Goal: Task Accomplishment & Management: Manage account settings

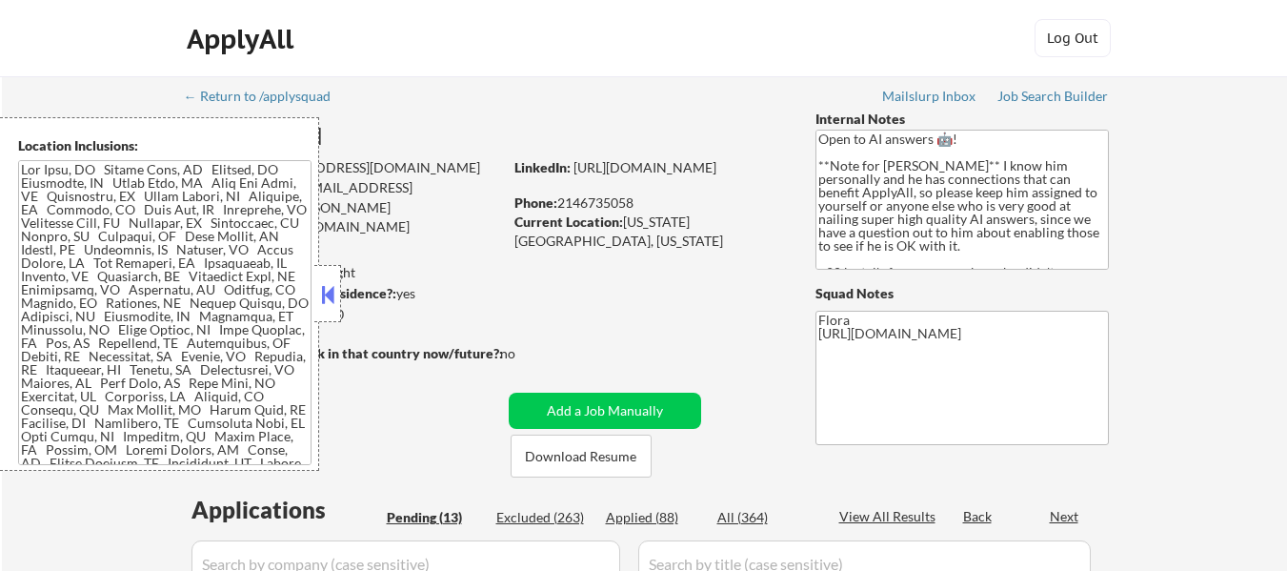
select select ""pending""
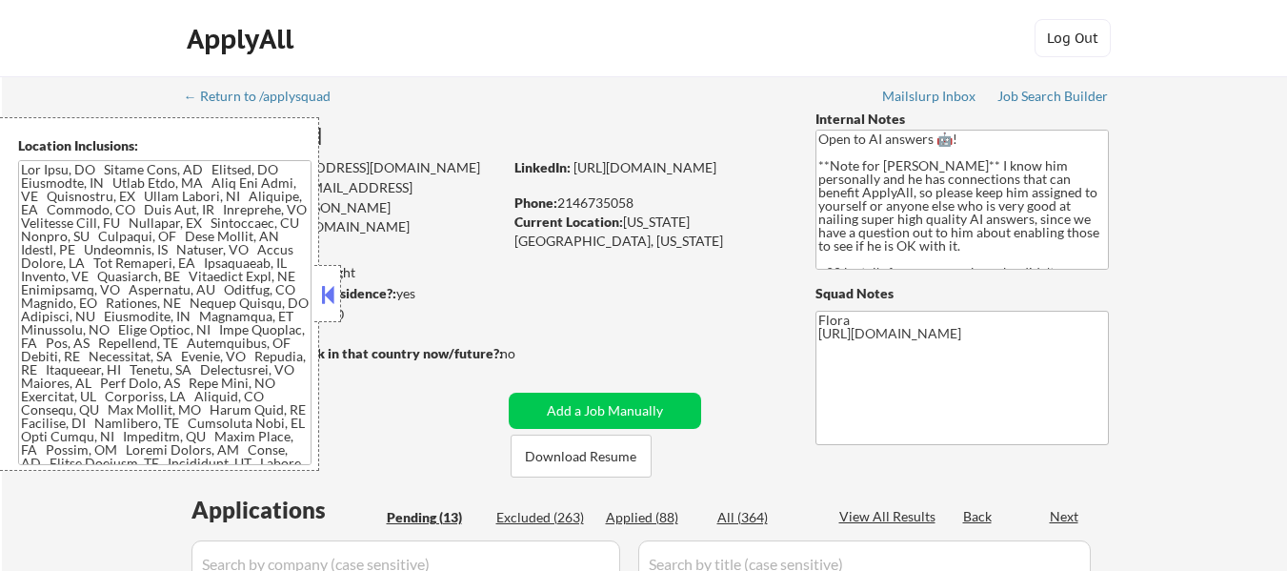
select select ""pending""
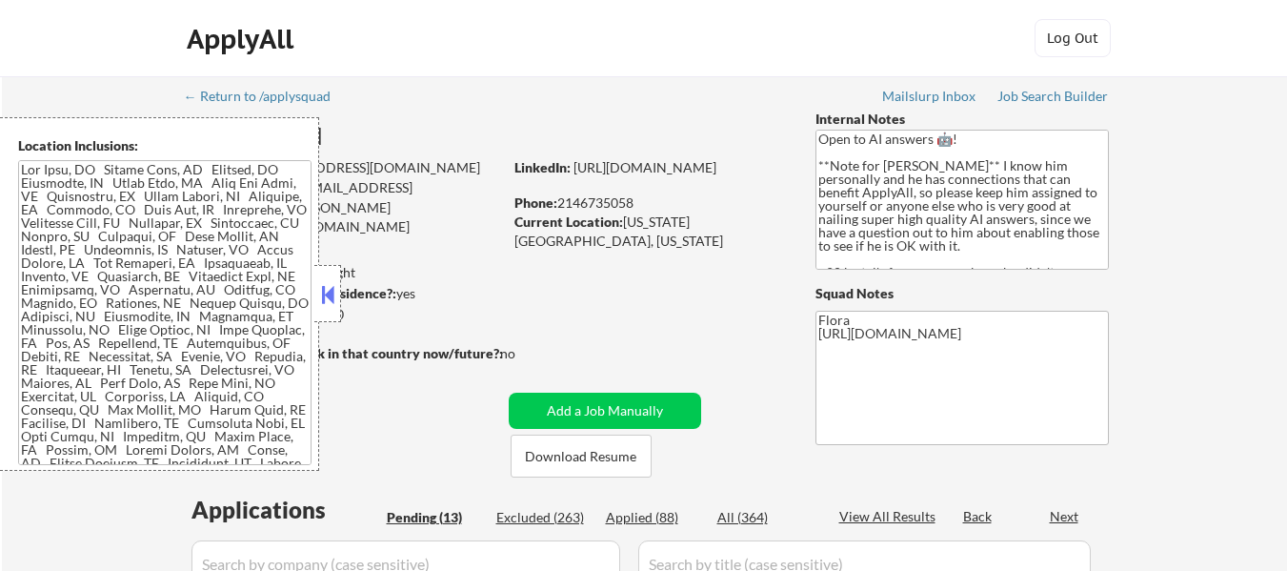
select select ""pending""
click at [321, 296] on button at bounding box center [327, 294] width 21 height 29
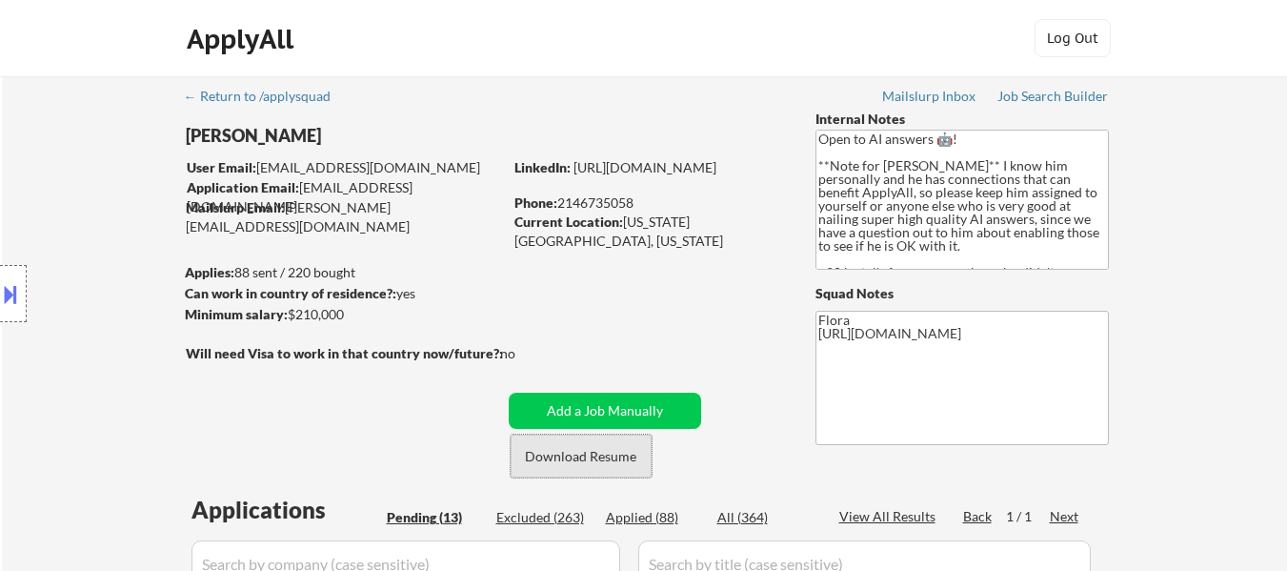
click at [599, 454] on button "Download Resume" at bounding box center [581, 455] width 141 height 43
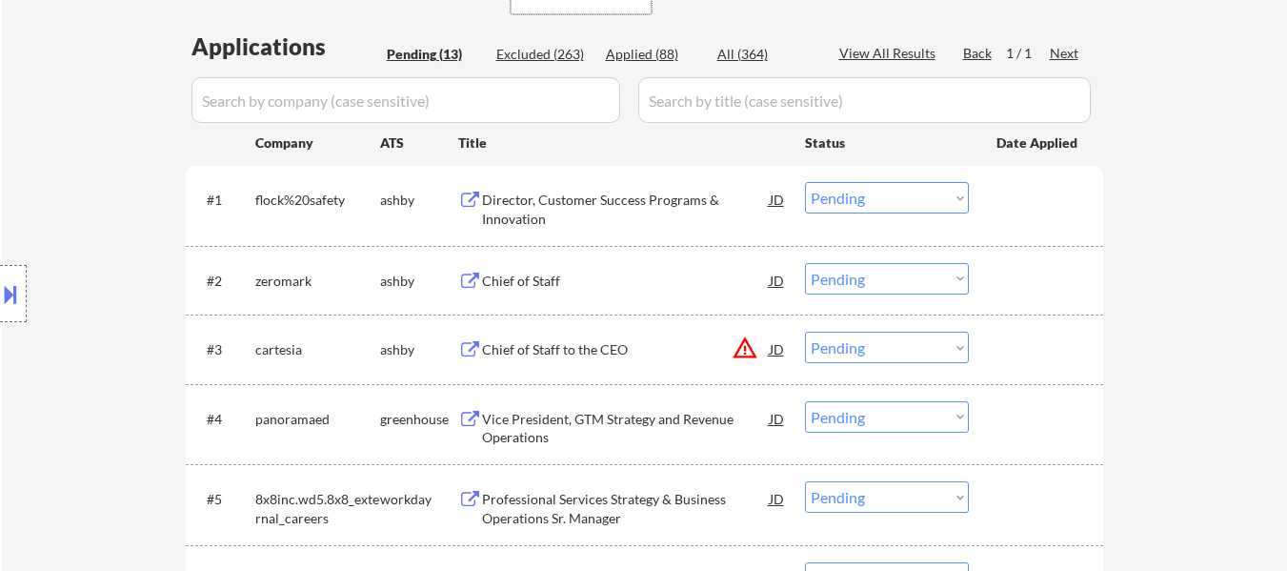
scroll to position [476, 0]
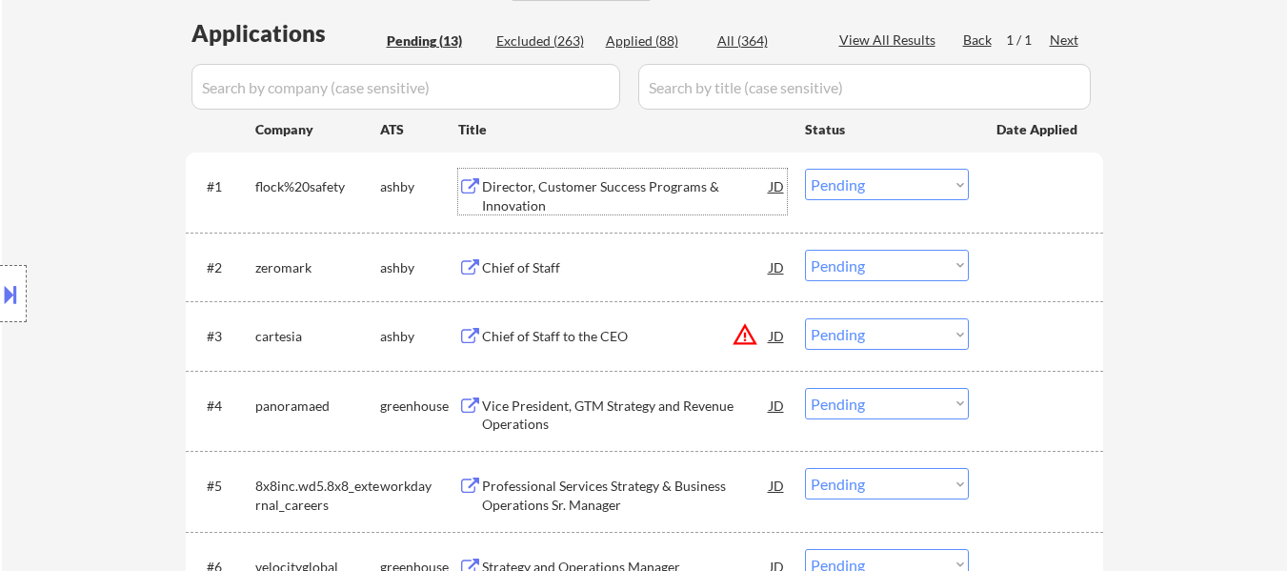
click at [639, 186] on div "Director, Customer Success Programs & Innovation" at bounding box center [626, 195] width 288 height 37
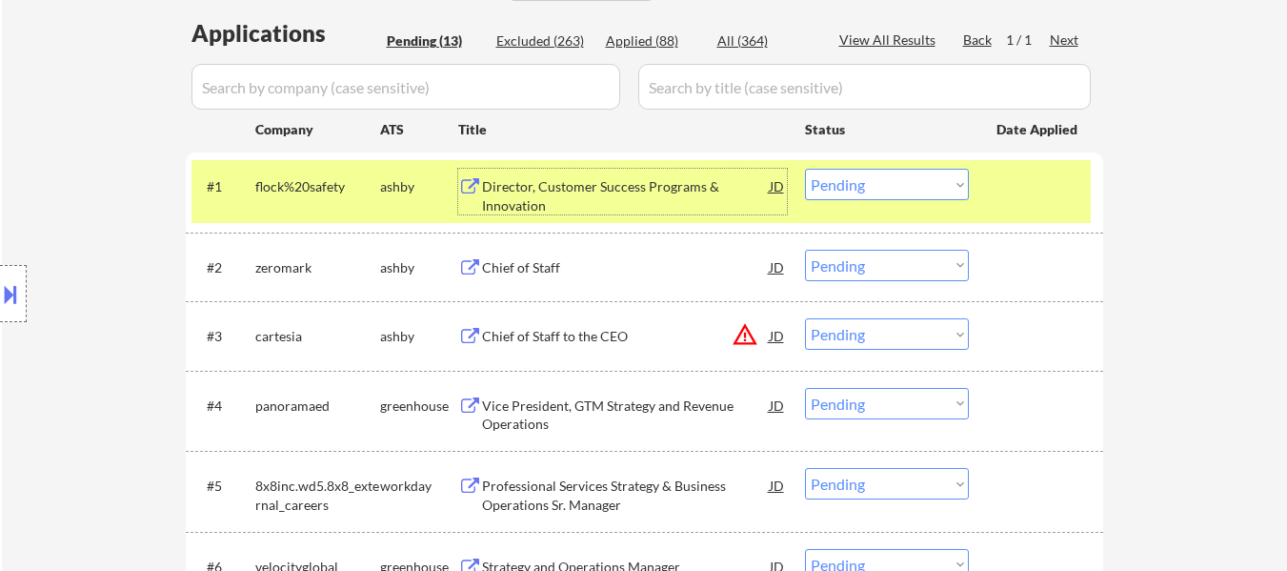
click at [550, 287] on div "#2 zeromark ashby Chief of Staff JD Choose an option... Pending Applied Exclude…" at bounding box center [640, 266] width 899 height 51
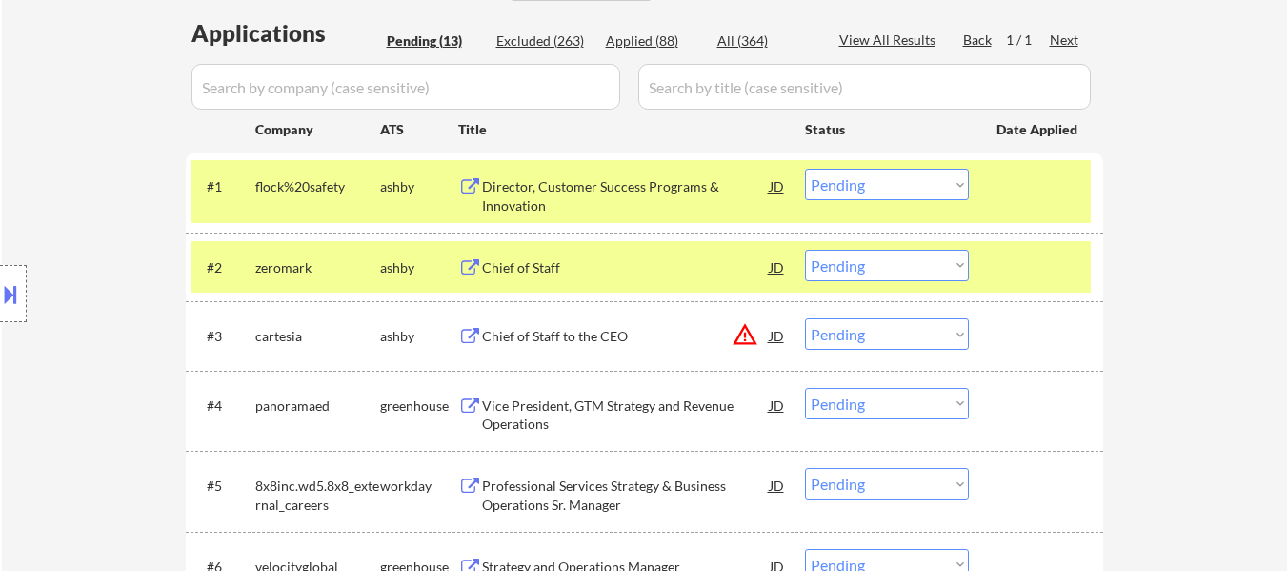
click at [1037, 269] on div at bounding box center [1038, 267] width 84 height 34
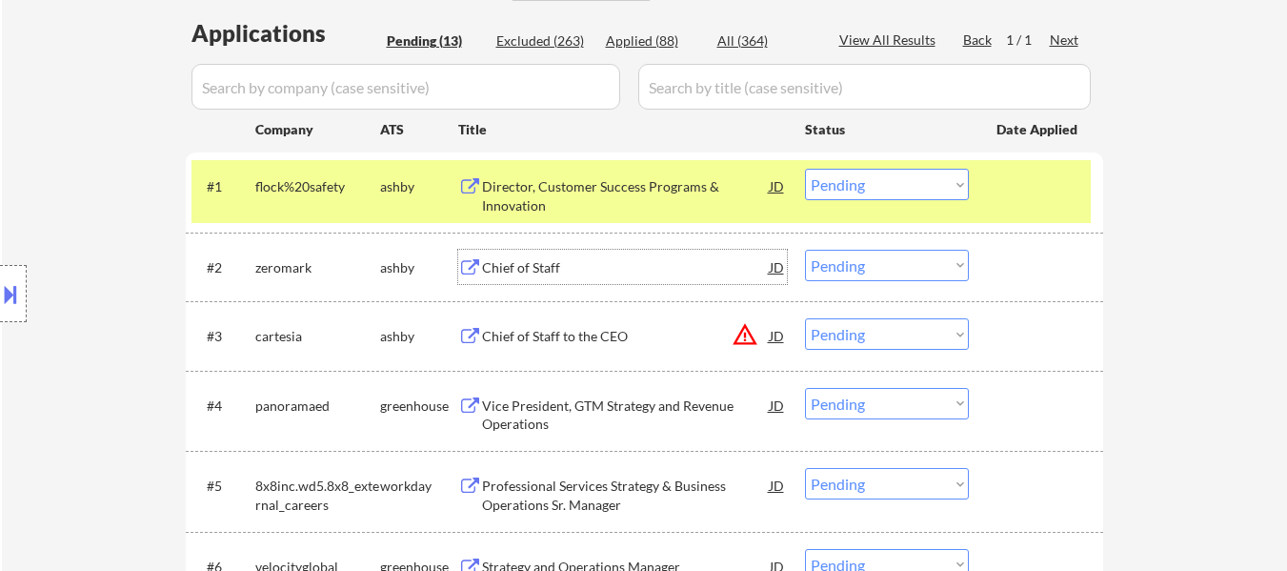
click at [533, 265] on div "Chief of Staff" at bounding box center [626, 267] width 288 height 19
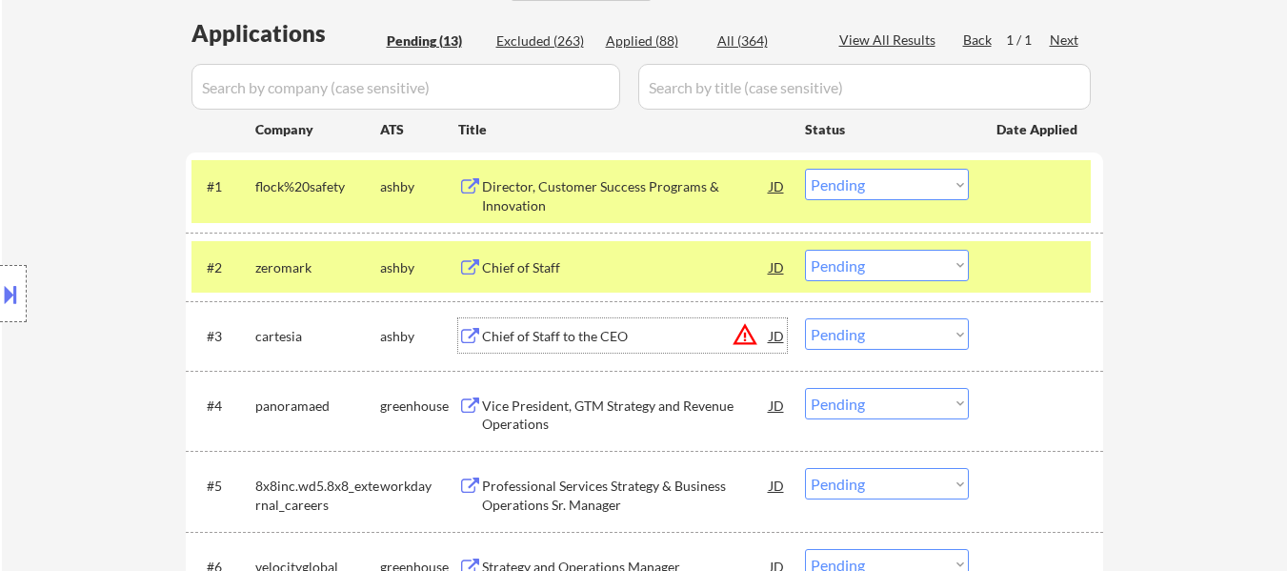
click at [572, 333] on div "Chief of Staff to the CEO" at bounding box center [626, 336] width 288 height 19
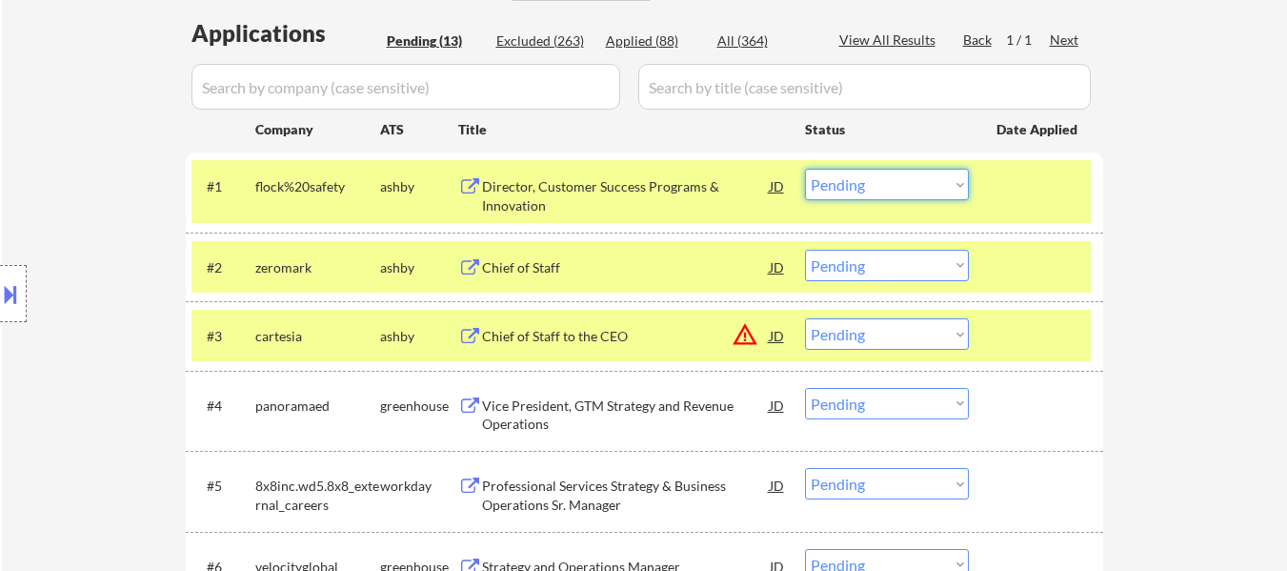
drag, startPoint x: 934, startPoint y: 182, endPoint x: 934, endPoint y: 195, distance: 13.3
click at [934, 182] on select "Choose an option... Pending Applied Excluded (Questions) Excluded (Expired) Exc…" at bounding box center [887, 184] width 164 height 31
click at [805, 169] on select "Choose an option... Pending Applied Excluded (Questions) Excluded (Expired) Exc…" at bounding box center [887, 184] width 164 height 31
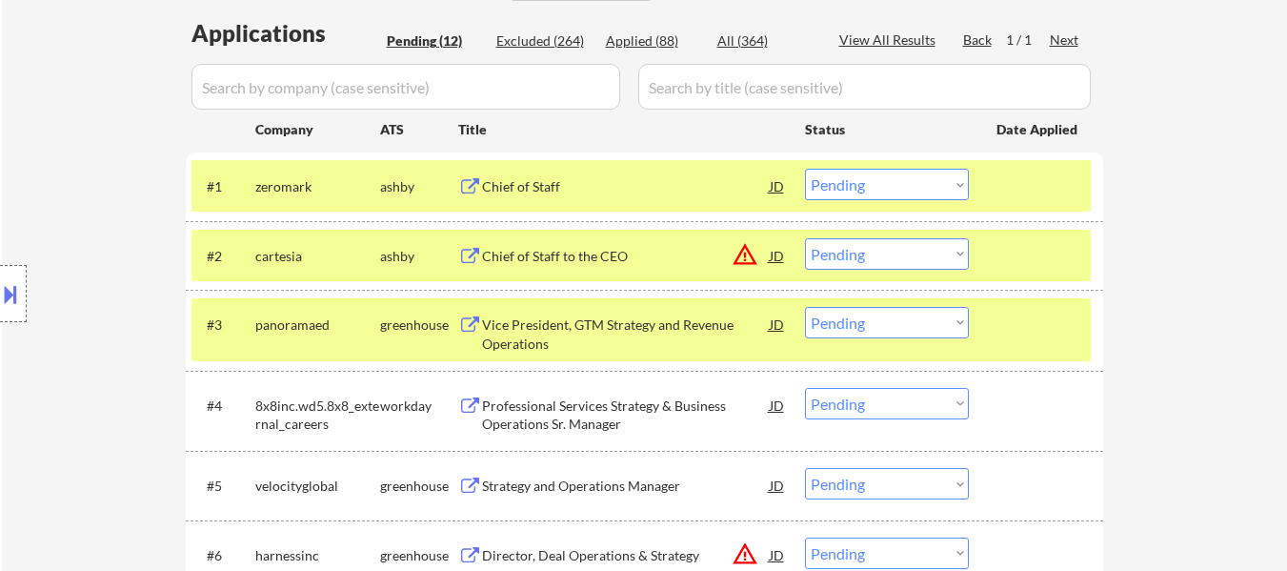
click at [862, 181] on select "Choose an option... Pending Applied Excluded (Questions) Excluded (Expired) Exc…" at bounding box center [887, 184] width 164 height 31
click at [805, 169] on select "Choose an option... Pending Applied Excluded (Questions) Excluded (Expired) Exc…" at bounding box center [887, 184] width 164 height 31
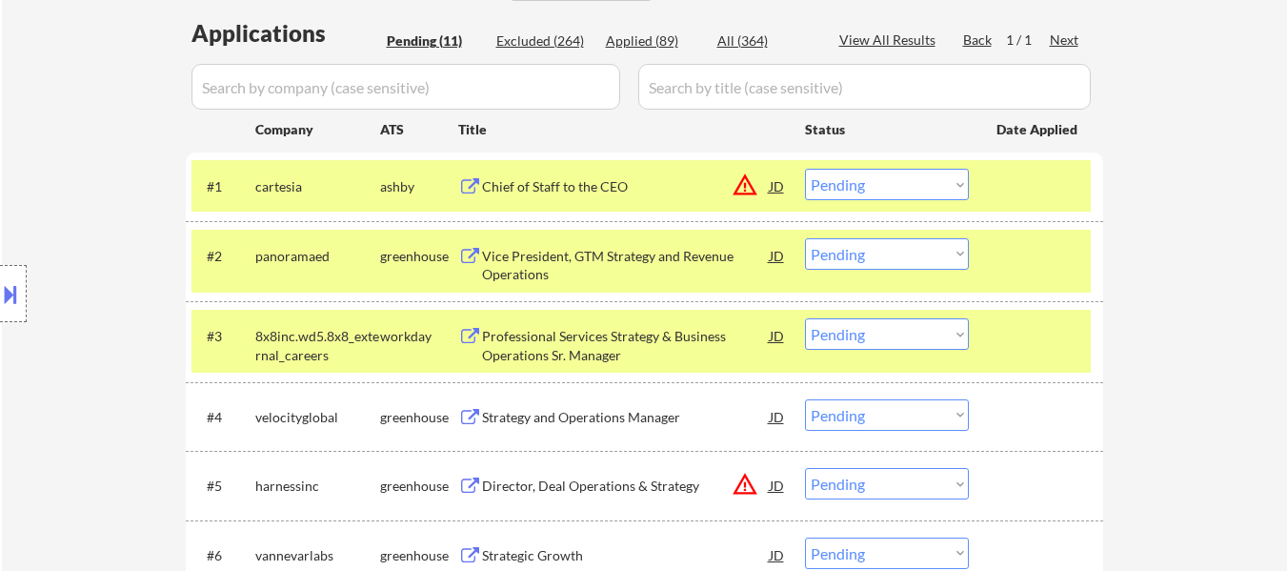
click at [853, 183] on select "Choose an option... Pending Applied Excluded (Questions) Excluded (Expired) Exc…" at bounding box center [887, 184] width 164 height 31
click at [805, 169] on select "Choose an option... Pending Applied Excluded (Questions) Excluded (Expired) Exc…" at bounding box center [887, 184] width 164 height 31
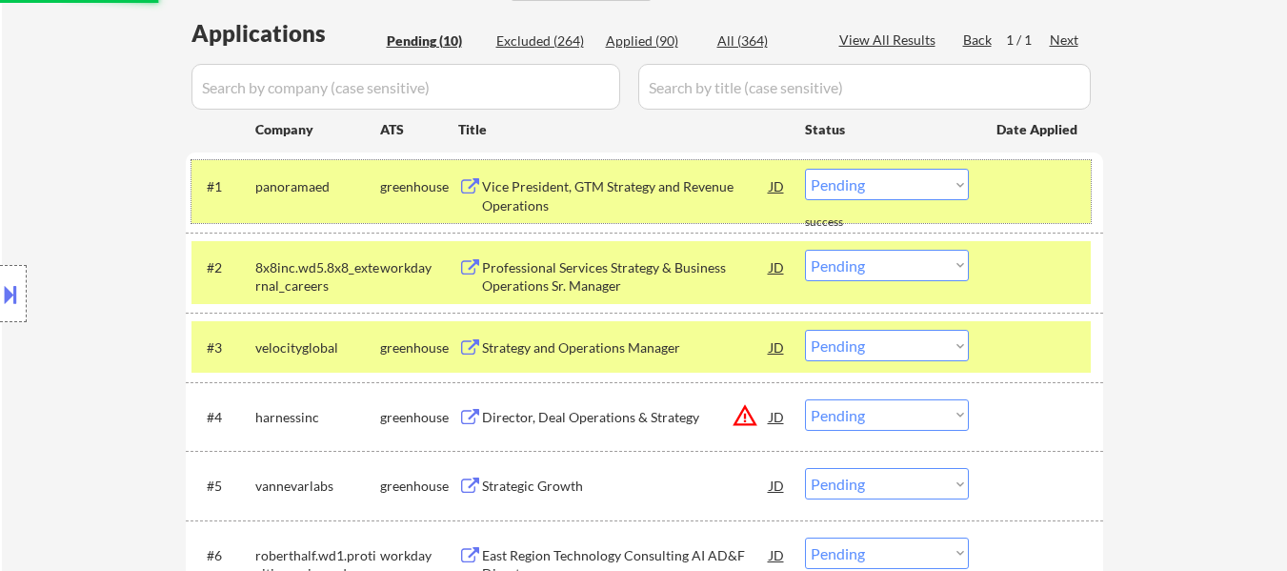
drag, startPoint x: 997, startPoint y: 204, endPoint x: 999, endPoint y: 222, distance: 18.2
click at [998, 203] on div "#1 panoramaed greenhouse Vice President, GTM Strategy and Revenue Operations JD…" at bounding box center [640, 191] width 899 height 63
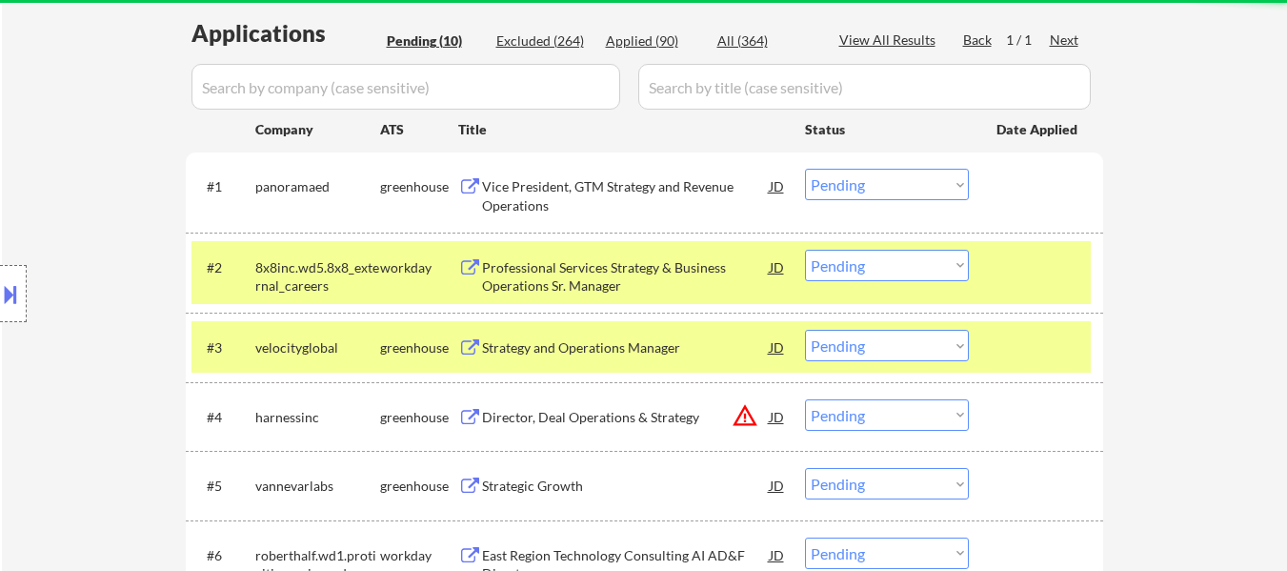
click at [1004, 272] on div at bounding box center [1038, 267] width 84 height 34
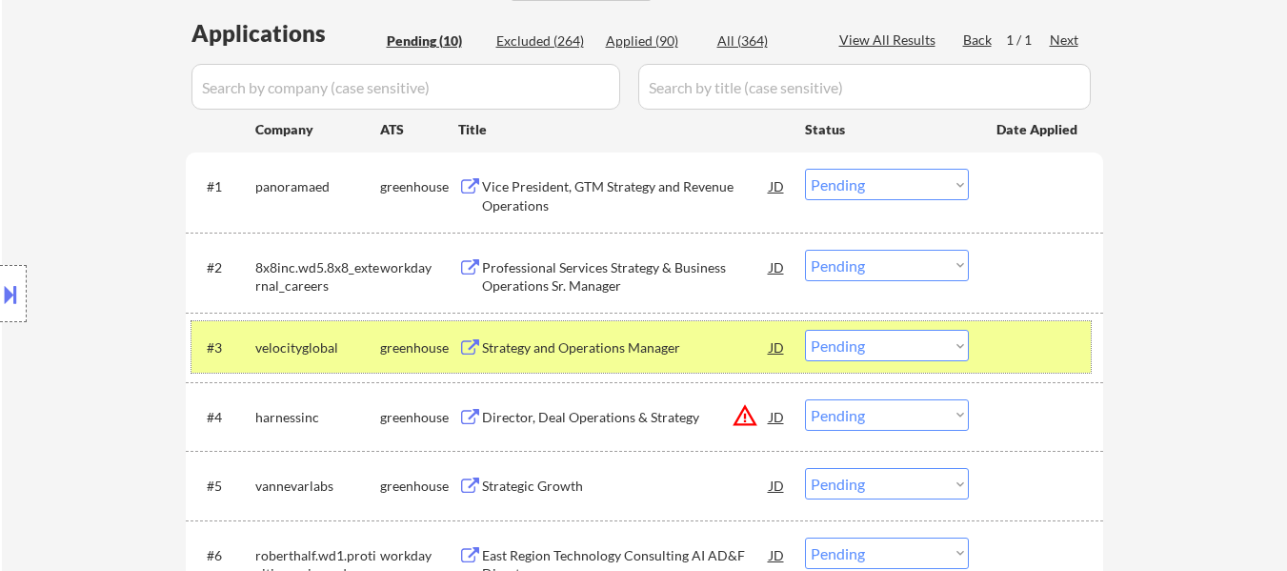
drag, startPoint x: 1014, startPoint y: 335, endPoint x: 979, endPoint y: 340, distance: 35.6
click at [1014, 337] on div at bounding box center [1038, 347] width 84 height 34
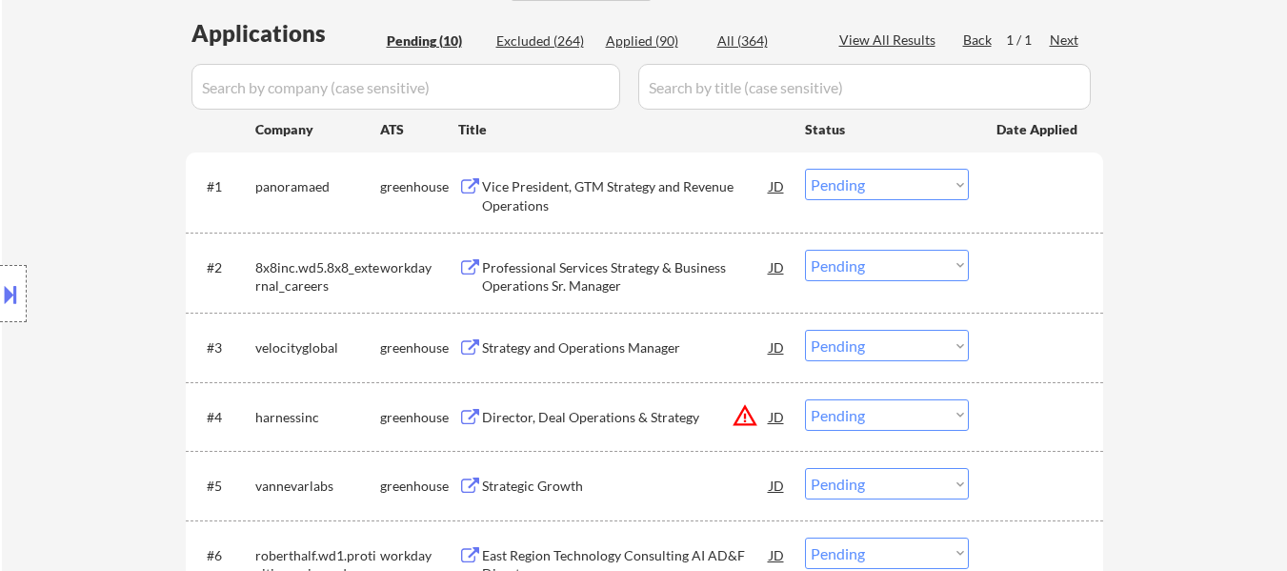
click at [636, 184] on div "Vice President, GTM Strategy and Revenue Operations" at bounding box center [626, 195] width 288 height 37
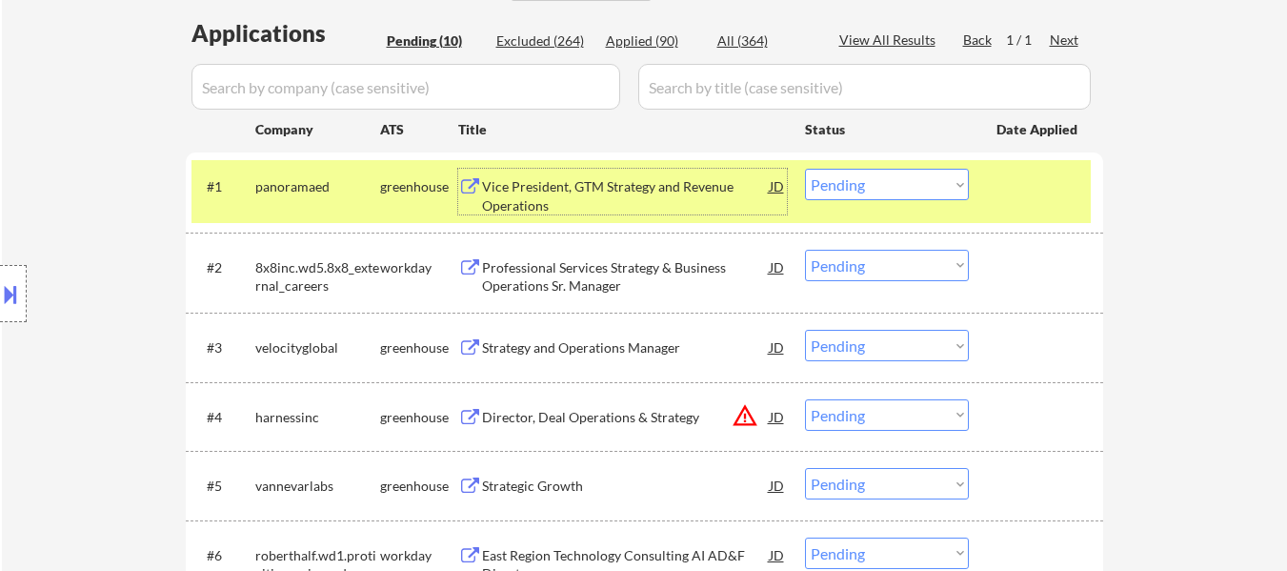
click at [605, 284] on div "Professional Services Strategy & Business Operations Sr. Manager" at bounding box center [626, 276] width 288 height 37
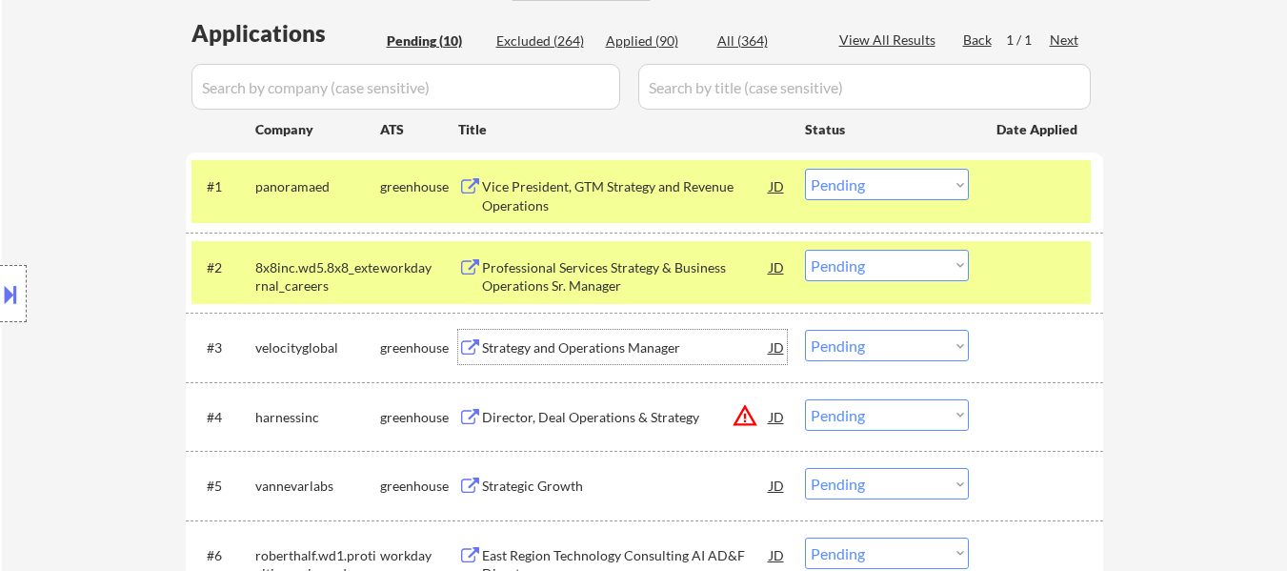
click at [601, 348] on div "Strategy and Operations Manager" at bounding box center [626, 347] width 288 height 19
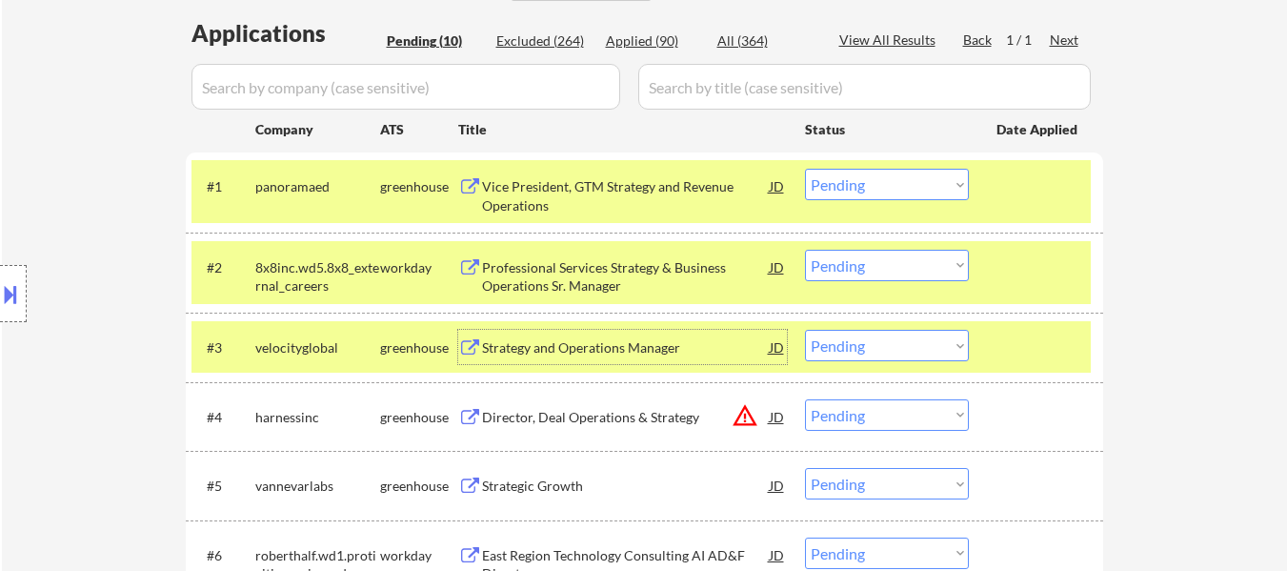
click at [917, 179] on select "Choose an option... Pending Applied Excluded (Questions) Excluded (Expired) Exc…" at bounding box center [887, 184] width 164 height 31
click at [805, 169] on select "Choose an option... Pending Applied Excluded (Questions) Excluded (Expired) Exc…" at bounding box center [887, 184] width 164 height 31
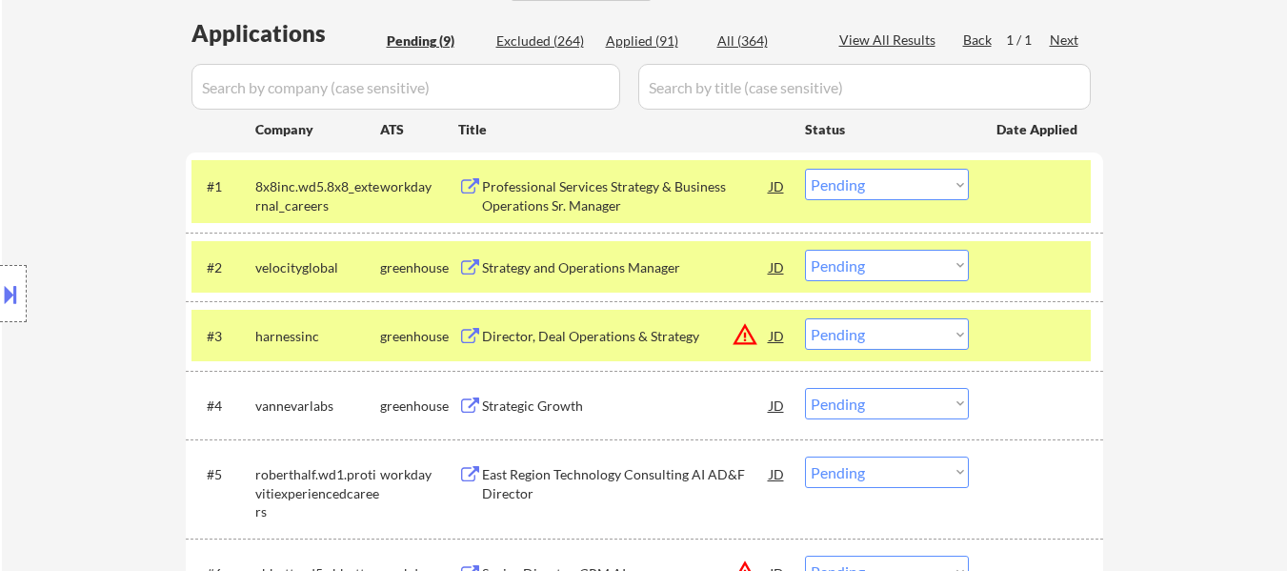
click at [1000, 174] on div at bounding box center [1038, 186] width 84 height 34
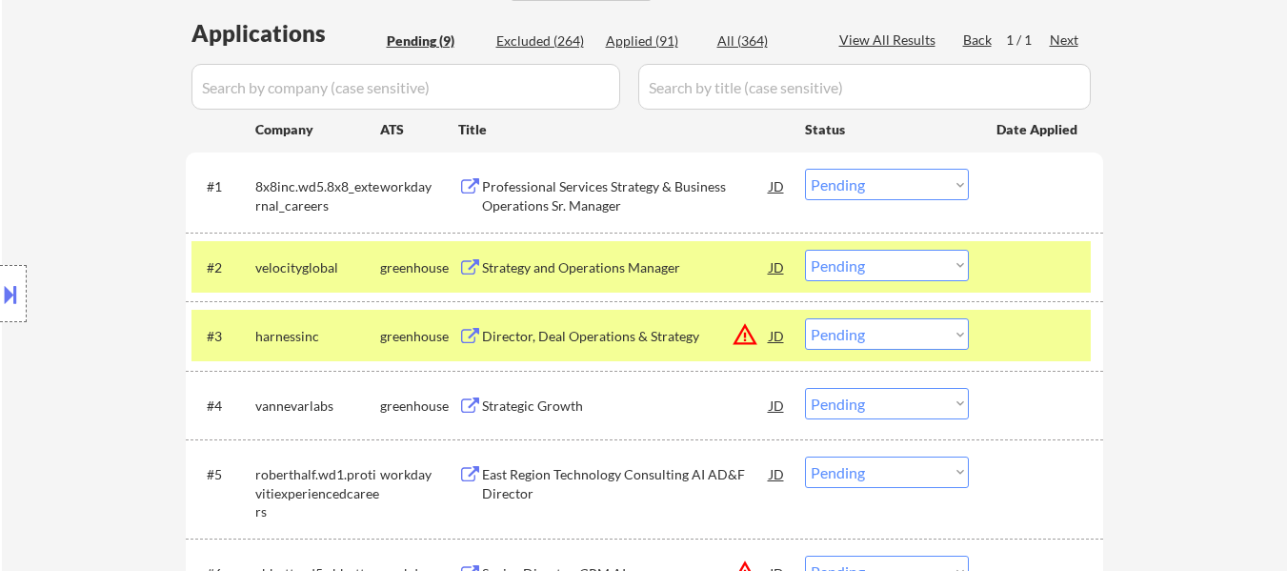
click at [1018, 279] on div at bounding box center [1038, 267] width 84 height 34
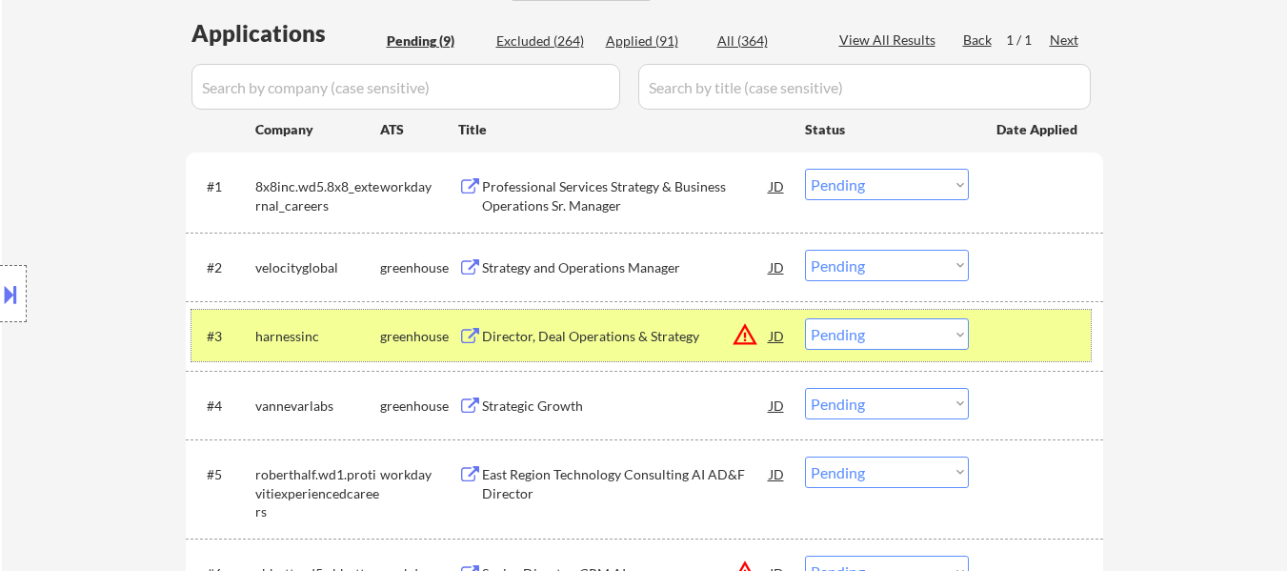
click at [1029, 336] on div at bounding box center [1038, 335] width 84 height 34
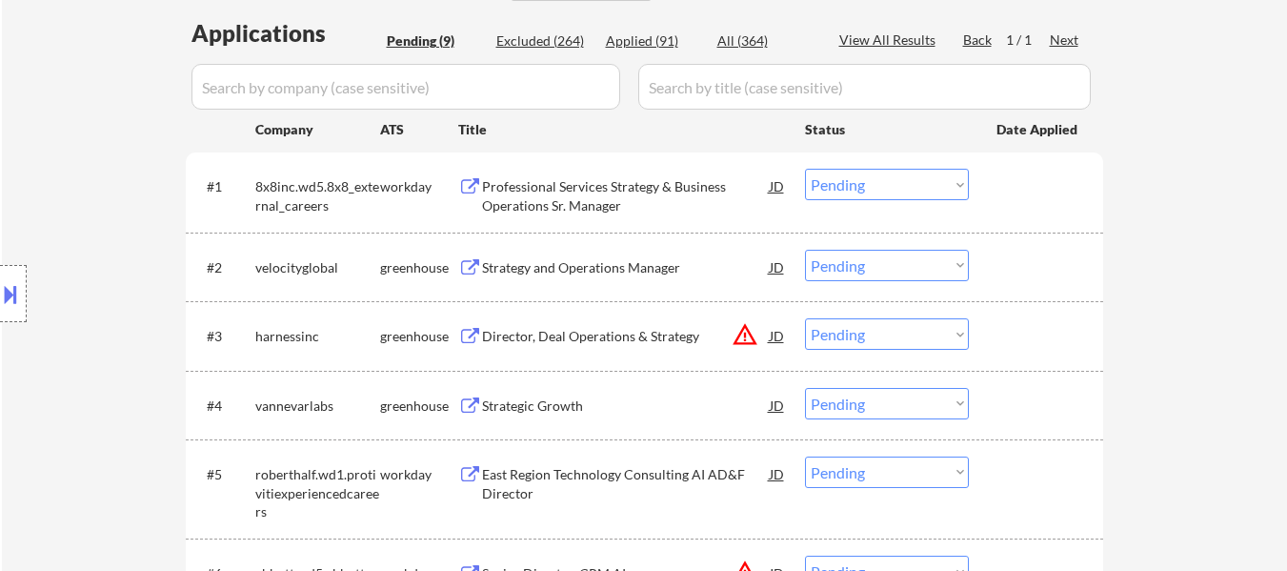
click at [651, 340] on div "Director, Deal Operations & Strategy" at bounding box center [626, 336] width 288 height 19
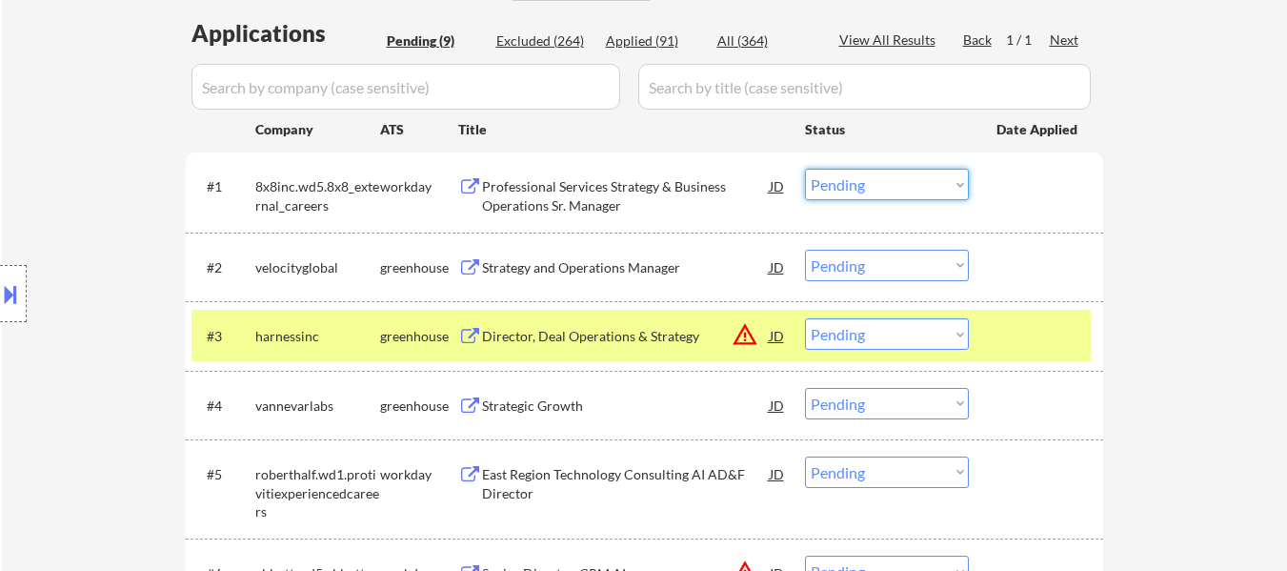
click at [875, 171] on select "Choose an option... Pending Applied Excluded (Questions) Excluded (Expired) Exc…" at bounding box center [887, 184] width 164 height 31
click at [805, 169] on select "Choose an option... Pending Applied Excluded (Questions) Excluded (Expired) Exc…" at bounding box center [887, 184] width 164 height 31
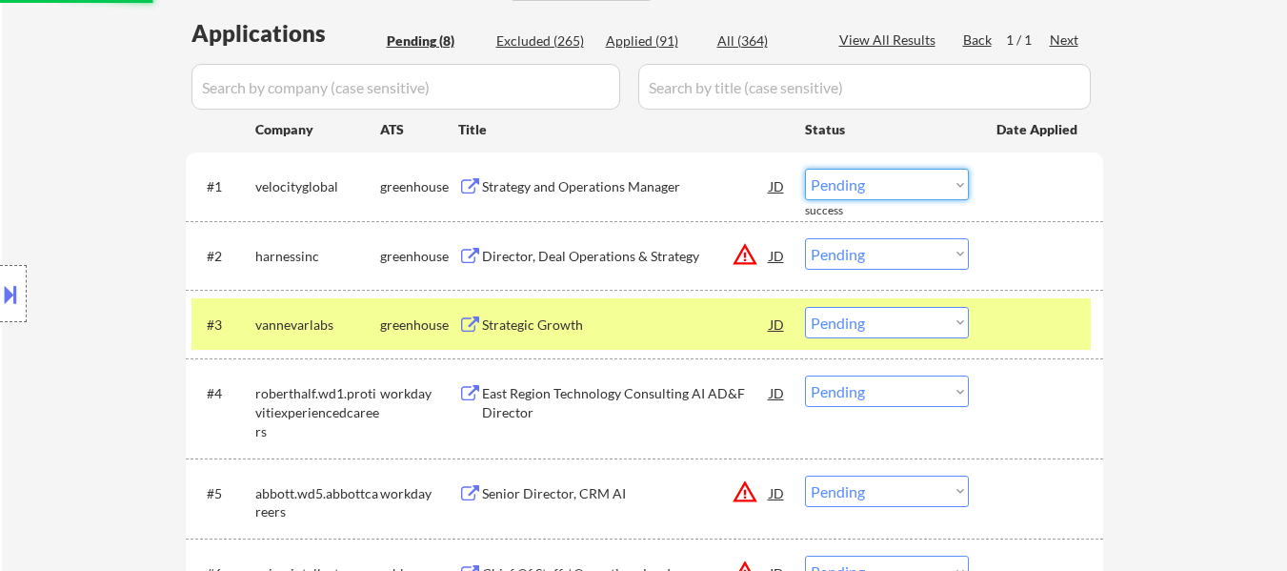
click at [921, 175] on select "Choose an option... Pending Applied Excluded (Questions) Excluded (Expired) Exc…" at bounding box center [887, 184] width 164 height 31
click at [805, 169] on select "Choose an option... Pending Applied Excluded (Questions) Excluded (Expired) Exc…" at bounding box center [887, 184] width 164 height 31
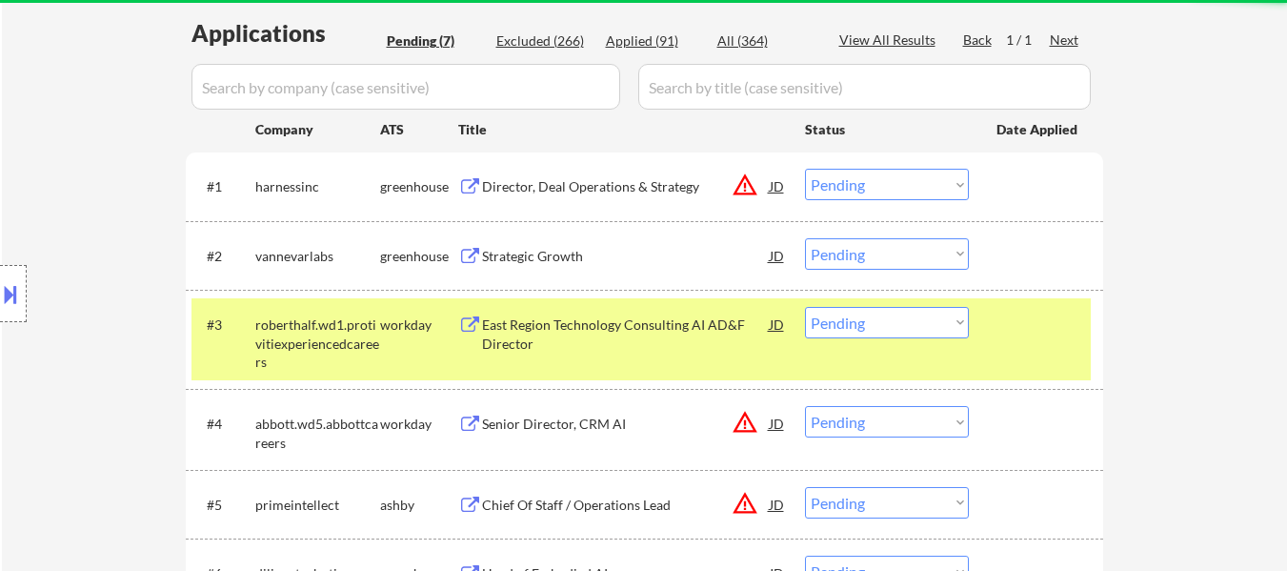
click at [923, 182] on select "Choose an option... Pending Applied Excluded (Questions) Excluded (Expired) Exc…" at bounding box center [887, 184] width 164 height 31
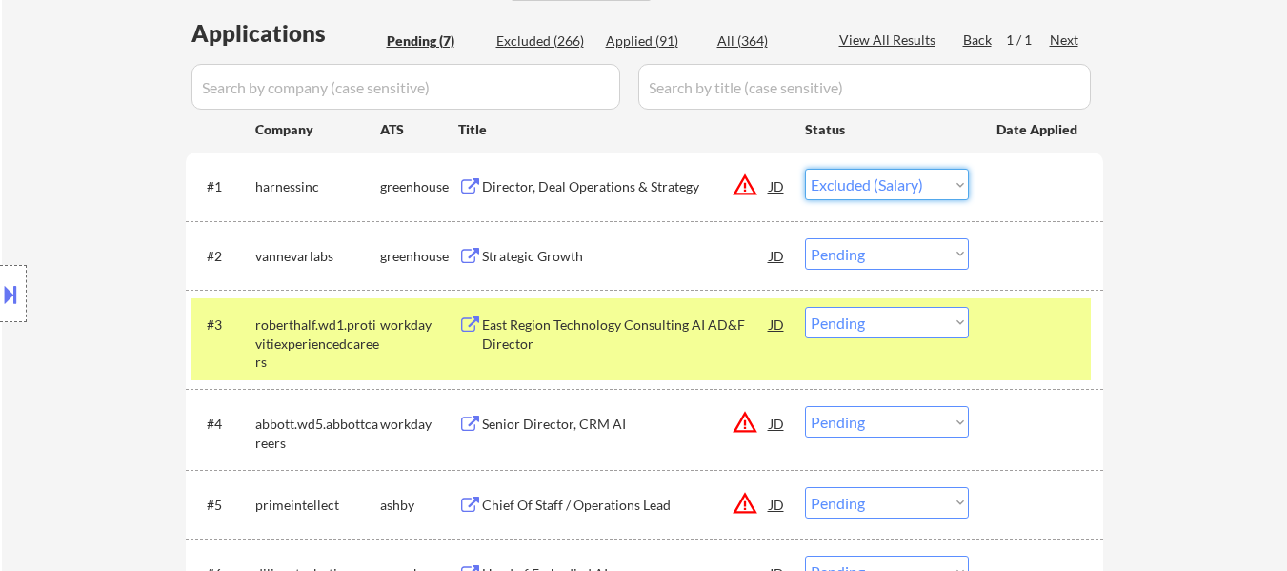
click at [805, 169] on select "Choose an option... Pending Applied Excluded (Questions) Excluded (Expired) Exc…" at bounding box center [887, 184] width 164 height 31
select select ""pending""
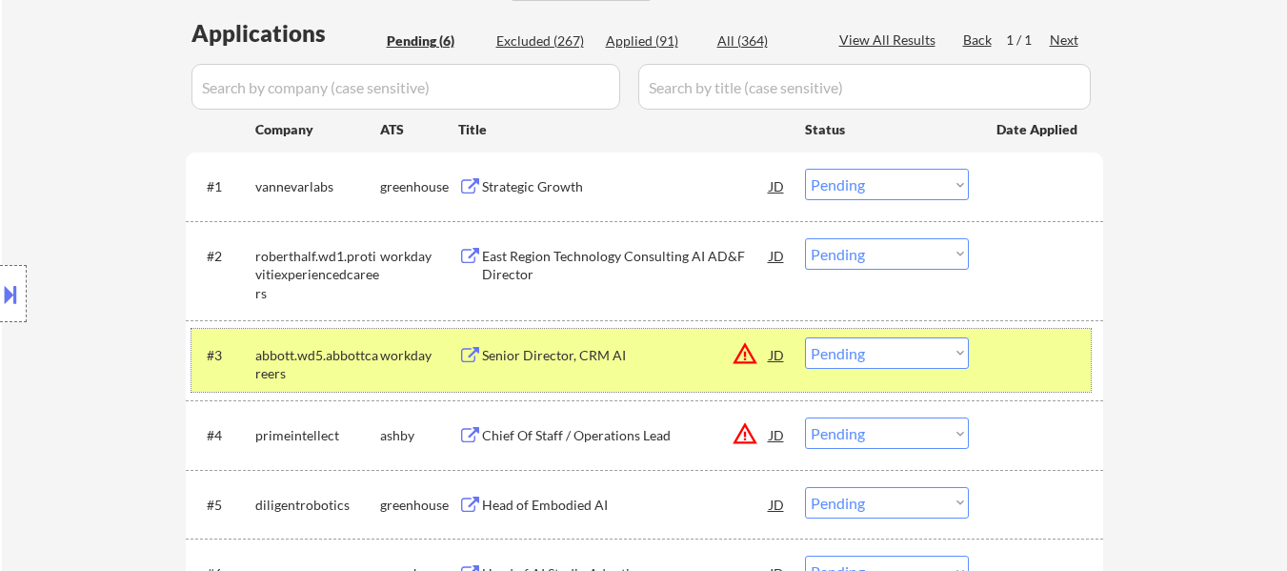
click at [1052, 361] on div at bounding box center [1038, 354] width 84 height 34
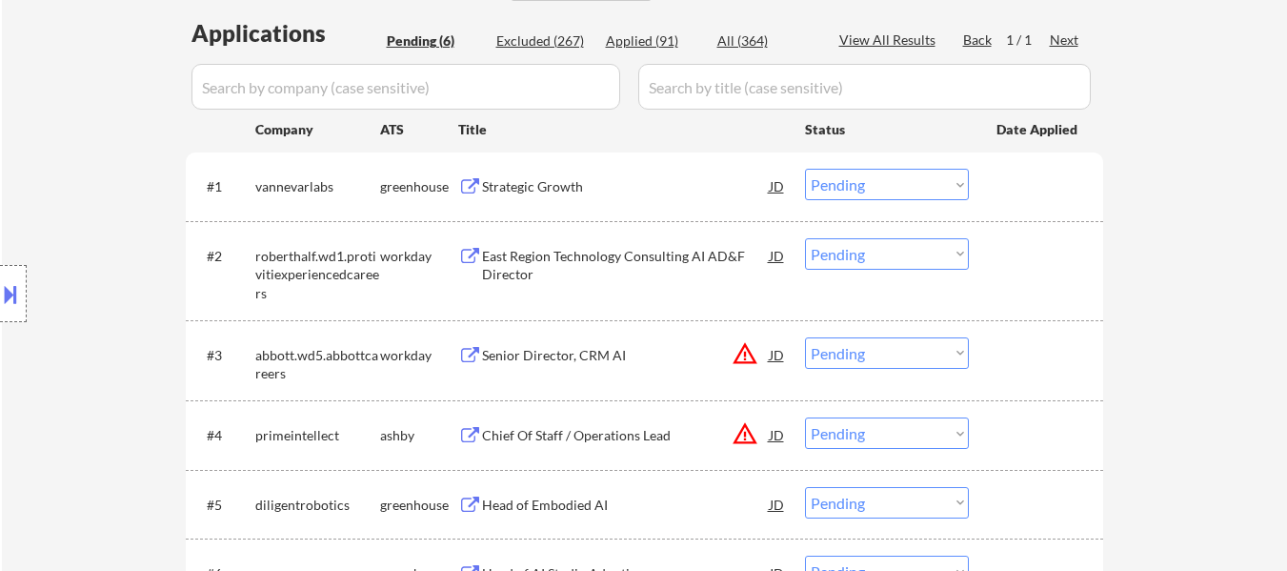
click at [578, 187] on div "Strategic Growth" at bounding box center [626, 186] width 288 height 19
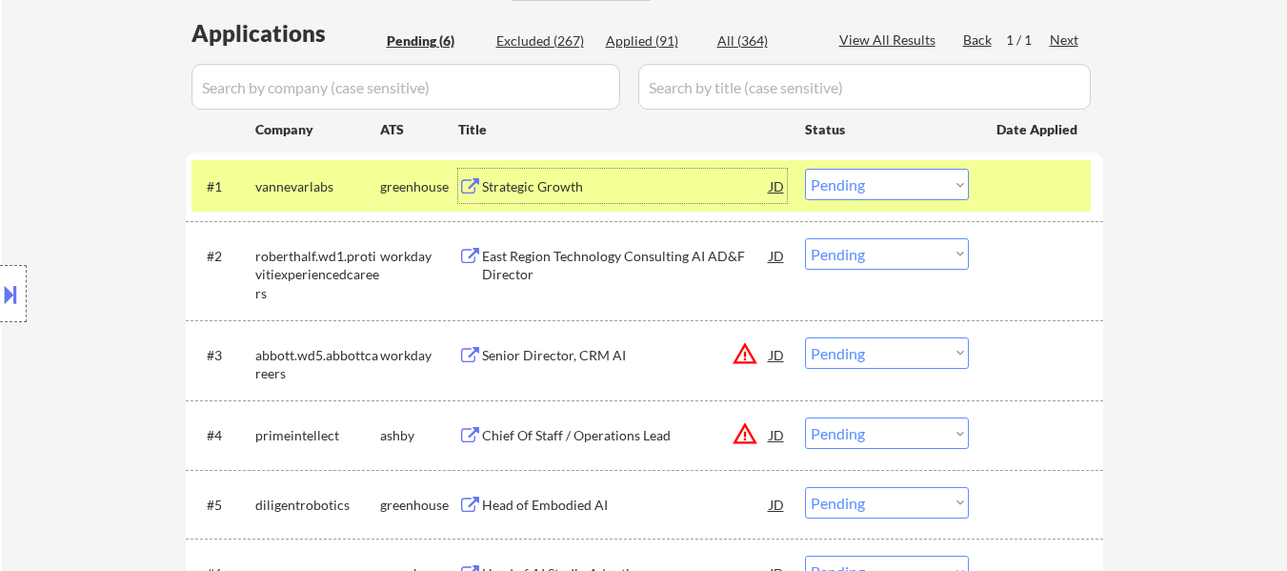
click at [636, 253] on div "East Region Technology Consulting AI AD&F Director" at bounding box center [626, 265] width 288 height 37
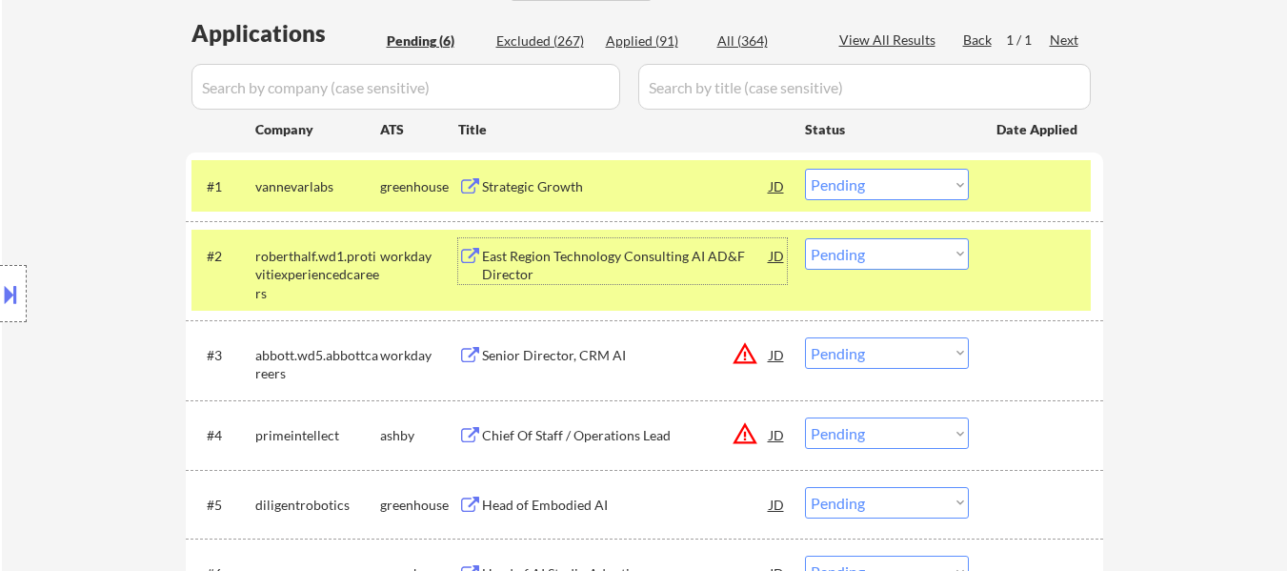
click at [626, 364] on div "Senior Director, CRM AI" at bounding box center [626, 355] width 288 height 19
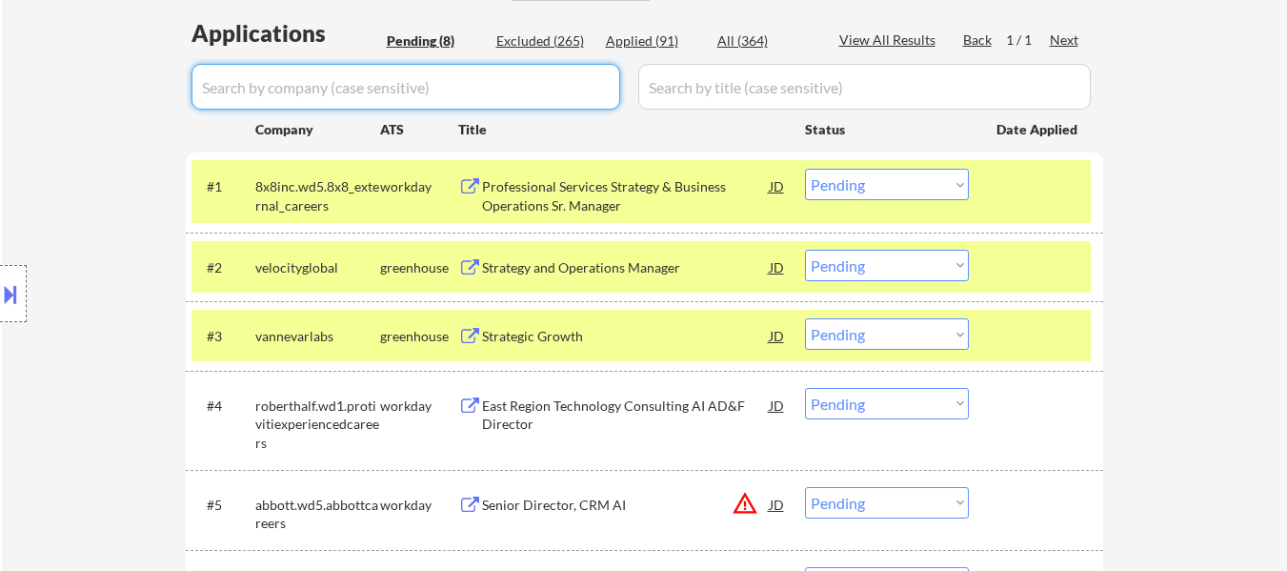
click at [351, 76] on input "input" at bounding box center [405, 87] width 429 height 46
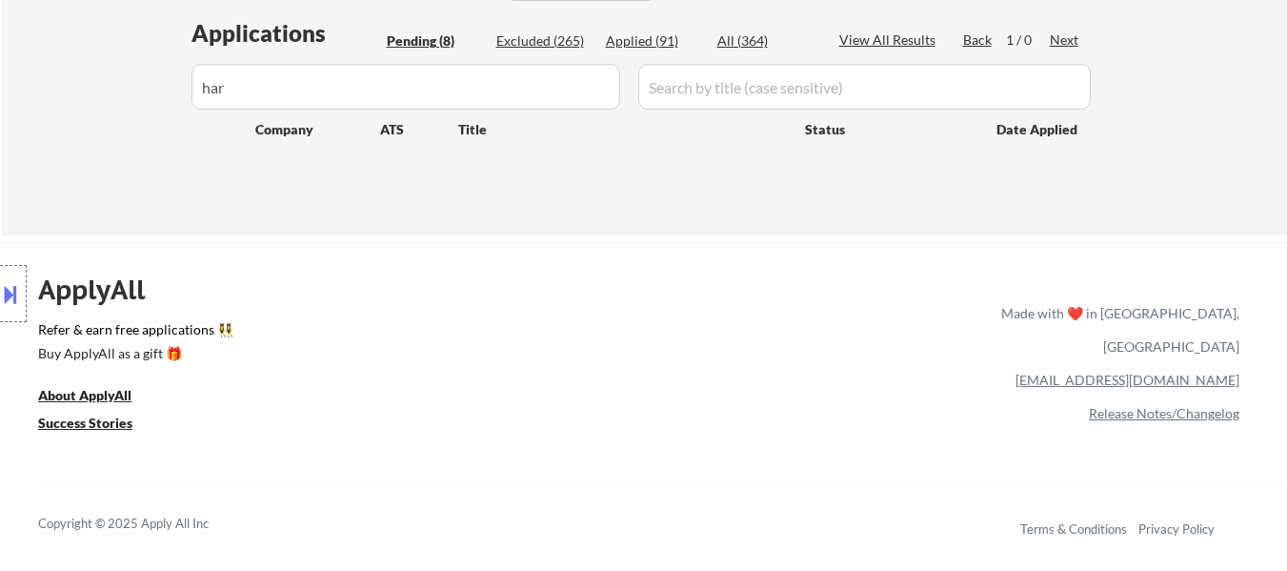
drag, startPoint x: 486, startPoint y: 109, endPoint x: 477, endPoint y: 97, distance: 14.3
click at [484, 107] on input "input" at bounding box center [405, 87] width 429 height 46
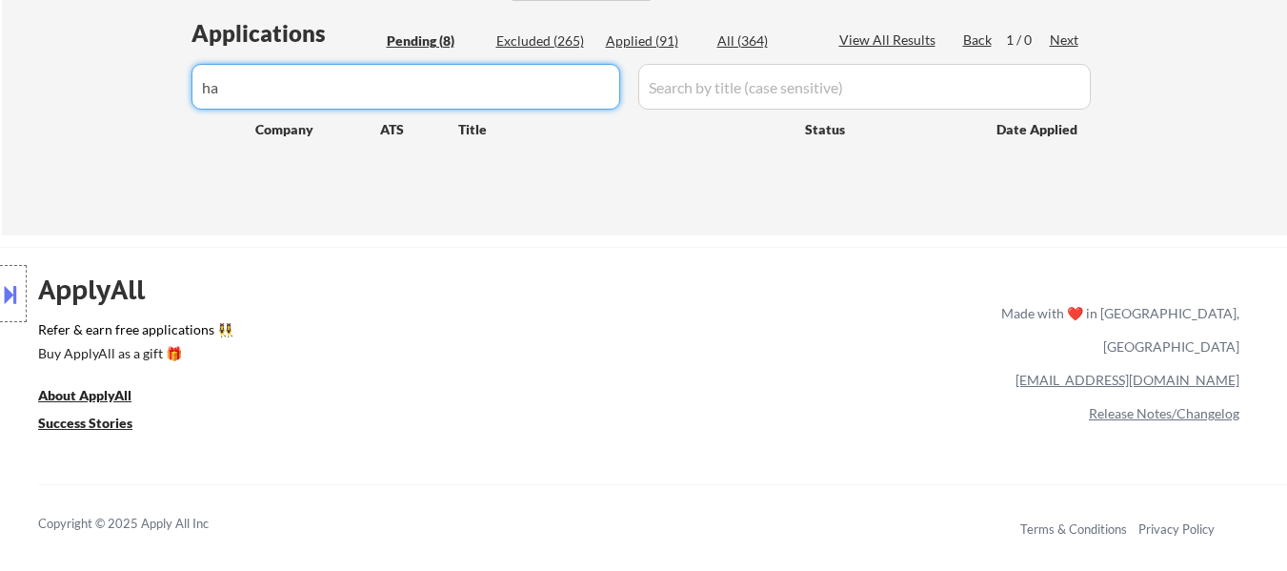
type input "h"
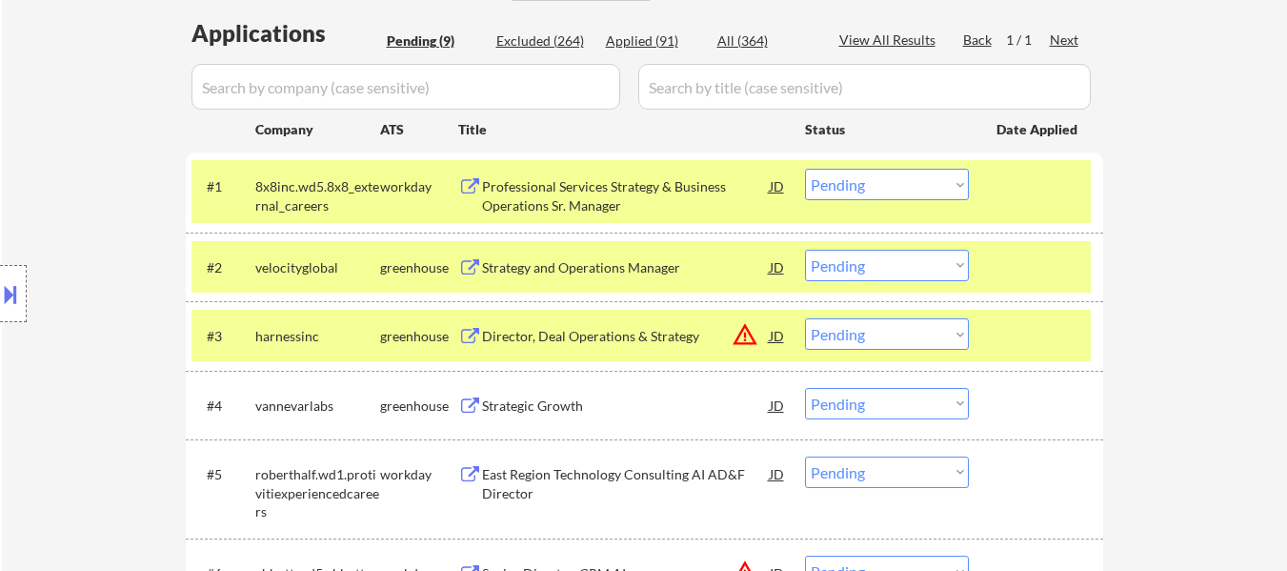
click at [978, 182] on div "#1 8x8inc.wd5.8x8_external_careers workday Professional Services Strategy & Bus…" at bounding box center [640, 191] width 899 height 63
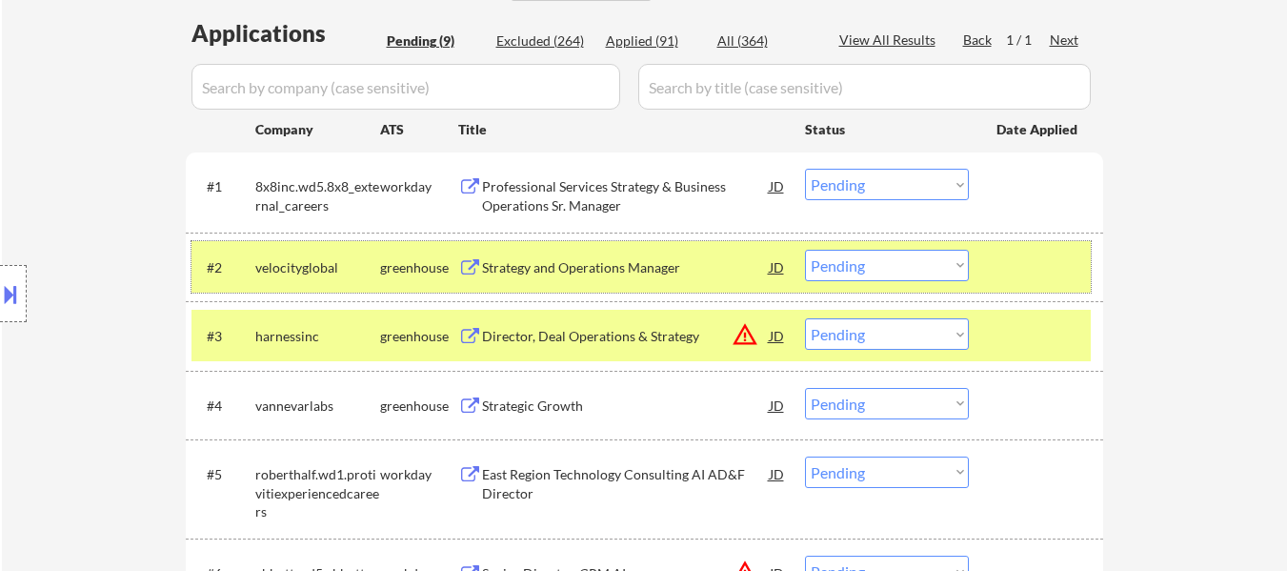
click at [1004, 279] on div at bounding box center [1038, 267] width 84 height 34
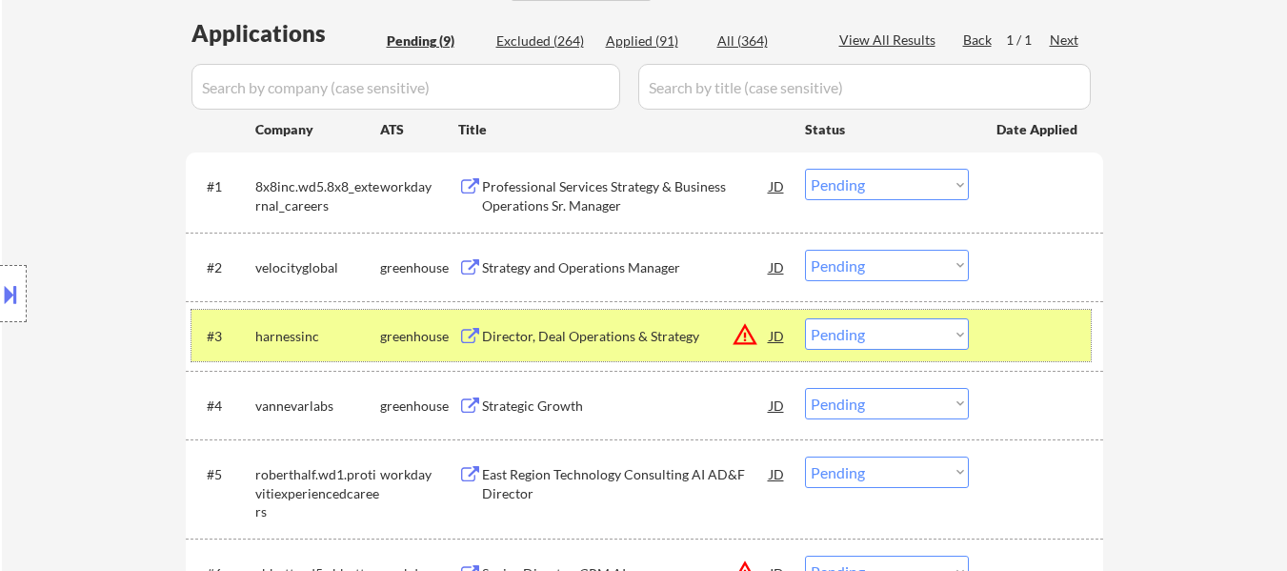
click at [1019, 359] on div "#3 harnessinc greenhouse Director, Deal Operations & Strategy JD warning_amber …" at bounding box center [640, 335] width 899 height 51
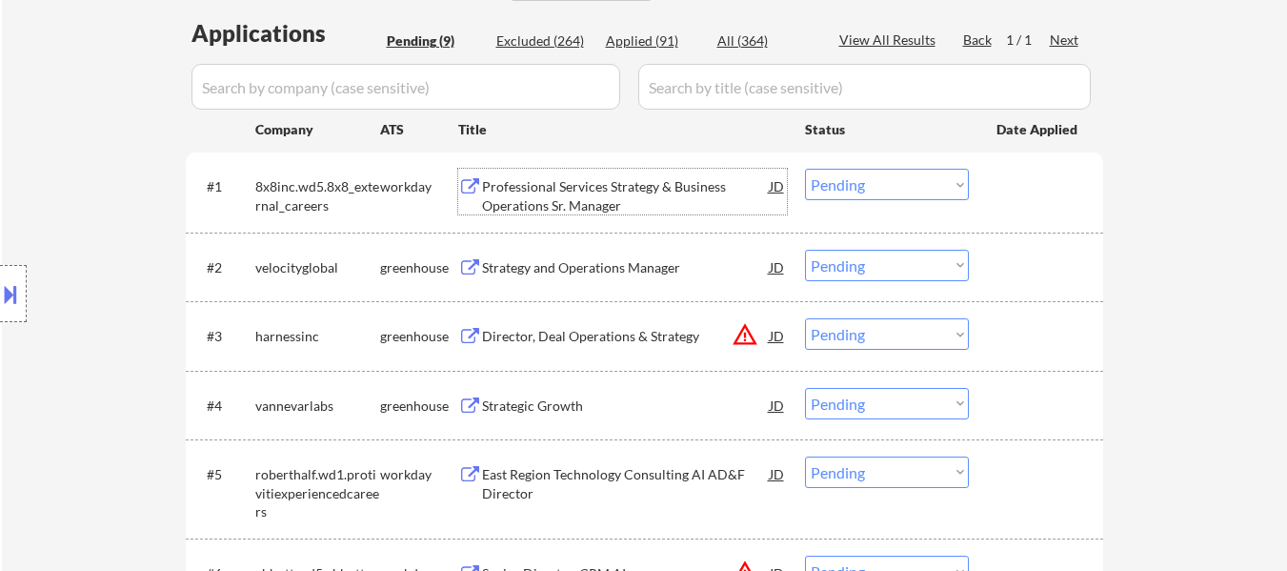
click at [606, 197] on div "Professional Services Strategy & Business Operations Sr. Manager" at bounding box center [626, 195] width 288 height 37
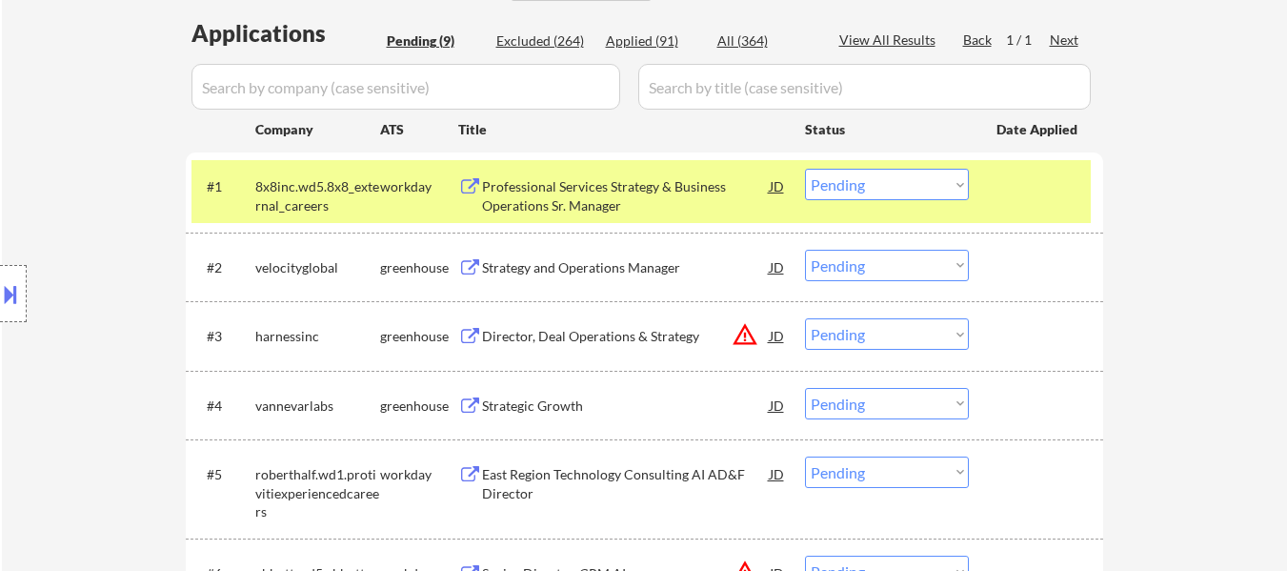
click at [608, 241] on div "#2 velocityglobal greenhouse Strategy and Operations Manager JD warning_amber C…" at bounding box center [644, 266] width 917 height 69
click at [608, 271] on div "Strategy and Operations Manager" at bounding box center [626, 267] width 288 height 19
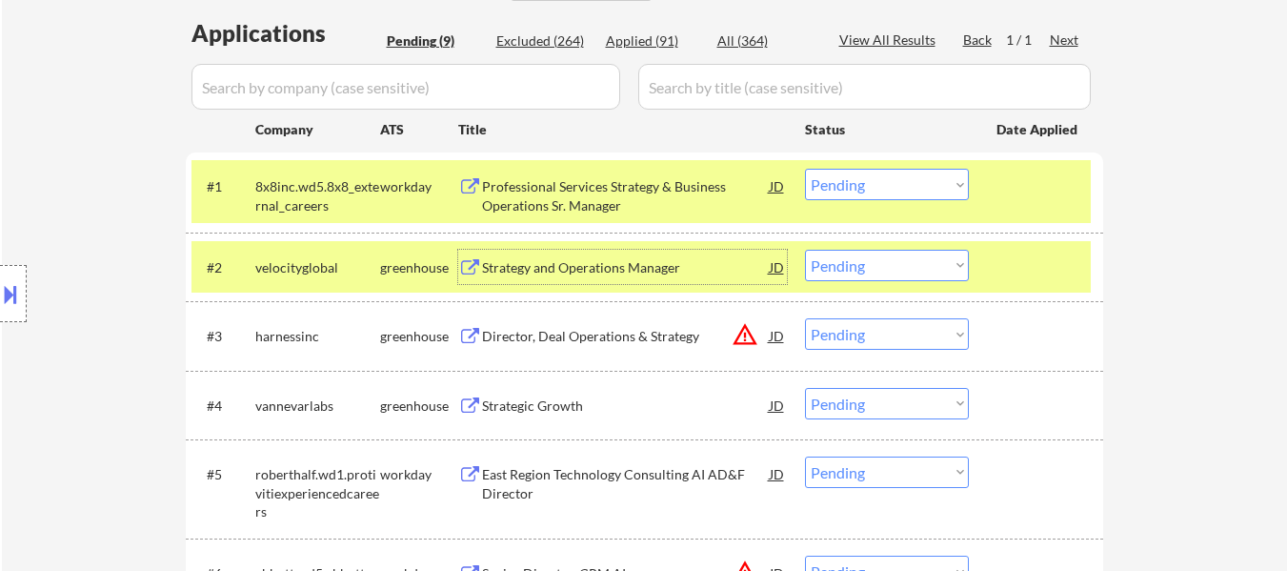
click at [611, 338] on div "Director, Deal Operations & Strategy" at bounding box center [626, 336] width 288 height 19
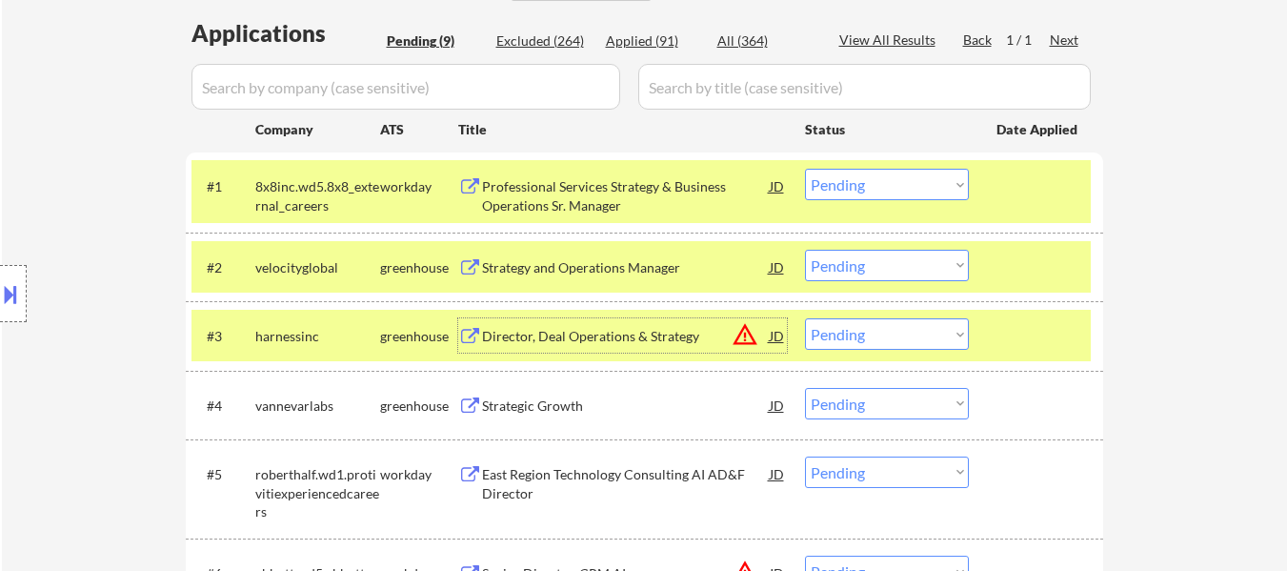
click at [908, 181] on select "Choose an option... Pending Applied Excluded (Questions) Excluded (Expired) Exc…" at bounding box center [887, 184] width 164 height 31
click at [805, 169] on select "Choose an option... Pending Applied Excluded (Questions) Excluded (Expired) Exc…" at bounding box center [887, 184] width 164 height 31
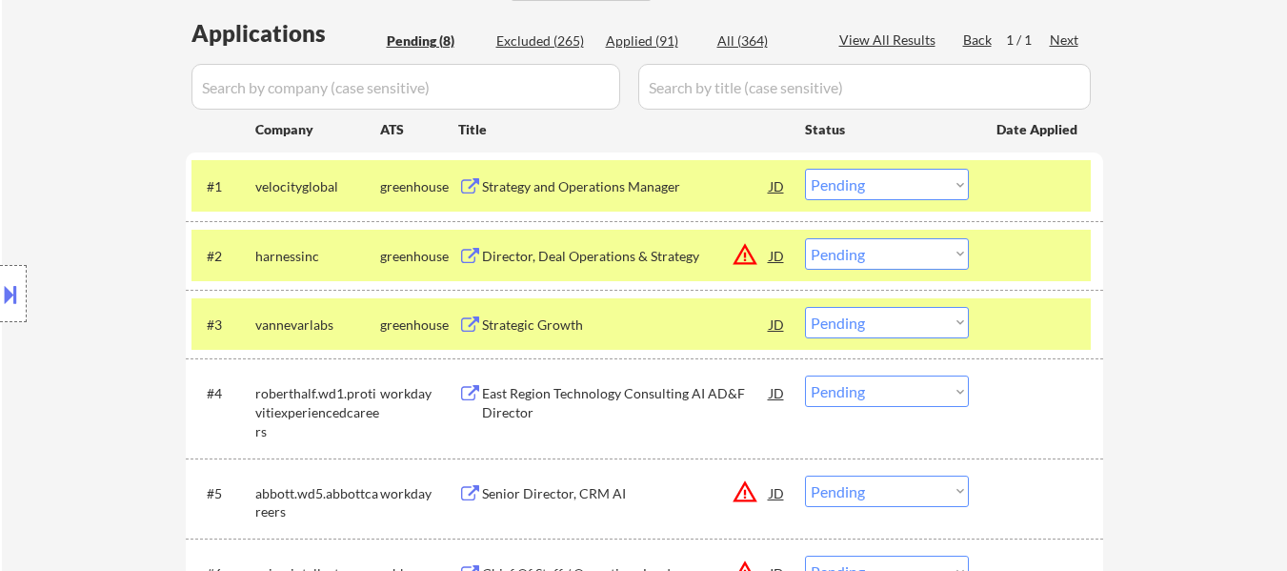
click at [878, 183] on select "Choose an option... Pending Applied Excluded (Questions) Excluded (Expired) Exc…" at bounding box center [887, 184] width 164 height 31
click at [805, 169] on select "Choose an option... Pending Applied Excluded (Questions) Excluded (Expired) Exc…" at bounding box center [887, 184] width 164 height 31
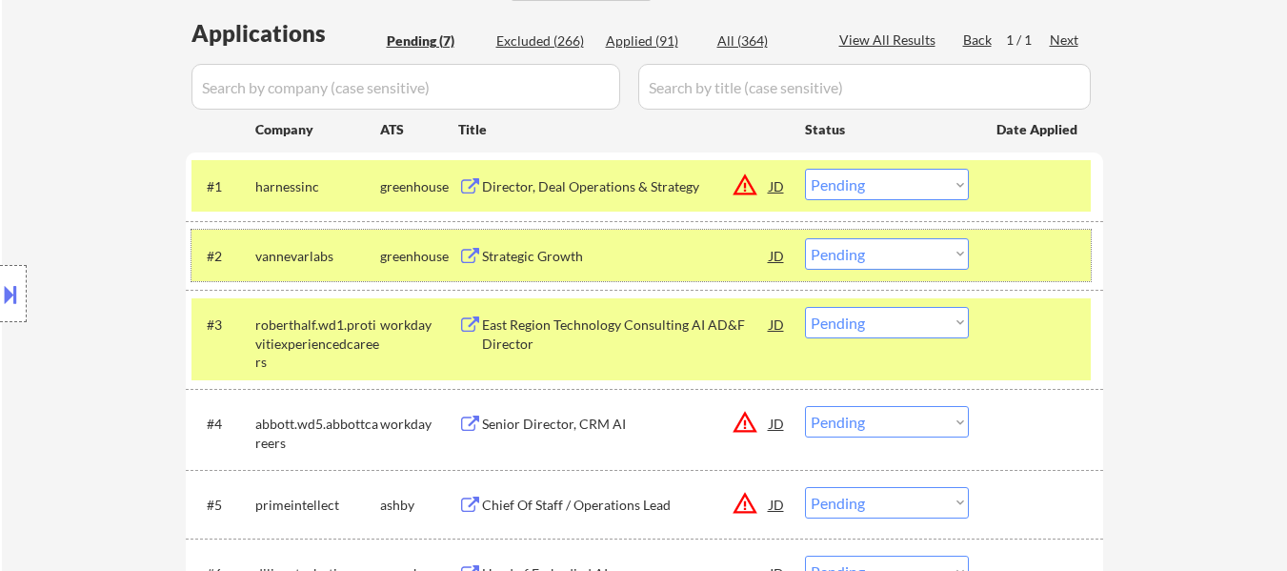
click at [996, 265] on div at bounding box center [1038, 255] width 84 height 34
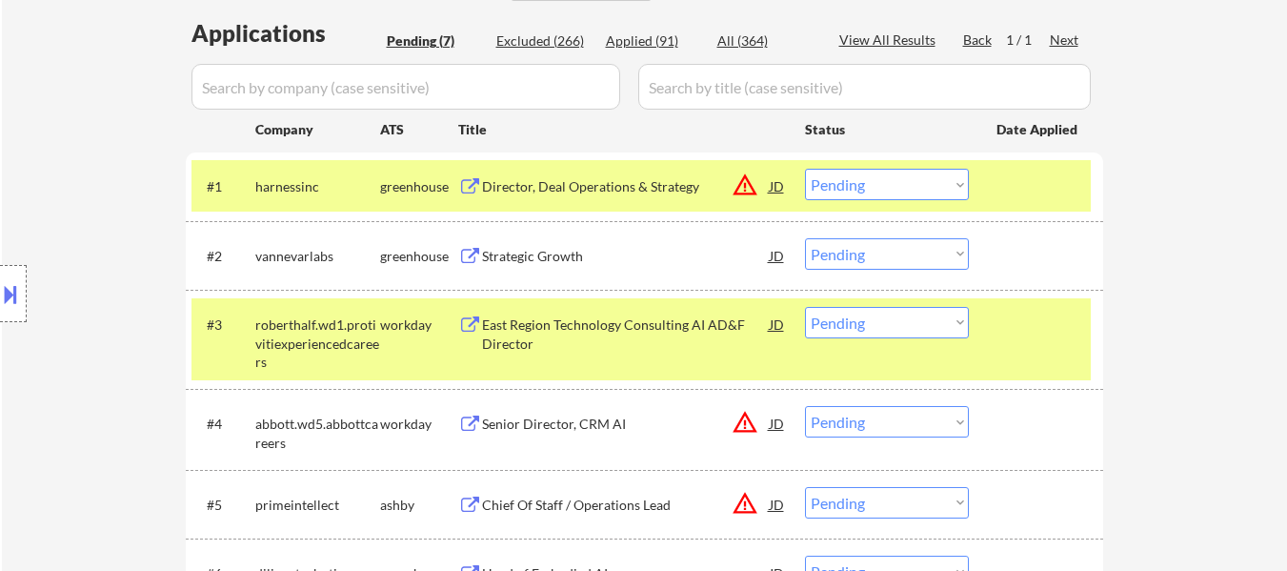
click at [996, 317] on div at bounding box center [1038, 324] width 84 height 34
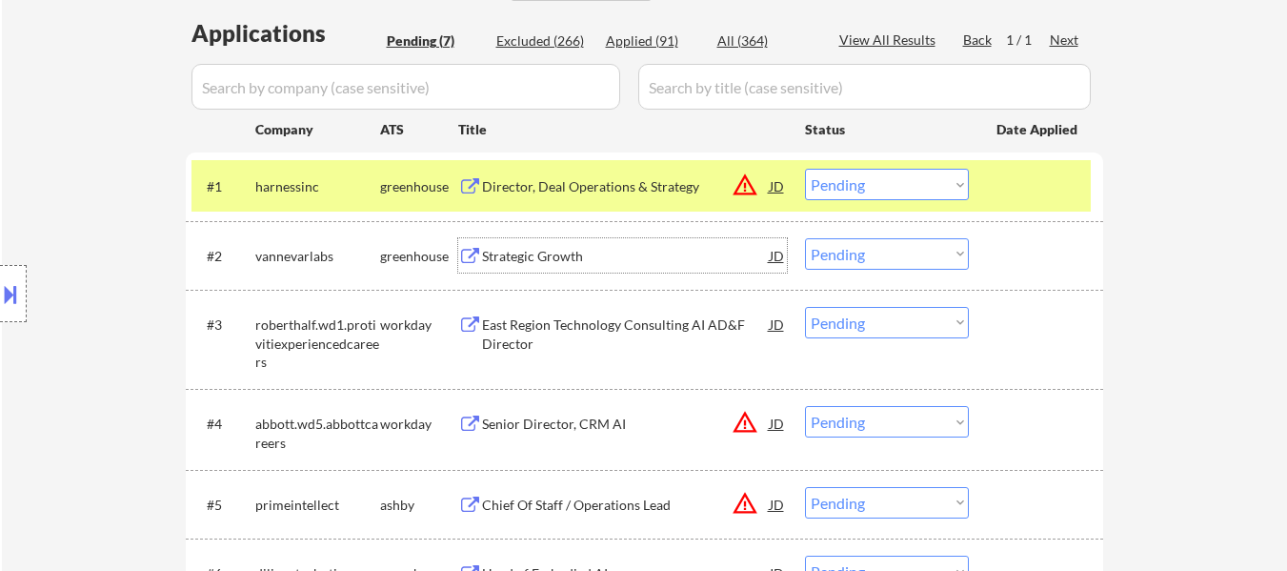
click at [532, 249] on div "Strategic Growth" at bounding box center [626, 256] width 288 height 19
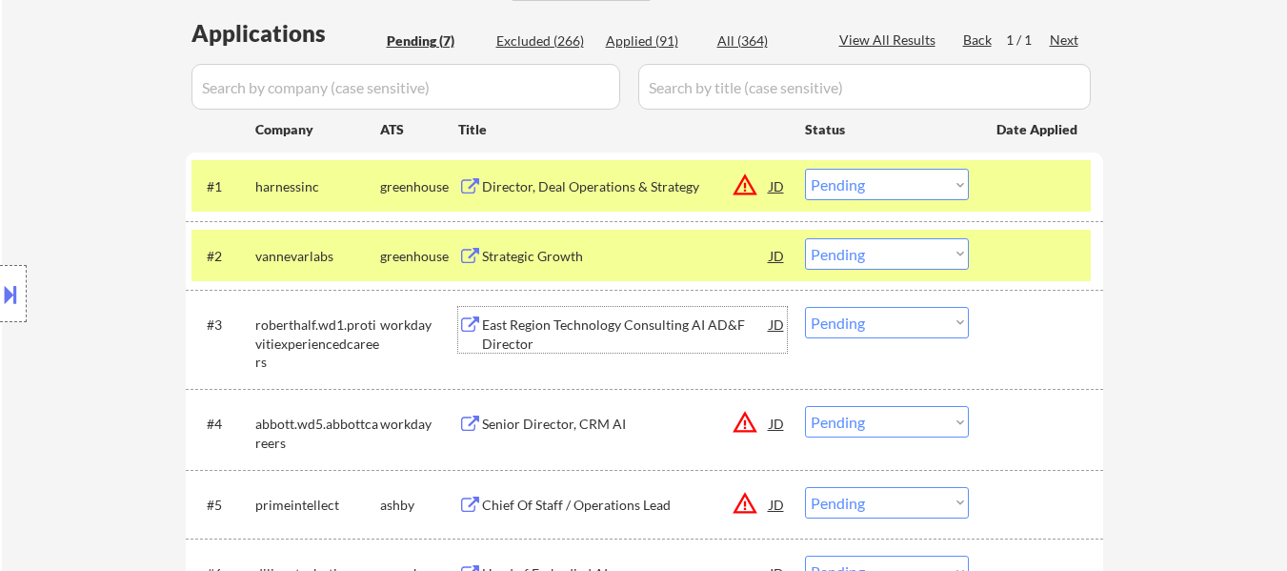
click at [594, 329] on div "East Region Technology Consulting AI AD&F Director" at bounding box center [626, 333] width 288 height 37
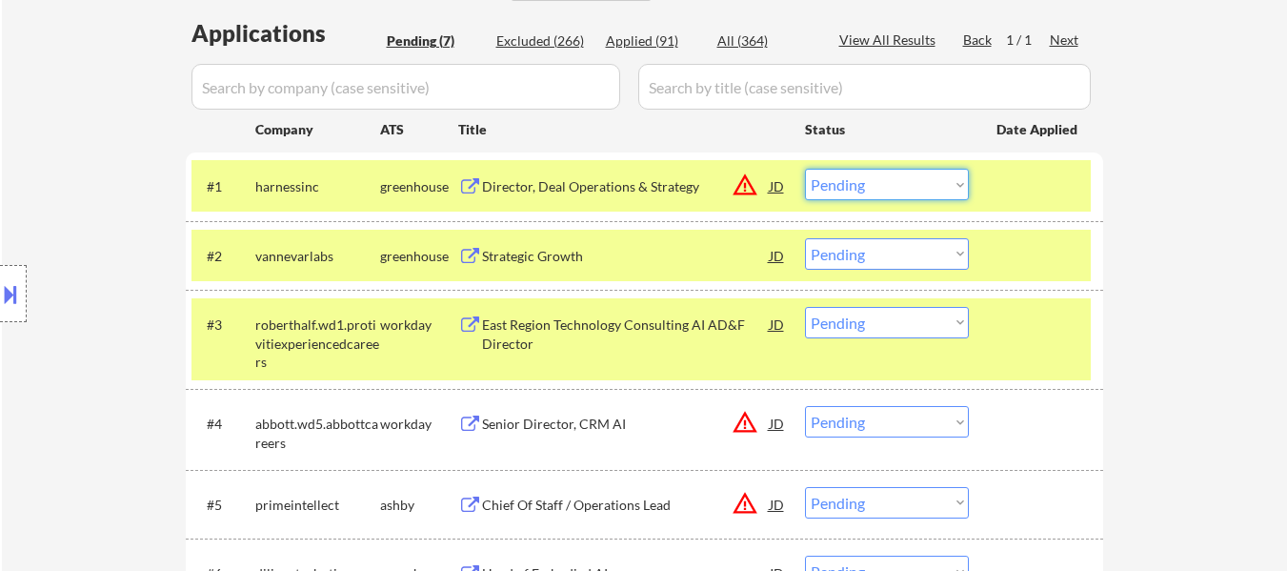
click at [912, 186] on select "Choose an option... Pending Applied Excluded (Questions) Excluded (Expired) Exc…" at bounding box center [887, 184] width 164 height 31
click at [805, 169] on select "Choose an option... Pending Applied Excluded (Questions) Excluded (Expired) Exc…" at bounding box center [887, 184] width 164 height 31
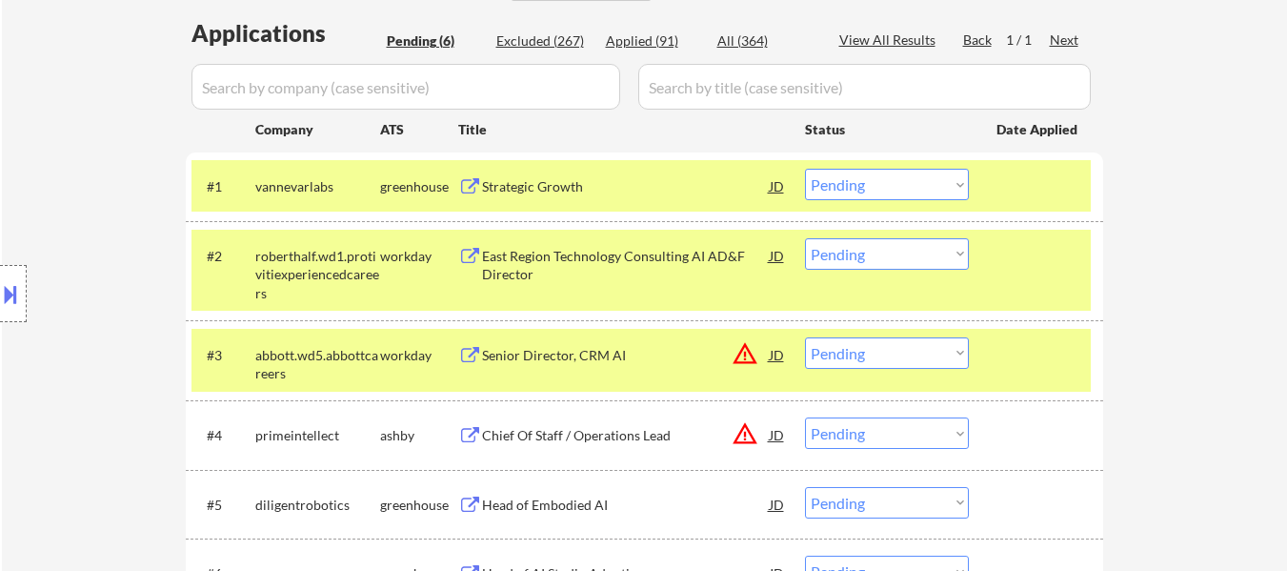
click at [948, 174] on select "Choose an option... Pending Applied Excluded (Questions) Excluded (Expired) Exc…" at bounding box center [887, 184] width 164 height 31
click at [805, 169] on select "Choose an option... Pending Applied Excluded (Questions) Excluded (Expired) Exc…" at bounding box center [887, 184] width 164 height 31
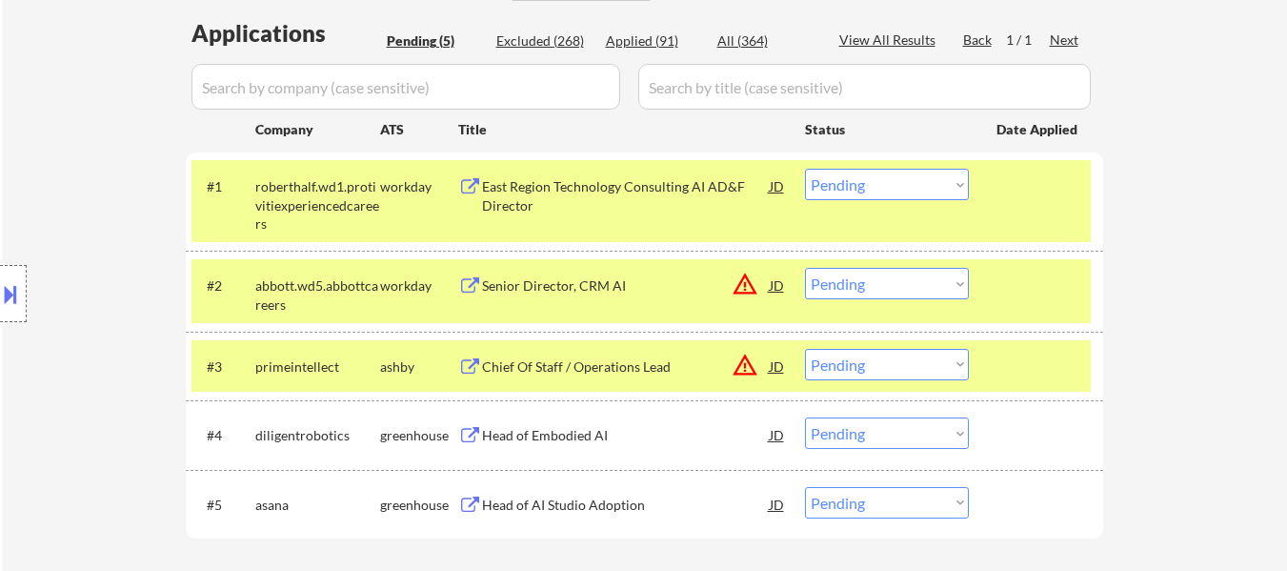
click at [1027, 299] on div "#2 abbott.wd5.abbottcareers workday Senior Director, CRM AI JD warning_amber Ch…" at bounding box center [640, 290] width 899 height 63
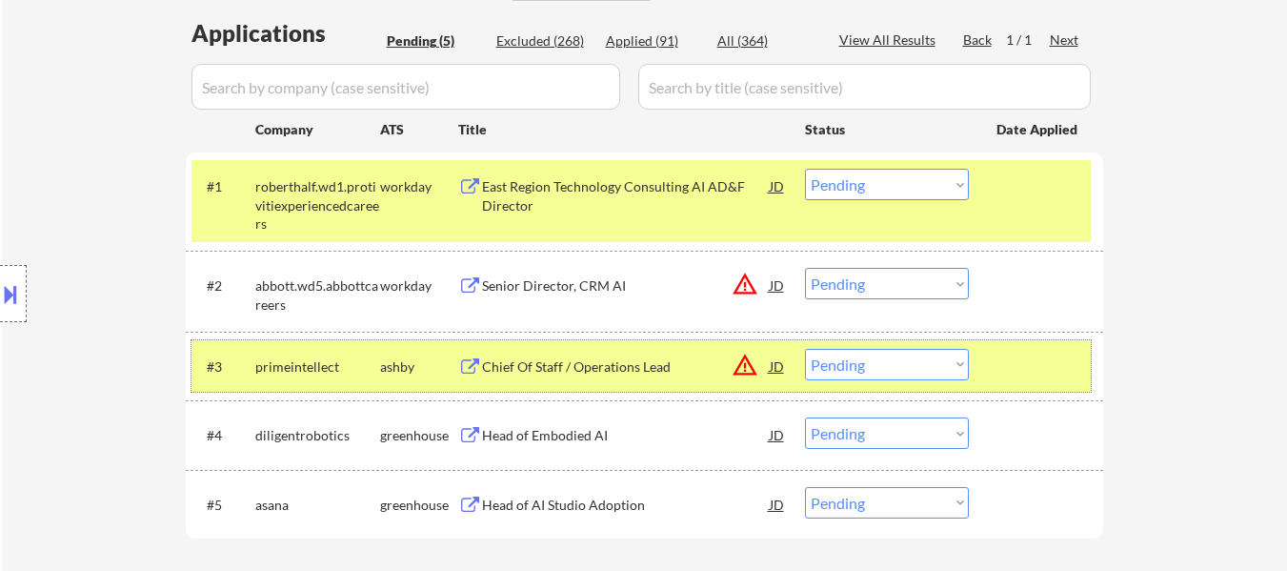
click at [1036, 363] on div at bounding box center [1038, 366] width 84 height 34
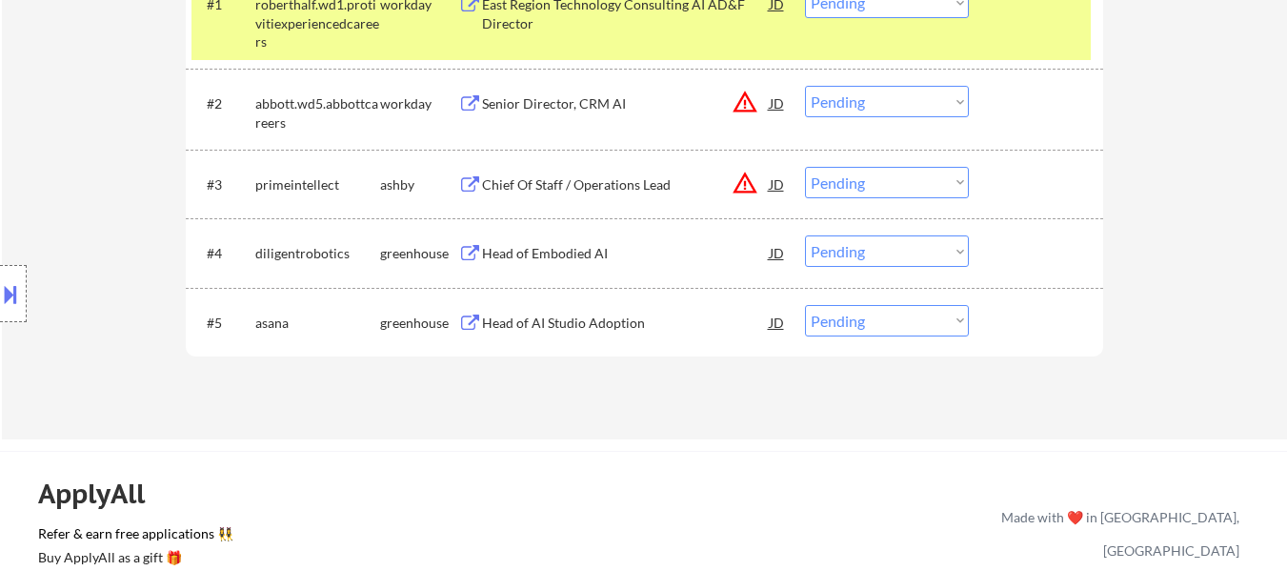
scroll to position [667, 0]
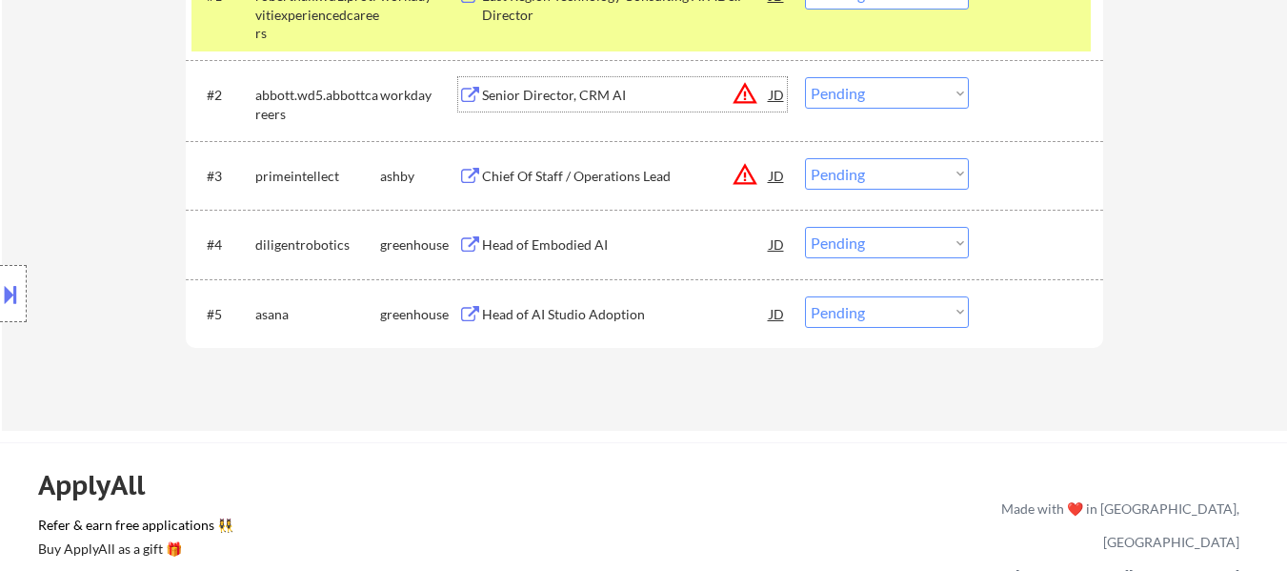
click at [582, 93] on div "Senior Director, CRM AI" at bounding box center [626, 95] width 288 height 19
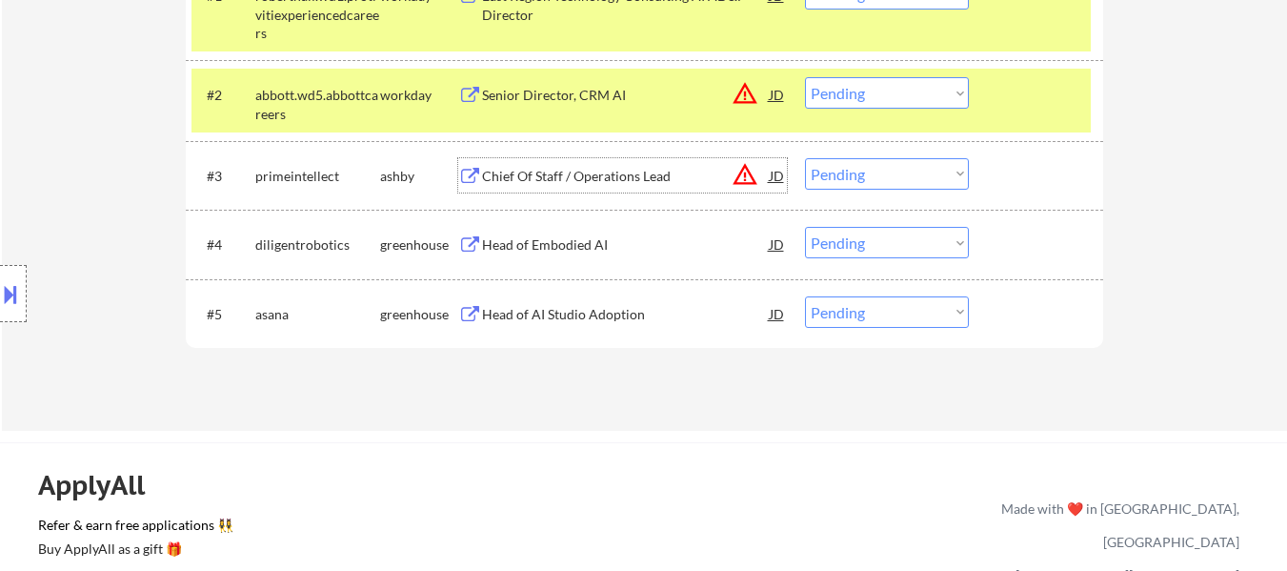
click at [659, 159] on div "Chief Of Staff / Operations Lead" at bounding box center [626, 175] width 288 height 34
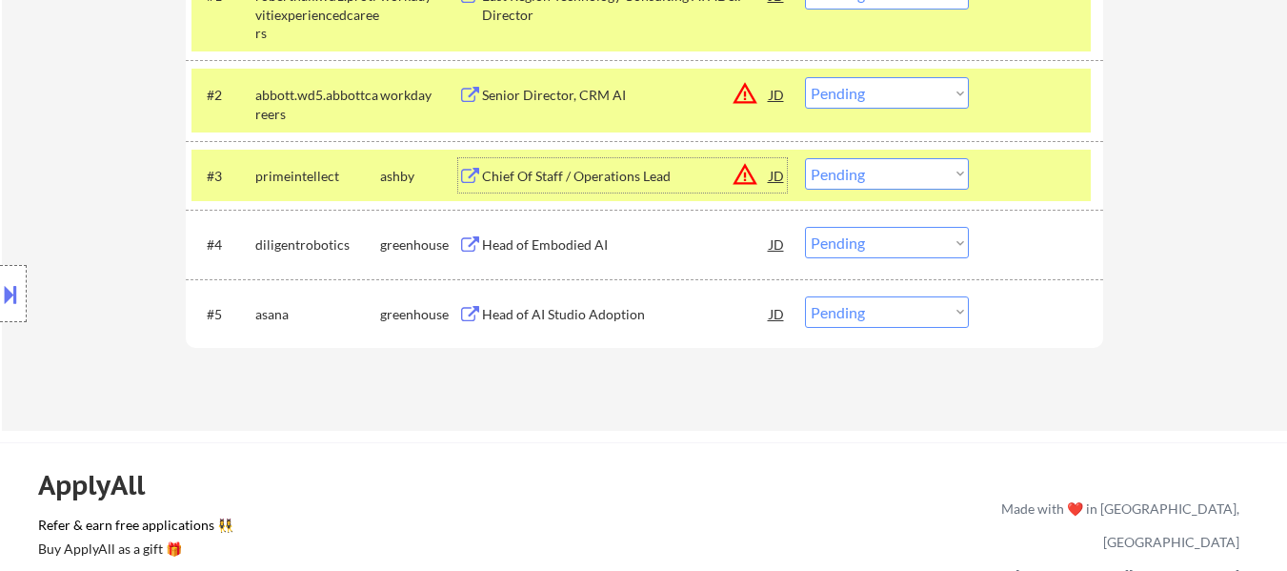
click at [621, 251] on div "Head of Embodied AI" at bounding box center [626, 244] width 288 height 19
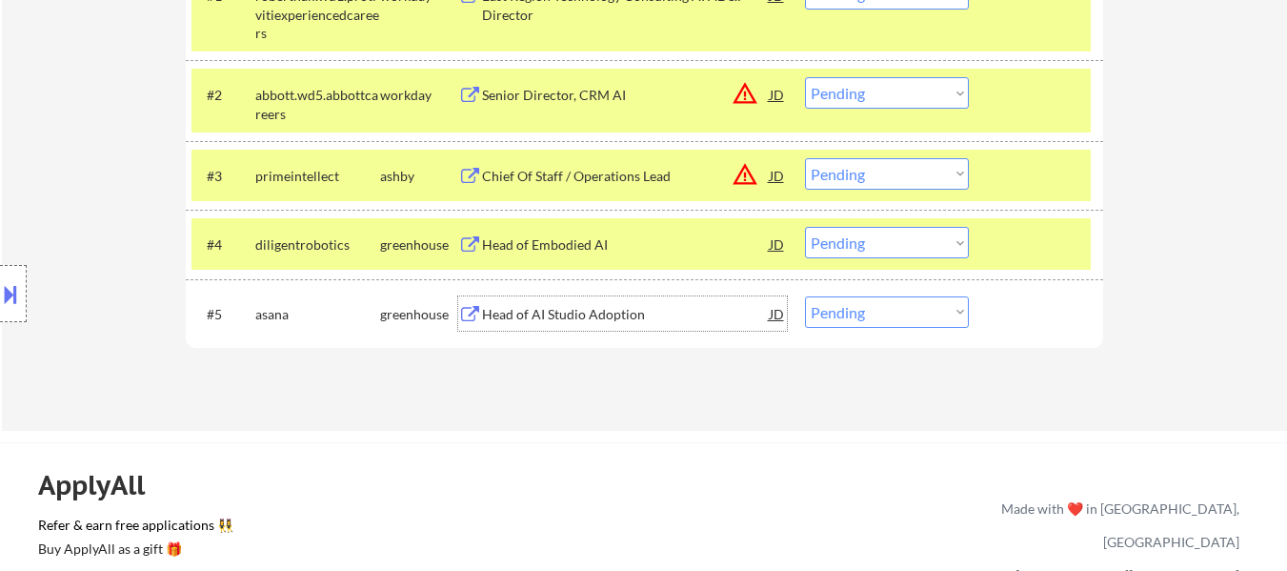
click at [627, 324] on div "Head of AI Studio Adoption" at bounding box center [626, 313] width 288 height 34
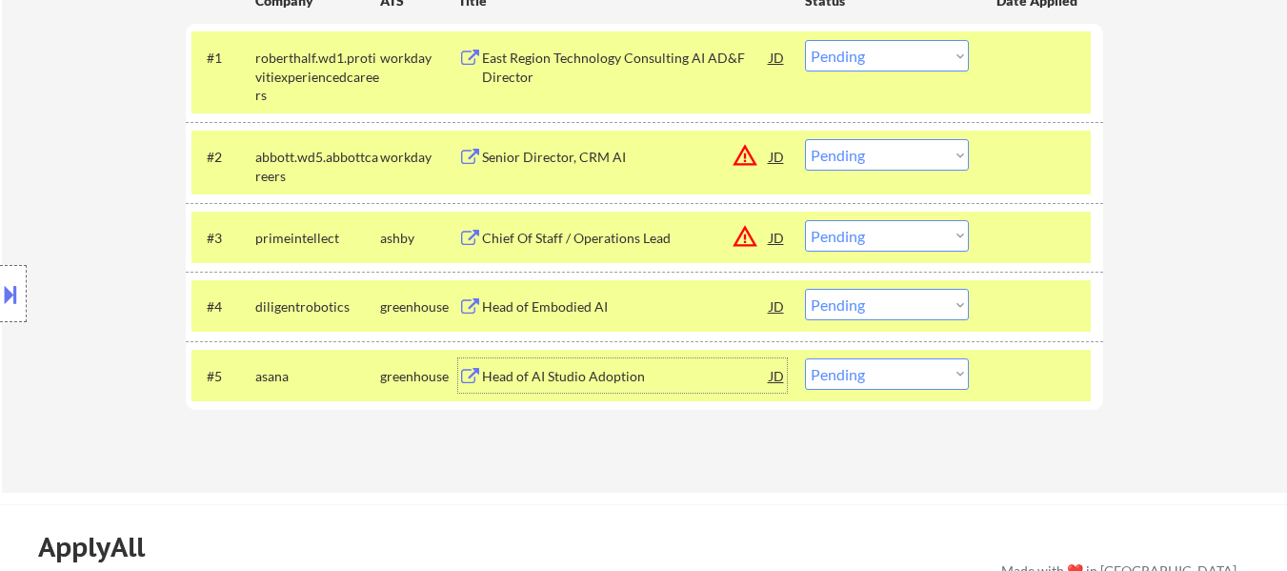
scroll to position [571, 0]
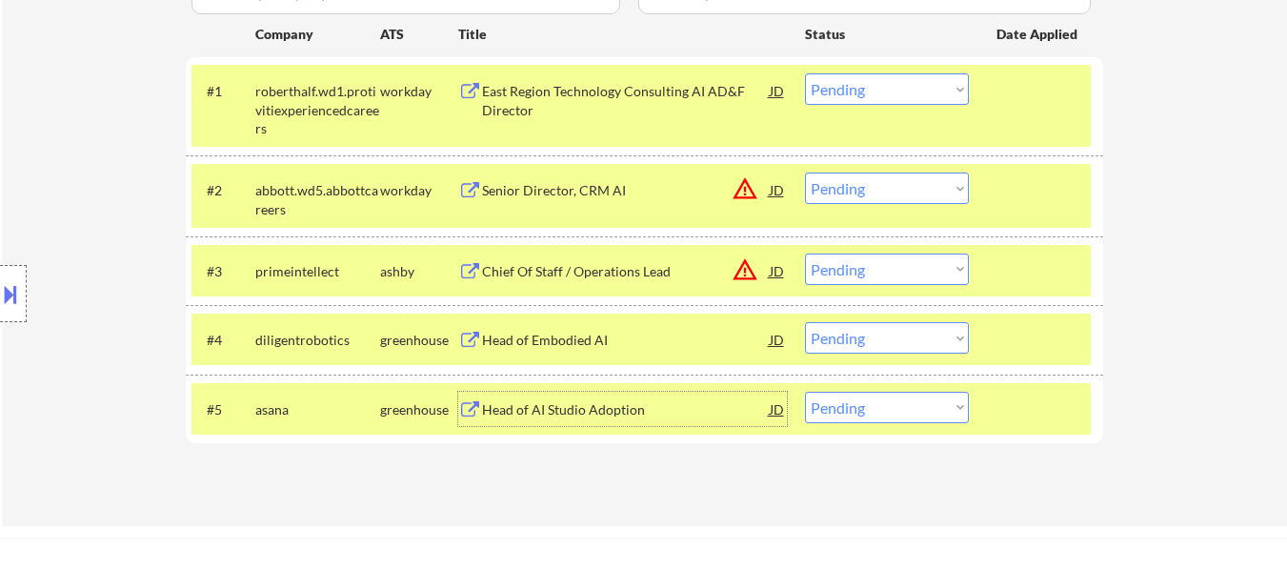
click at [547, 86] on div "East Region Technology Consulting AI AD&F Director" at bounding box center [626, 100] width 288 height 37
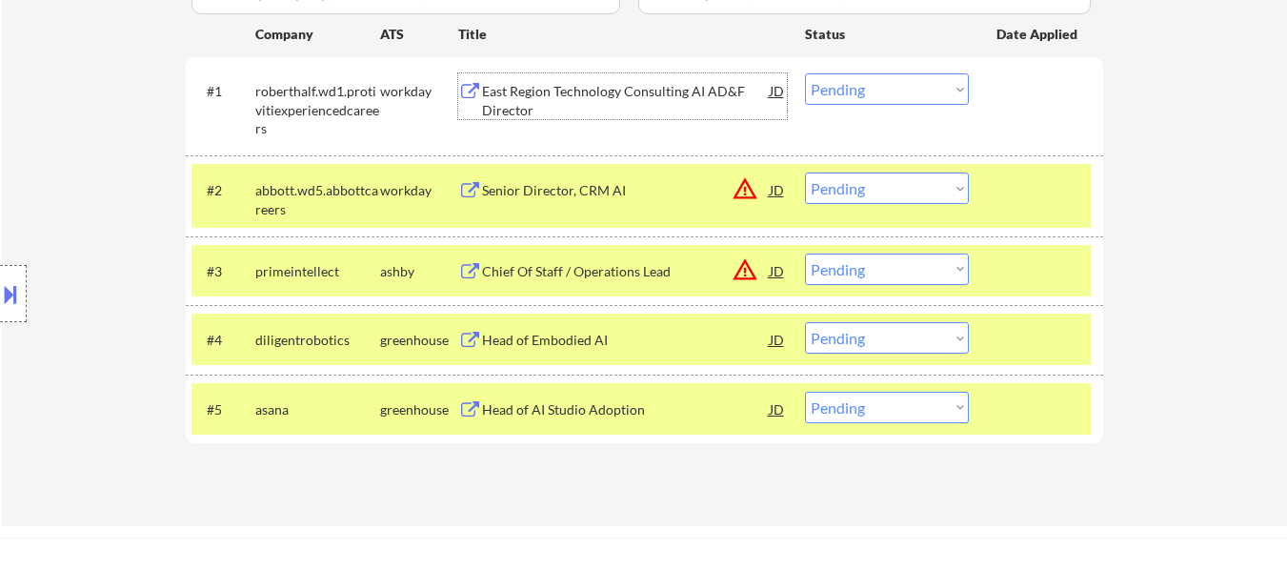
click at [827, 86] on select "Choose an option... Pending Applied Excluded (Questions) Excluded (Expired) Exc…" at bounding box center [887, 88] width 164 height 31
click at [805, 73] on select "Choose an option... Pending Applied Excluded (Questions) Excluded (Expired) Exc…" at bounding box center [887, 88] width 164 height 31
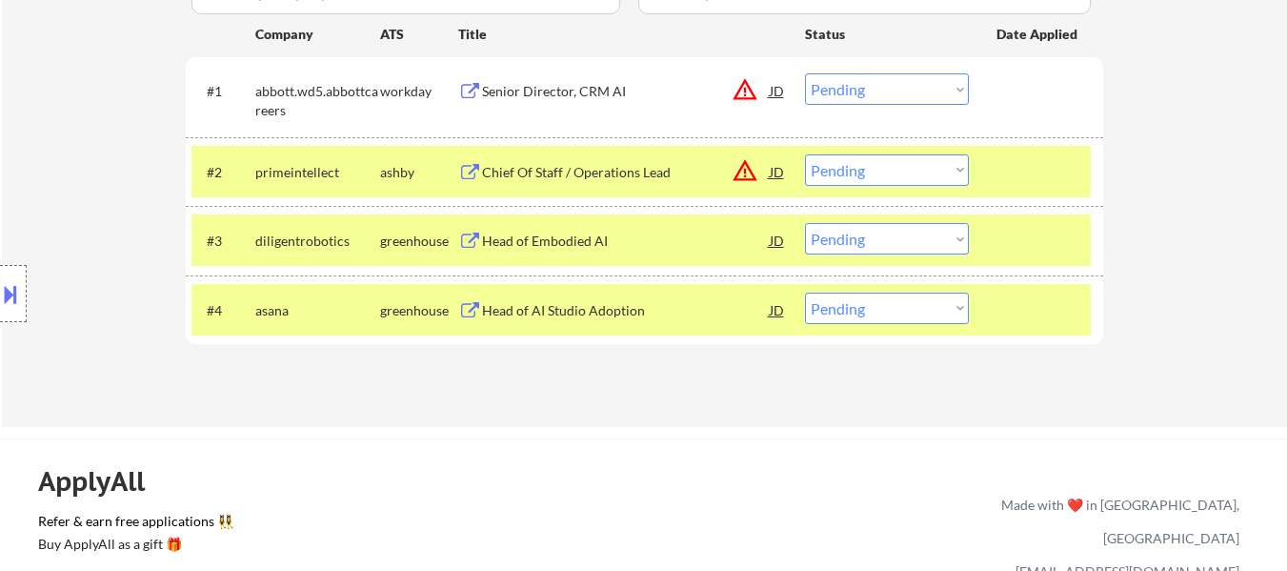
click at [833, 82] on select "Choose an option... Pending Applied Excluded (Questions) Excluded (Expired) Exc…" at bounding box center [887, 88] width 164 height 31
click at [805, 73] on select "Choose an option... Pending Applied Excluded (Questions) Excluded (Expired) Exc…" at bounding box center [887, 88] width 164 height 31
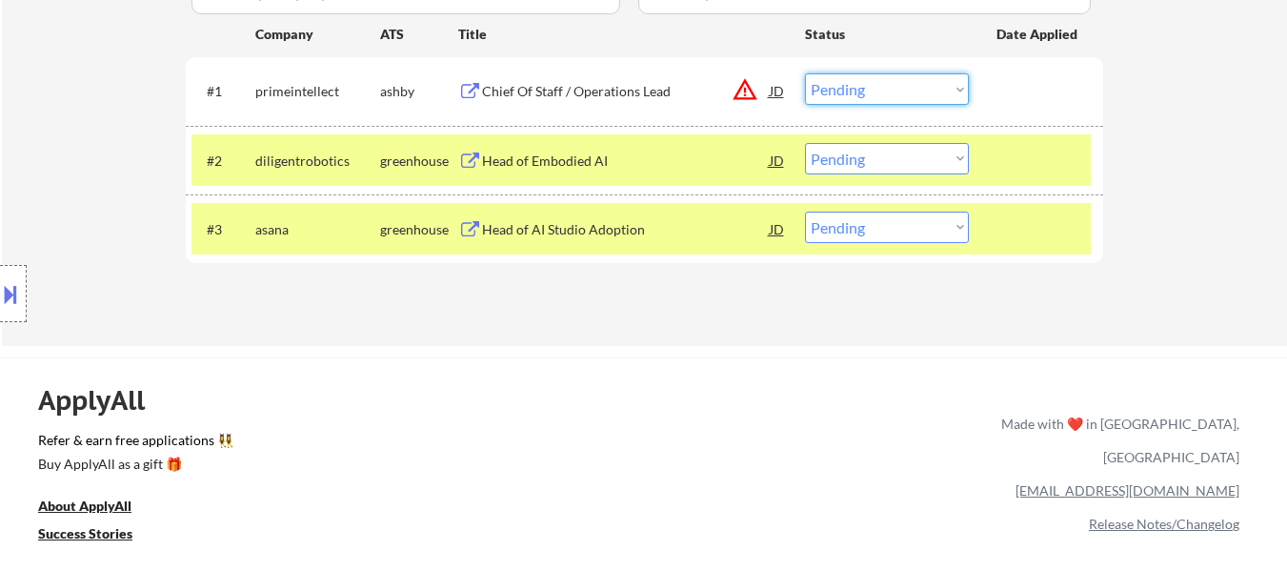
click at [860, 84] on select "Choose an option... Pending Applied Excluded (Questions) Excluded (Expired) Exc…" at bounding box center [887, 88] width 164 height 31
click at [805, 73] on select "Choose an option... Pending Applied Excluded (Questions) Excluded (Expired) Exc…" at bounding box center [887, 88] width 164 height 31
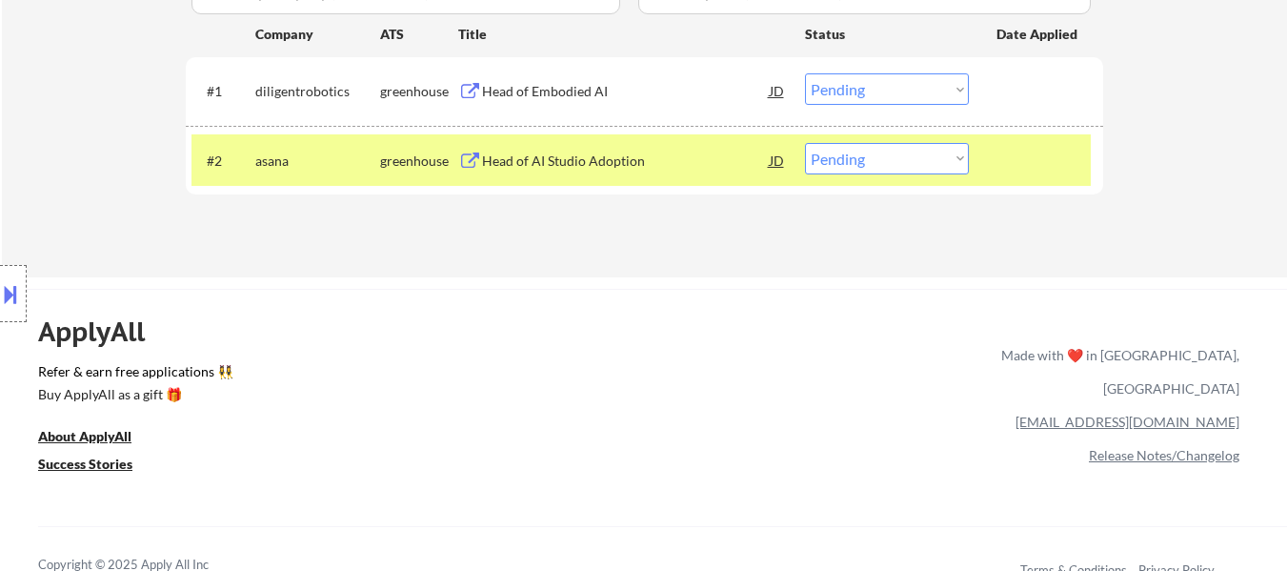
click at [844, 78] on select "Choose an option... Pending Applied Excluded (Questions) Excluded (Expired) Exc…" at bounding box center [887, 88] width 164 height 31
click at [805, 73] on select "Choose an option... Pending Applied Excluded (Questions) Excluded (Expired) Exc…" at bounding box center [887, 88] width 164 height 31
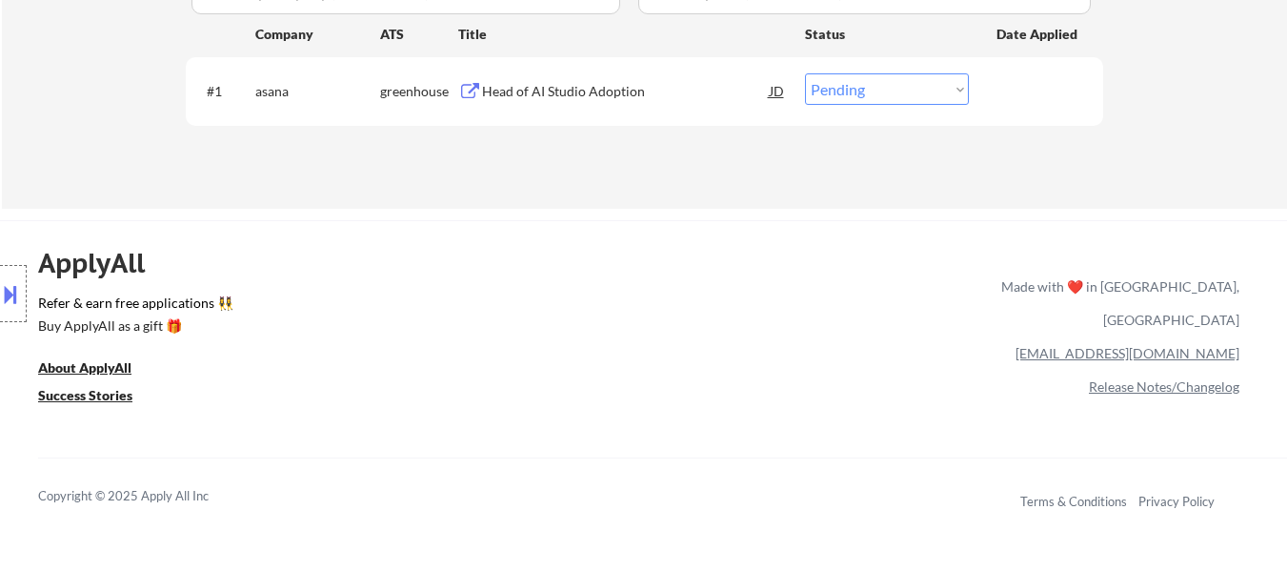
click at [919, 86] on select "Choose an option... Pending Applied Excluded (Questions) Excluded (Expired) Exc…" at bounding box center [887, 88] width 164 height 31
select select ""excluded__bad_match_""
click at [805, 73] on select "Choose an option... Pending Applied Excluded (Questions) Excluded (Expired) Exc…" at bounding box center [887, 88] width 164 height 31
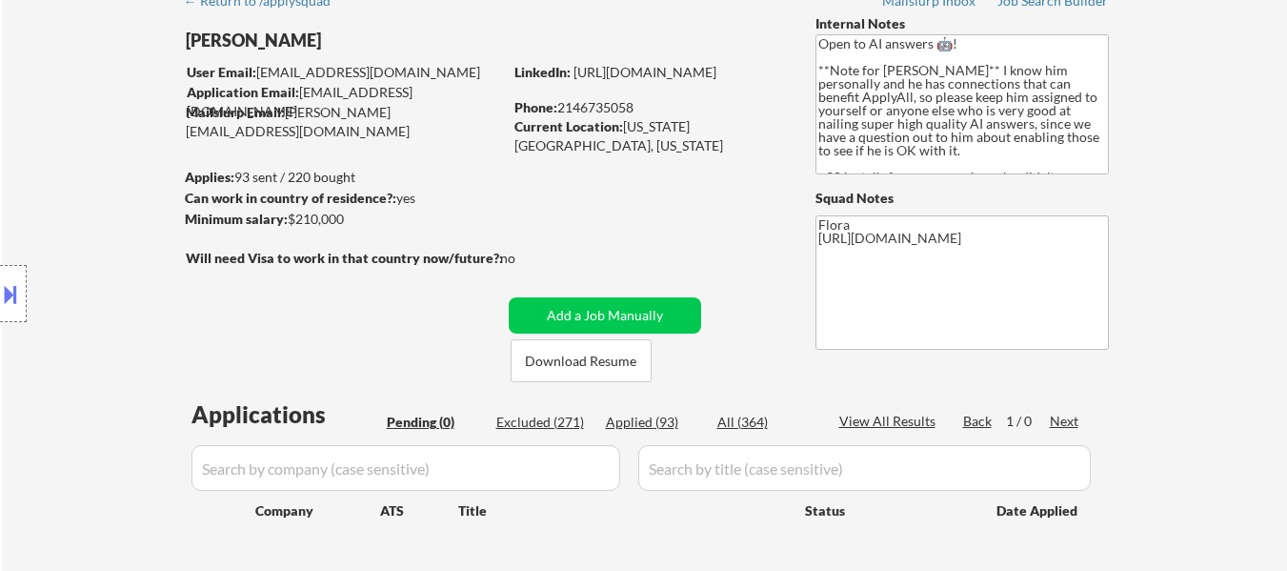
scroll to position [0, 0]
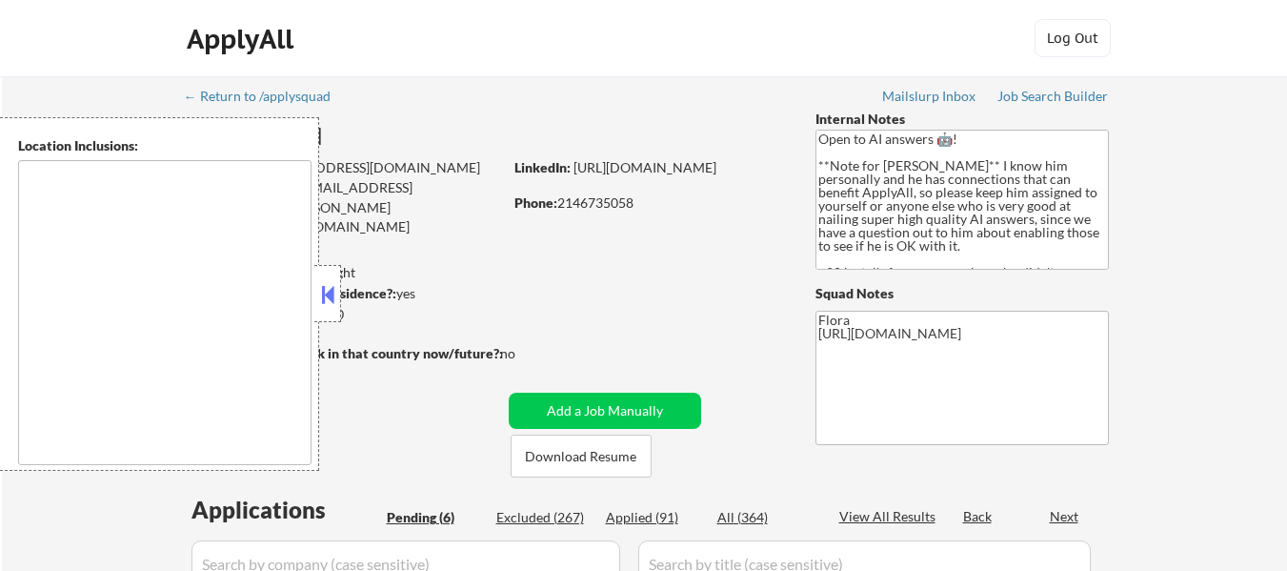
select select ""pending""
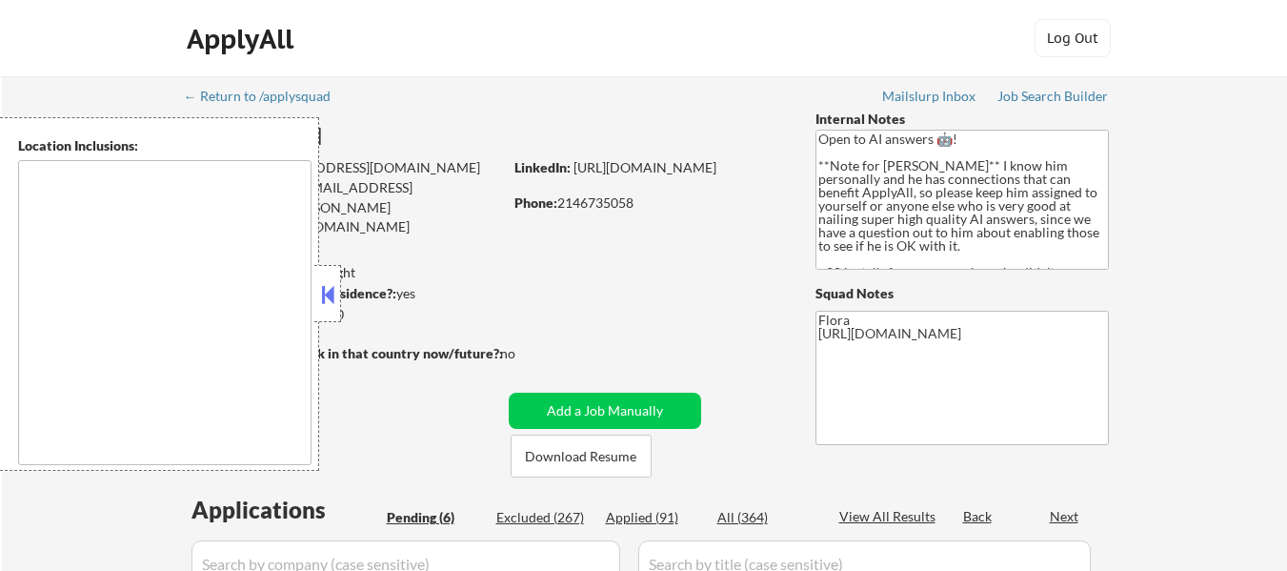
select select ""pending""
type textarea "[US_STATE], [GEOGRAPHIC_DATA] [GEOGRAPHIC_DATA], [GEOGRAPHIC_DATA] [GEOGRAPHIC_…"
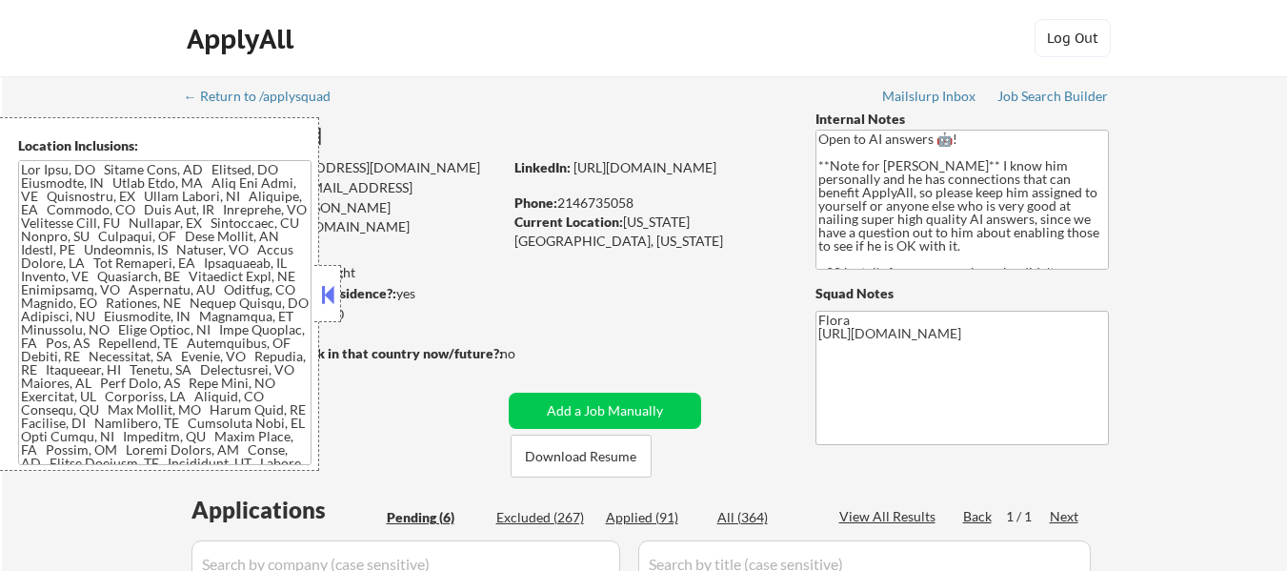
click at [331, 294] on button at bounding box center [327, 294] width 21 height 29
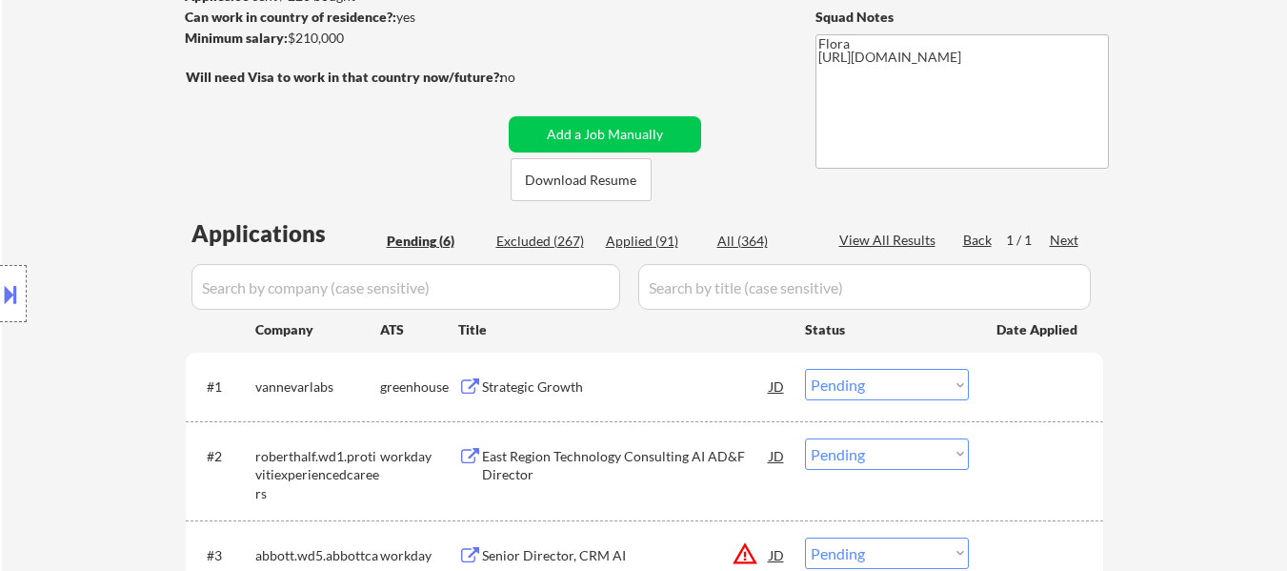
scroll to position [286, 0]
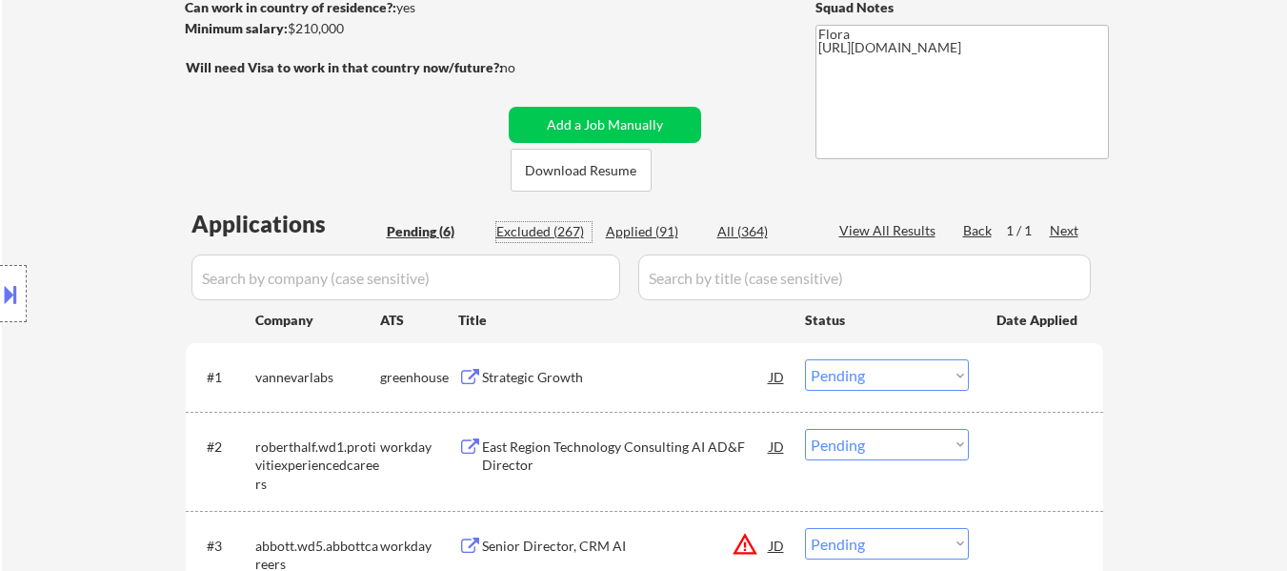
click at [565, 235] on div "Excluded (267)" at bounding box center [543, 231] width 95 height 19
select select ""excluded__salary_""
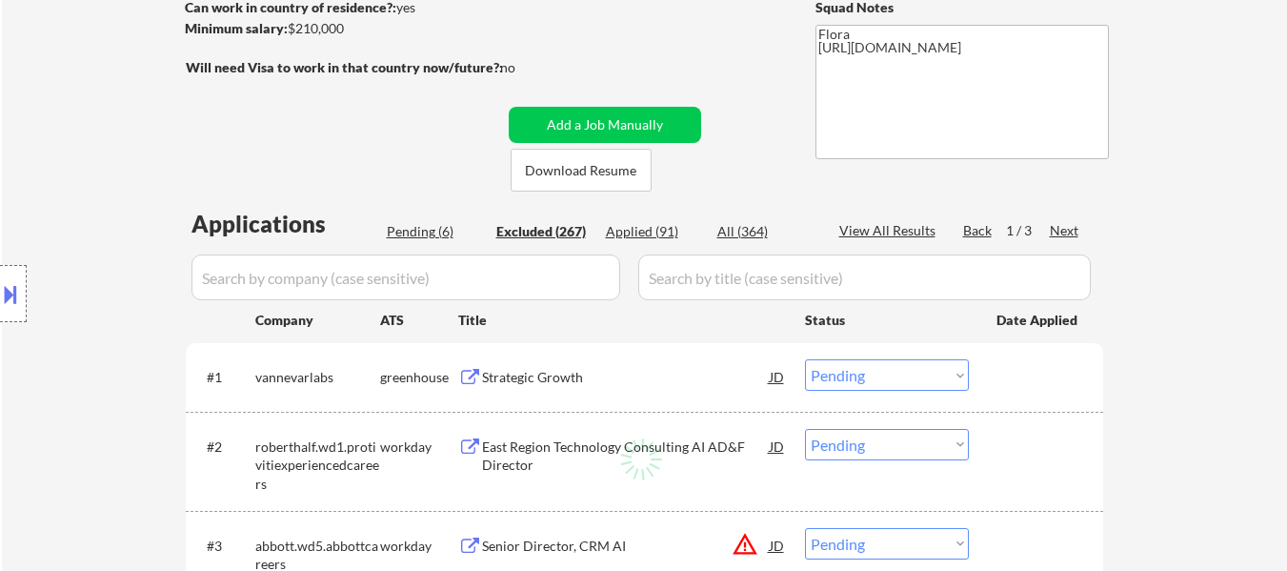
select select ""excluded__location_""
select select ""excluded__salary_""
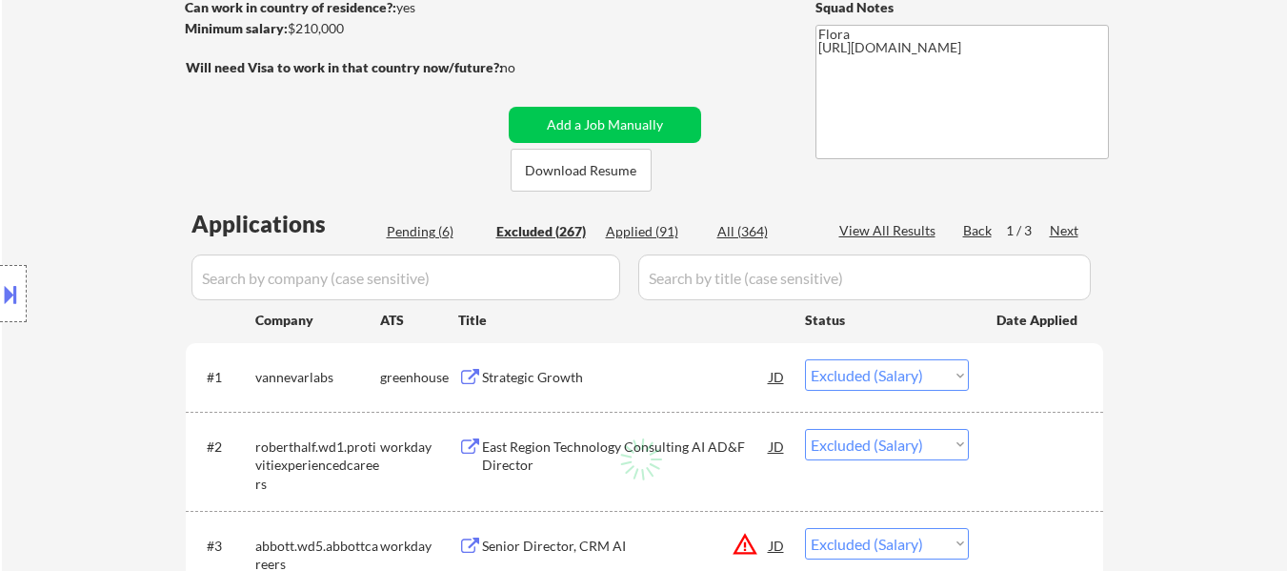
select select ""excluded__expired_""
select select ""excluded__salary_""
select select ""excluded__other_""
select select ""excluded__expired_""
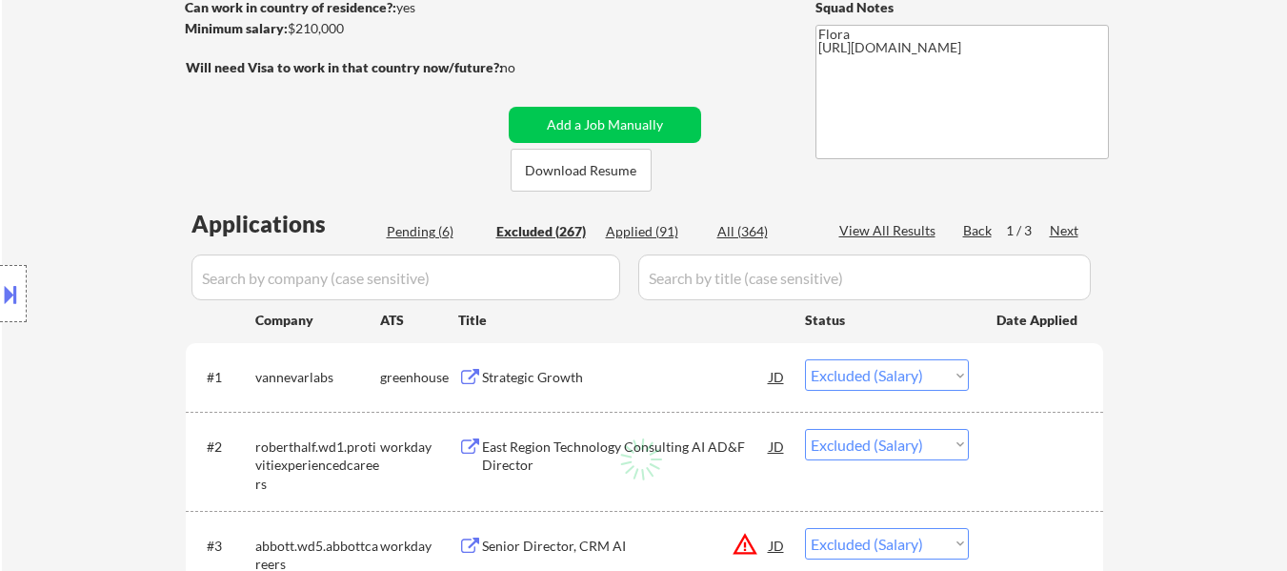
select select ""excluded__salary_""
select select ""excluded__bad_match_""
select select ""excluded__salary_""
select select ""excluded__other_""
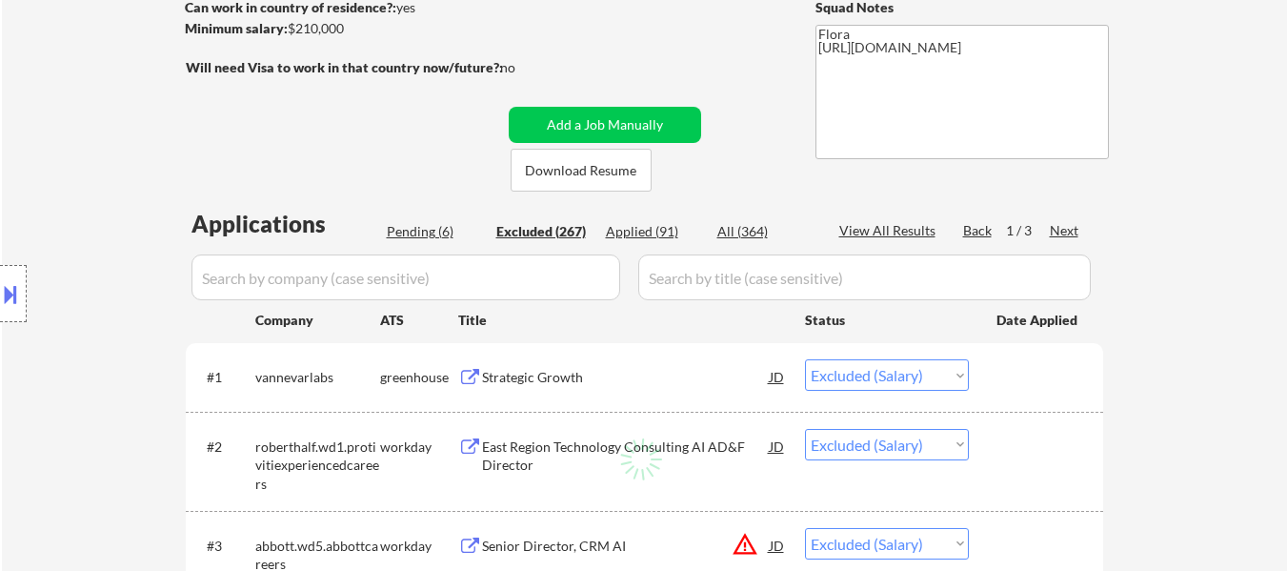
select select ""excluded__salary_""
select select ""excluded__bad_match_""
select select ""excluded__salary_""
select select ""excluded__bad_match_""
select select ""excluded__other_""
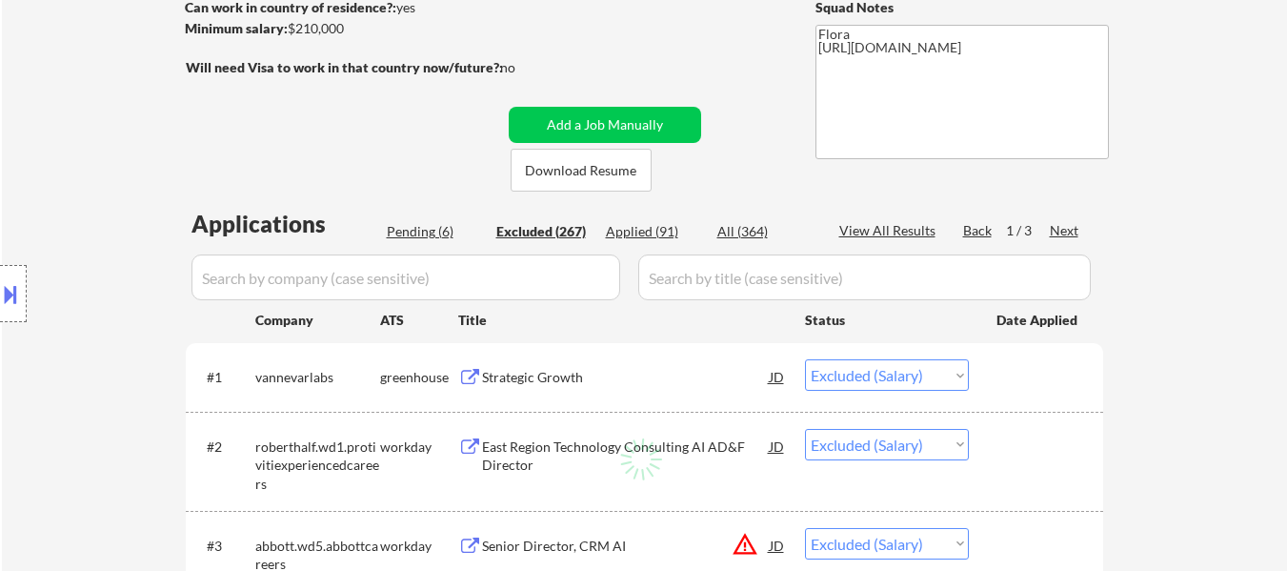
select select ""excluded__location_""
select select ""excluded__expired_""
select select ""excluded__bad_match_""
select select ""excluded__location_""
select select ""excluded__salary_""
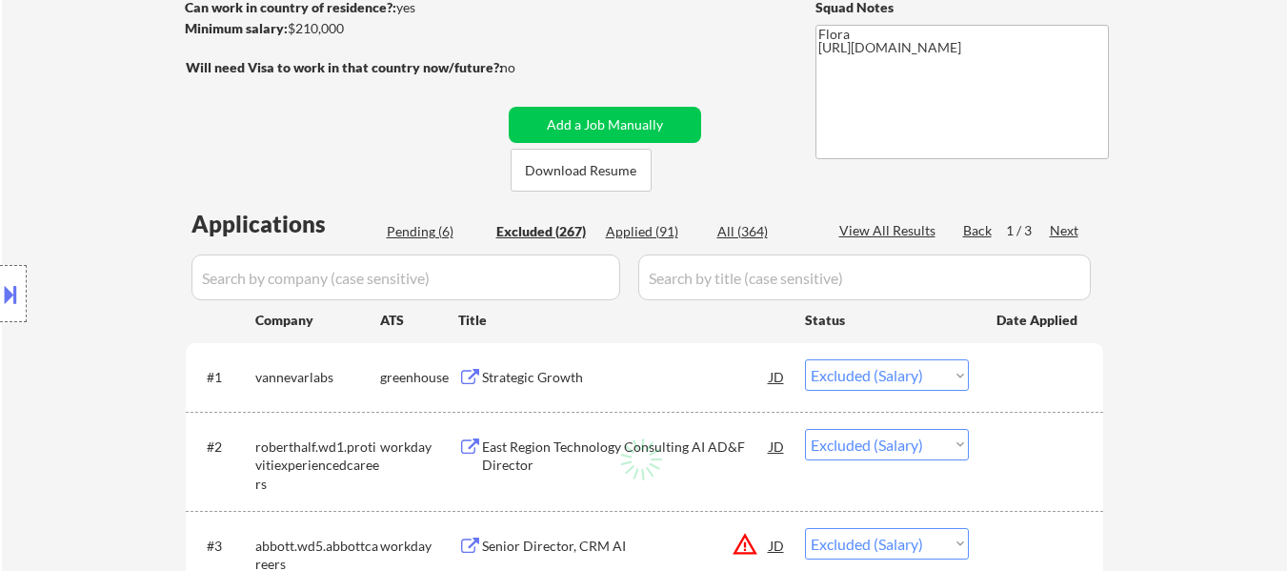
select select ""excluded__bad_match_""
select select ""excluded__expired_""
select select ""excluded__other_""
select select ""excluded__expired_""
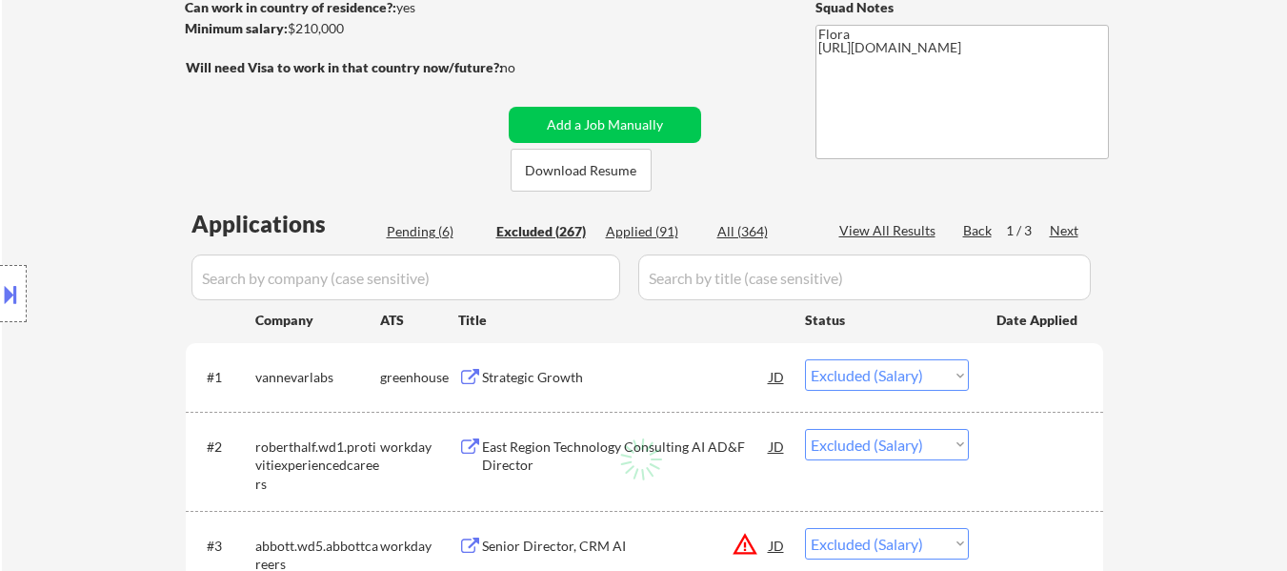
select select ""excluded__salary_""
select select ""excluded__expired_""
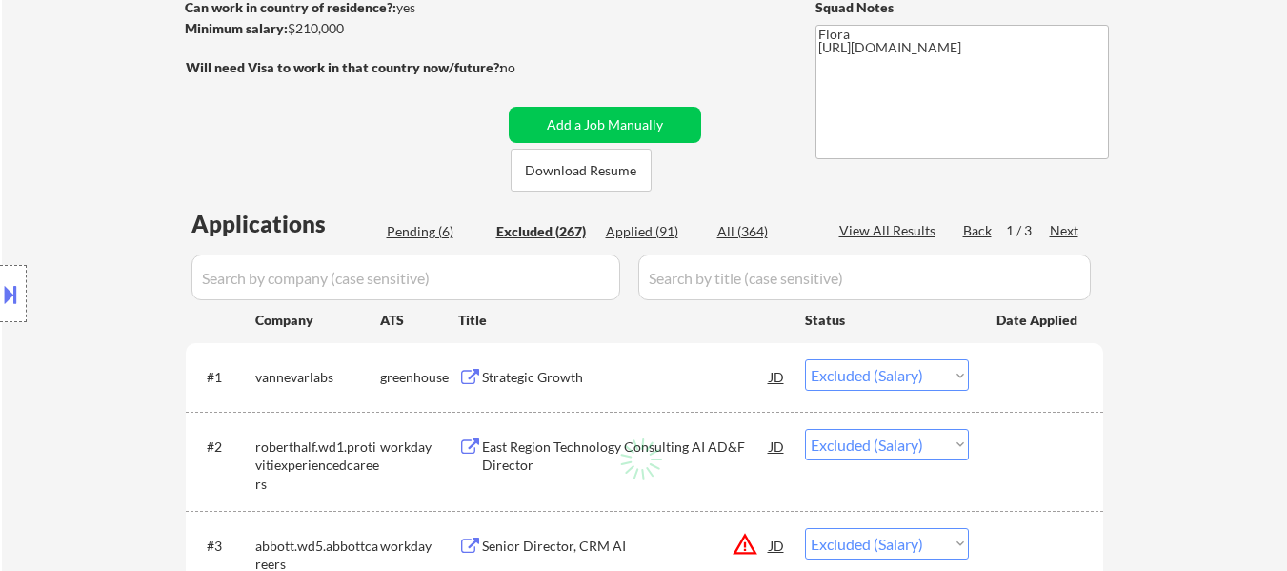
select select ""excluded__other_""
select select ""excluded__salary_""
select select ""excluded__expired_""
select select ""excluded__other_""
select select ""excluded__expired_""
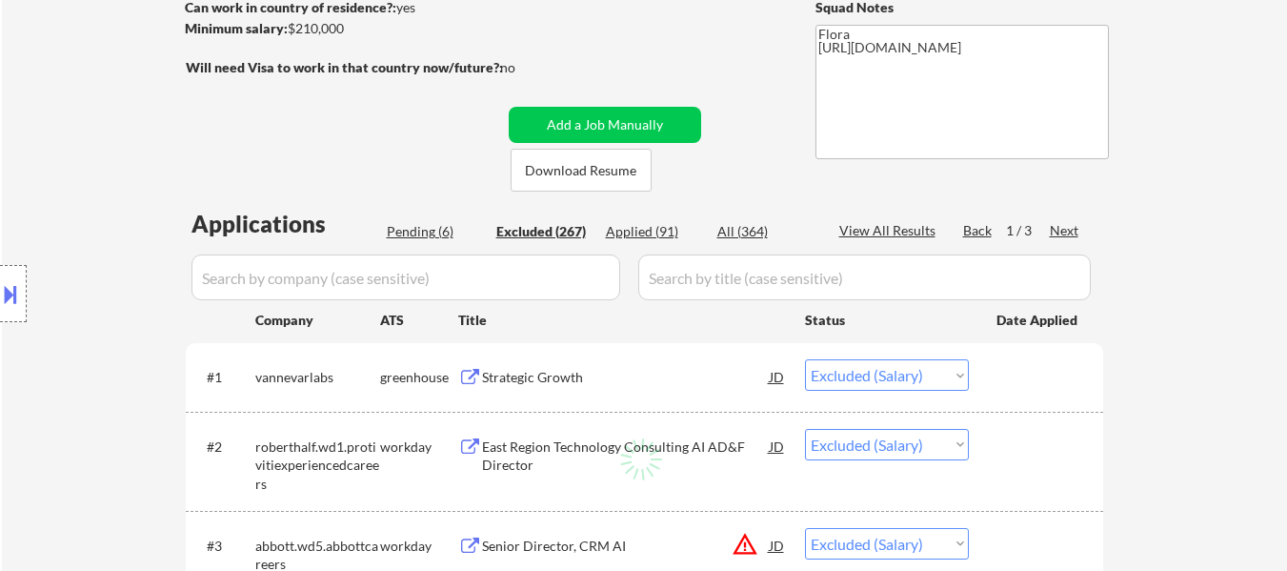
select select ""excluded__bad_match_""
select select ""excluded__blocklist_""
select select ""excluded__expired_""
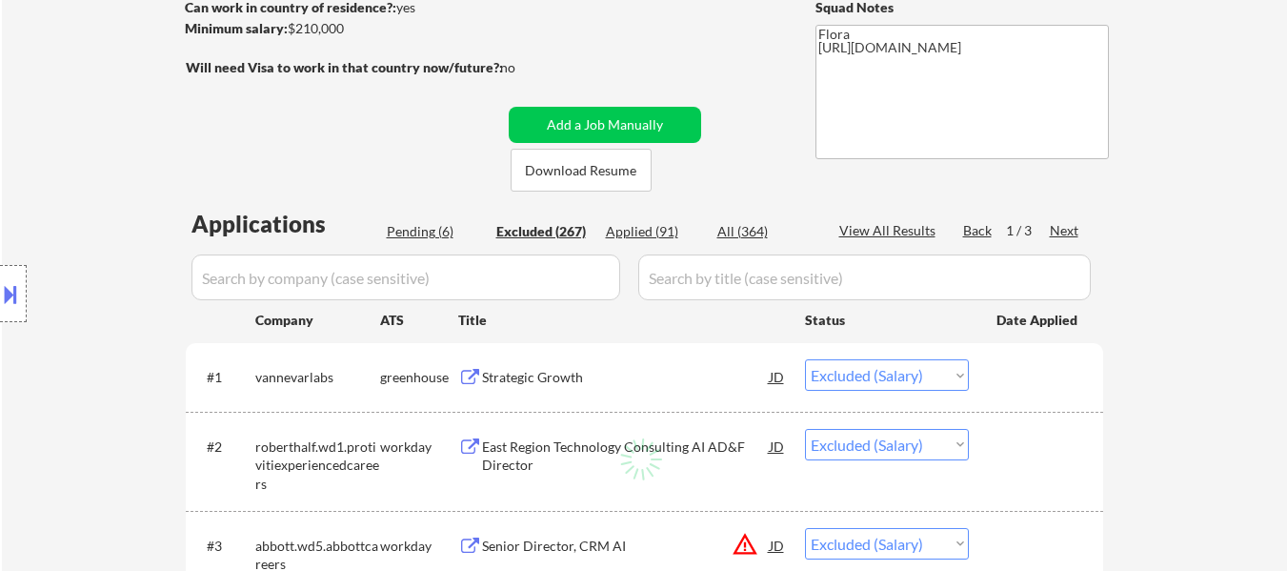
select select ""excluded__expired_""
select select ""excluded__location_""
select select ""excluded__expired_""
select select ""excluded__bad_match_""
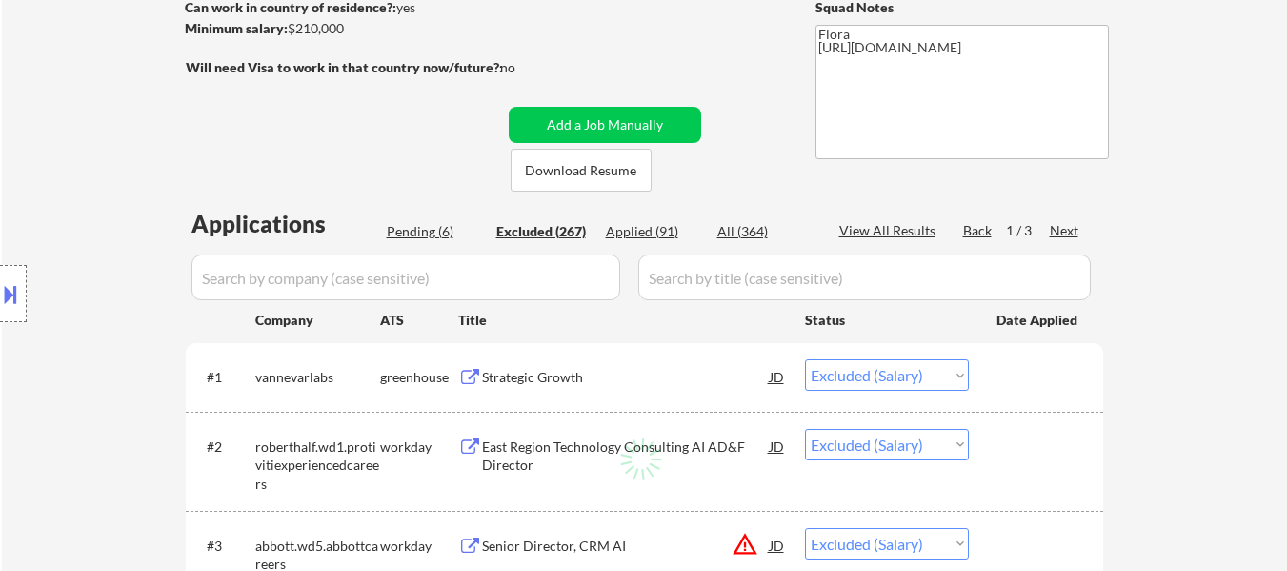
select select ""excluded__salary_""
select select ""excluded__expired_""
select select ""excluded__bad_match_""
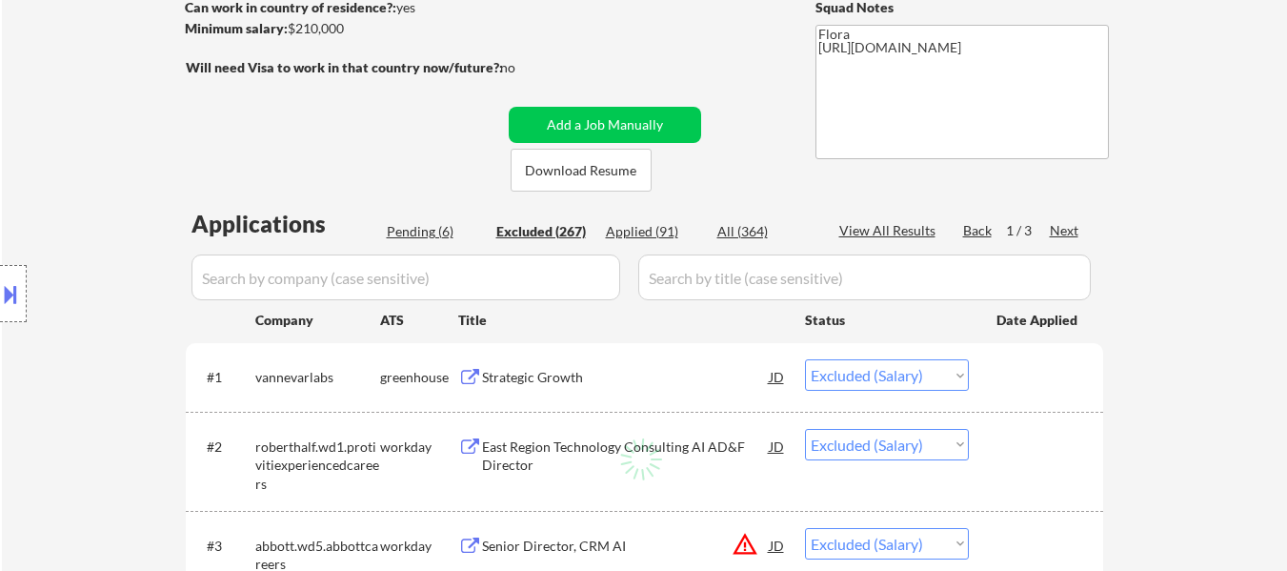
select select ""excluded__salary_""
select select ""excluded__expired_""
select select ""excluded__bad_match_""
select select ""excluded__expired_""
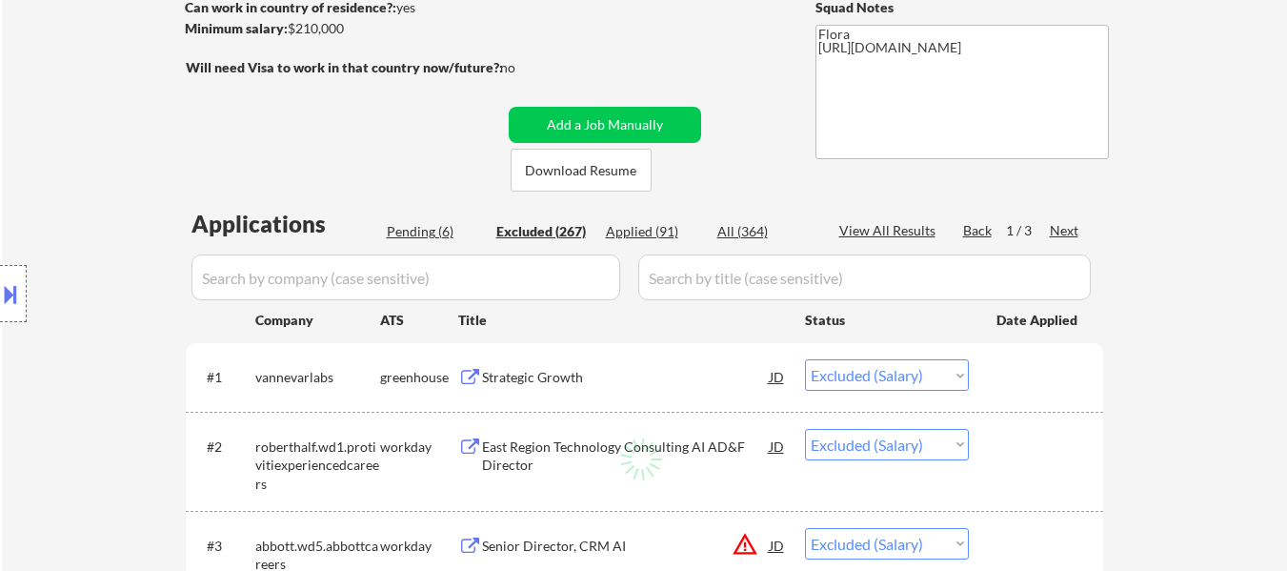
select select ""excluded__salary_""
select select ""excluded__expired_""
select select ""excluded__bad_match_""
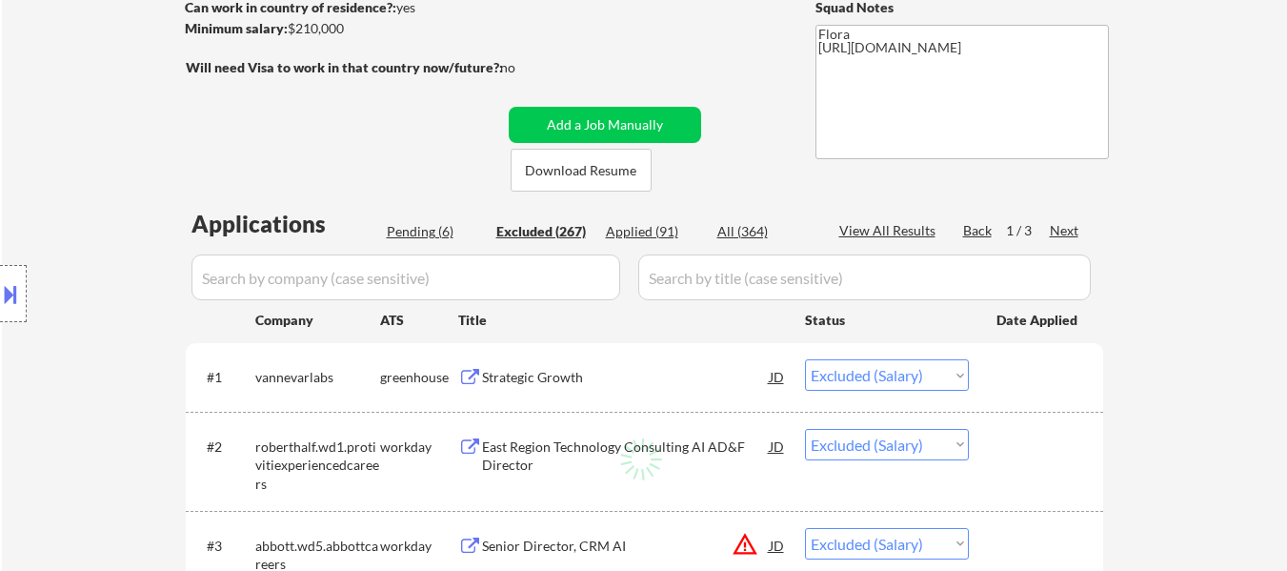
select select ""excluded__other_""
select select ""excluded__expired_""
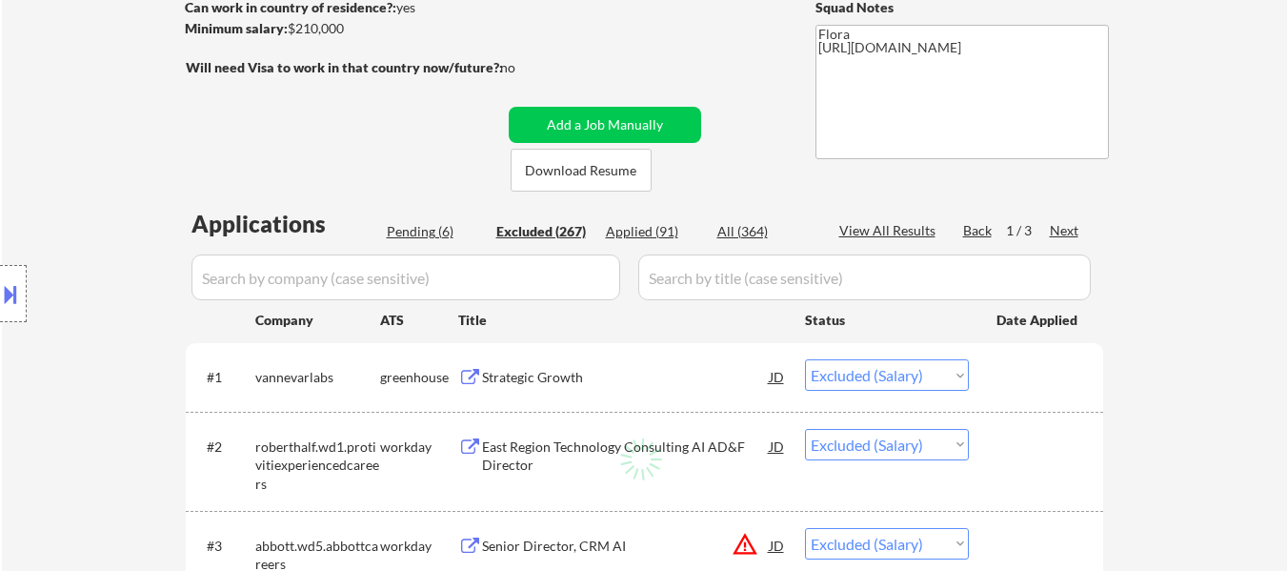
select select ""excluded__other_""
select select ""excluded__bad_match_""
select select ""excluded__expired_""
select select ""excluded__salary_""
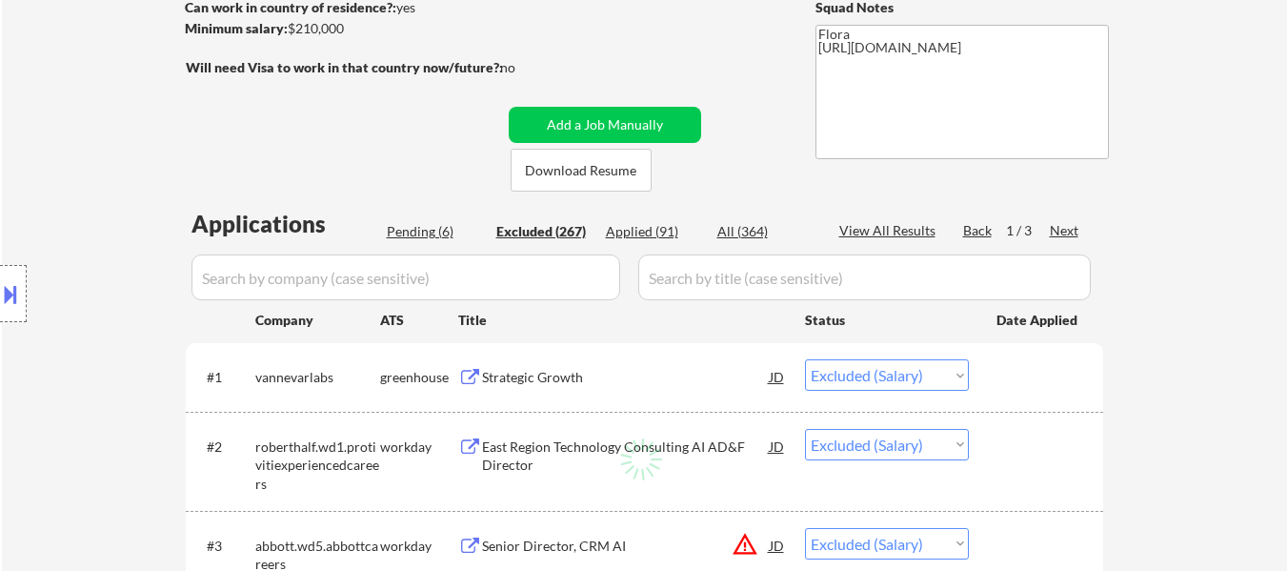
select select ""excluded__bad_match_""
select select ""excluded__salary_""
select select ""excluded__bad_match_""
select select ""excluded__expired_""
select select ""excluded__bad_match_""
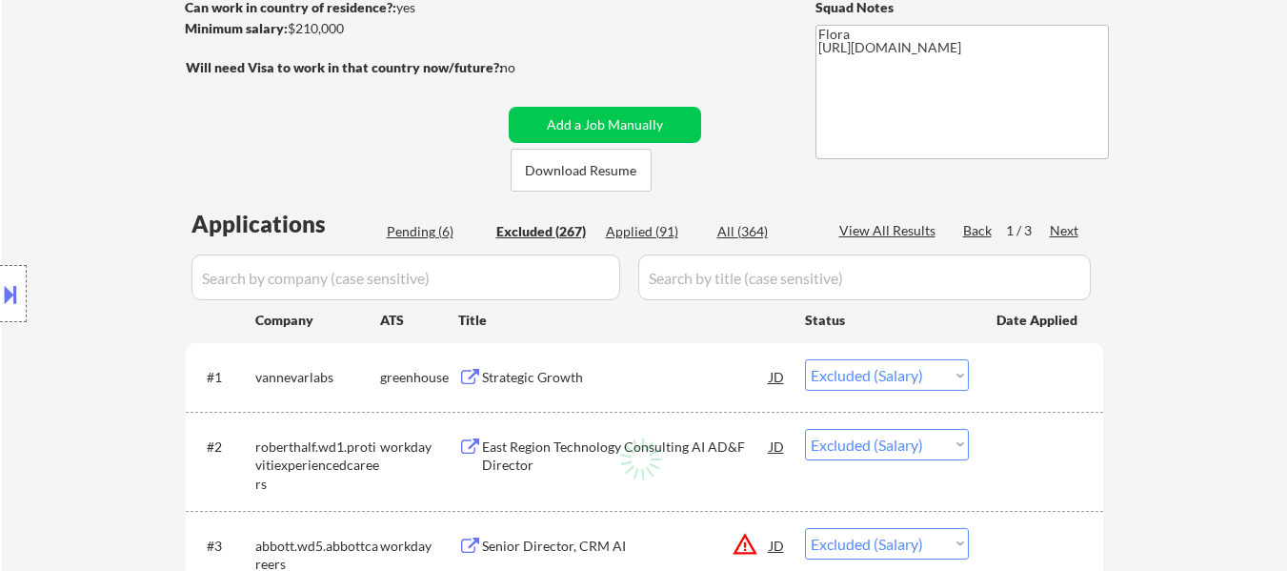
select select ""excluded__expired_""
select select ""excluded__salary_""
select select ""excluded__bad_match_""
select select ""excluded__salary_""
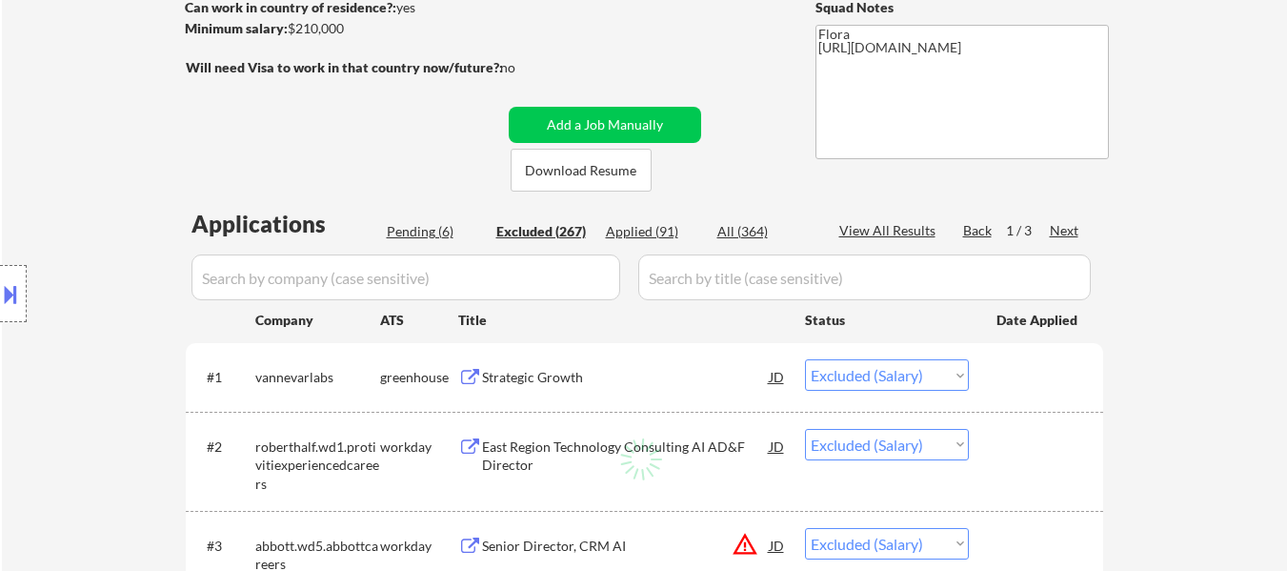
select select ""excluded__bad_match_""
select select ""excluded__location_""
select select ""excluded__salary_""
select select ""excluded__expired_""
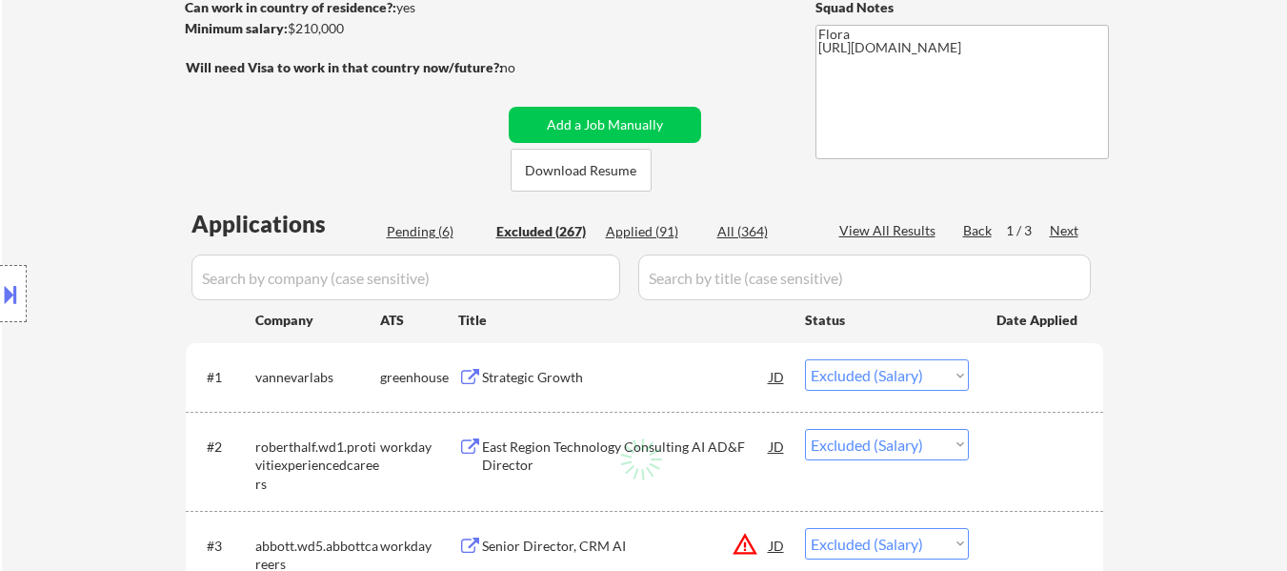
select select ""excluded__salary_""
select select ""excluded__expired_""
select select ""excluded__salary_""
select select ""excluded__expired_""
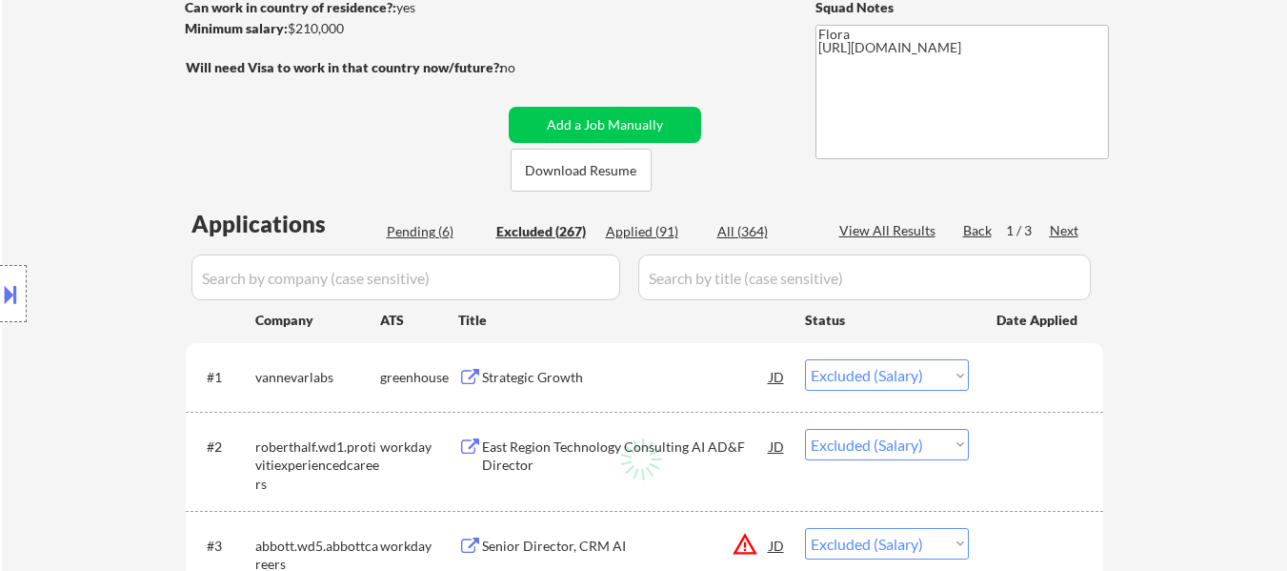
select select ""excluded__salary_""
click at [898, 229] on div "View All Results" at bounding box center [890, 230] width 102 height 19
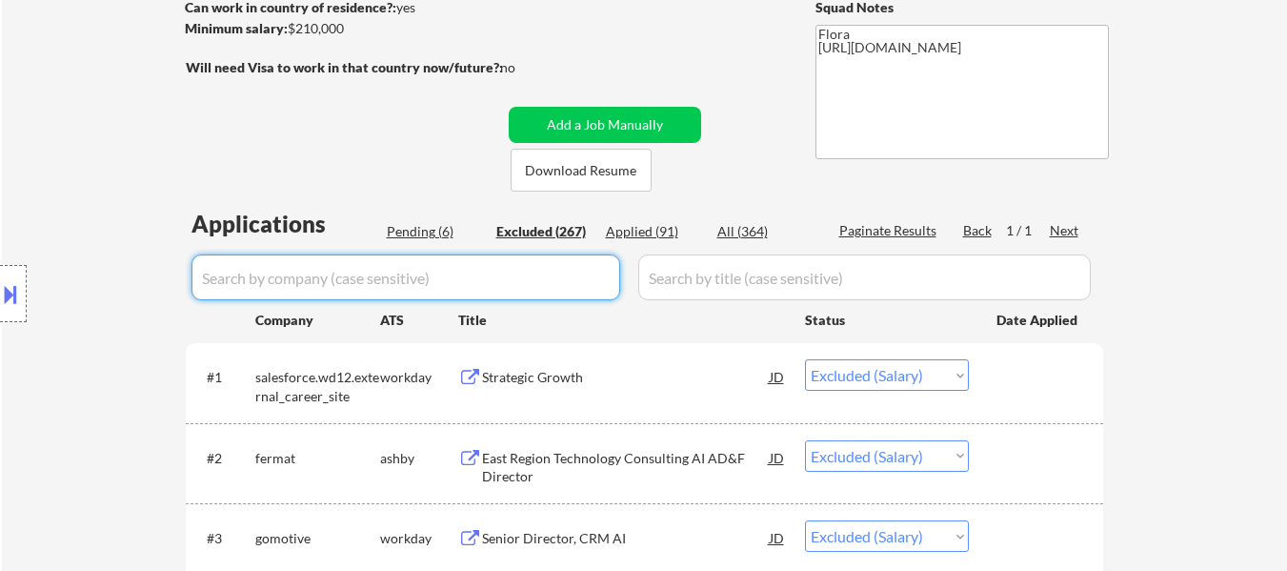
click at [382, 274] on input "input" at bounding box center [405, 277] width 429 height 46
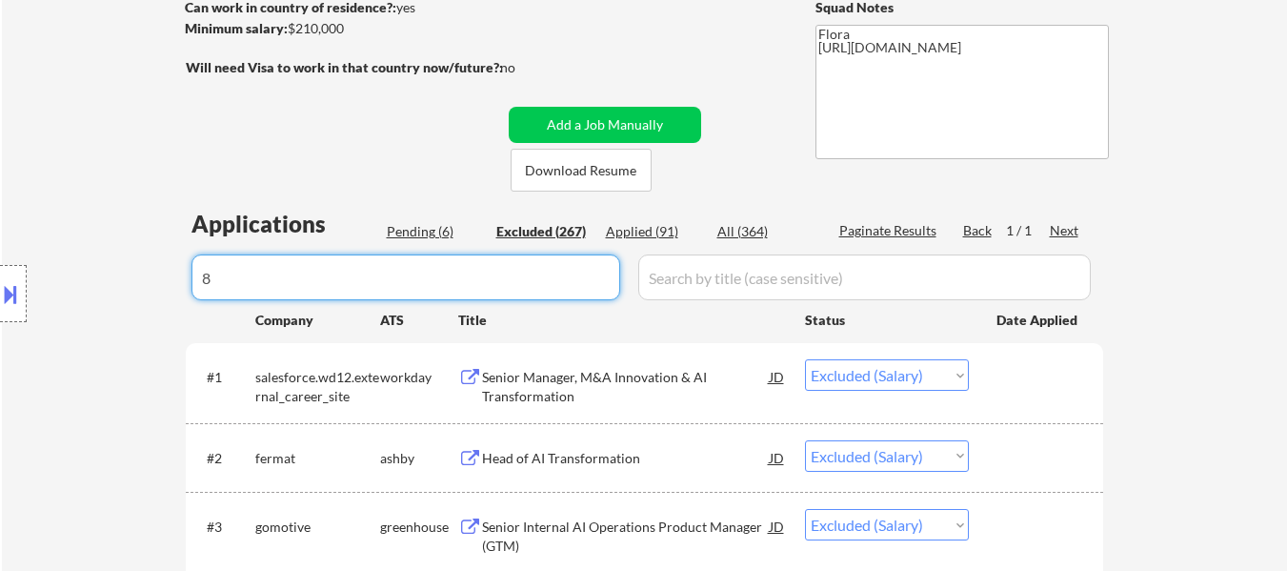
click at [405, 287] on input "input" at bounding box center [405, 277] width 429 height 46
type input "8x"
select select ""excluded__salary_""
select select ""excluded__bad_match_""
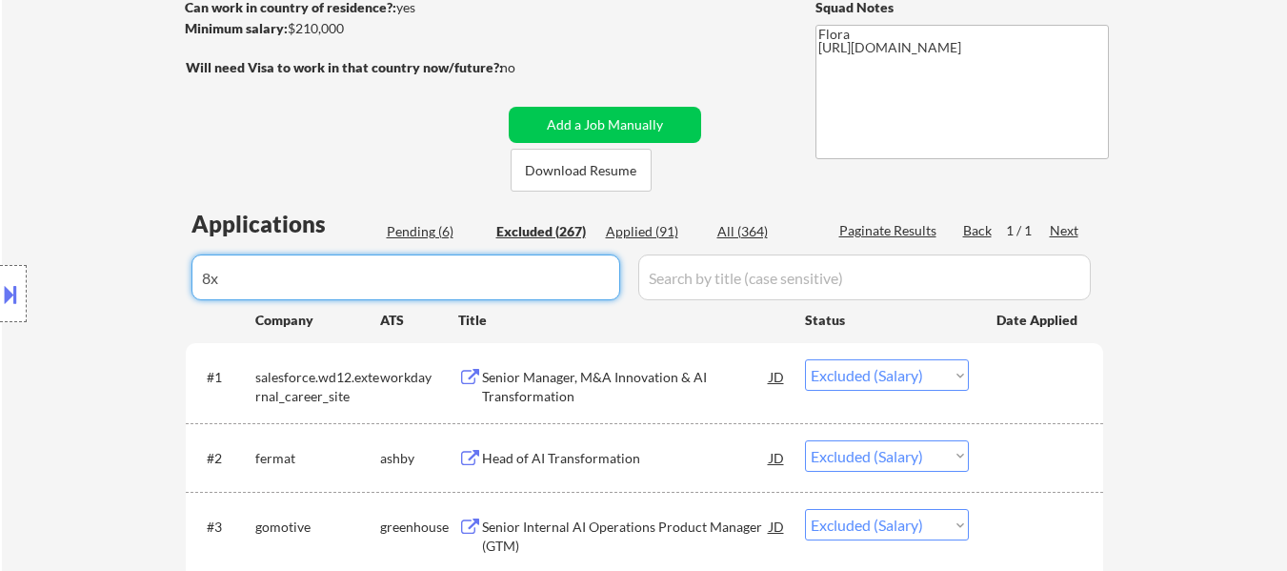
select select ""excluded__bad_match_""
select select ""excluded__salary_""
select select ""excluded__bad_match_""
select select ""excluded__other_""
select select ""excluded__bad_match_""
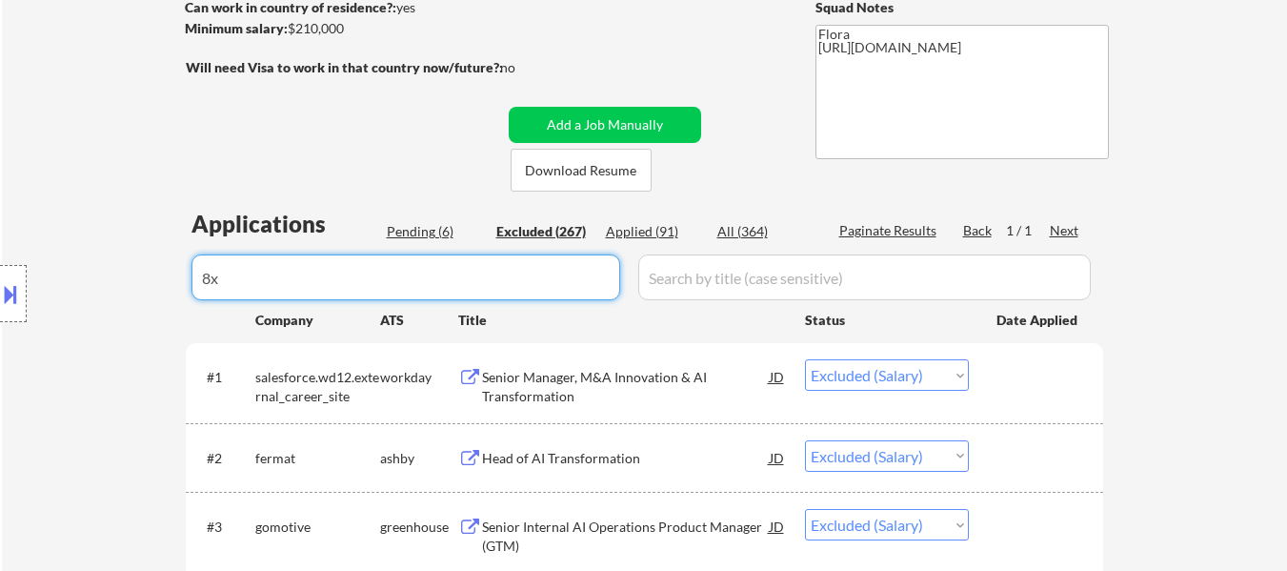
select select ""excluded__bad_match_""
select select ""excluded__expired_""
select select ""excluded__salary_""
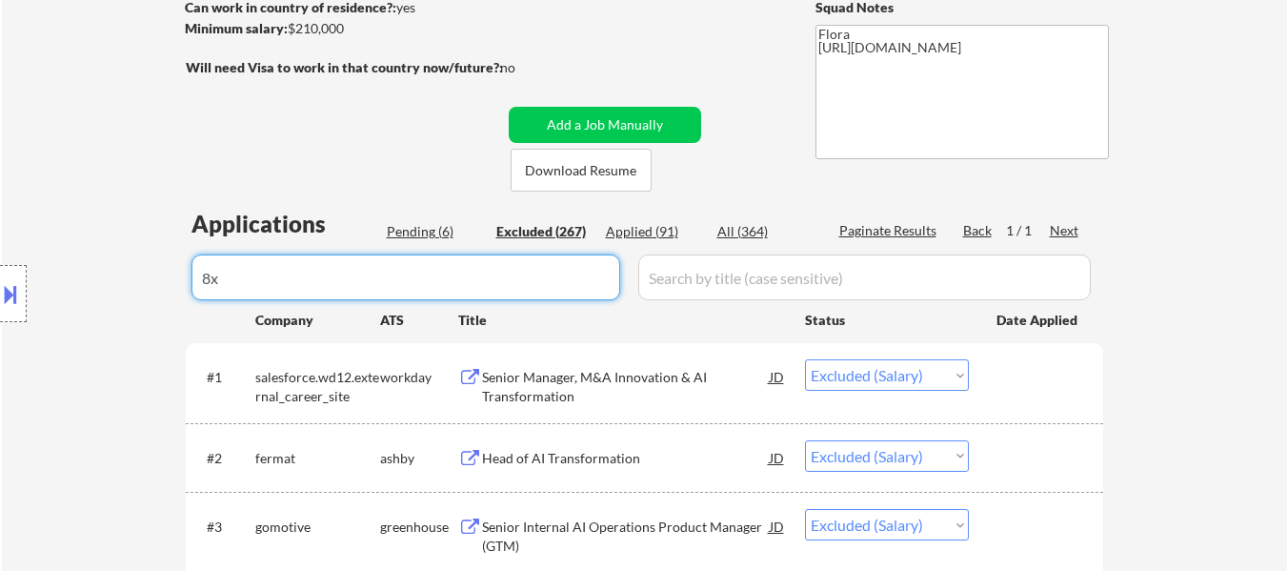
select select ""excluded__bad_match_""
select select ""excluded__expired_""
select select ""excluded__other_""
select select ""excluded__expired_""
select select ""excluded__bad_match_""
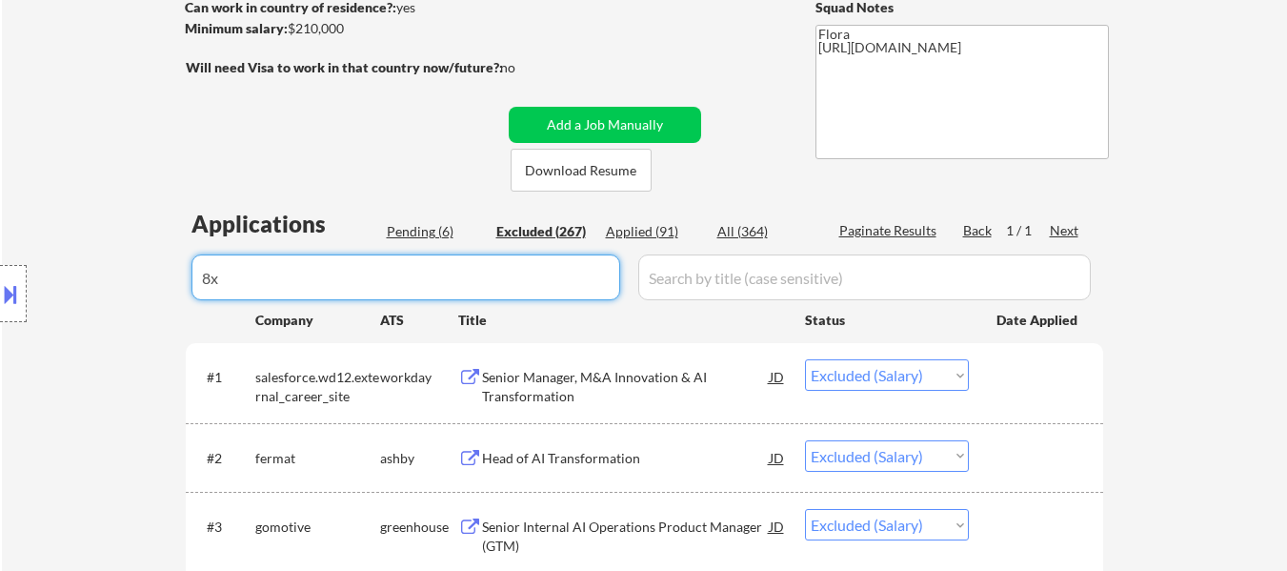
select select ""excluded__expired_""
select select ""excluded__bad_match_""
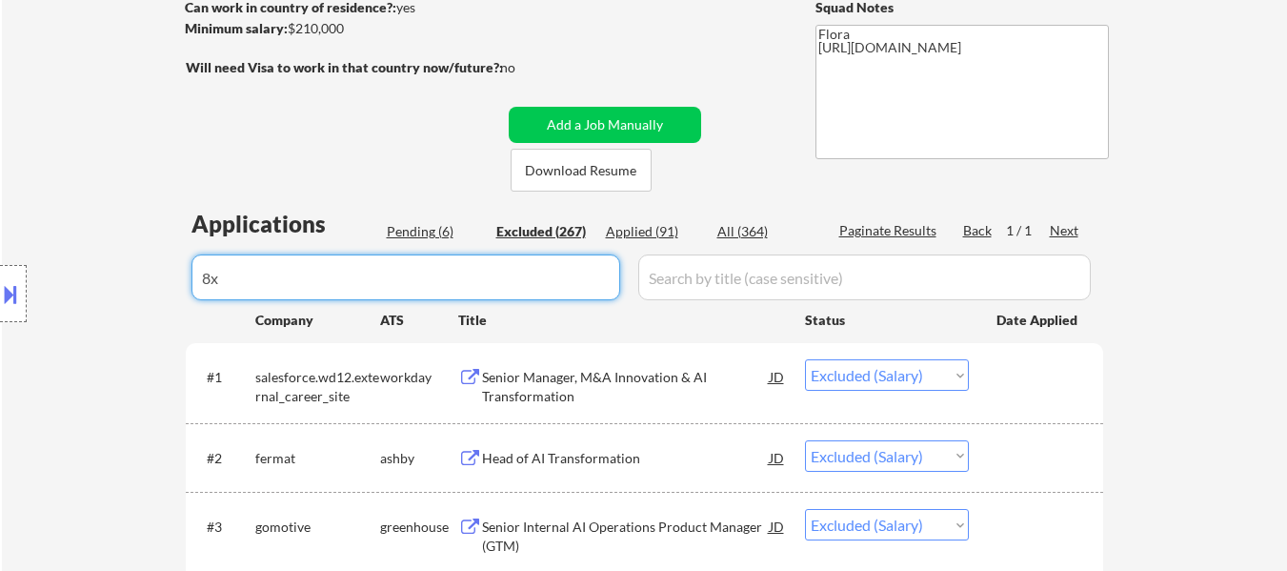
select select ""excluded__bad_match_""
select select ""excluded__salary_""
select select ""excluded__bad_match_""
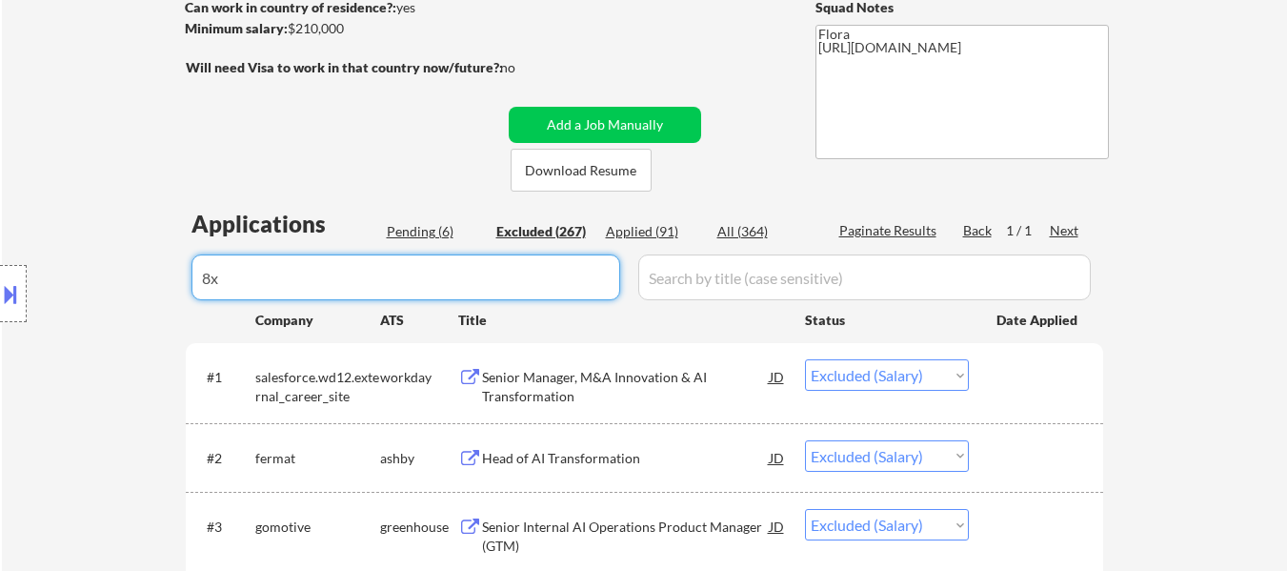
select select ""excluded__salary_""
select select ""excluded__bad_match_""
select select ""excluded__salary_""
select select ""excluded__other_""
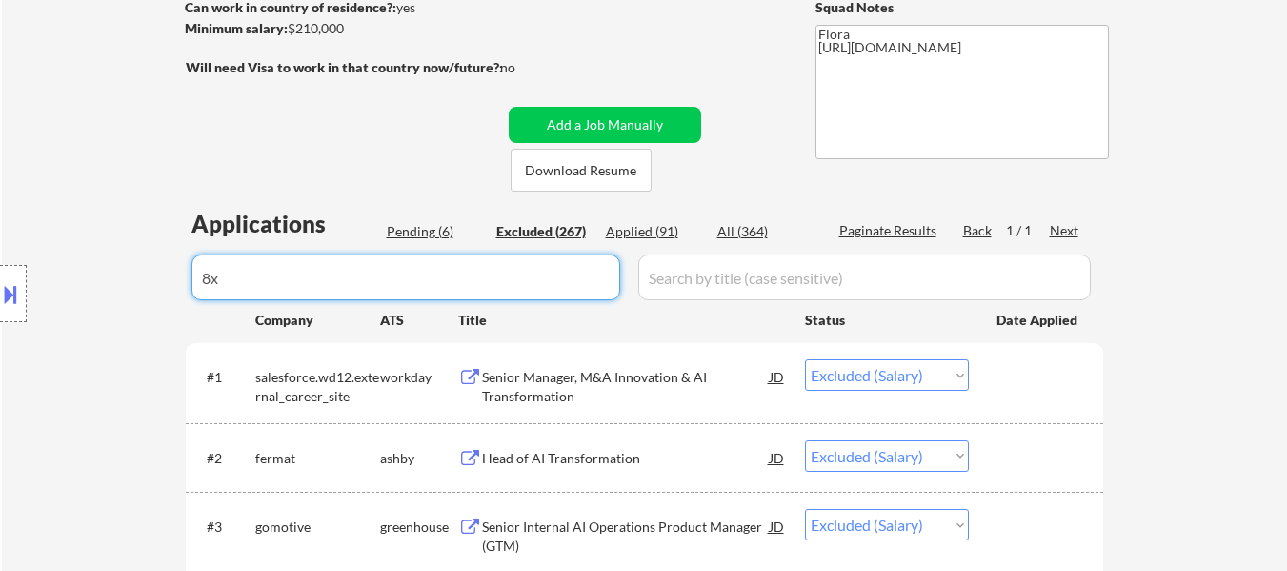
select select ""excluded__expired_""
select select ""excluded__salary_""
select select ""excluded__bad_match_""
select select ""excluded__salary_""
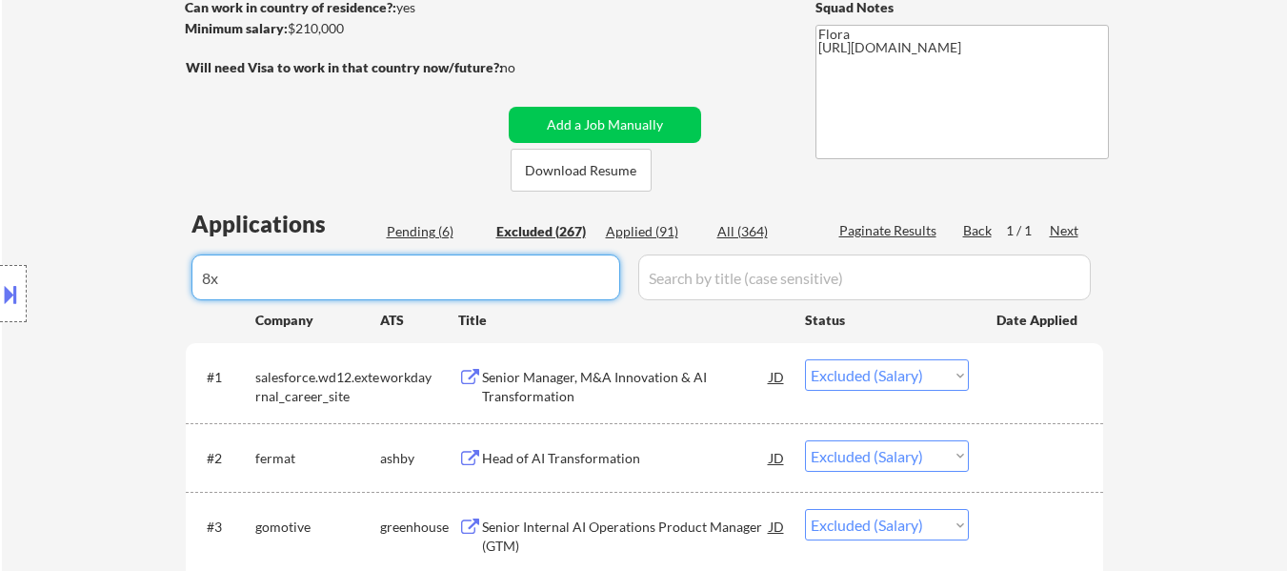
select select ""excluded__expired_""
select select ""excluded__salary_""
select select ""excluded__bad_match_""
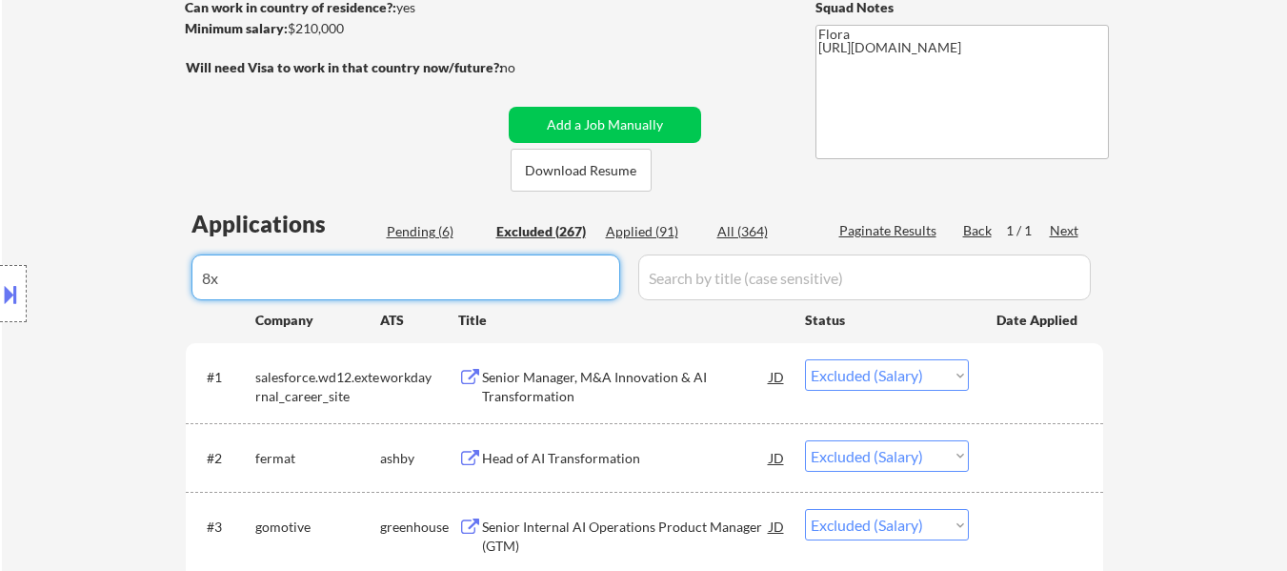
select select ""excluded__salary_""
select select ""excluded__bad_match_""
select select ""excluded__salary_""
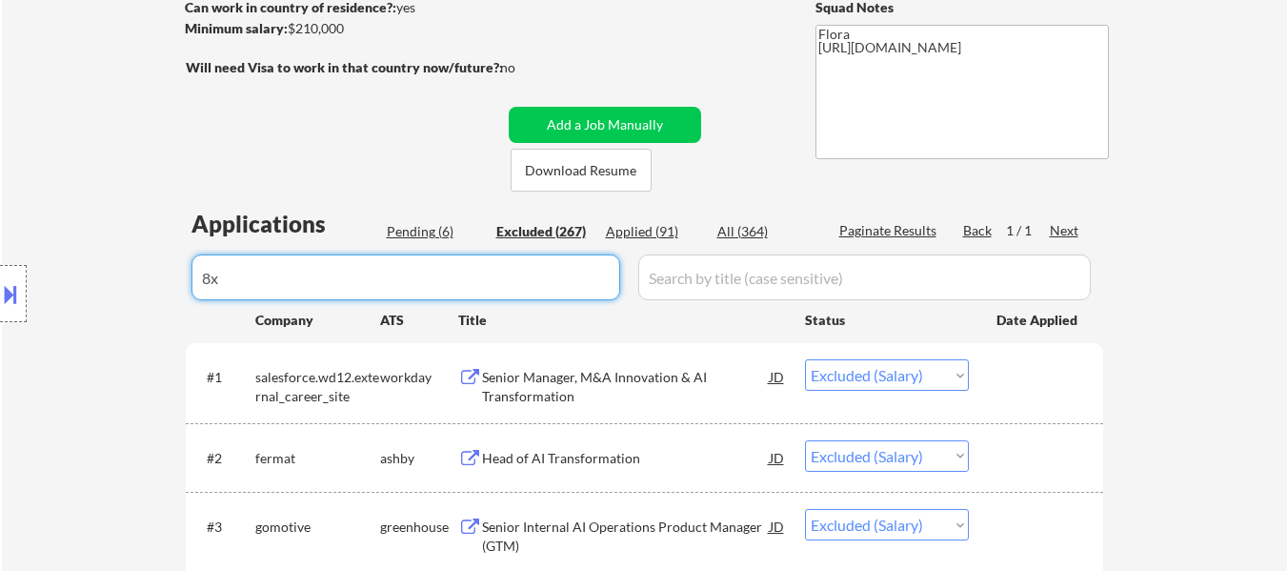
select select ""excluded__expired_""
select select ""excluded__bad_match_""
select select ""excluded__salary_""
select select ""excluded__bad_match_""
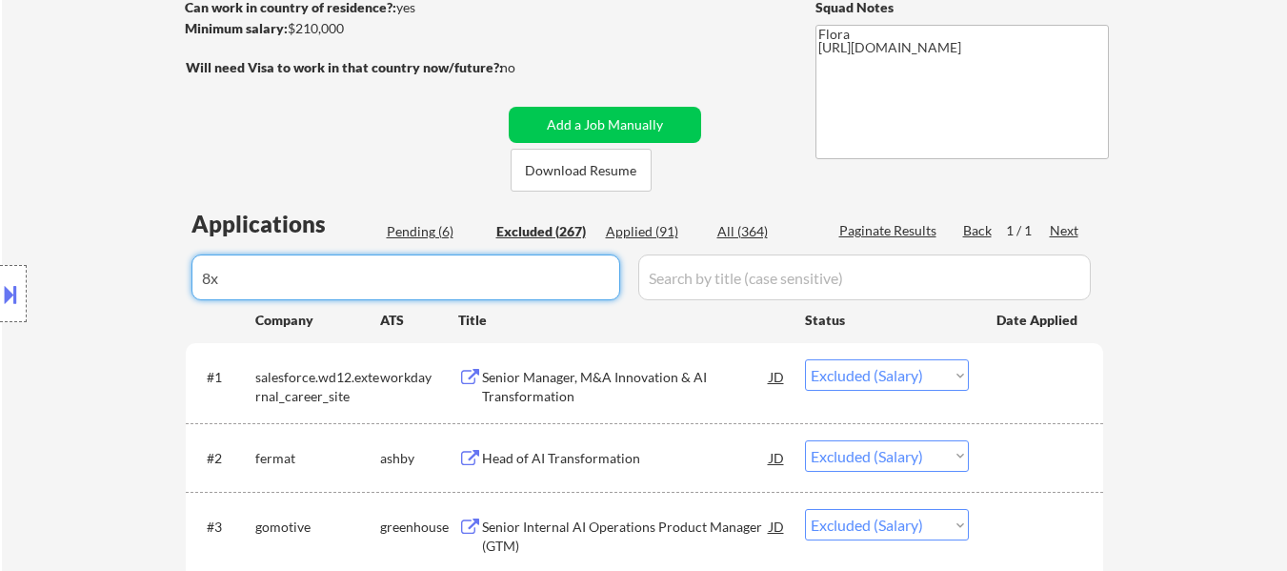
select select ""excluded__expired_""
select select ""excluded__salary_""
select select ""excluded__other_""
select select ""excluded__bad_match_""
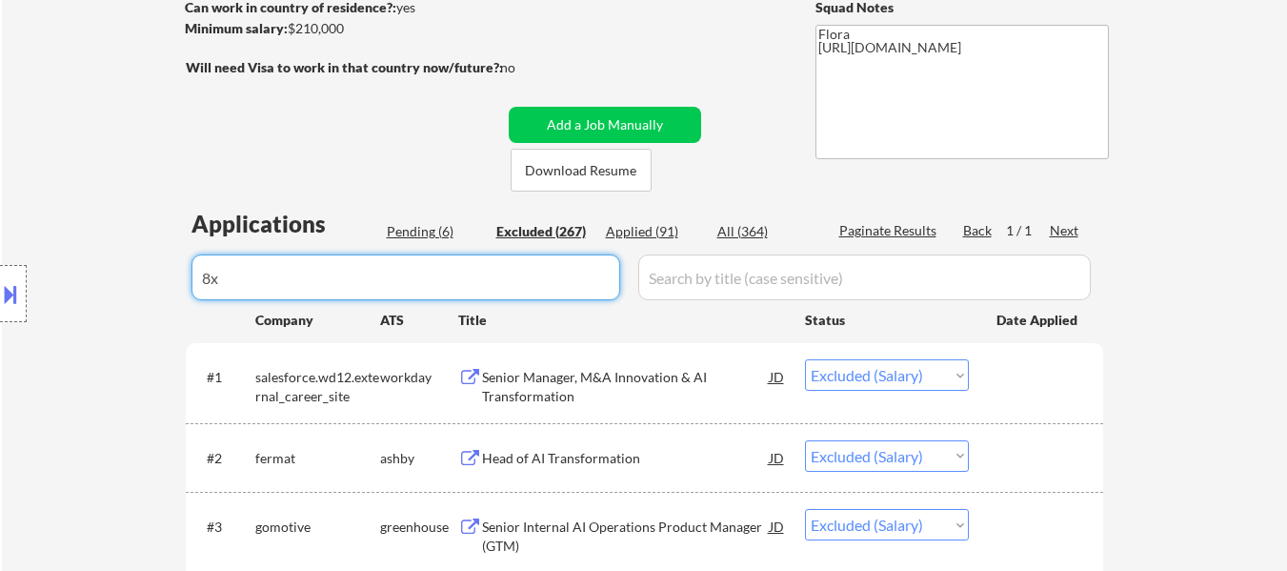
select select ""excluded__salary_""
select select ""excluded__bad_match_""
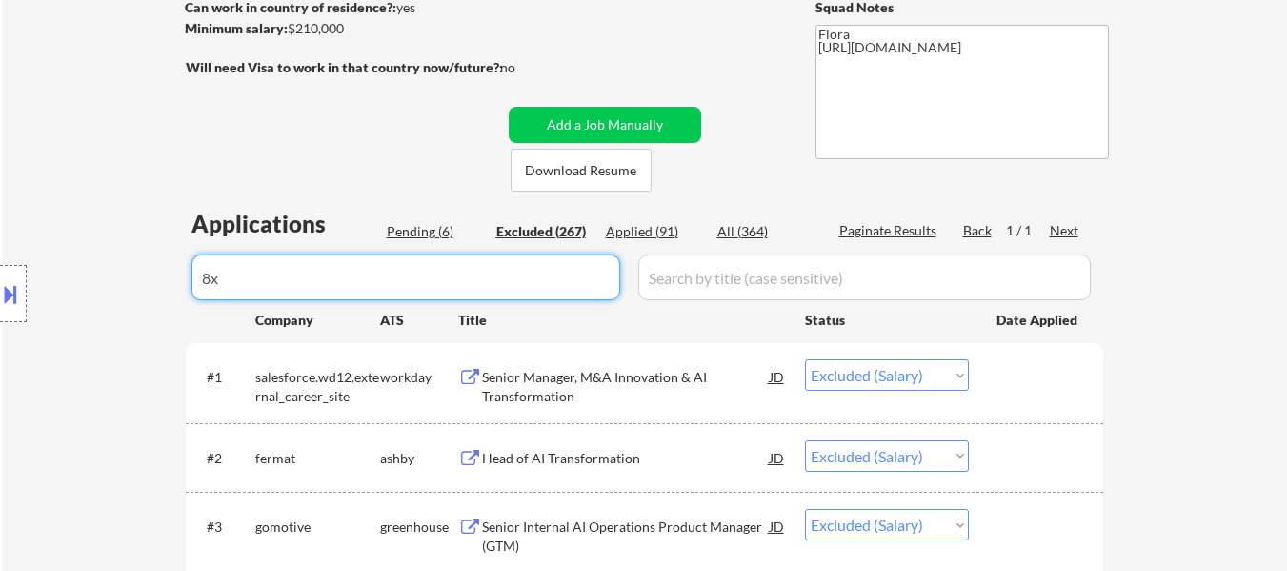
select select ""excluded__bad_match_""
select select ""excluded__other_""
select select ""excluded__bad_match_""
select select ""excluded__salary_""
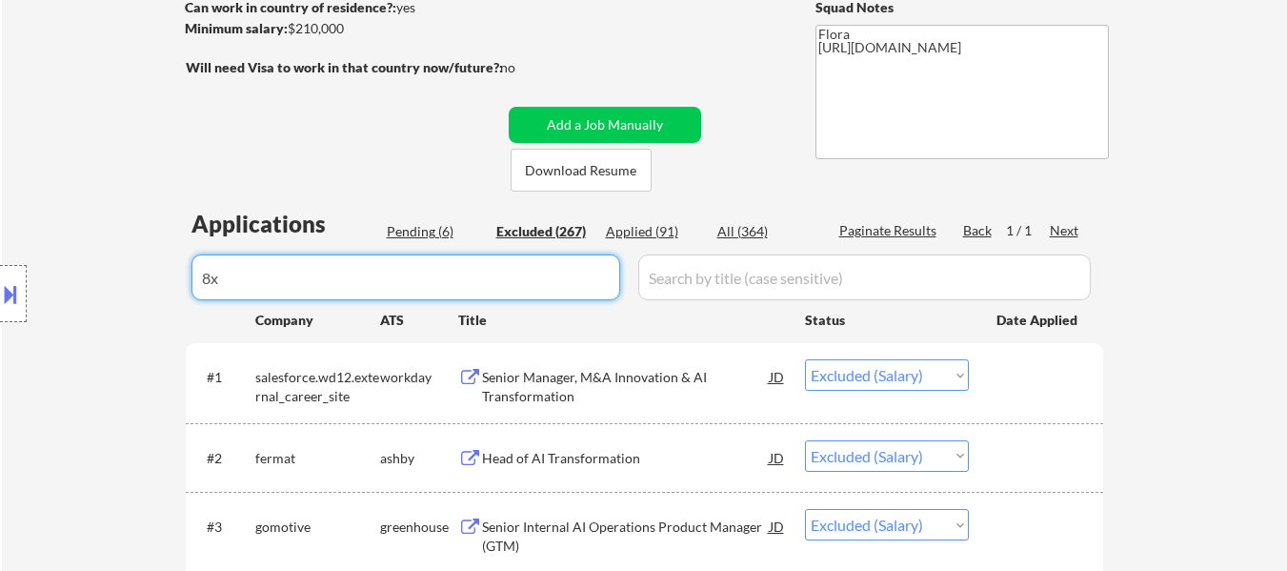
select select ""excluded__expired_""
select select ""excluded__salary_""
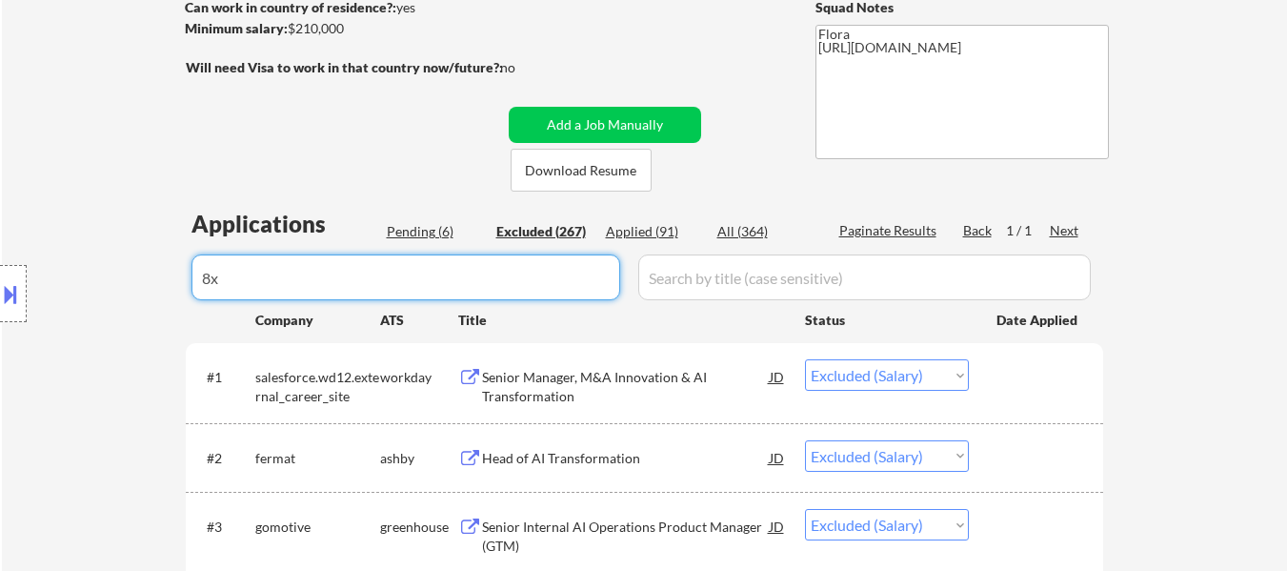
select select ""excluded__expired_""
select select ""excluded__salary_""
select select ""excluded__bad_match_""
select select ""excluded__salary_""
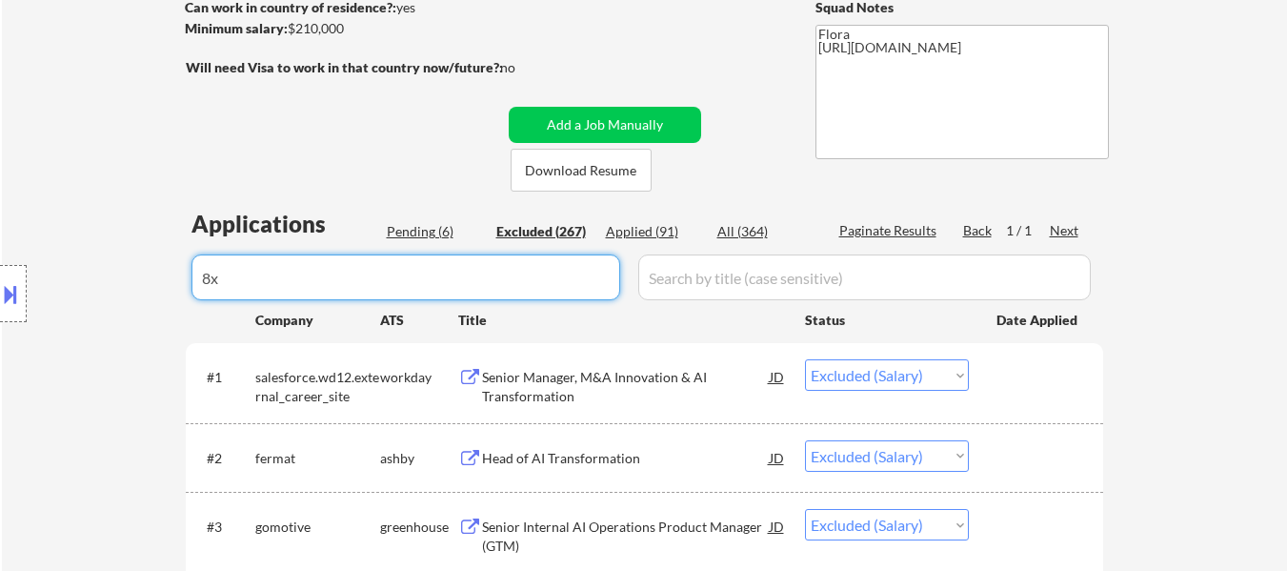
select select ""excluded__salary_""
select select ""excluded__bad_match_""
select select ""excluded__other_""
select select ""excluded__bad_match_""
select select ""excluded__salary_""
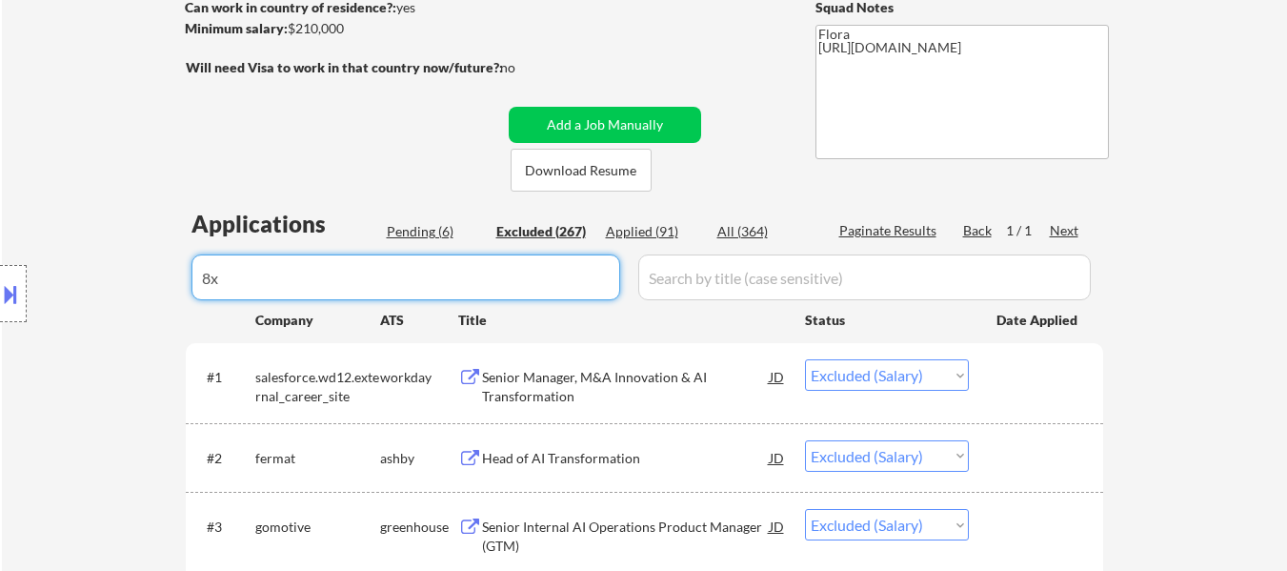
select select ""excluded__salary_""
select select ""excluded__bad_match_""
select select ""excluded__salary_""
select select ""excluded__bad_match_""
select select ""excluded__salary_""
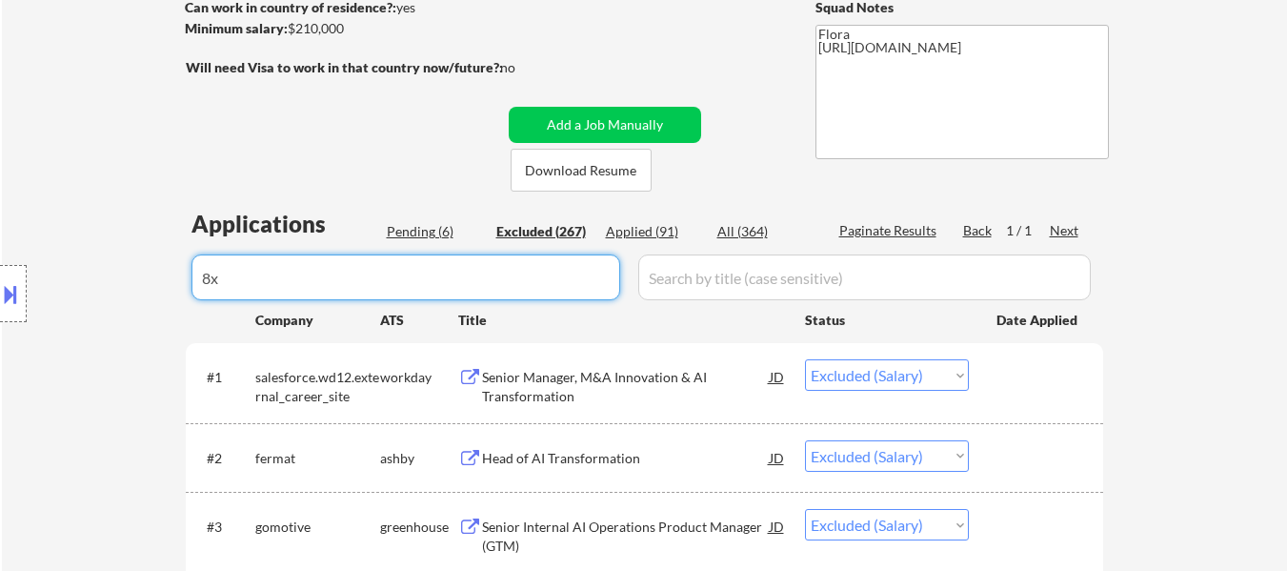
select select ""excluded__salary_""
select select ""excluded__other_""
select select ""excluded__bad_match_""
select select ""excluded__salary_""
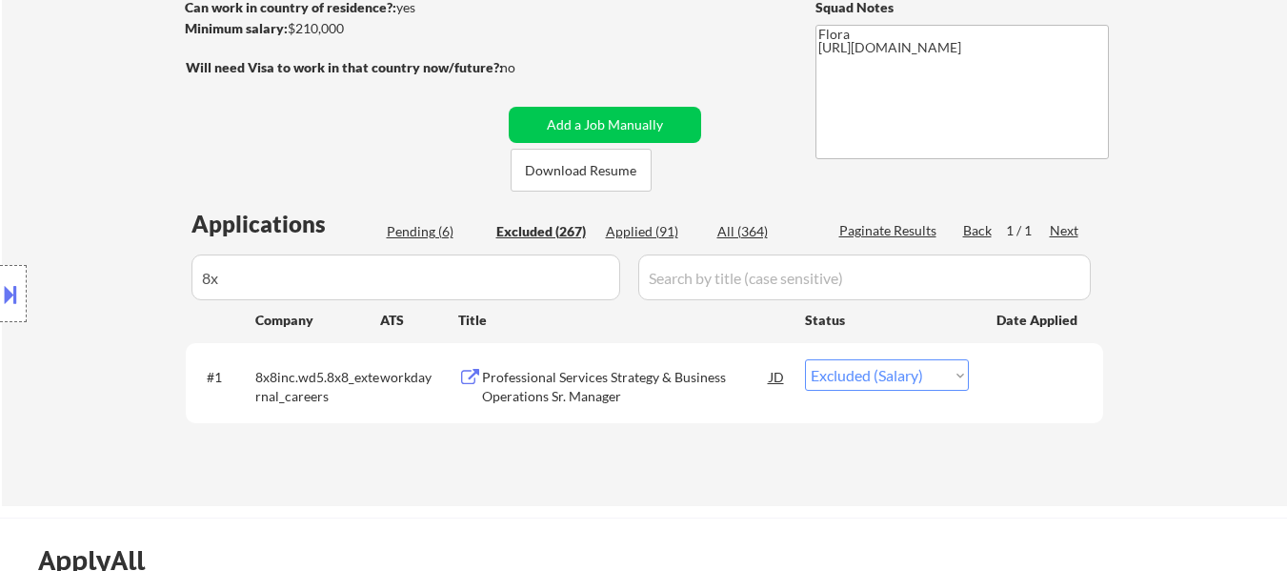
click at [950, 372] on select "Choose an option... Pending Applied Excluded (Questions) Excluded (Expired) Exc…" at bounding box center [887, 374] width 164 height 31
click at [805, 359] on select "Choose an option... Pending Applied Excluded (Questions) Excluded (Expired) Exc…" at bounding box center [887, 374] width 164 height 31
click at [310, 275] on div "Location Inclusions:" at bounding box center [170, 293] width 341 height 353
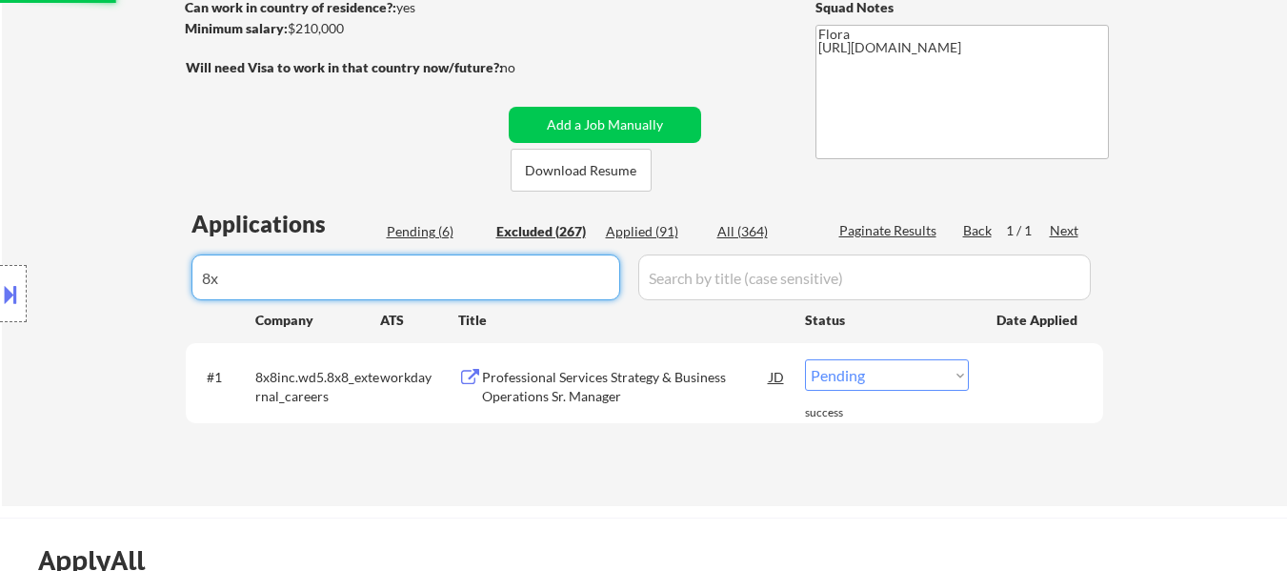
click at [549, 282] on input "input" at bounding box center [405, 277] width 429 height 46
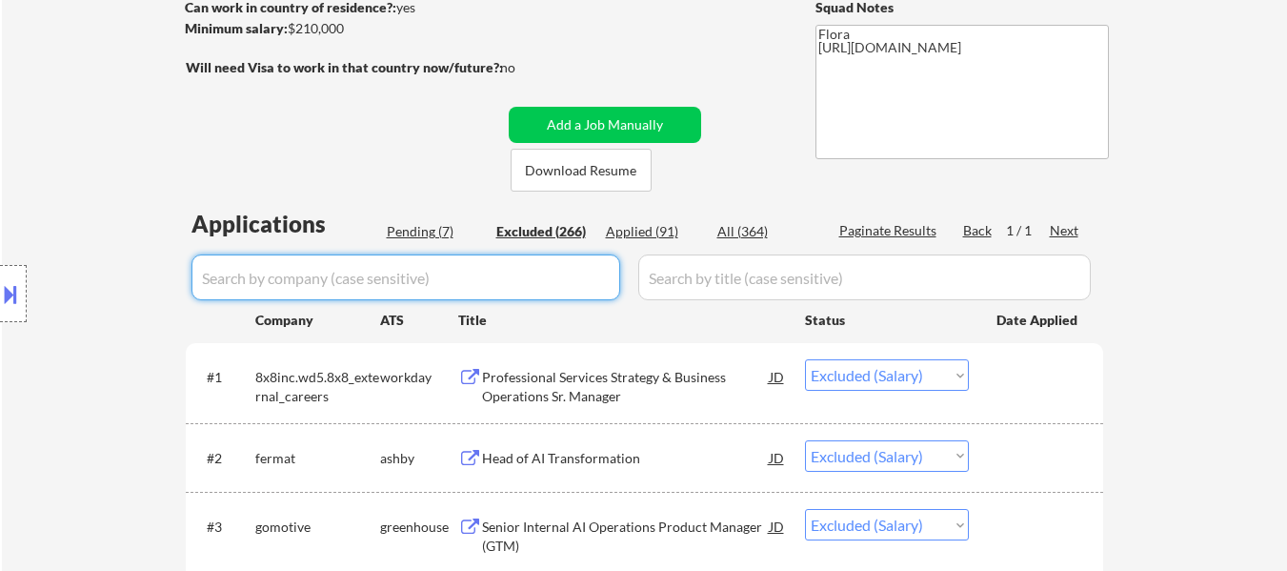
click at [375, 277] on input "input" at bounding box center [405, 277] width 429 height 46
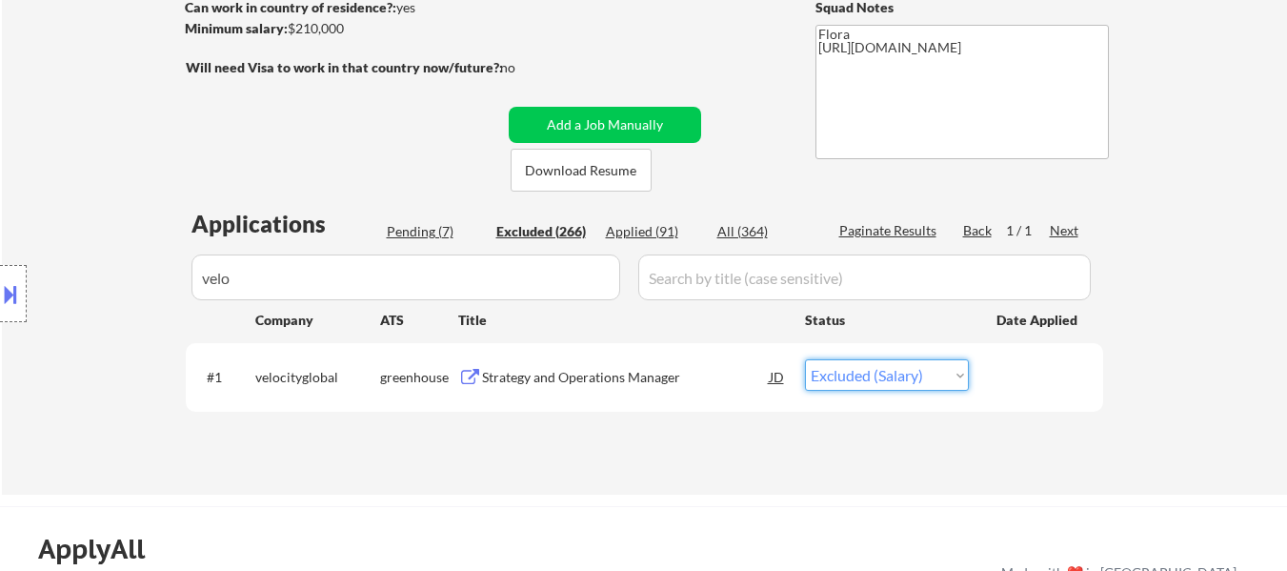
click at [948, 382] on select "Choose an option... Pending Applied Excluded (Questions) Excluded (Expired) Exc…" at bounding box center [887, 374] width 164 height 31
click at [805, 359] on select "Choose an option... Pending Applied Excluded (Questions) Excluded (Expired) Exc…" at bounding box center [887, 374] width 164 height 31
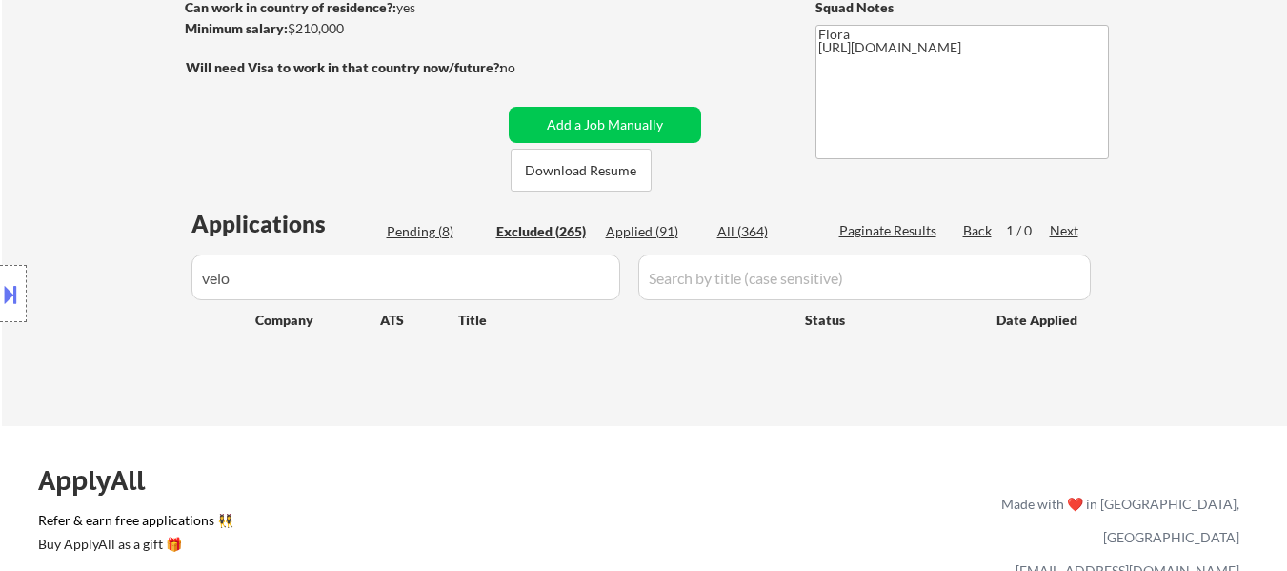
click at [457, 282] on input "input" at bounding box center [405, 277] width 429 height 46
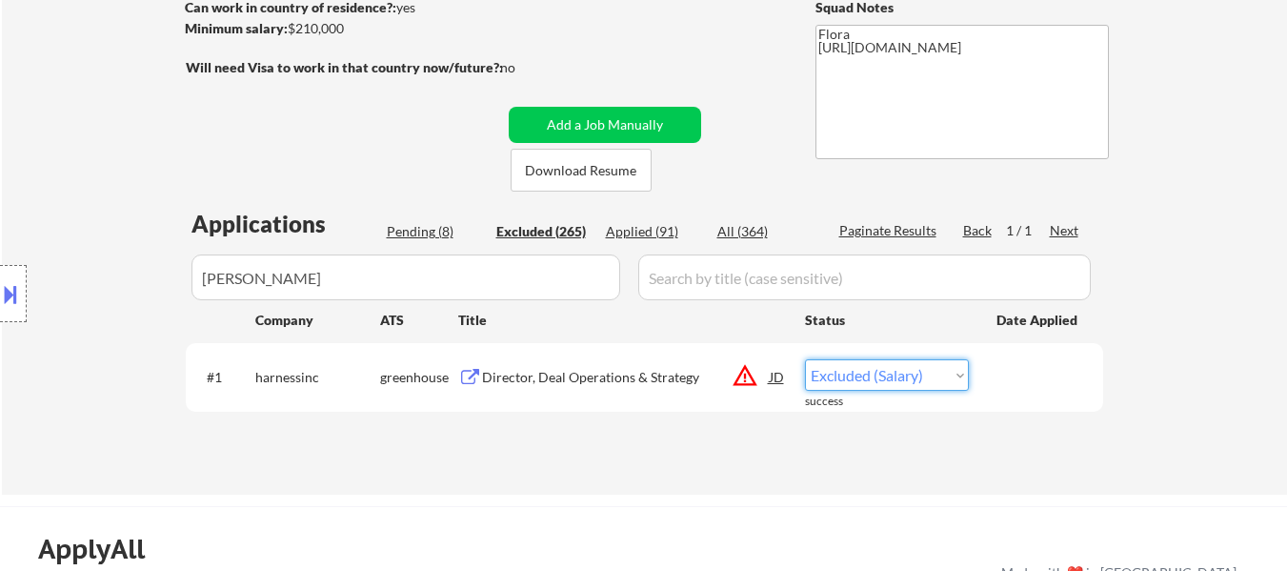
click at [945, 370] on select "Choose an option... Pending Applied Excluded (Questions) Excluded (Expired) Exc…" at bounding box center [887, 374] width 164 height 31
click at [805, 359] on select "Choose an option... Pending Applied Excluded (Questions) Excluded (Expired) Exc…" at bounding box center [887, 374] width 164 height 31
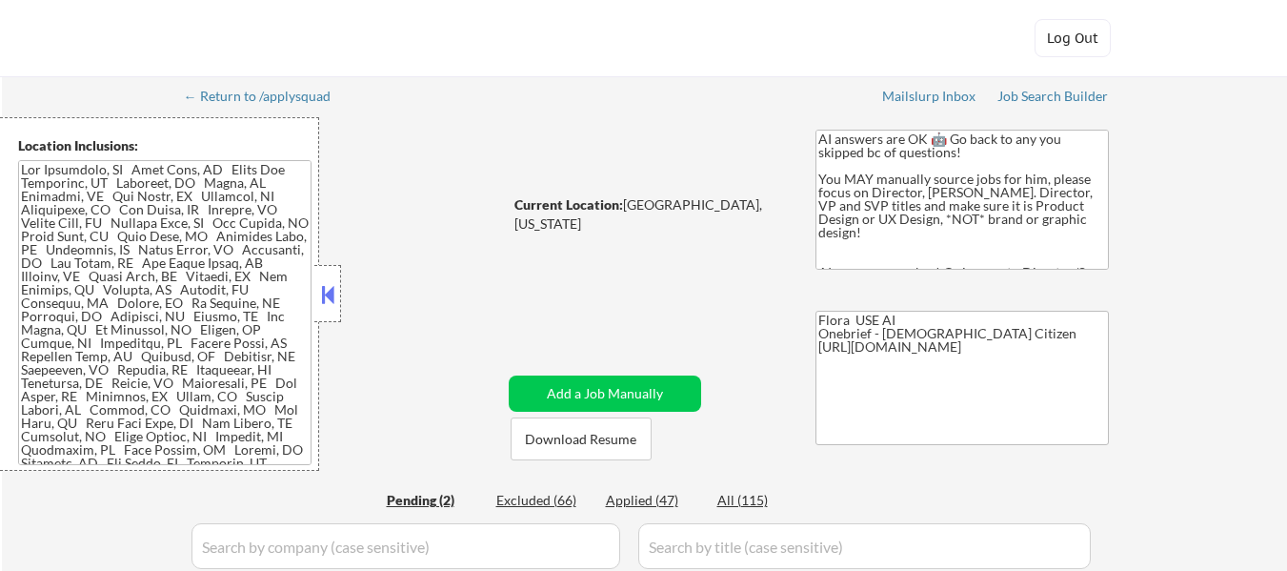
select select ""pending""
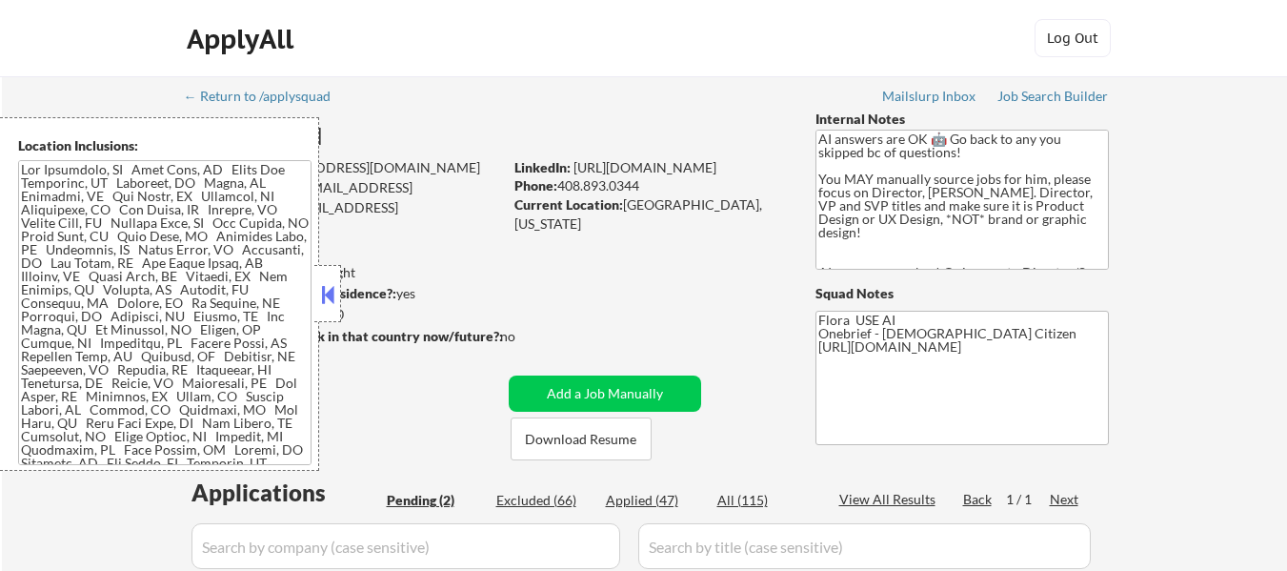
click at [332, 298] on button at bounding box center [327, 294] width 21 height 29
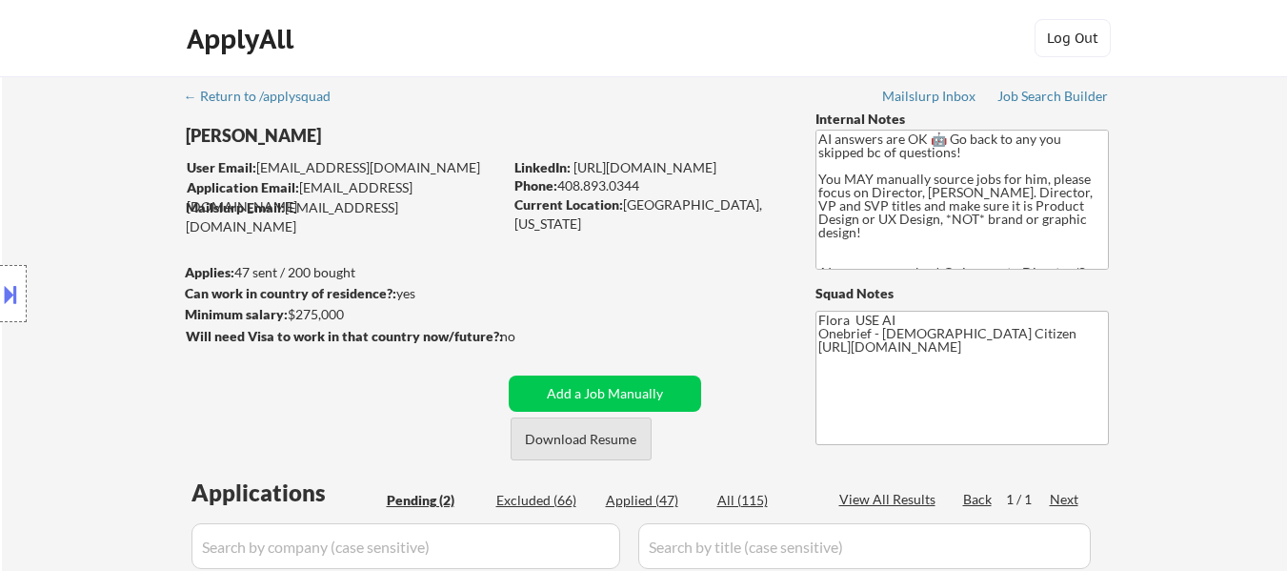
click at [543, 444] on button "Download Resume" at bounding box center [581, 438] width 141 height 43
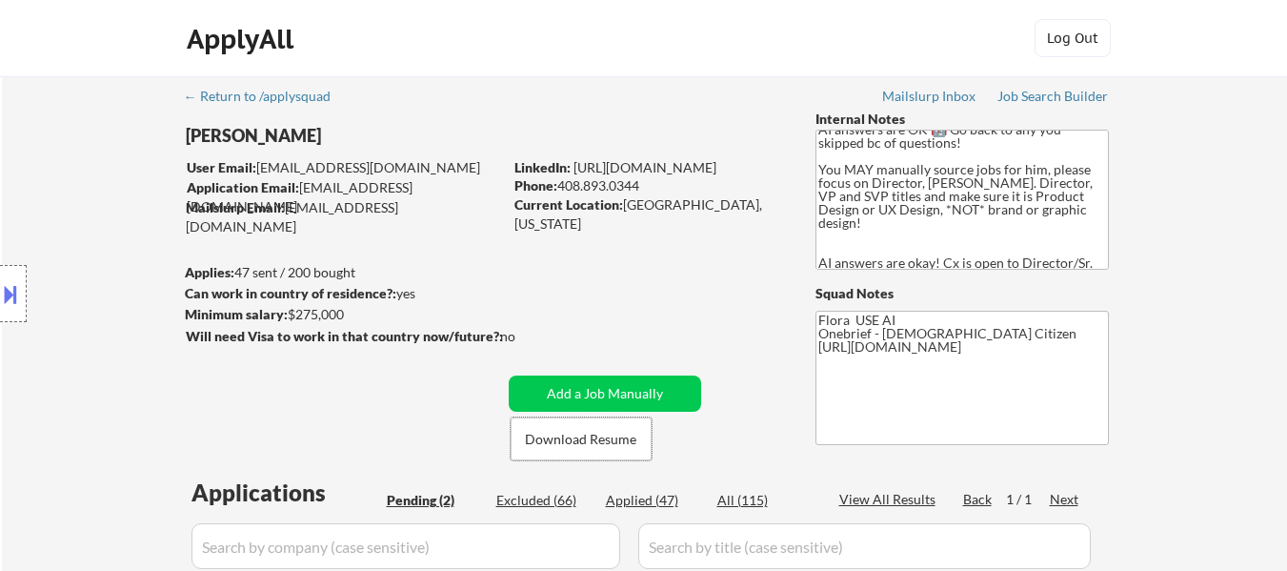
scroll to position [12, 0]
click at [1064, 90] on div "Job Search Builder" at bounding box center [1052, 96] width 111 height 13
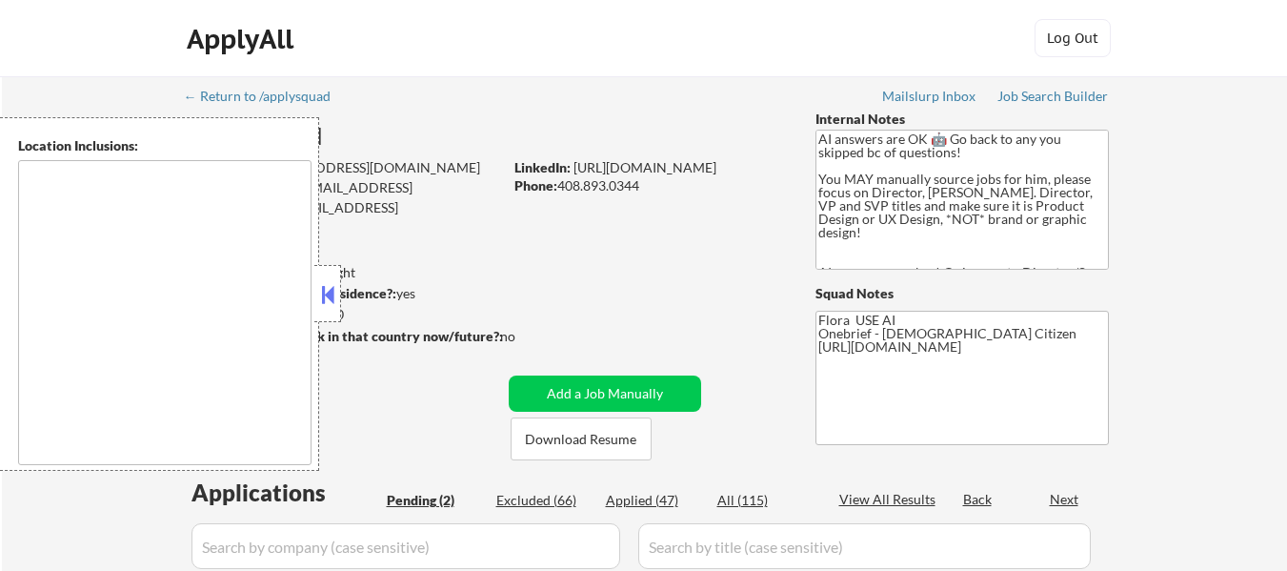
type textarea "[GEOGRAPHIC_DATA], [GEOGRAPHIC_DATA] [GEOGRAPHIC_DATA], [GEOGRAPHIC_DATA] [GEOG…"
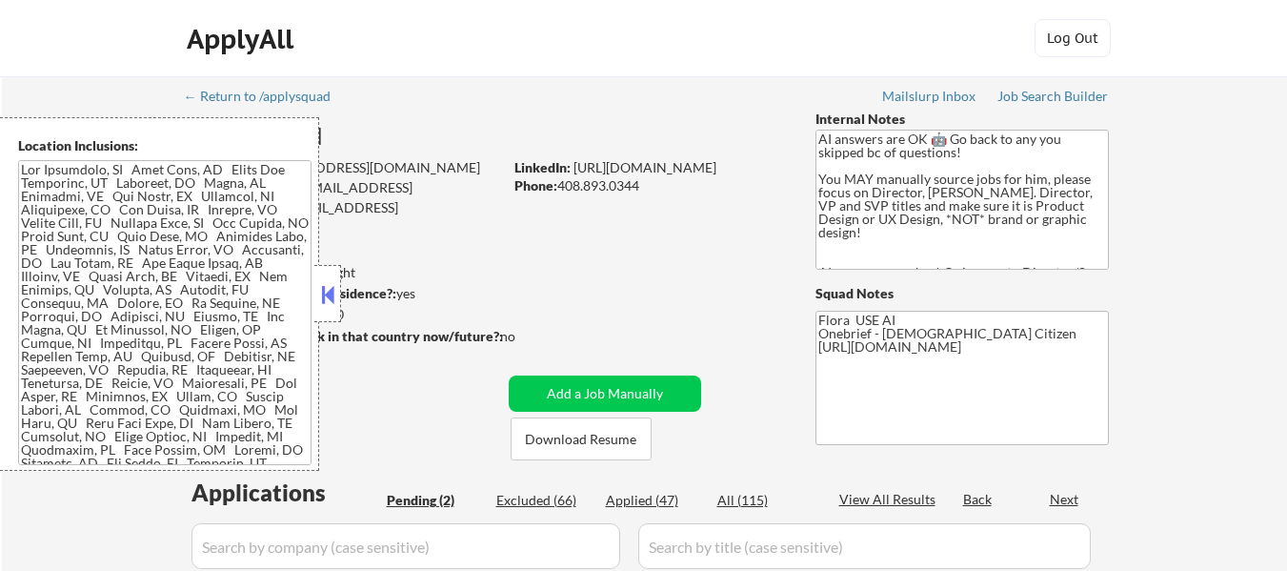
select select ""pending""
click at [327, 296] on button at bounding box center [327, 294] width 21 height 29
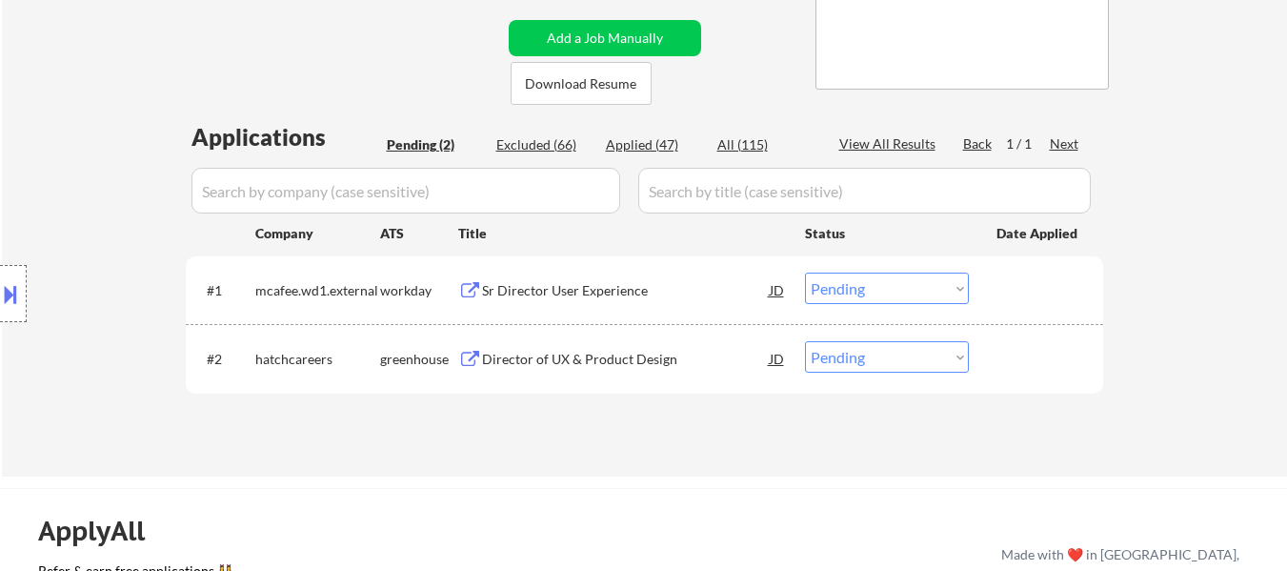
scroll to position [381, 0]
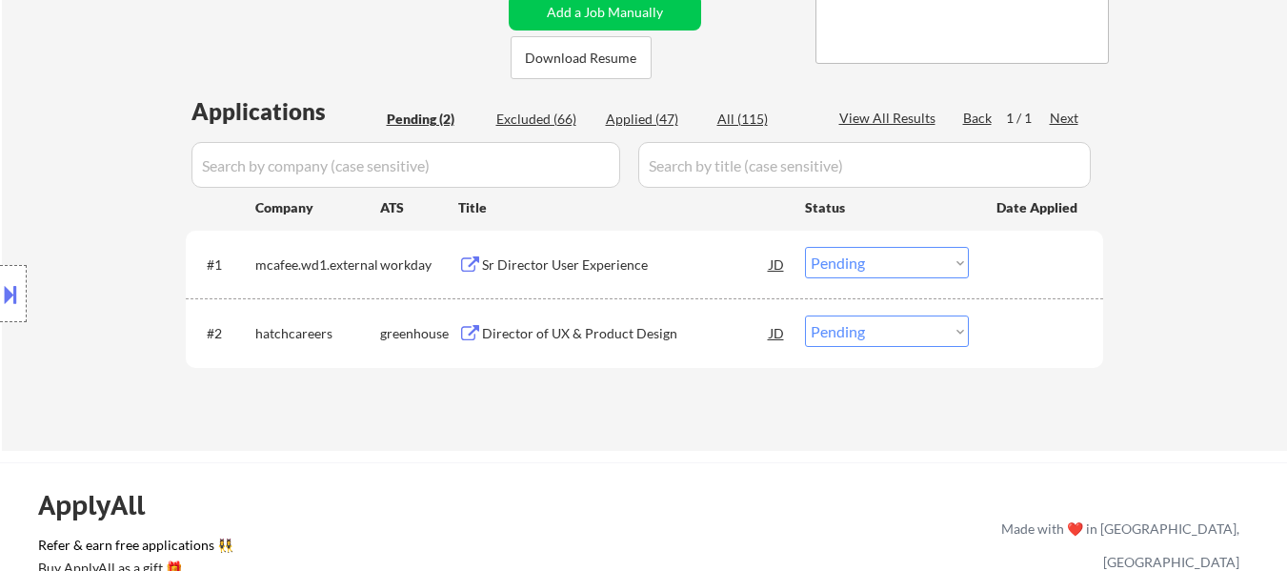
click at [581, 257] on div "Sr Director User Experience" at bounding box center [626, 264] width 288 height 19
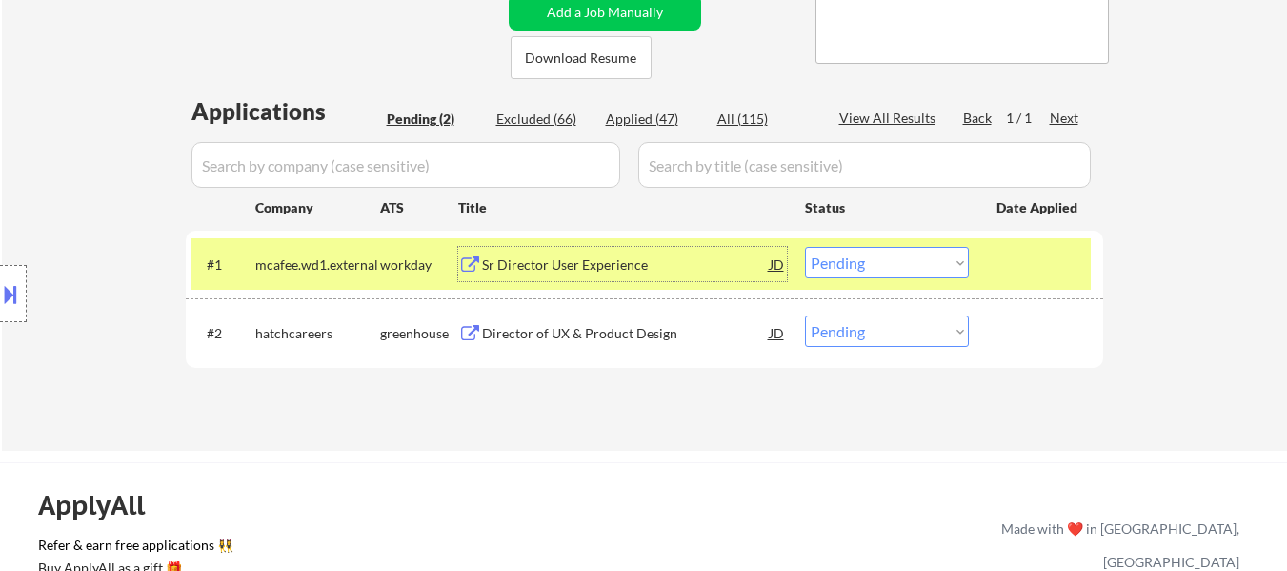
click at [622, 330] on div "Director of UX & Product Design" at bounding box center [626, 333] width 288 height 19
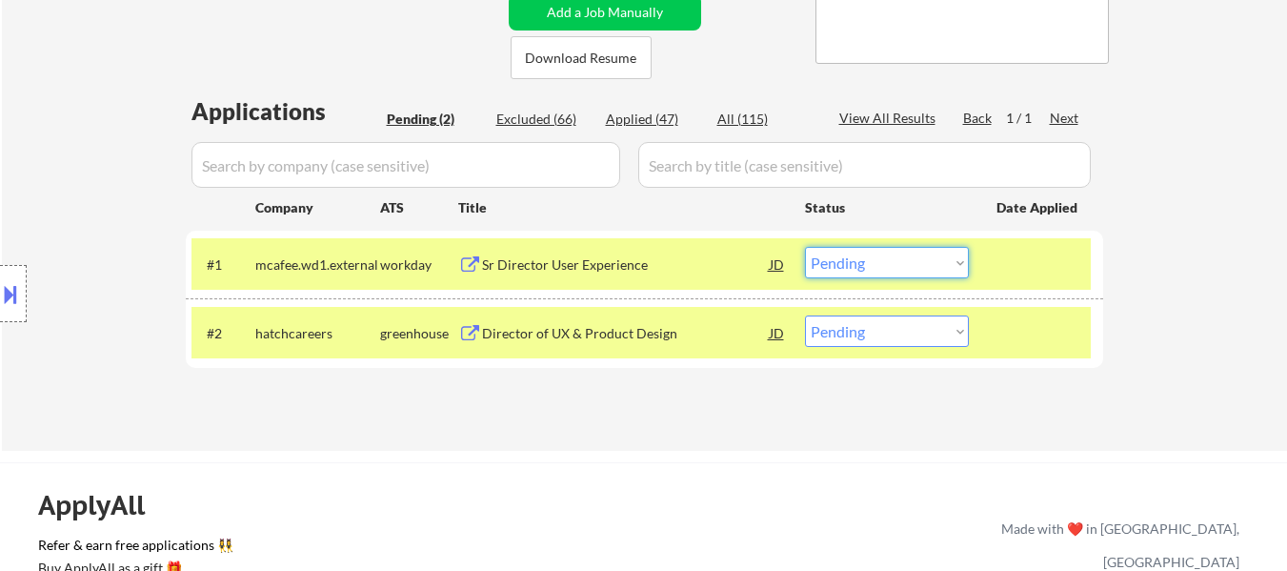
click at [907, 271] on select "Choose an option... Pending Applied Excluded (Questions) Excluded (Expired) Exc…" at bounding box center [887, 262] width 164 height 31
click at [805, 247] on select "Choose an option... Pending Applied Excluded (Questions) Excluded (Expired) Exc…" at bounding box center [887, 262] width 164 height 31
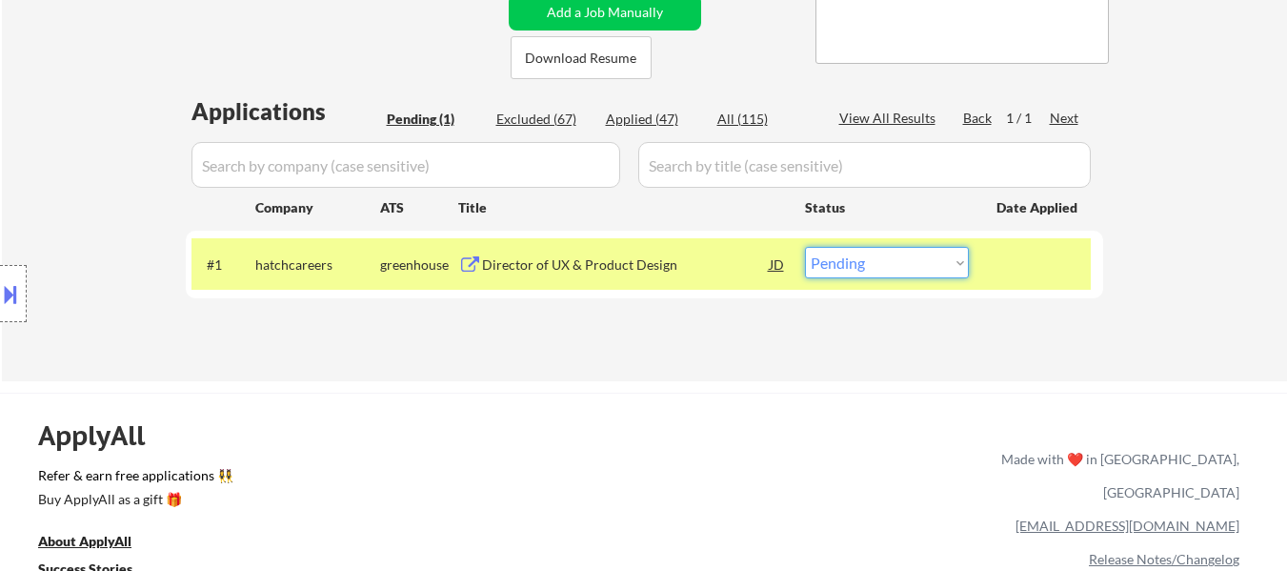
click at [856, 271] on select "Choose an option... Pending Applied Excluded (Questions) Excluded (Expired) Exc…" at bounding box center [887, 262] width 164 height 31
select select ""applied""
click at [805, 247] on select "Choose an option... Pending Applied Excluded (Questions) Excluded (Expired) Exc…" at bounding box center [887, 262] width 164 height 31
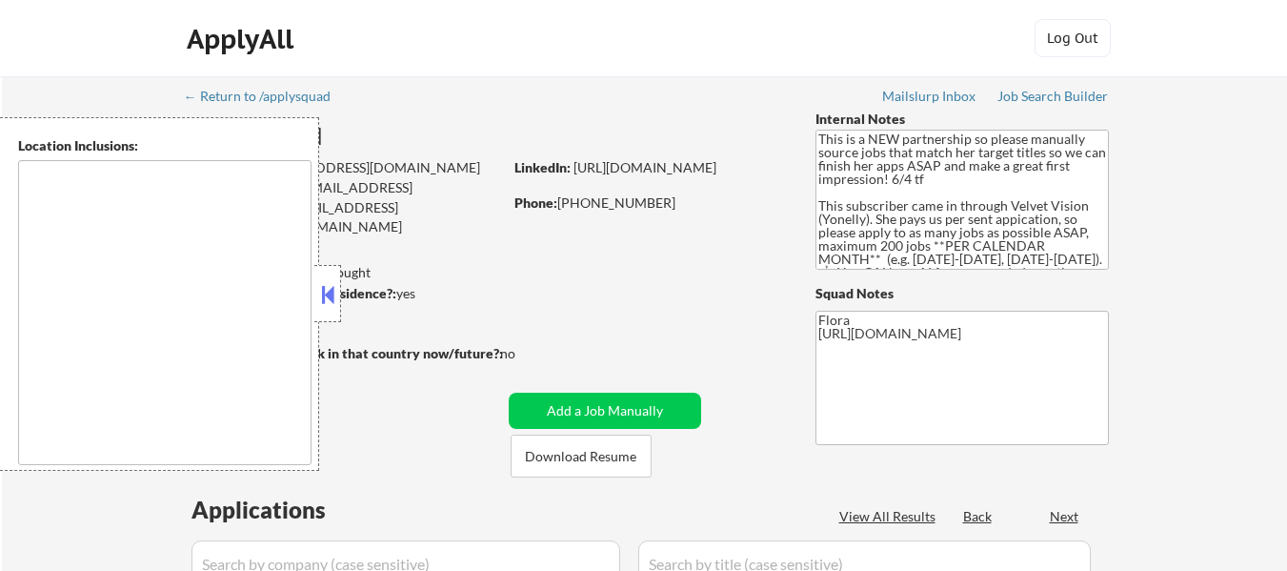
select select ""pending""
type textarea "[GEOGRAPHIC_DATA], [GEOGRAPHIC_DATA] [GEOGRAPHIC_DATA], [GEOGRAPHIC_DATA], [GEO…"
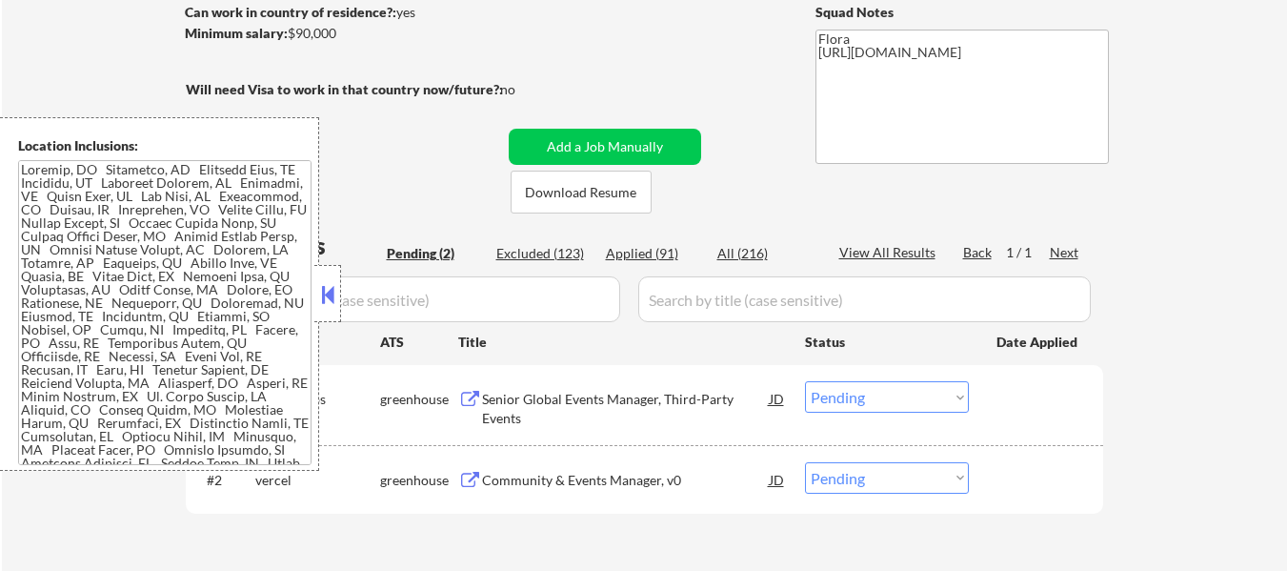
scroll to position [286, 0]
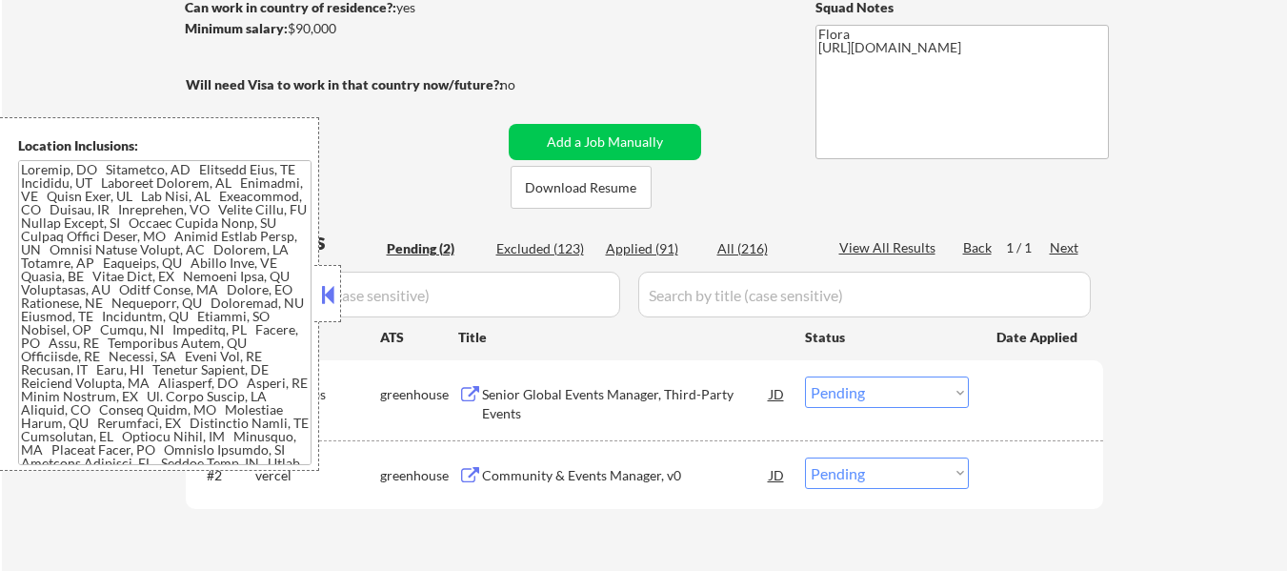
click at [325, 293] on button at bounding box center [327, 294] width 21 height 29
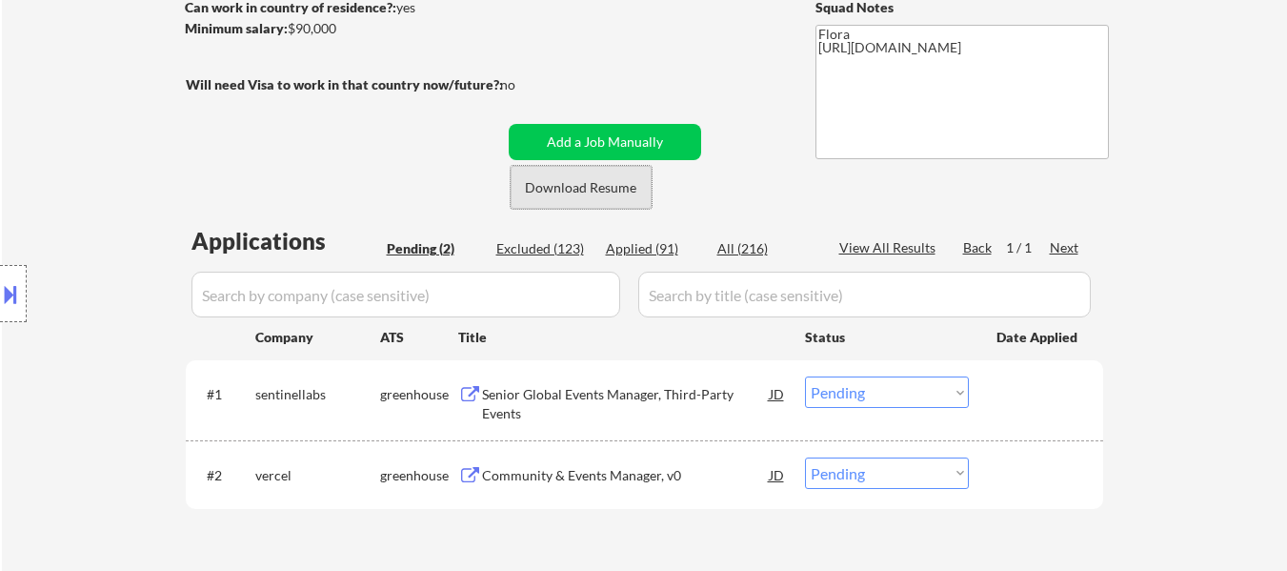
click at [591, 192] on button "Download Resume" at bounding box center [581, 187] width 141 height 43
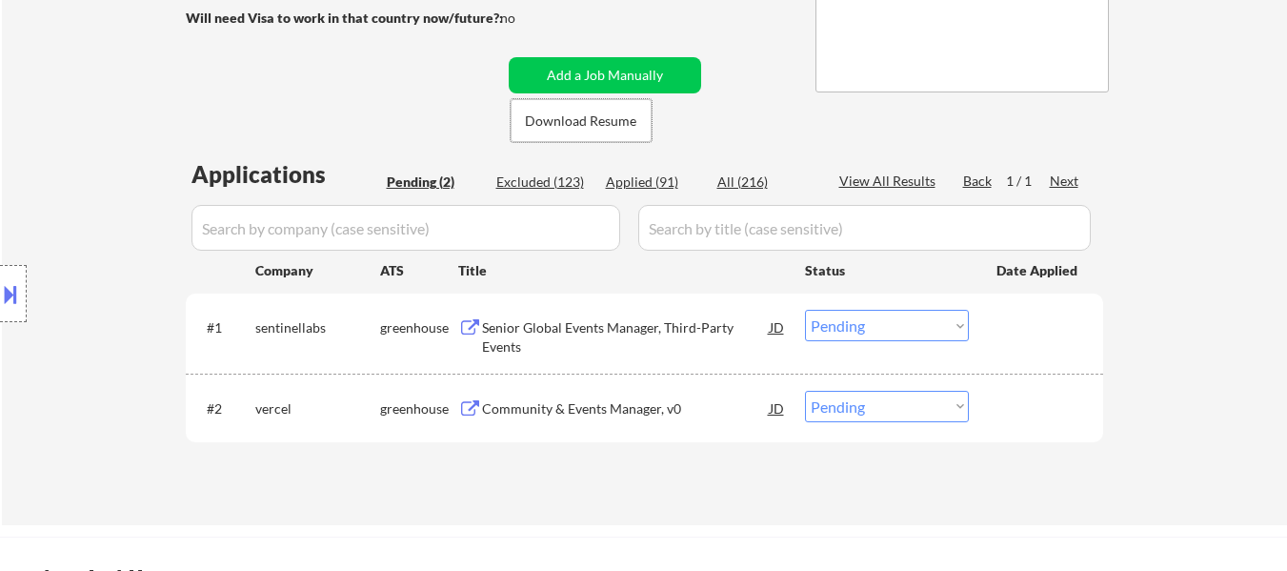
scroll to position [476, 0]
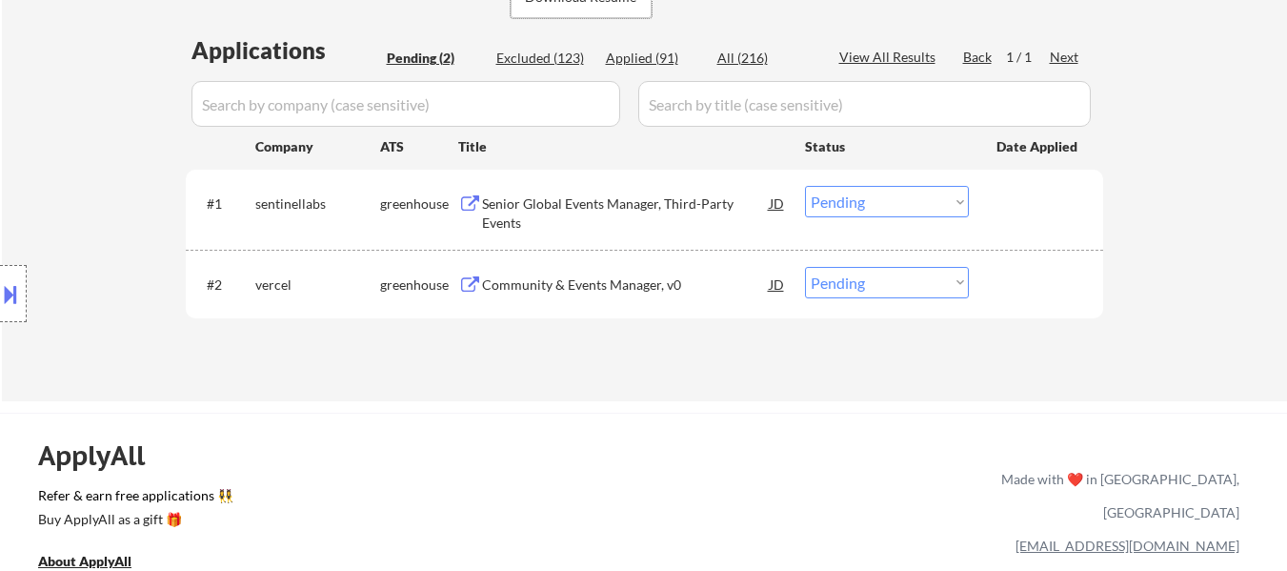
click at [660, 218] on div "Senior Global Events Manager, Third-Party Events" at bounding box center [626, 212] width 288 height 37
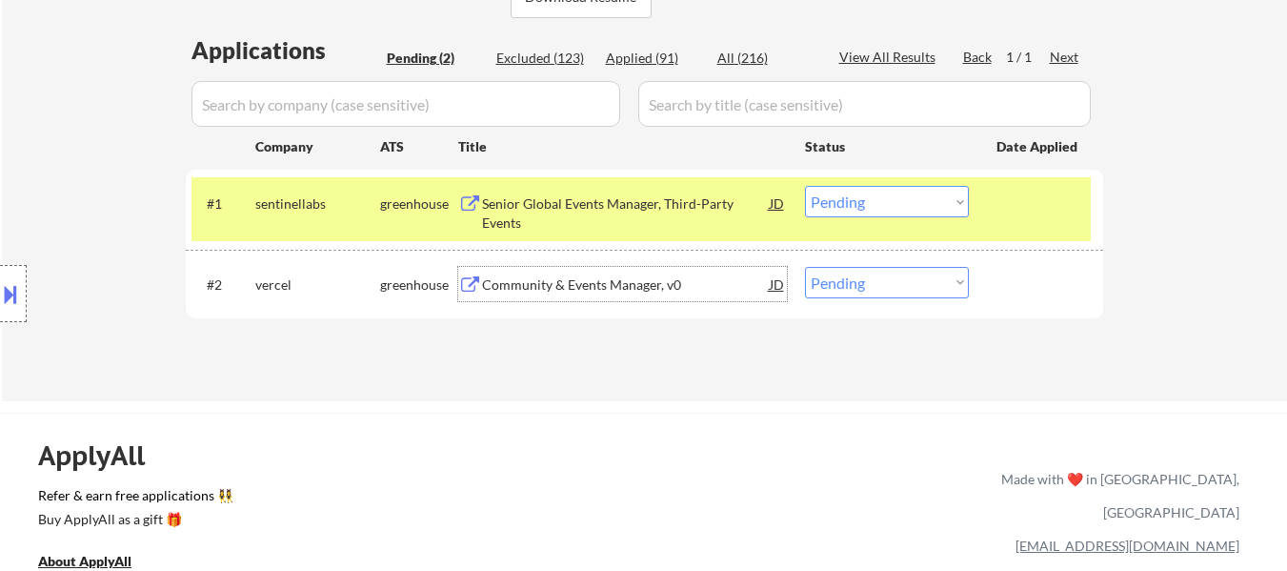
click at [646, 288] on div "Community & Events Manager, v0" at bounding box center [626, 284] width 288 height 19
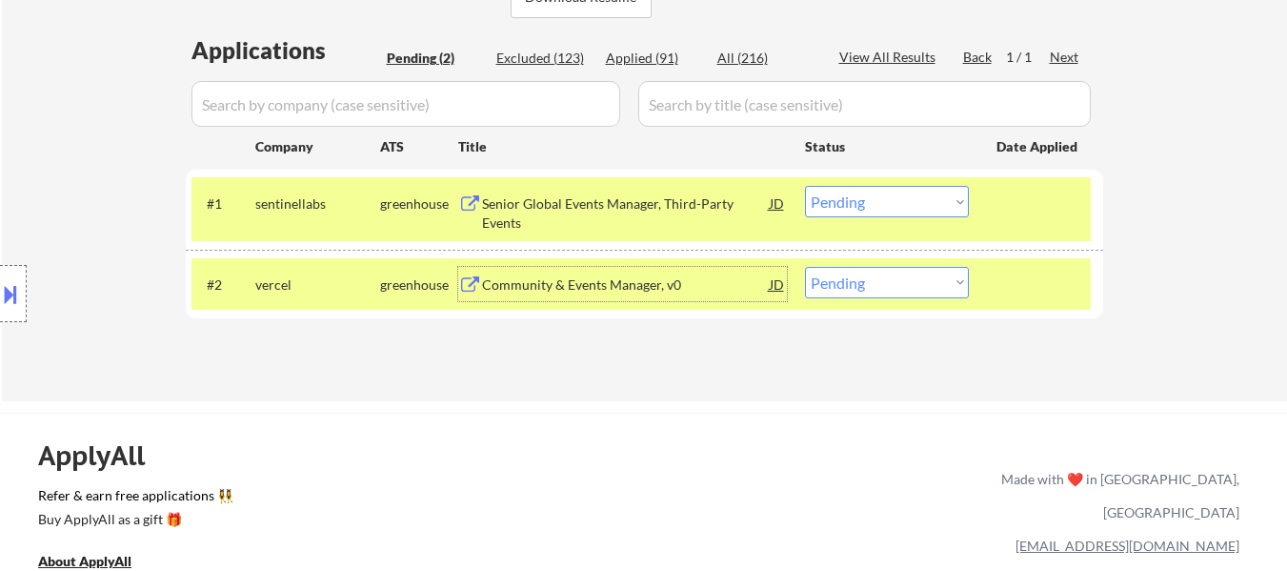
click at [846, 199] on select "Choose an option... Pending Applied Excluded (Questions) Excluded (Expired) Exc…" at bounding box center [887, 201] width 164 height 31
click at [805, 186] on select "Choose an option... Pending Applied Excluded (Questions) Excluded (Expired) Exc…" at bounding box center [887, 201] width 164 height 31
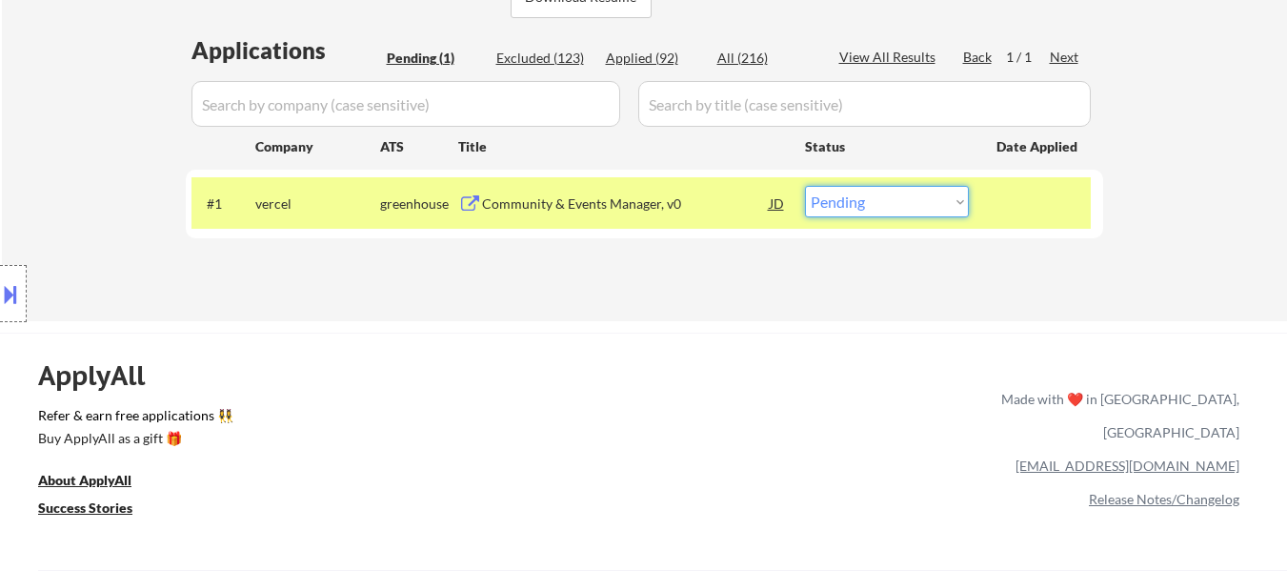
click at [952, 201] on select "Choose an option... Pending Applied Excluded (Questions) Excluded (Expired) Exc…" at bounding box center [887, 201] width 164 height 31
select select ""excluded__bad_match_""
click at [805, 186] on select "Choose an option... Pending Applied Excluded (Questions) Excluded (Expired) Exc…" at bounding box center [887, 201] width 164 height 31
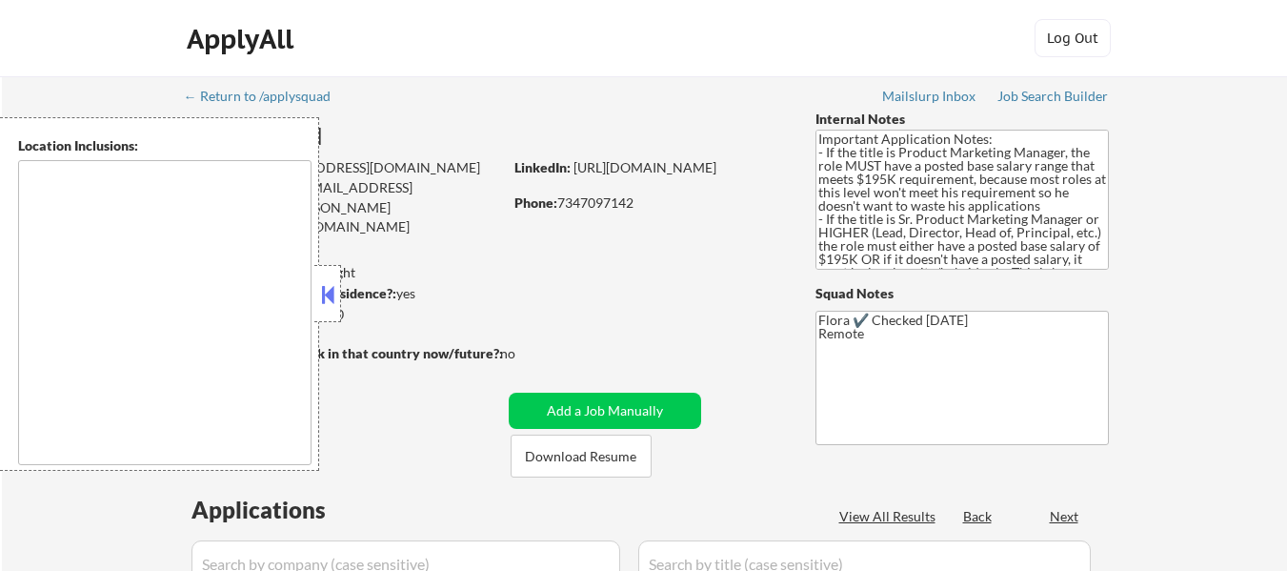
select select ""pending""
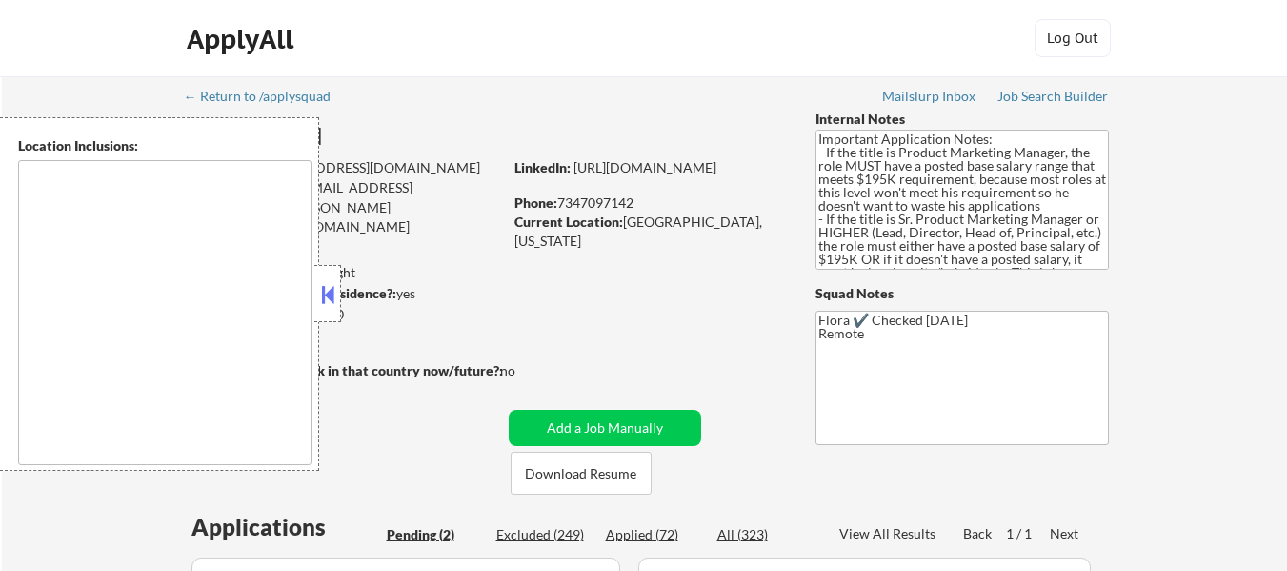
click at [331, 294] on button at bounding box center [327, 294] width 21 height 29
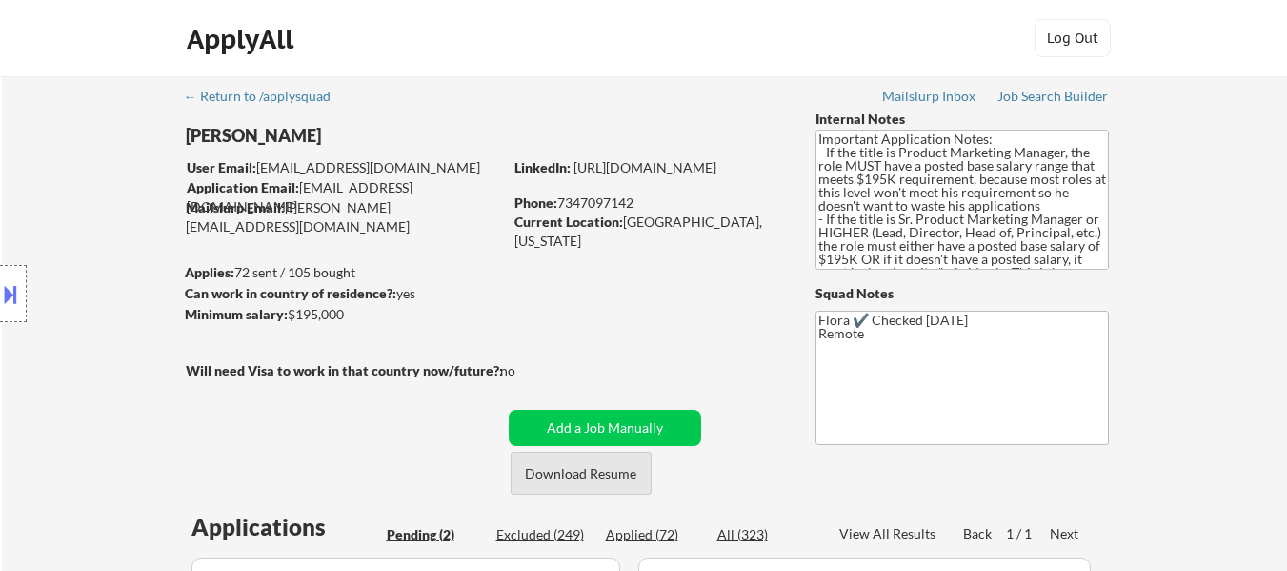
click at [592, 480] on button "Download Resume" at bounding box center [581, 472] width 141 height 43
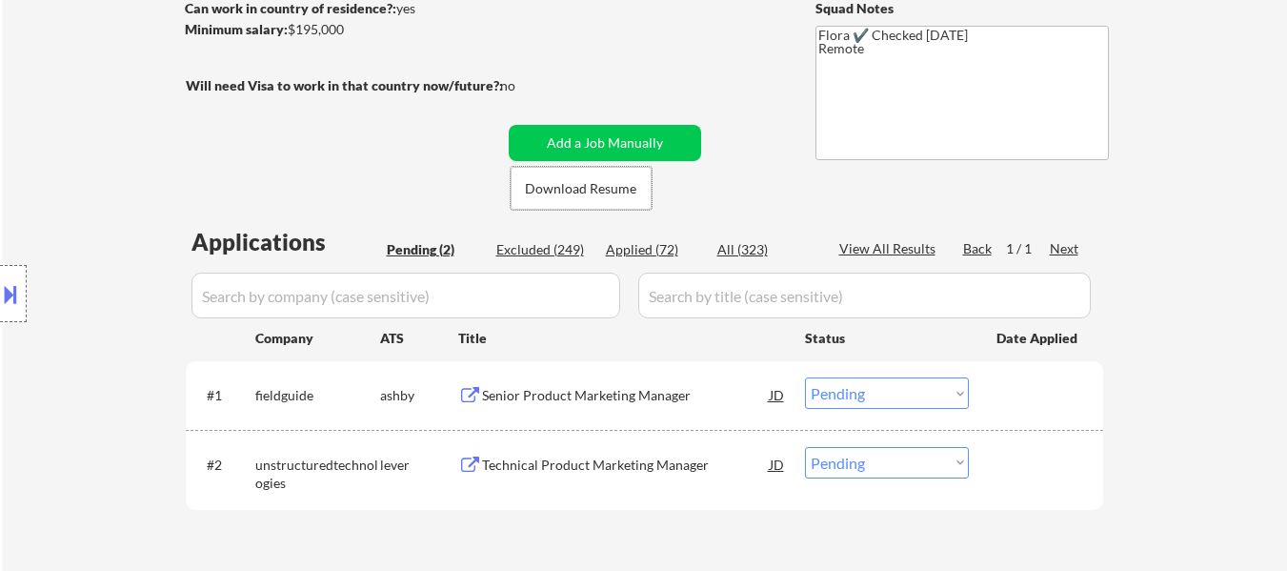
scroll to position [286, 0]
click at [635, 394] on div "Senior Product Marketing Manager" at bounding box center [626, 394] width 288 height 19
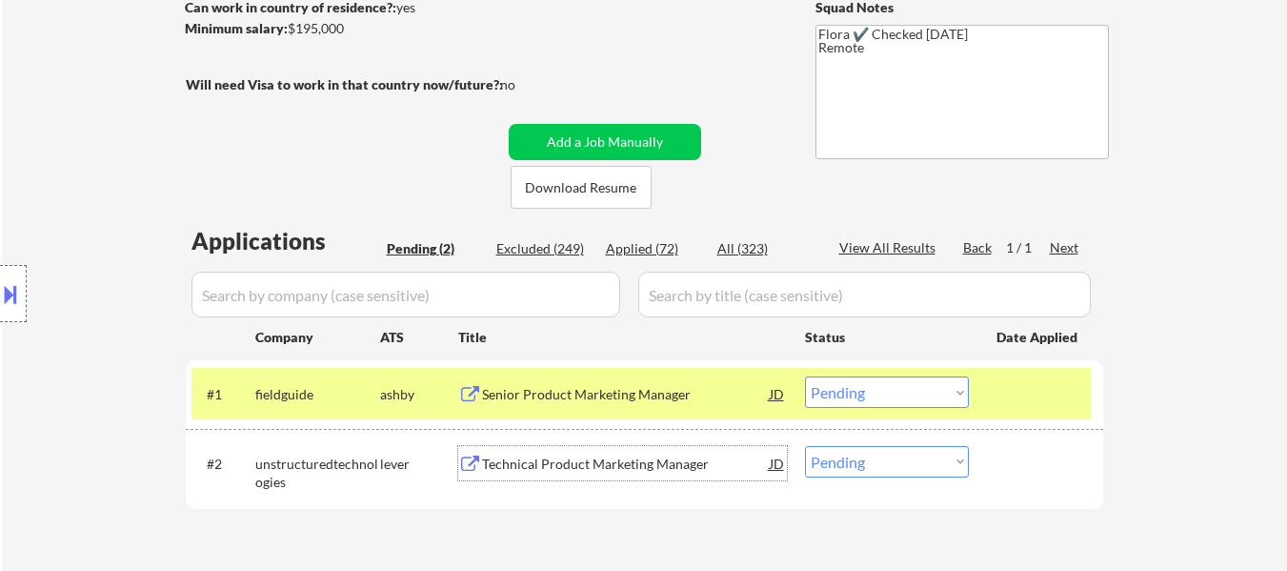
click at [658, 478] on div "Technical Product Marketing Manager" at bounding box center [626, 463] width 288 height 34
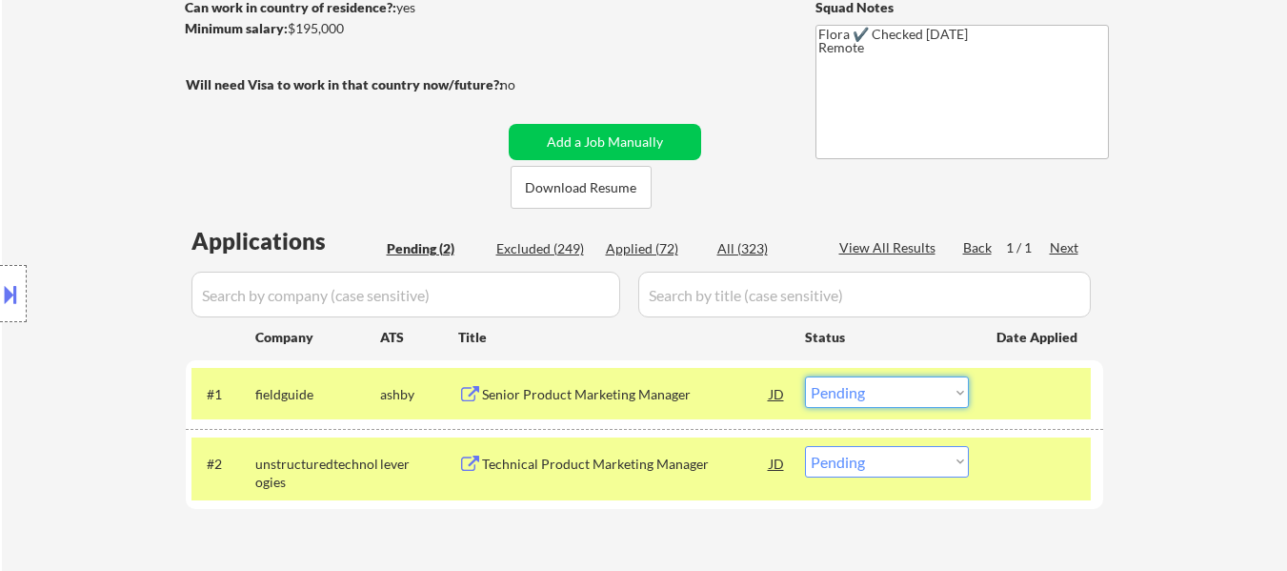
click at [895, 391] on select "Choose an option... Pending Applied Excluded (Questions) Excluded (Expired) Exc…" at bounding box center [887, 391] width 164 height 31
click at [805, 376] on select "Choose an option... Pending Applied Excluded (Questions) Excluded (Expired) Exc…" at bounding box center [887, 391] width 164 height 31
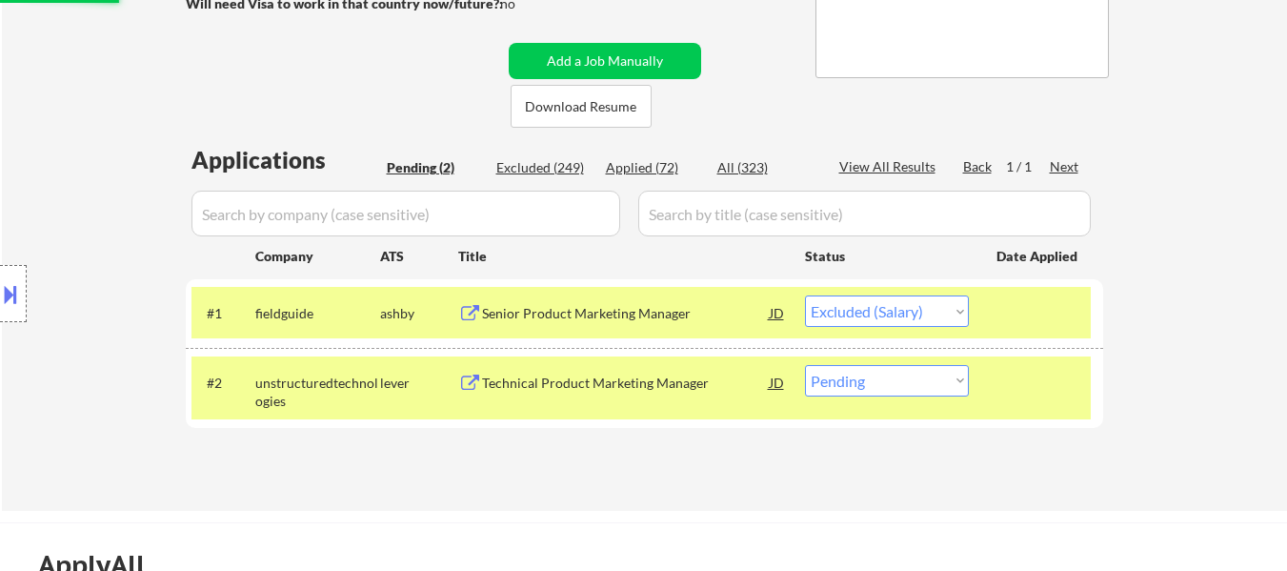
scroll to position [476, 0]
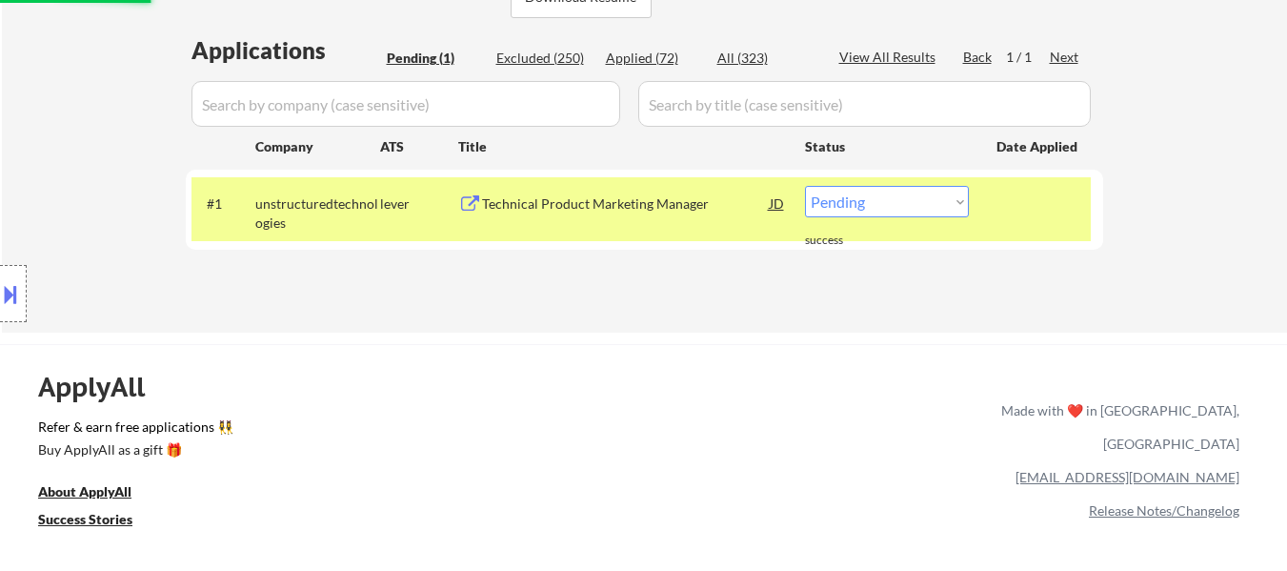
click at [941, 205] on select "Choose an option... Pending Applied Excluded (Questions) Excluded (Expired) Exc…" at bounding box center [887, 201] width 164 height 31
select select ""excluded__bad_match_""
click at [805, 186] on select "Choose an option... Pending Applied Excluded (Questions) Excluded (Expired) Exc…" at bounding box center [887, 201] width 164 height 31
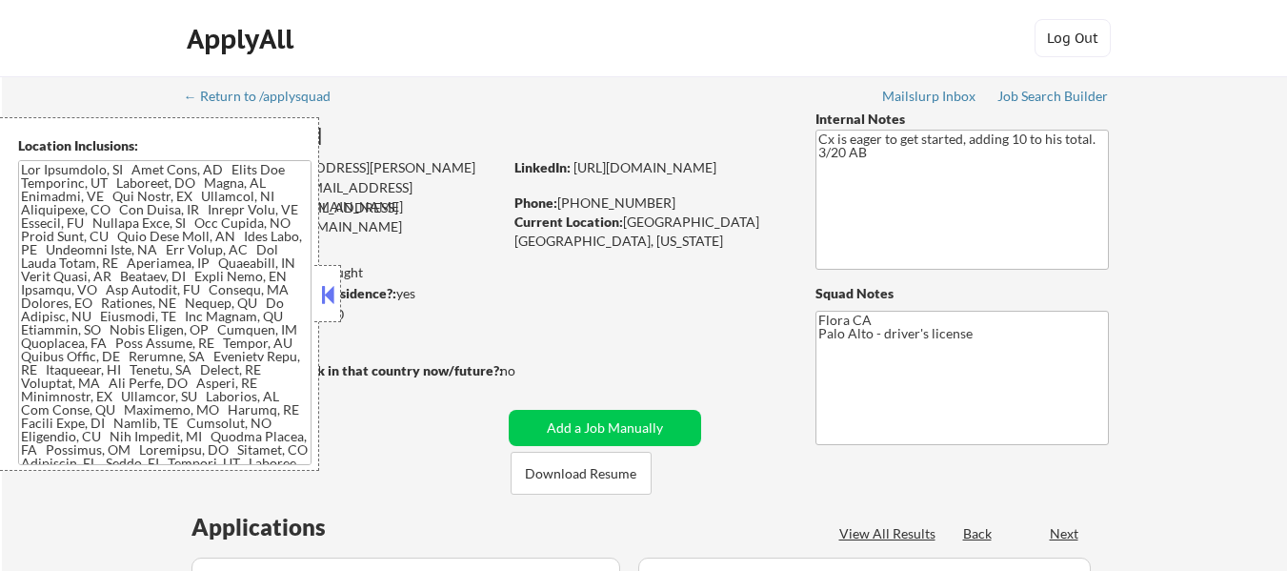
select select ""pending""
click at [323, 288] on button at bounding box center [327, 294] width 21 height 29
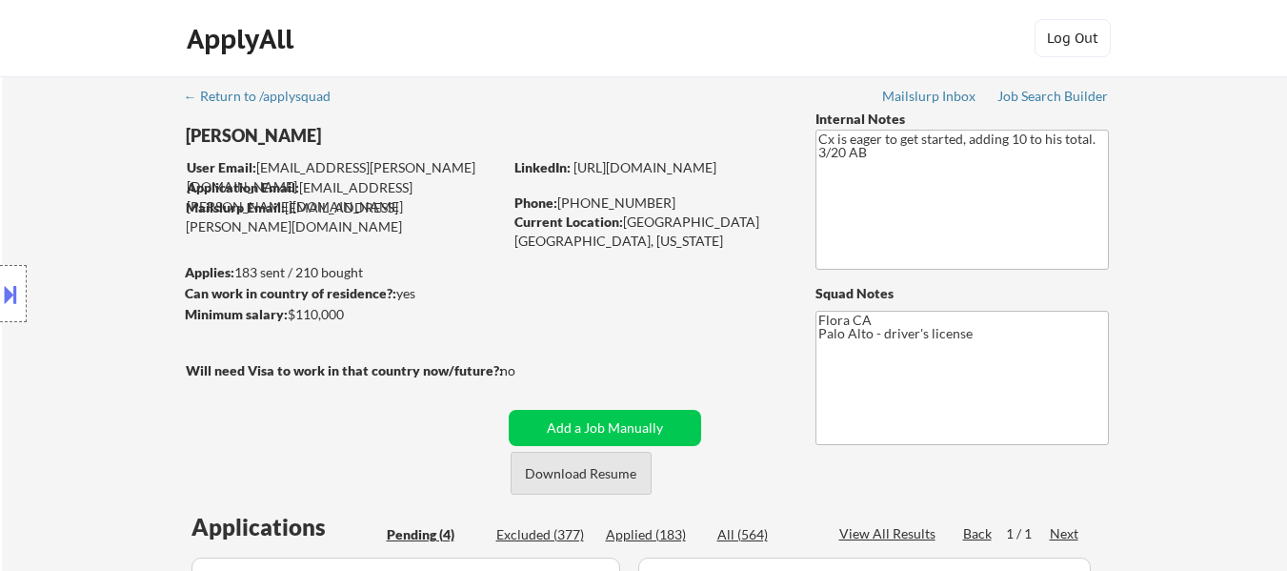
click at [548, 471] on button "Download Resume" at bounding box center [581, 472] width 141 height 43
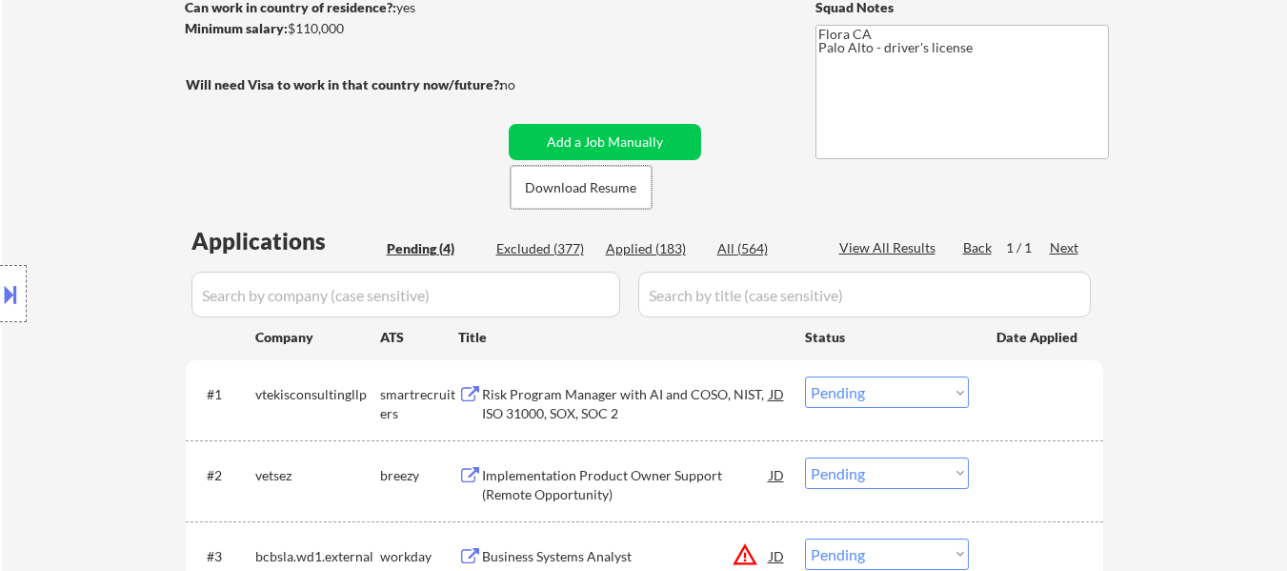
click at [575, 392] on div "Risk Program Manager with AI and COSO, NIST, ISO 31000, SOX, SOC 2" at bounding box center [626, 403] width 288 height 37
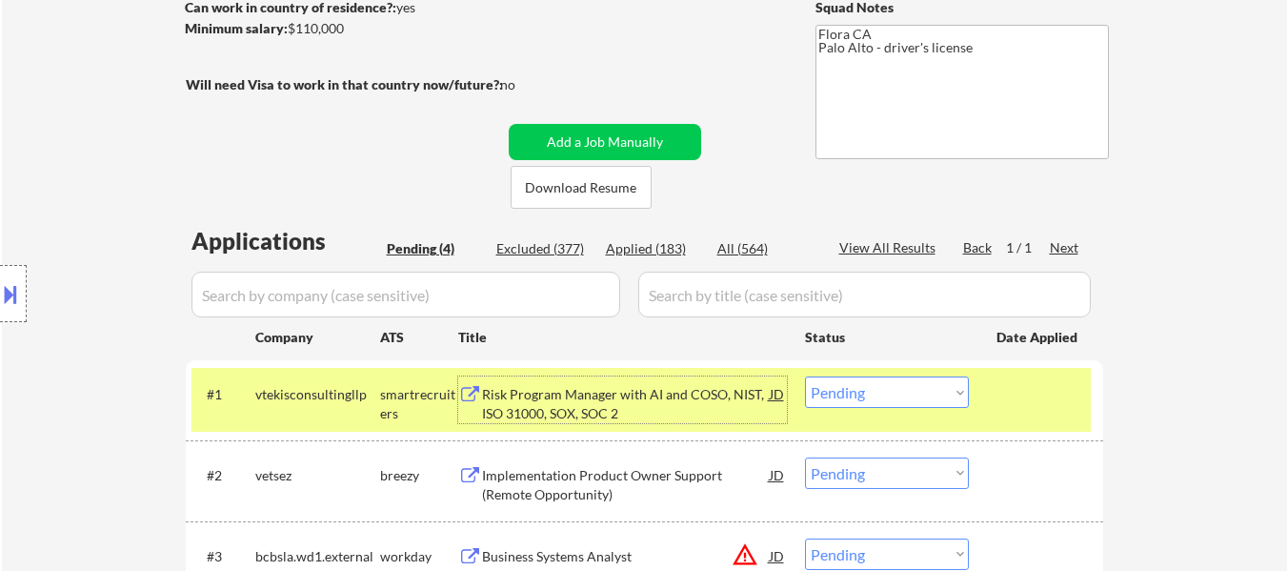
click at [612, 483] on div "Implementation Product Owner Support (Remote Opportunity)" at bounding box center [626, 484] width 288 height 37
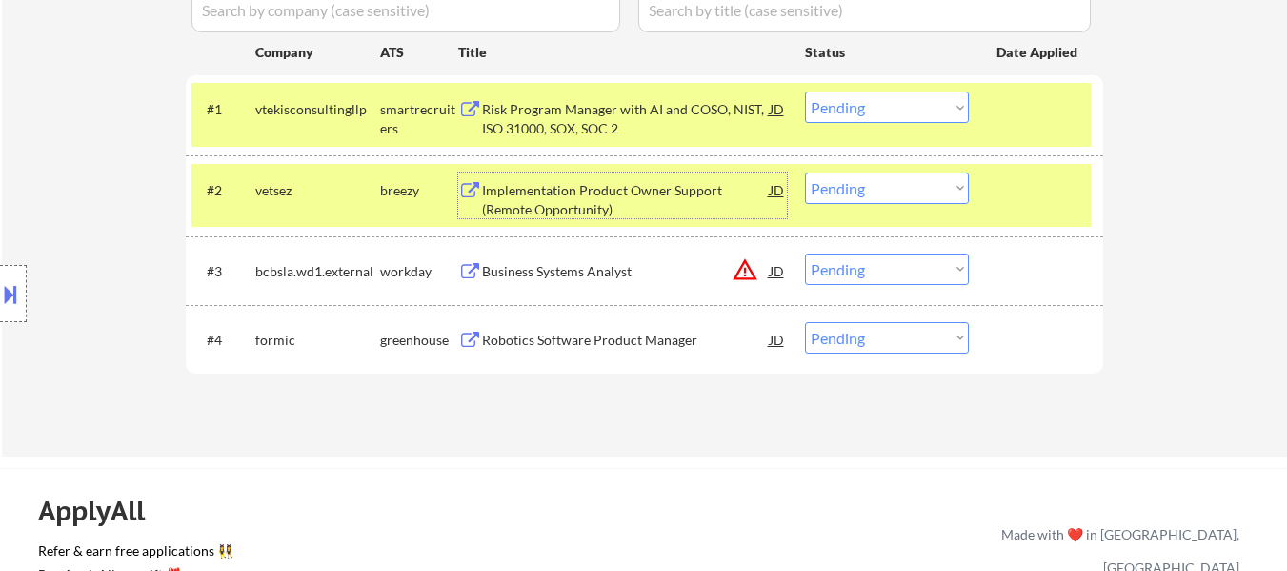
scroll to position [571, 0]
click at [611, 266] on div "Business Systems Analyst" at bounding box center [626, 270] width 288 height 19
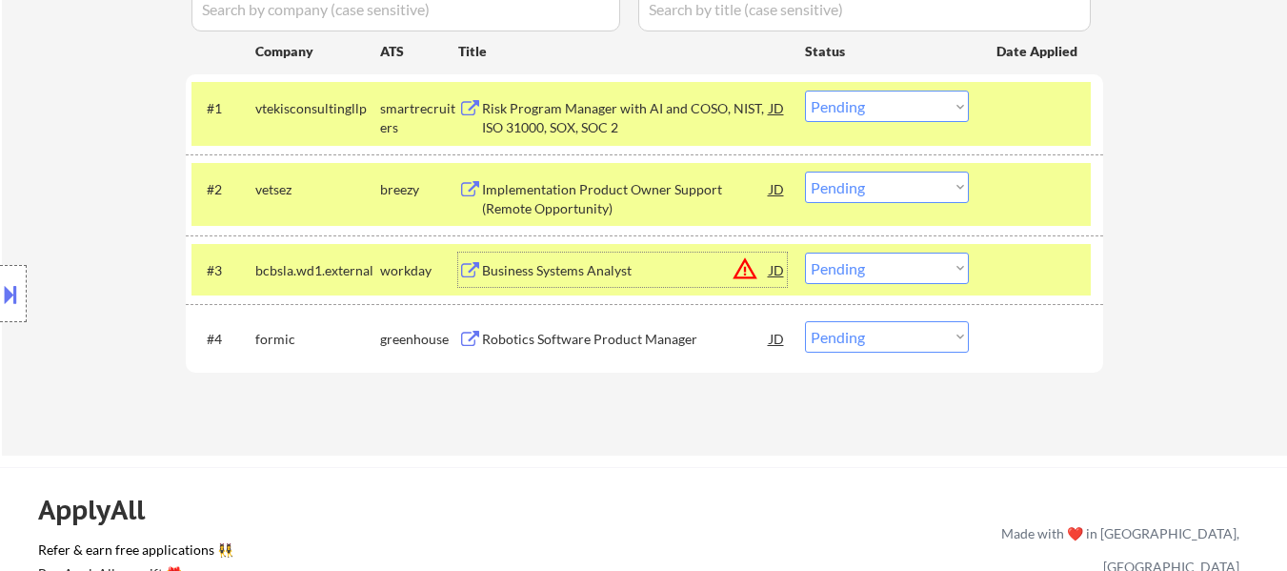
click at [607, 339] on div "Robotics Software Product Manager" at bounding box center [626, 339] width 288 height 19
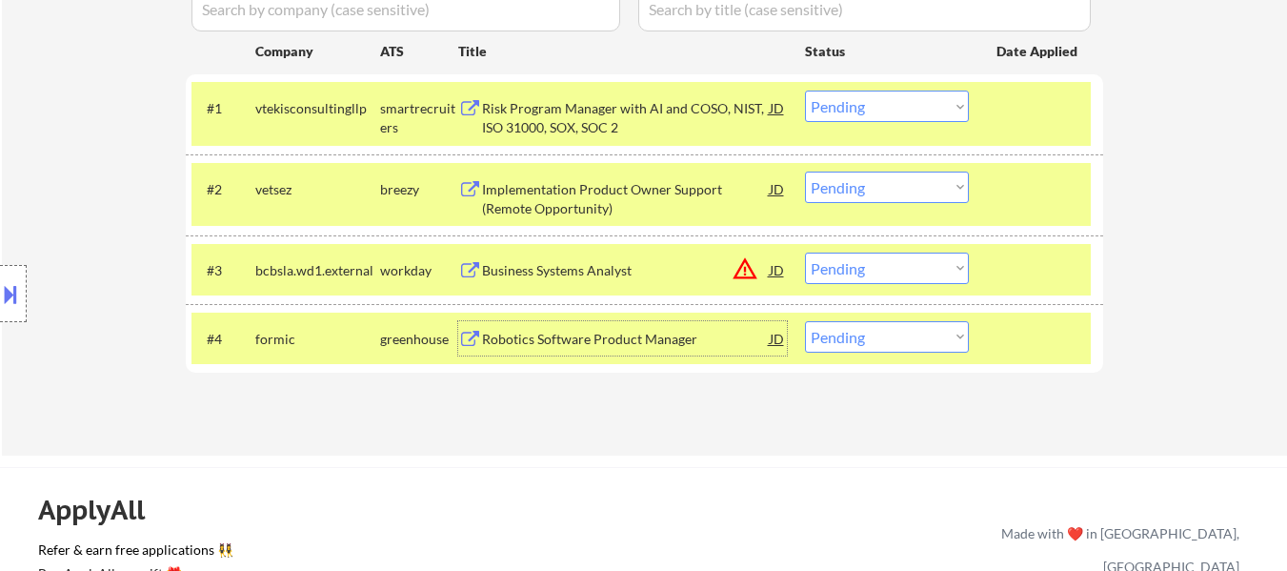
click at [831, 191] on select "Choose an option... Pending Applied Excluded (Questions) Excluded (Expired) Exc…" at bounding box center [887, 186] width 164 height 31
click at [805, 171] on select "Choose an option... Pending Applied Excluded (Questions) Excluded (Expired) Exc…" at bounding box center [887, 186] width 164 height 31
select select ""pending""
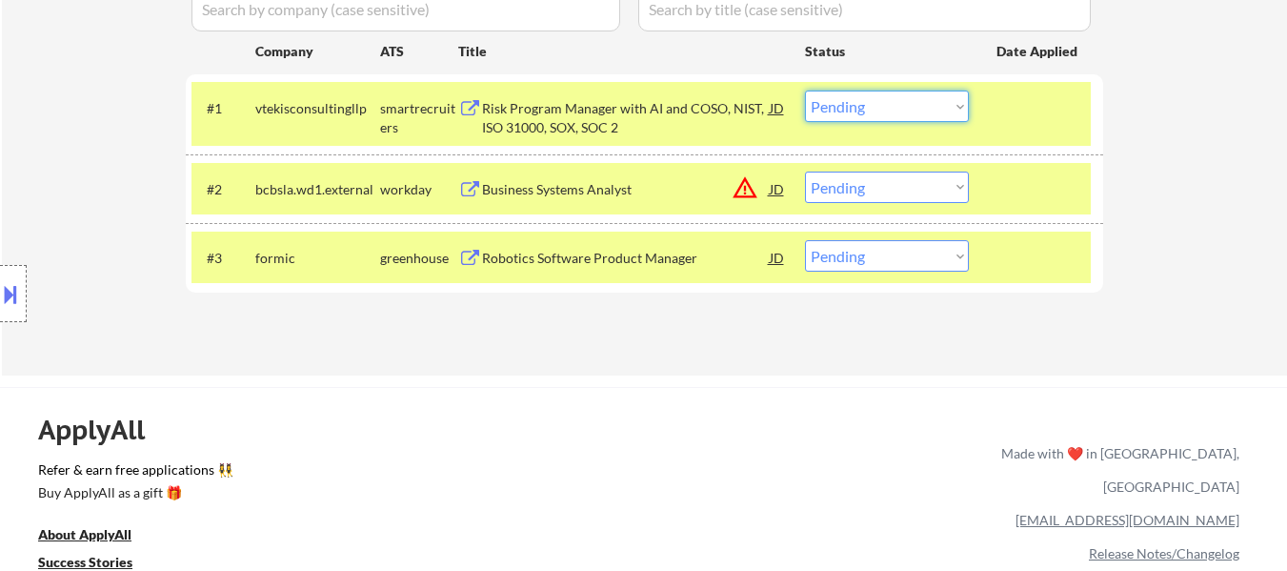
click at [882, 115] on select "Choose an option... Pending Applied Excluded (Questions) Excluded (Expired) Exc…" at bounding box center [887, 105] width 164 height 31
click at [805, 90] on select "Choose an option... Pending Applied Excluded (Questions) Excluded (Expired) Exc…" at bounding box center [887, 105] width 164 height 31
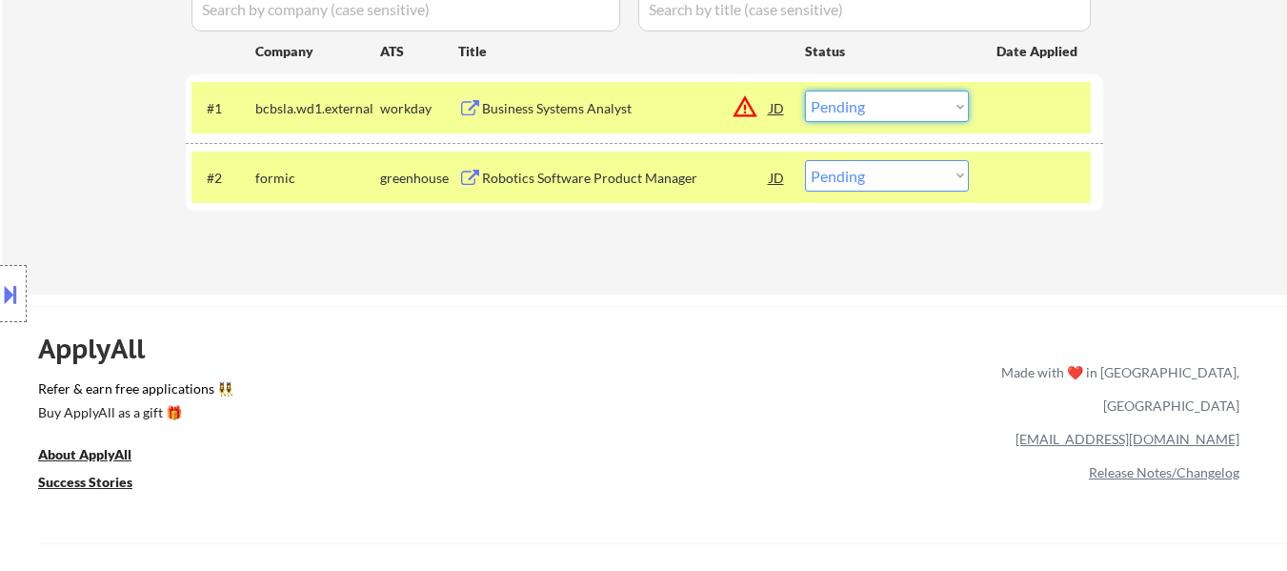
click at [904, 101] on select "Choose an option... Pending Applied Excluded (Questions) Excluded (Expired) Exc…" at bounding box center [887, 105] width 164 height 31
click at [805, 90] on select "Choose an option... Pending Applied Excluded (Questions) Excluded (Expired) Exc…" at bounding box center [887, 105] width 164 height 31
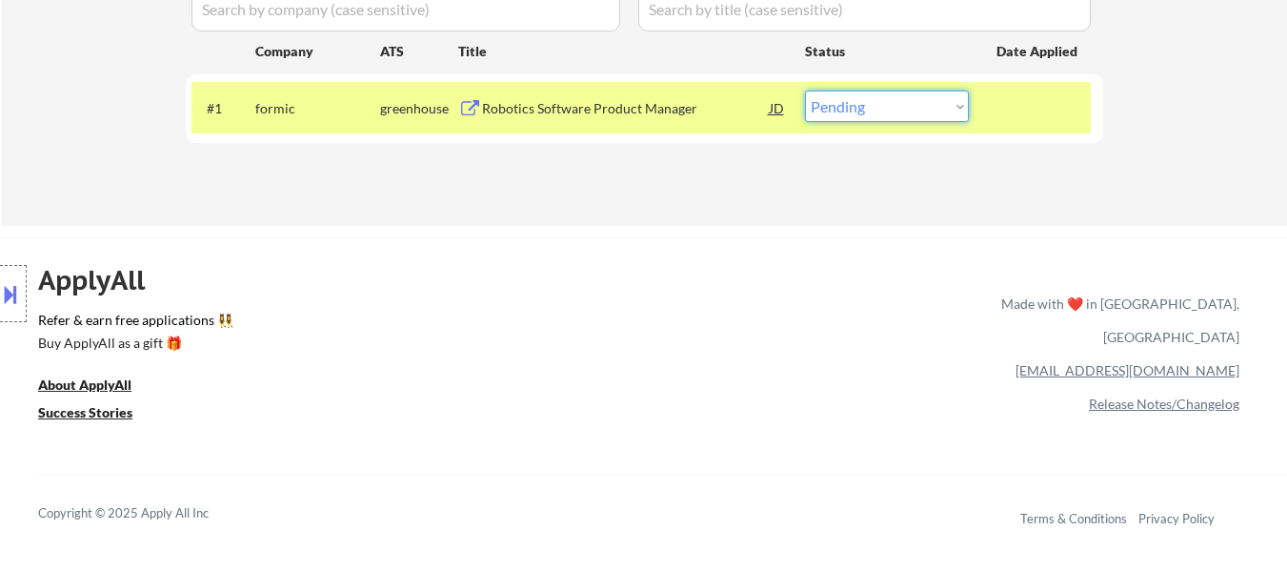
click at [933, 100] on select "Choose an option... Pending Applied Excluded (Questions) Excluded (Expired) Exc…" at bounding box center [887, 105] width 164 height 31
select select ""applied""
click at [805, 90] on select "Choose an option... Pending Applied Excluded (Questions) Excluded (Expired) Exc…" at bounding box center [887, 105] width 164 height 31
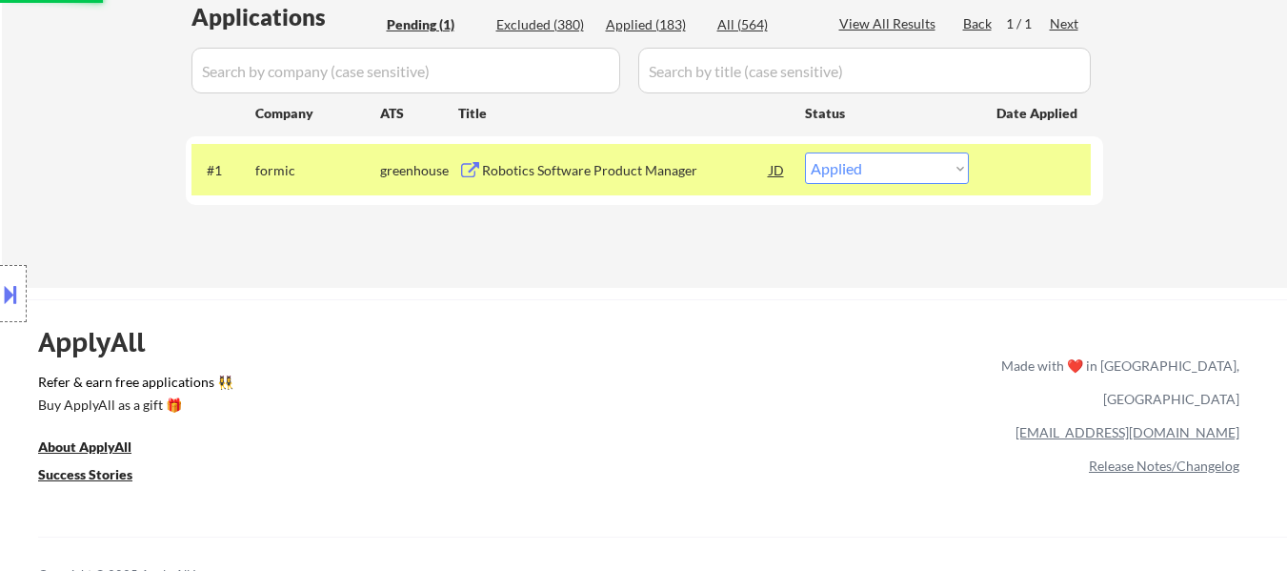
scroll to position [476, 0]
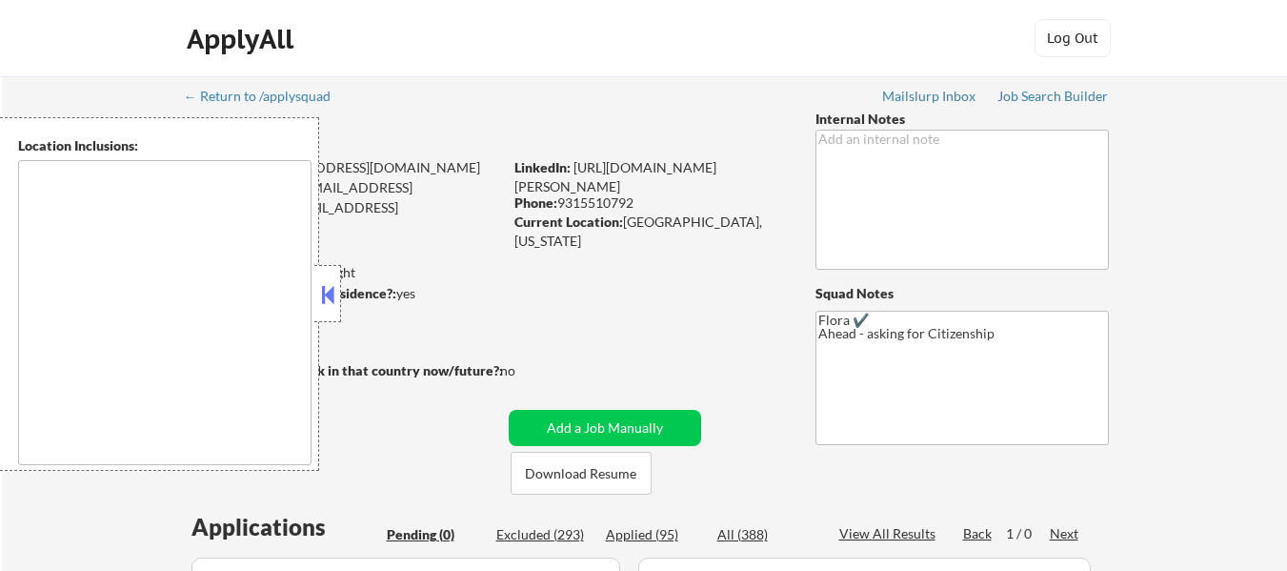
click at [337, 289] on button at bounding box center [327, 294] width 21 height 29
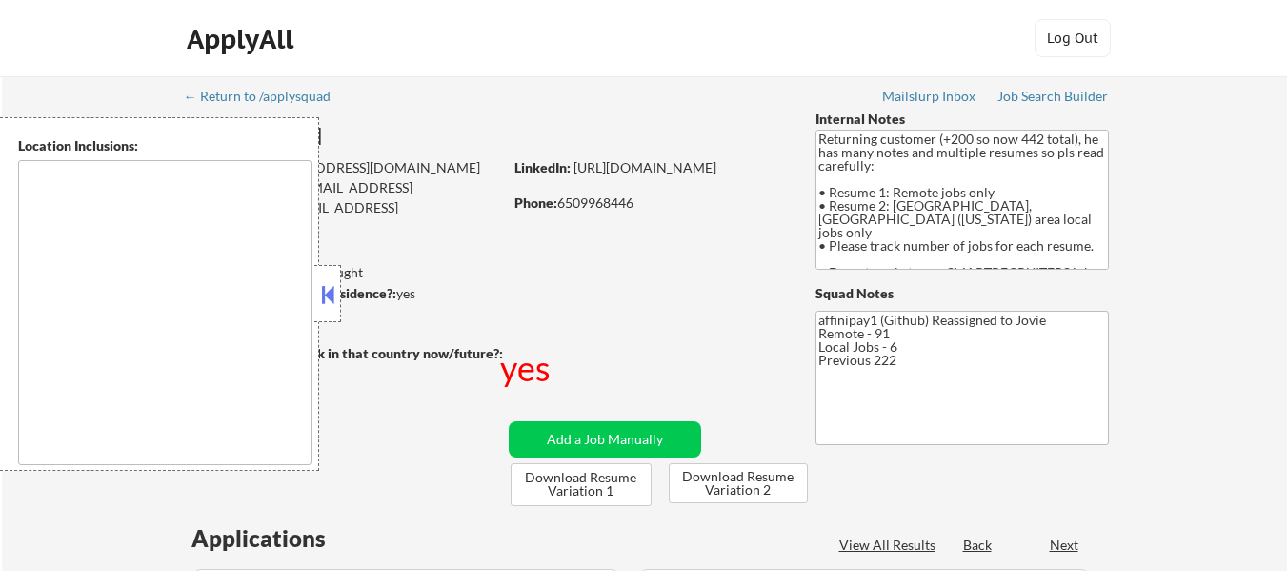
select select ""pending""
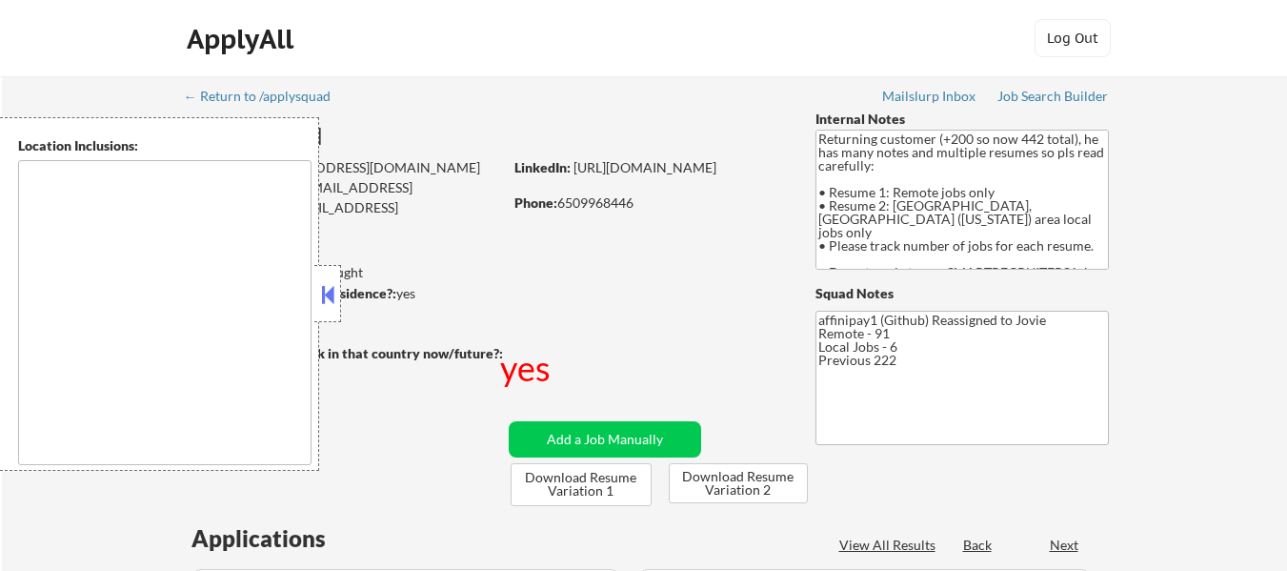
select select ""pending""
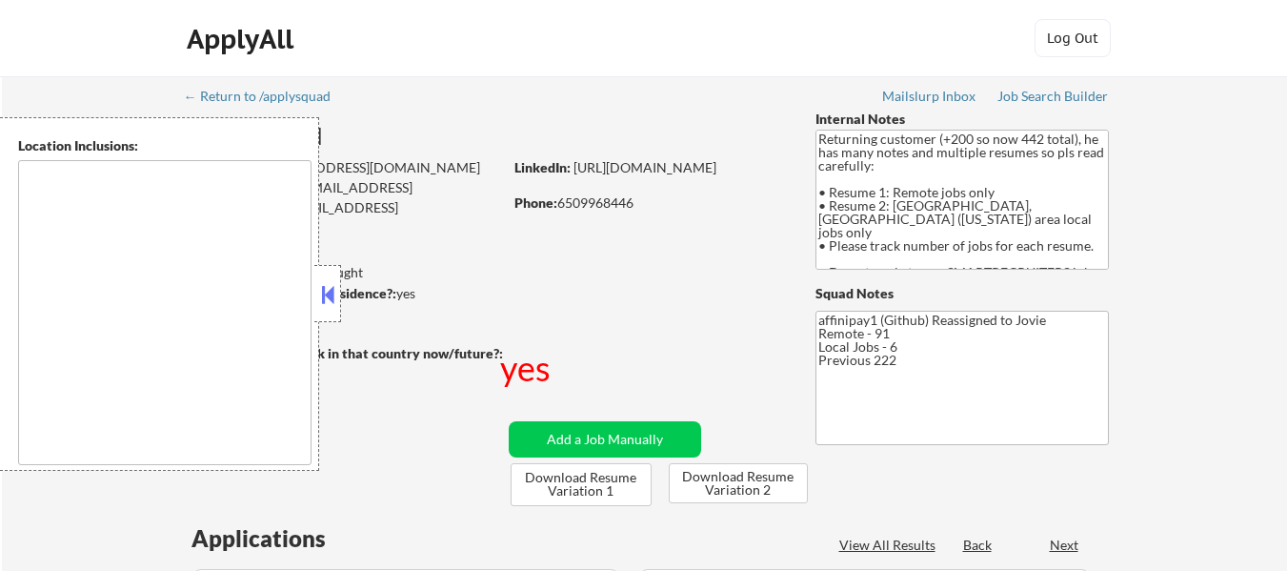
select select ""pending""
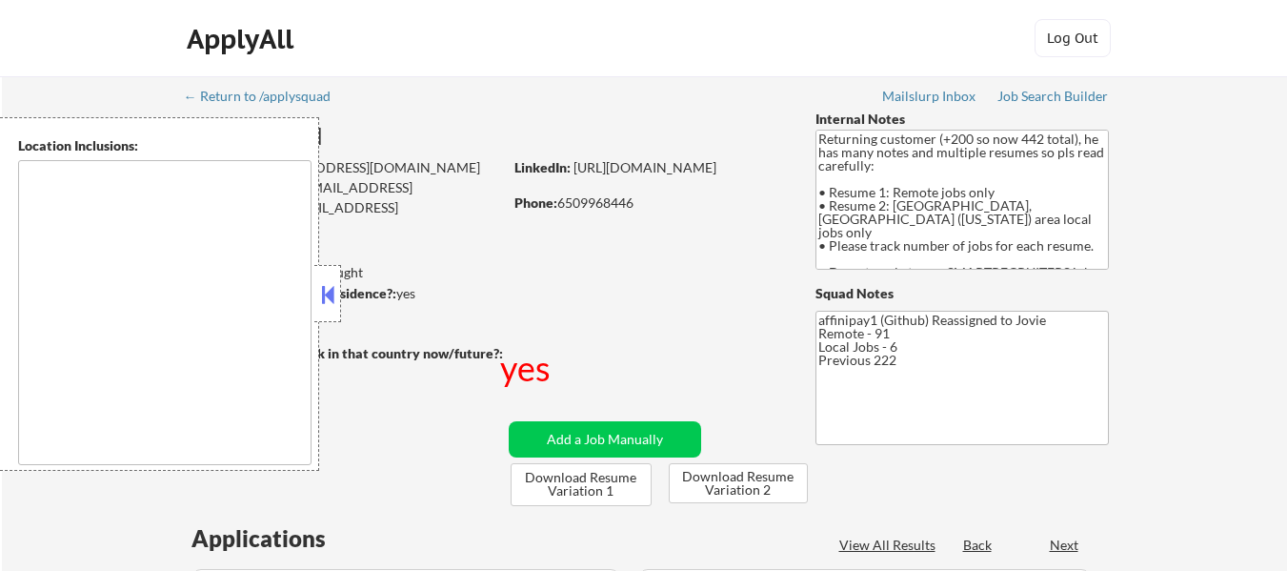
select select ""pending""
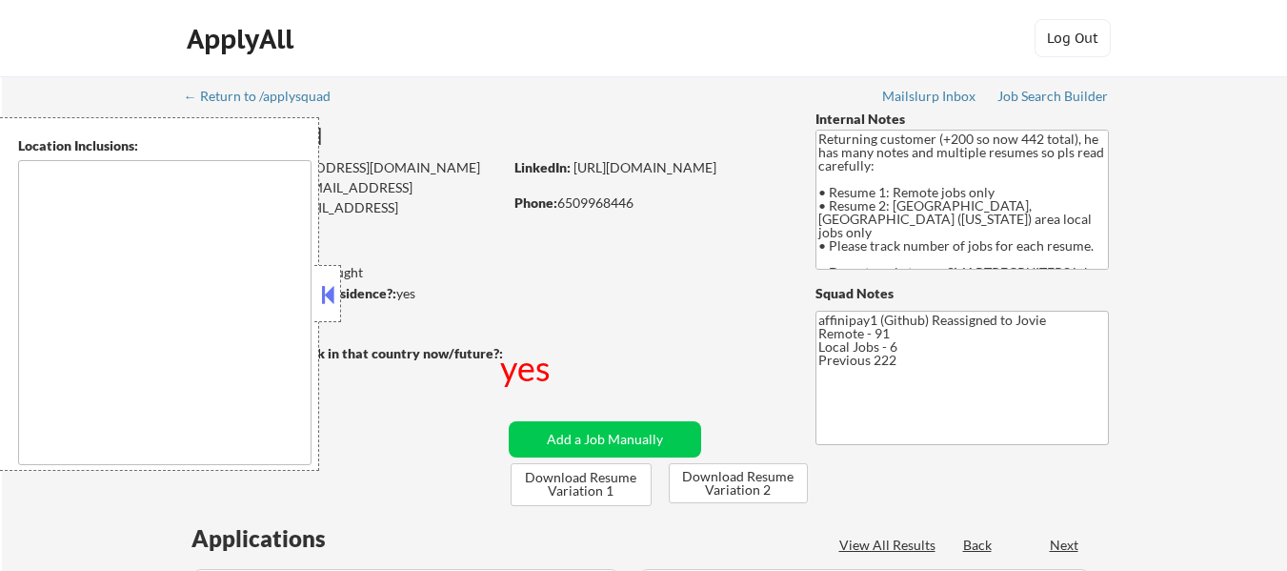
select select ""pending""
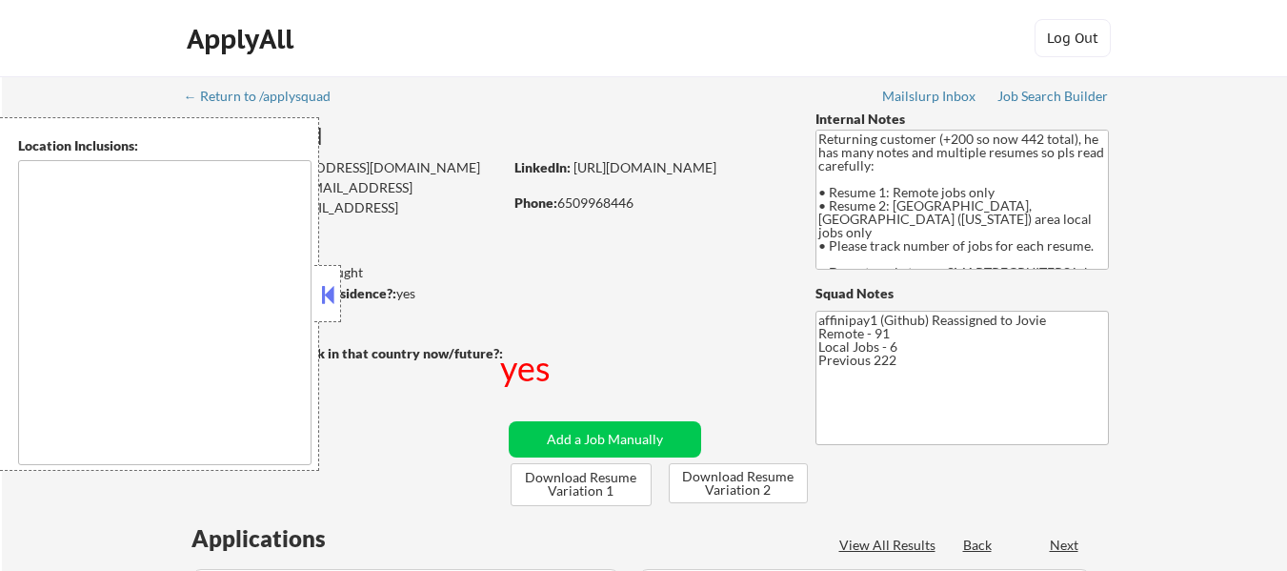
select select ""pending""
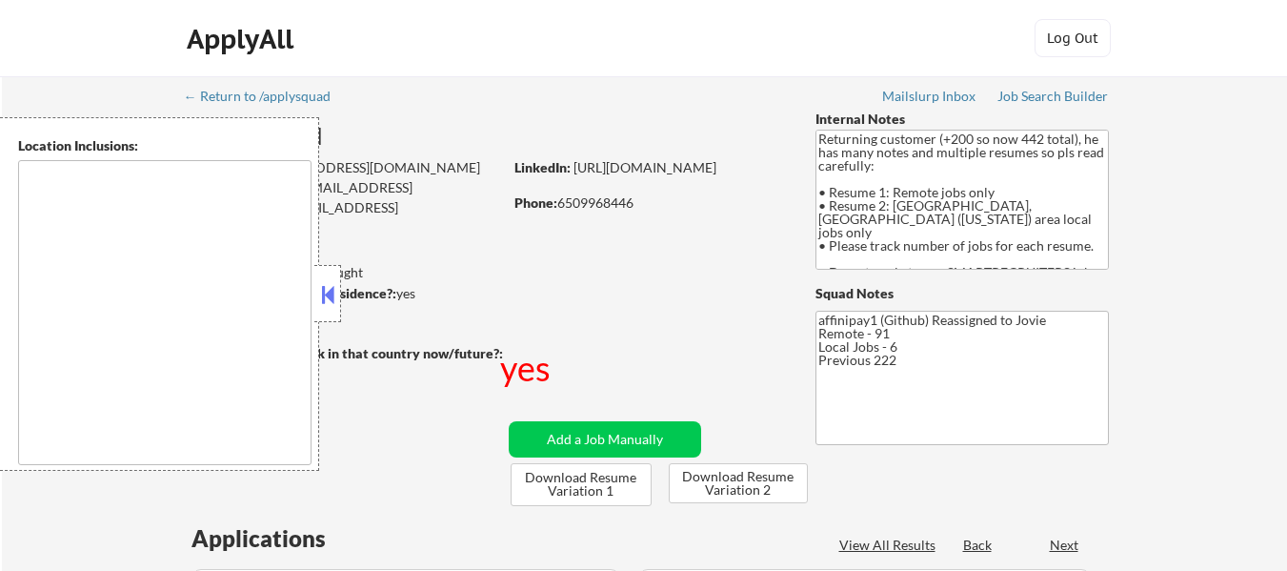
select select ""pending""
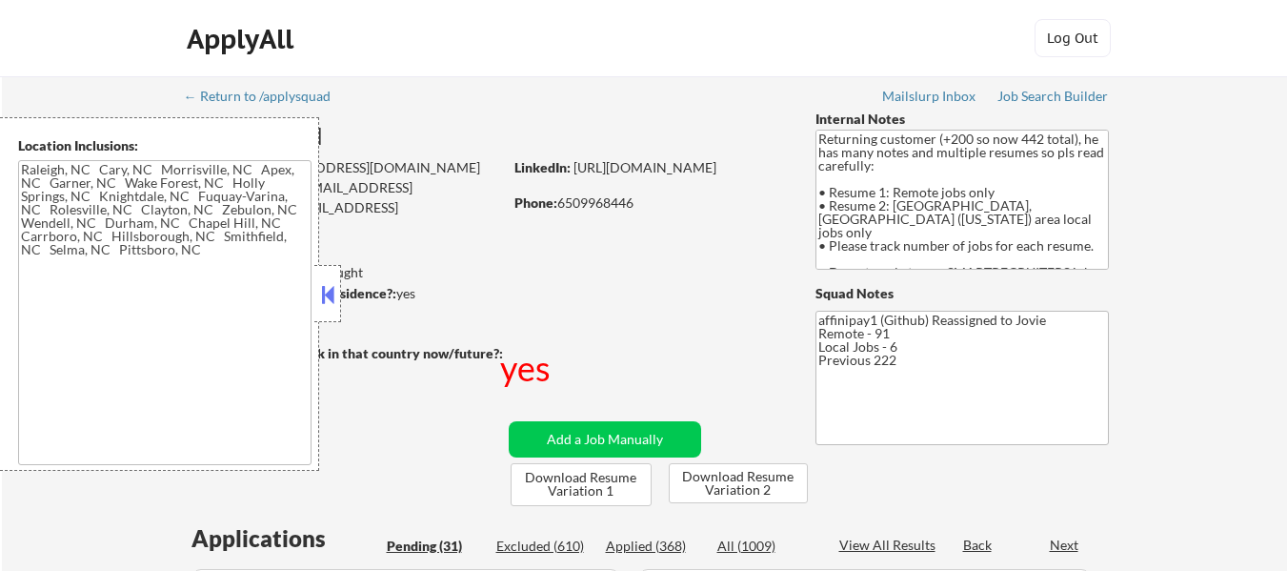
type textarea "[GEOGRAPHIC_DATA], [GEOGRAPHIC_DATA] [GEOGRAPHIC_DATA], [GEOGRAPHIC_DATA] [GEOG…"
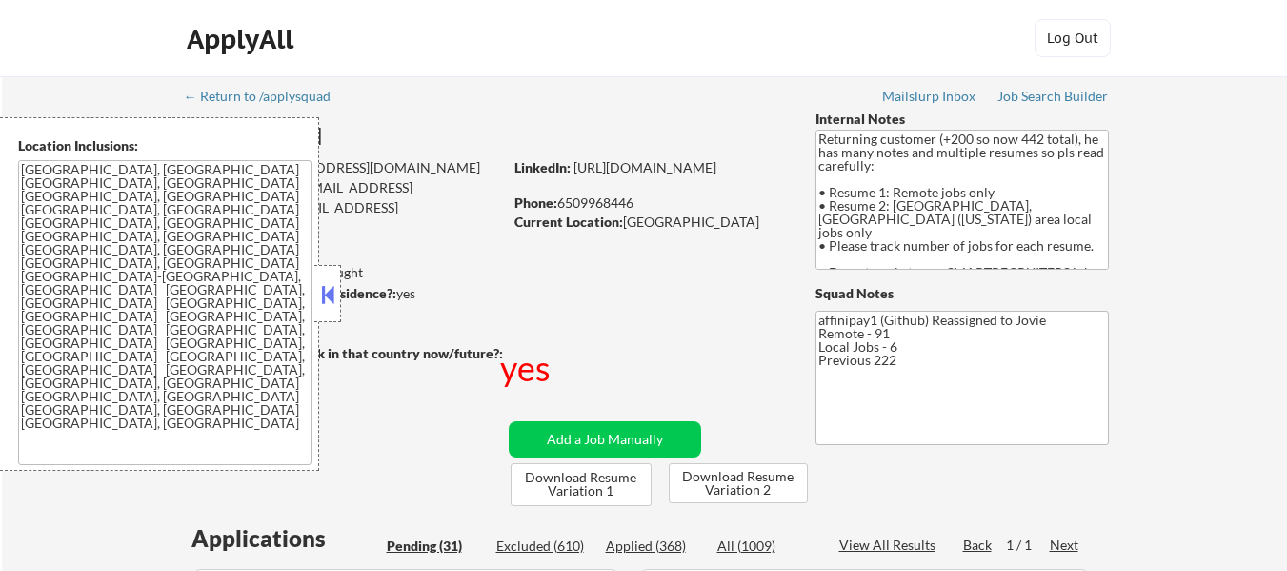
click at [319, 287] on button at bounding box center [327, 294] width 21 height 29
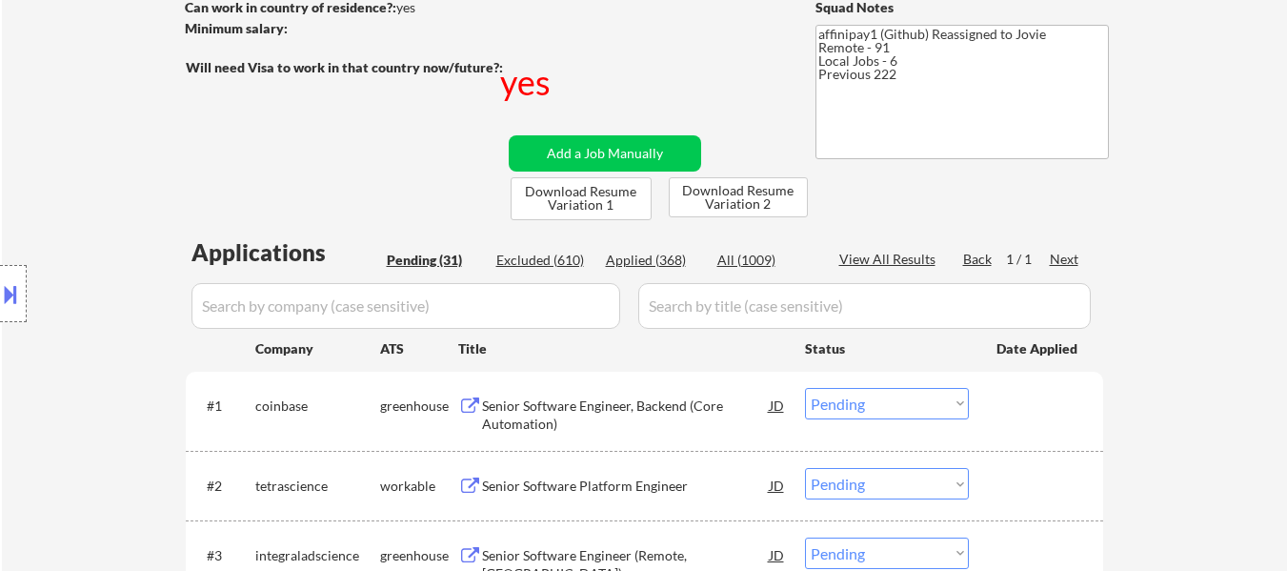
scroll to position [381, 0]
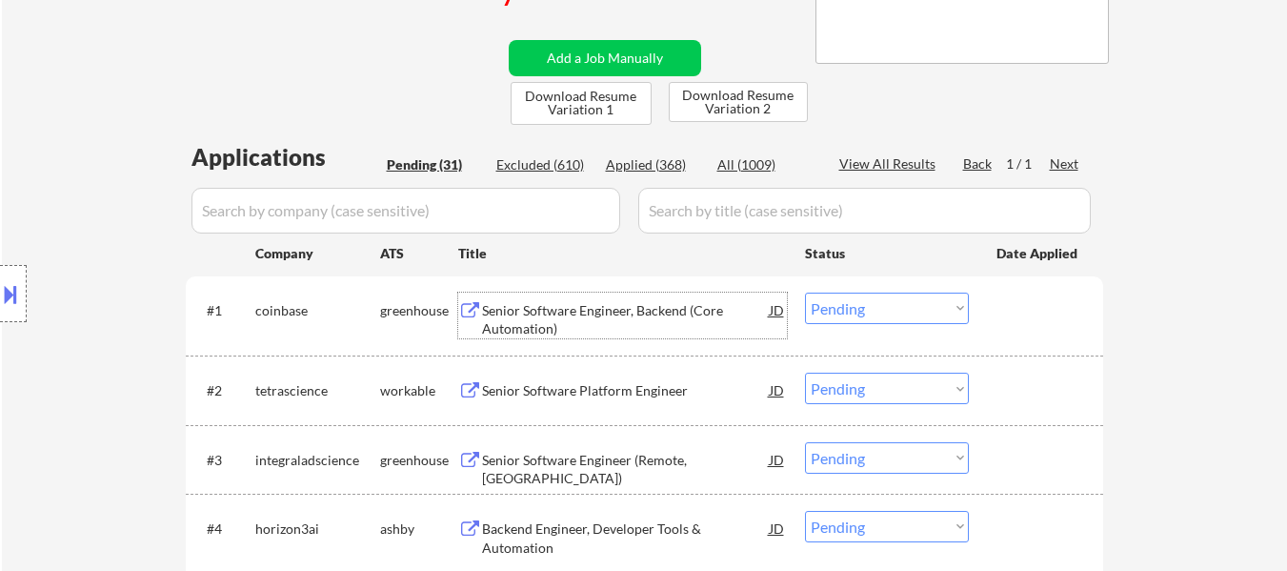
click at [566, 317] on div "Senior Software Engineer, Backend (Core Automation)" at bounding box center [626, 319] width 288 height 37
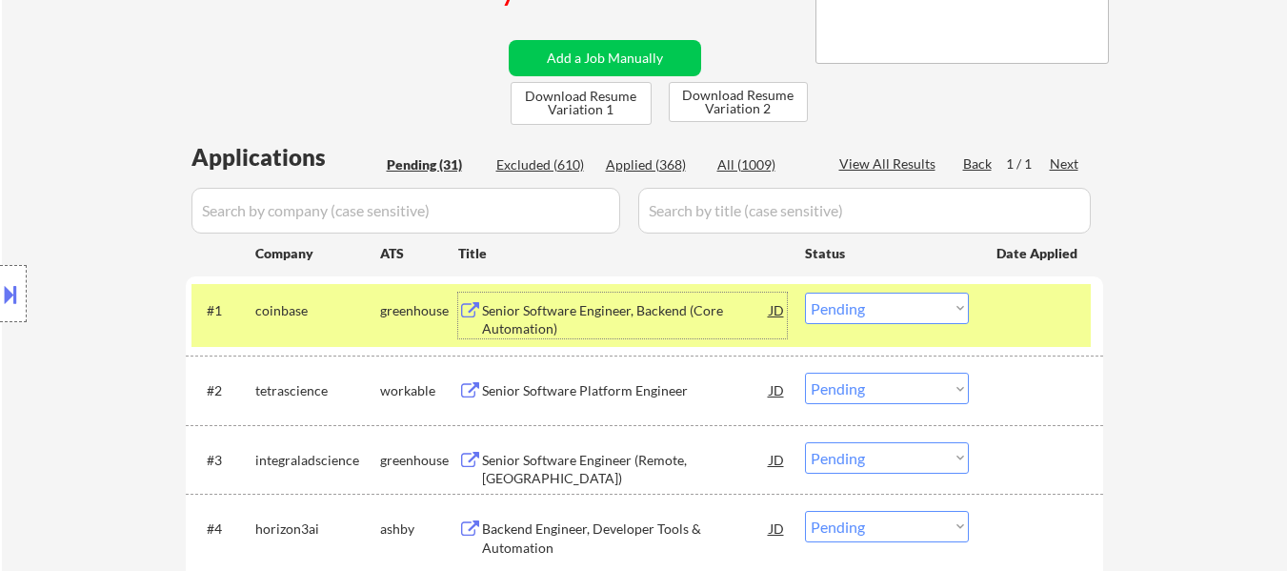
click at [586, 388] on div "Senior Software Platform Engineer" at bounding box center [626, 390] width 288 height 19
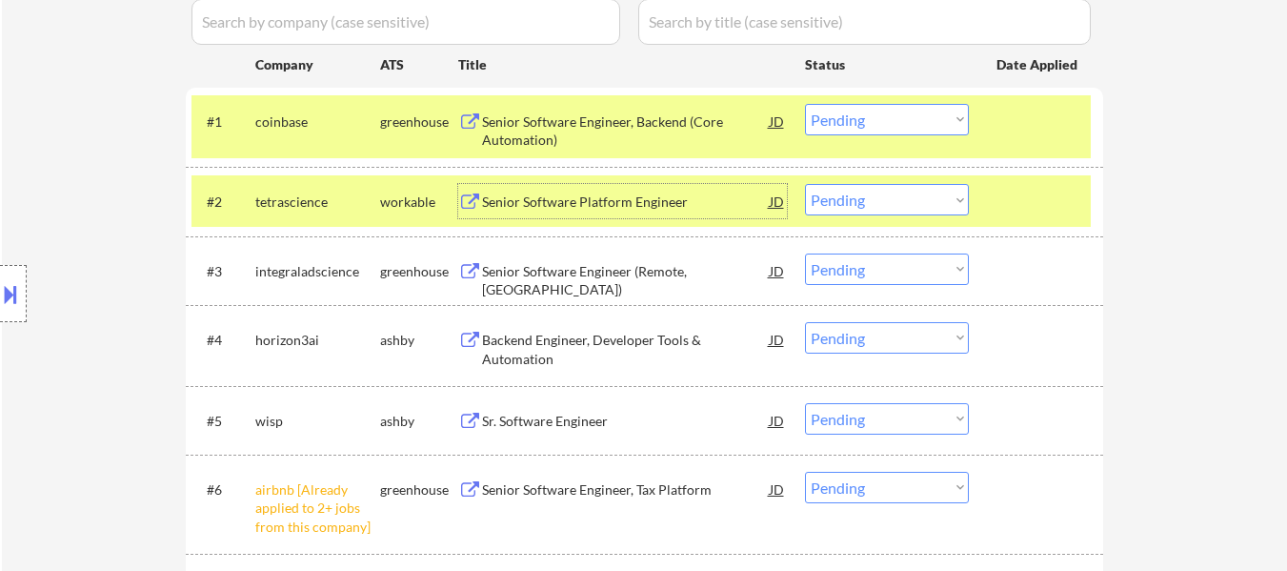
scroll to position [571, 0]
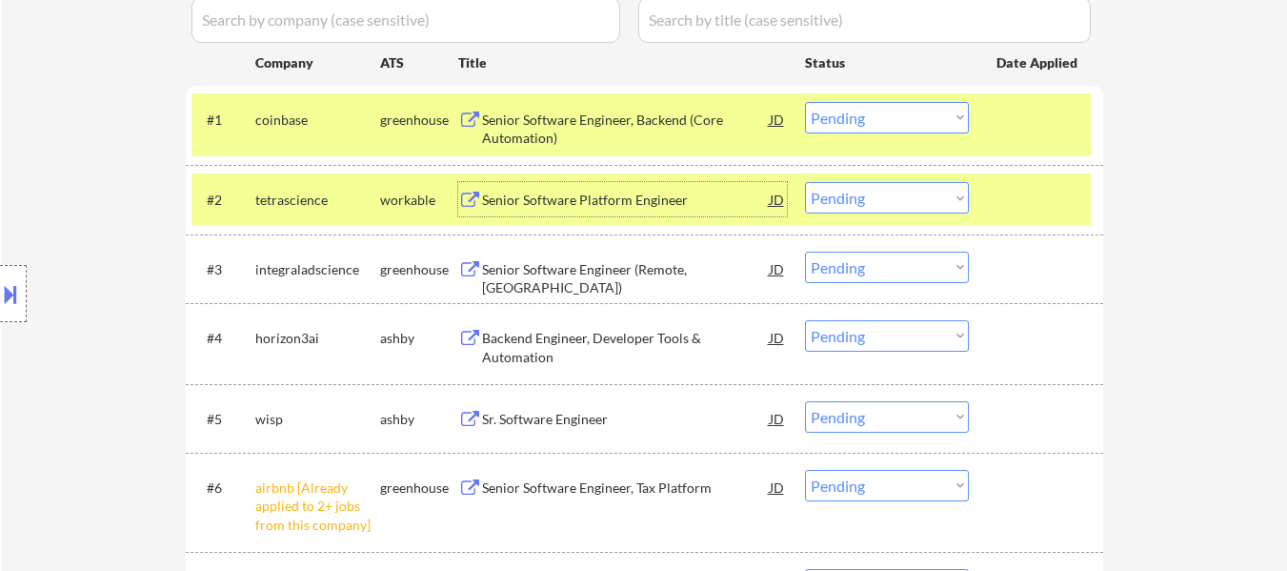
click at [671, 273] on div "Senior Software Engineer (Remote, [GEOGRAPHIC_DATA])" at bounding box center [626, 278] width 288 height 37
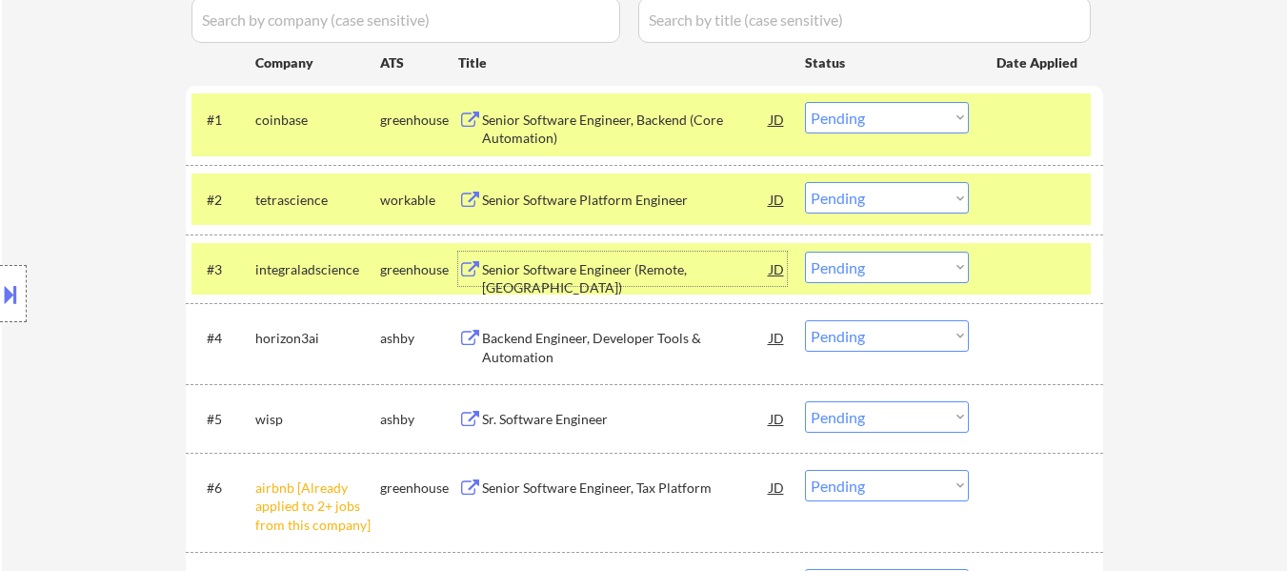
click at [591, 346] on div "Backend Engineer, Developer Tools & Automation" at bounding box center [626, 347] width 288 height 37
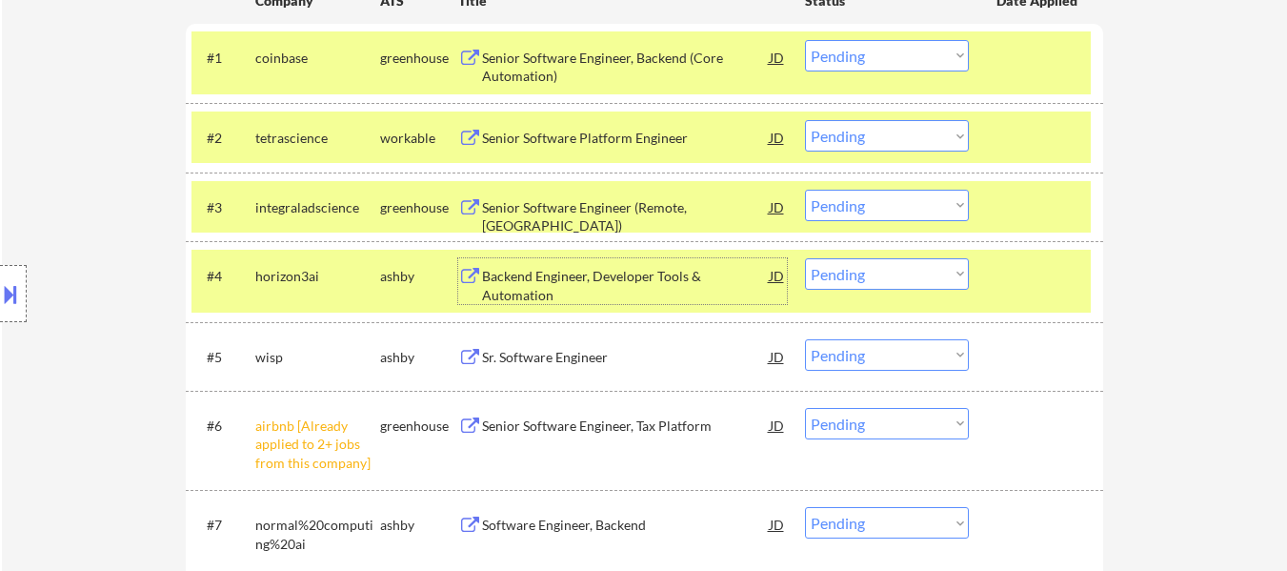
scroll to position [667, 0]
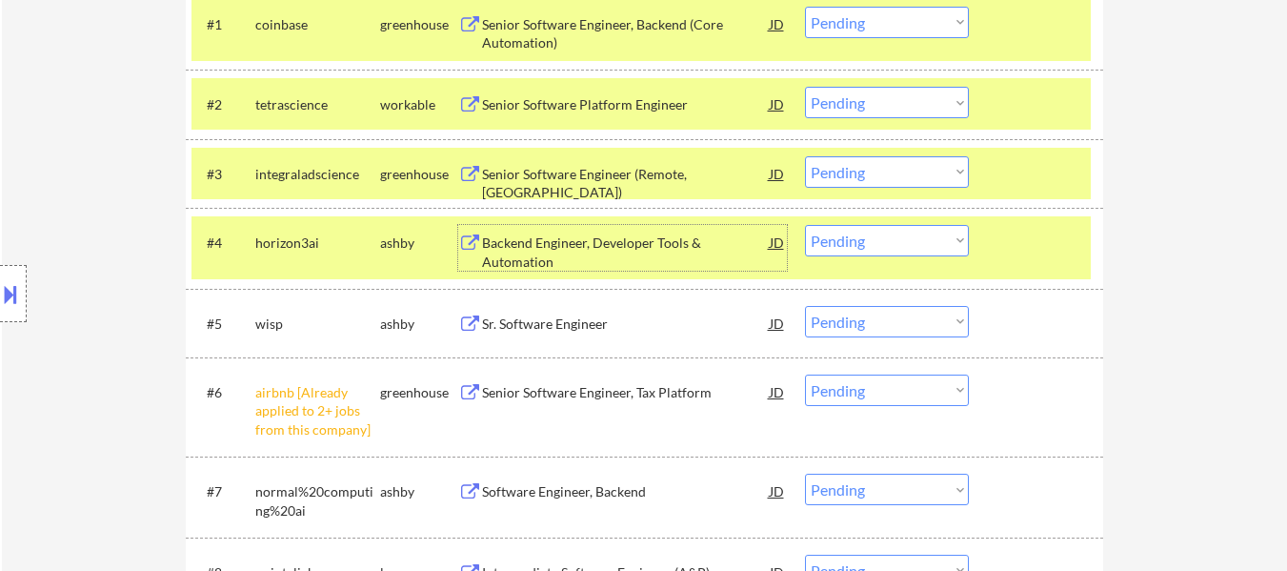
click at [640, 331] on div "Sr. Software Engineer" at bounding box center [626, 323] width 288 height 19
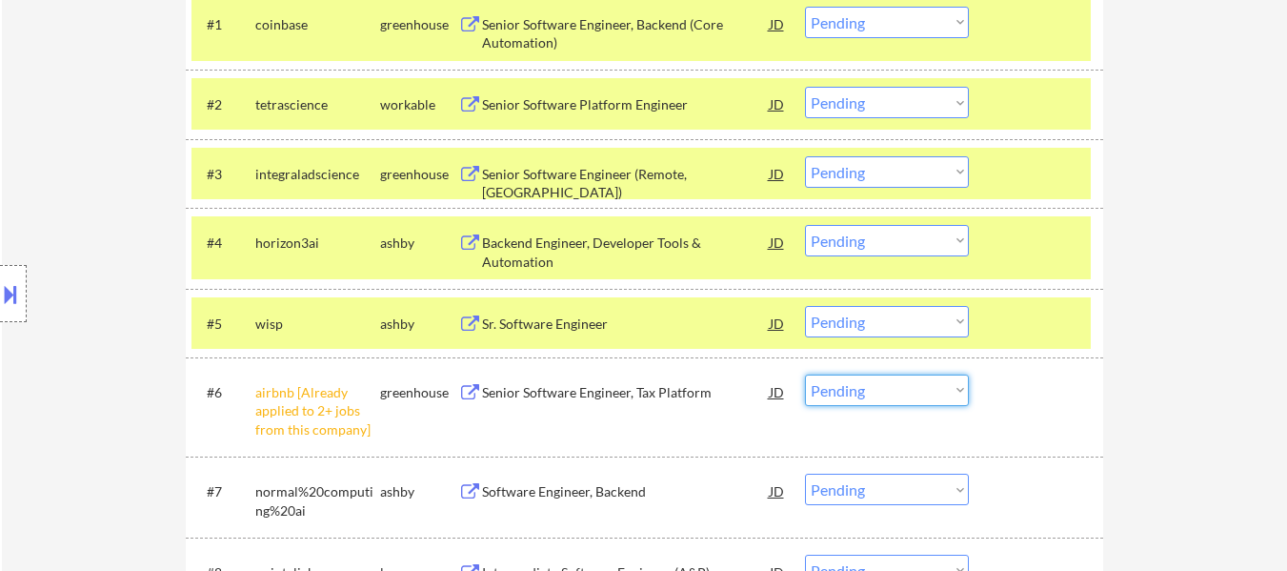
click at [853, 396] on select "Choose an option... Pending Applied Excluded (Questions) Excluded (Expired) Exc…" at bounding box center [887, 389] width 164 height 31
click at [805, 374] on select "Choose an option... Pending Applied Excluded (Questions) Excluded (Expired) Exc…" at bounding box center [887, 389] width 164 height 31
select select ""pending""
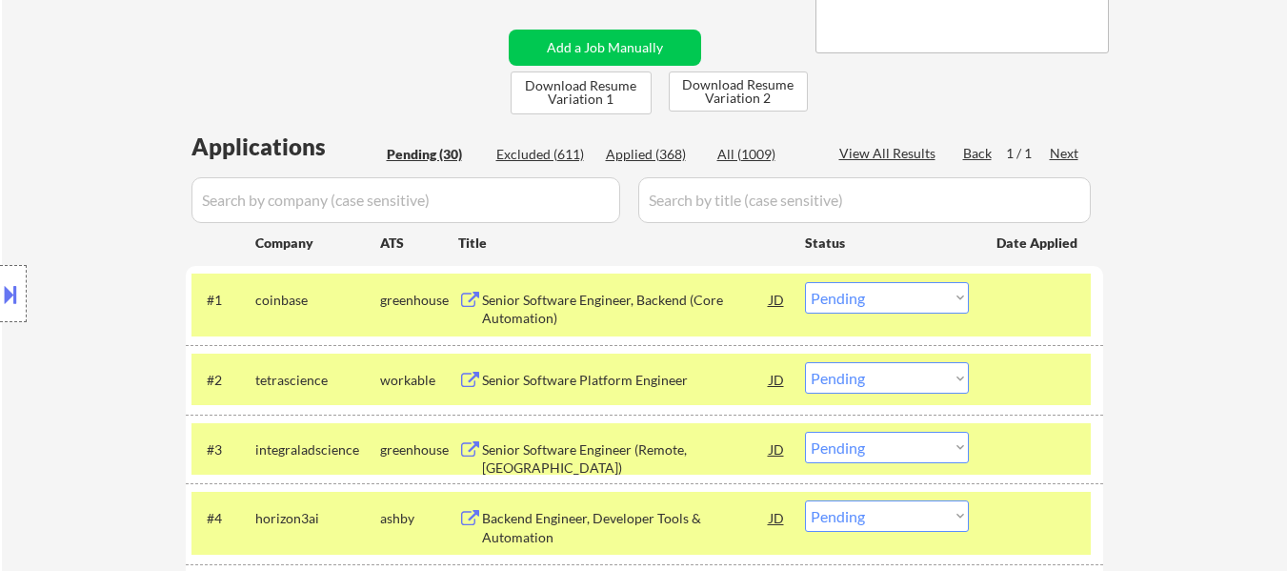
scroll to position [286, 0]
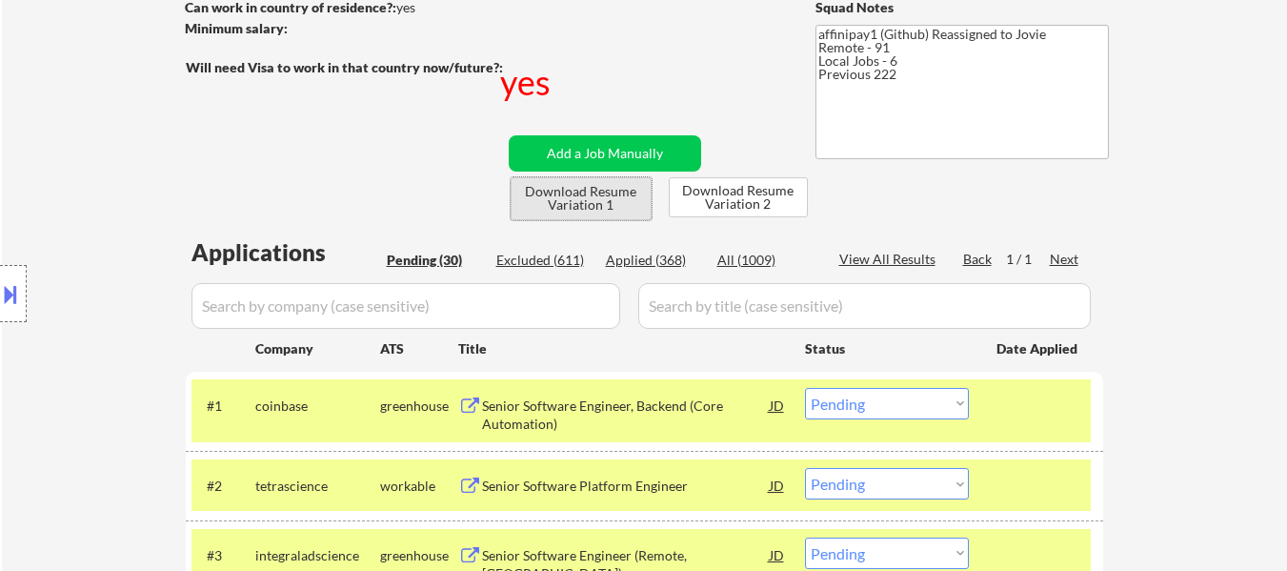
click at [601, 197] on button "Download Resume Variation 1" at bounding box center [581, 198] width 141 height 43
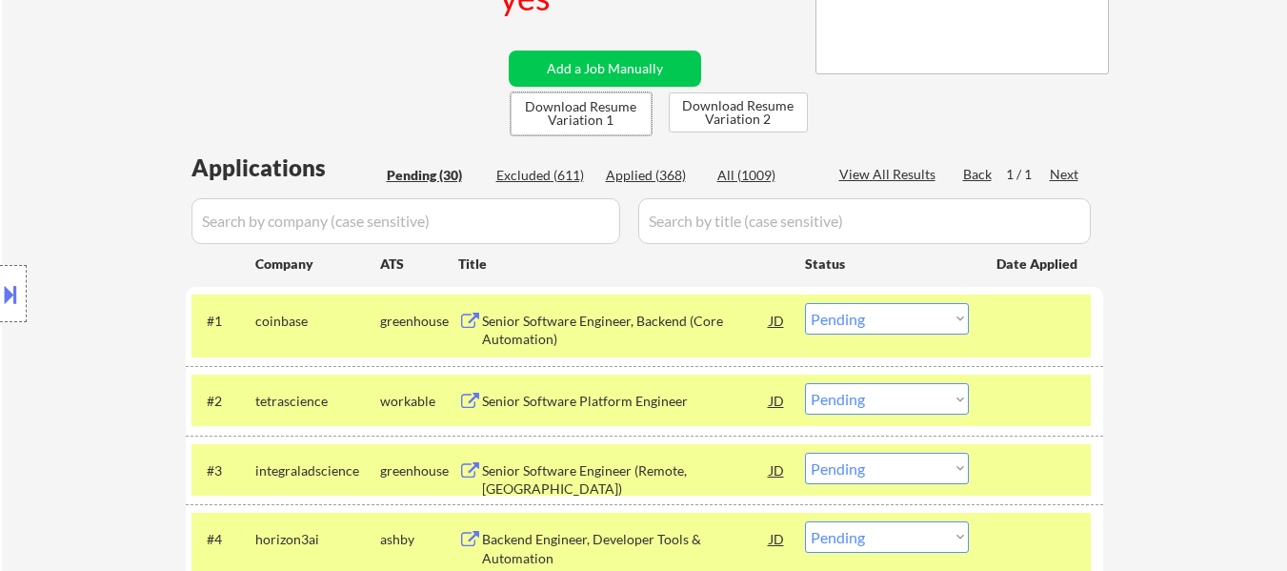
scroll to position [476, 0]
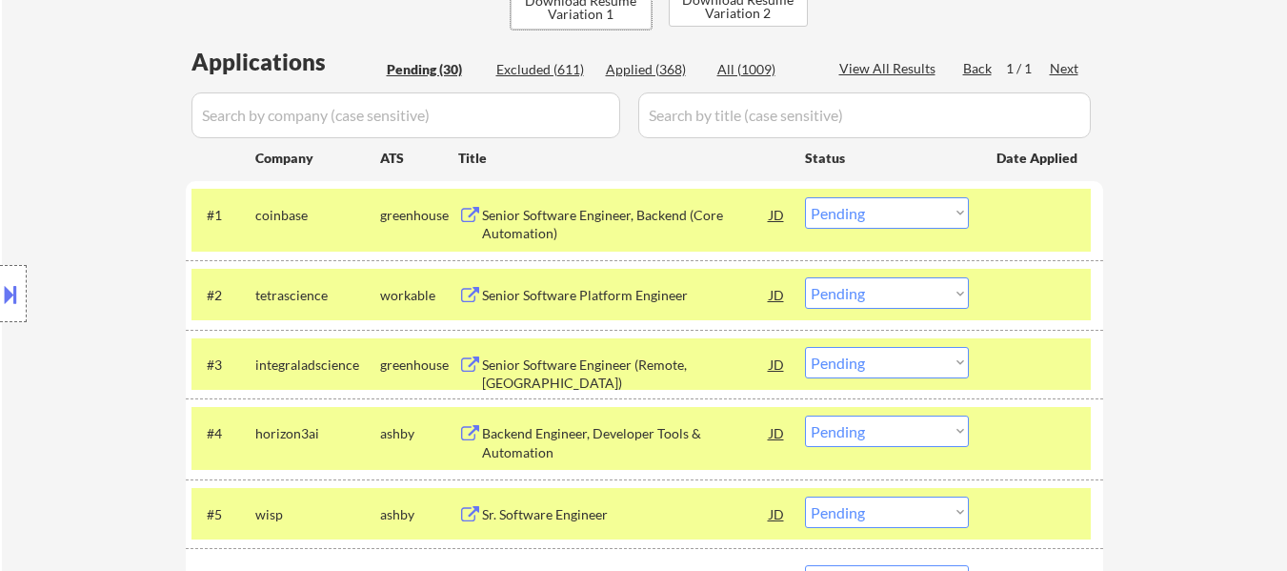
click at [872, 213] on select "Choose an option... Pending Applied Excluded (Questions) Excluded (Expired) Exc…" at bounding box center [887, 212] width 164 height 31
click at [805, 197] on select "Choose an option... Pending Applied Excluded (Questions) Excluded (Expired) Exc…" at bounding box center [887, 212] width 164 height 31
select select ""pending""
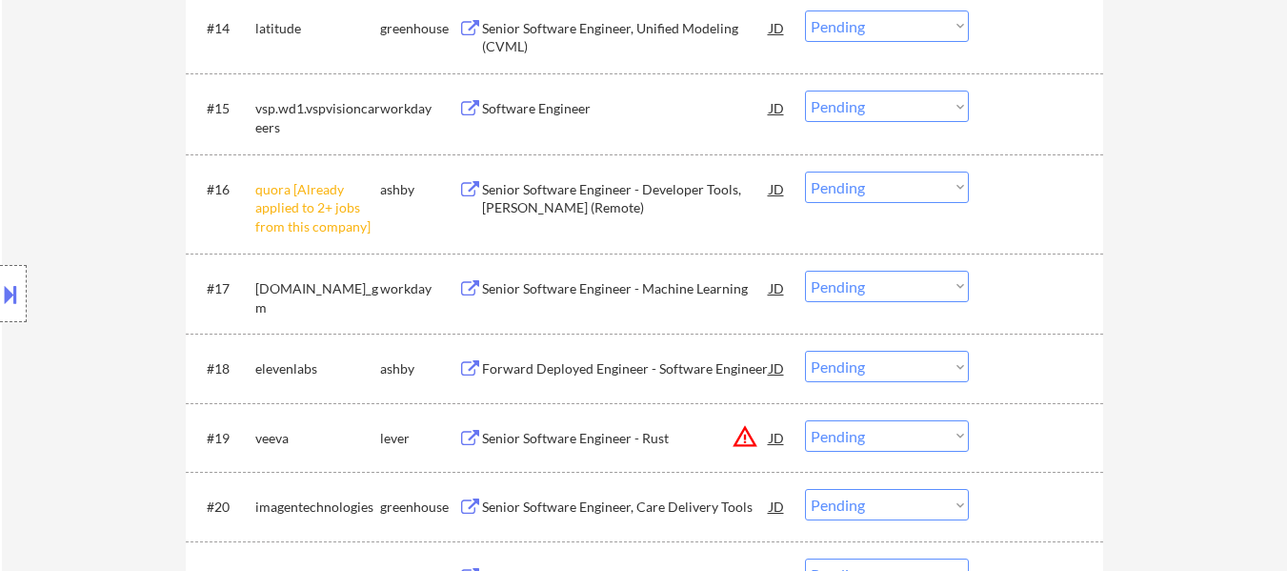
scroll to position [1619, 0]
click at [880, 178] on select "Choose an option... Pending Applied Excluded (Questions) Excluded (Expired) Exc…" at bounding box center [887, 185] width 164 height 31
click at [805, 170] on select "Choose an option... Pending Applied Excluded (Questions) Excluded (Expired) Exc…" at bounding box center [887, 185] width 164 height 31
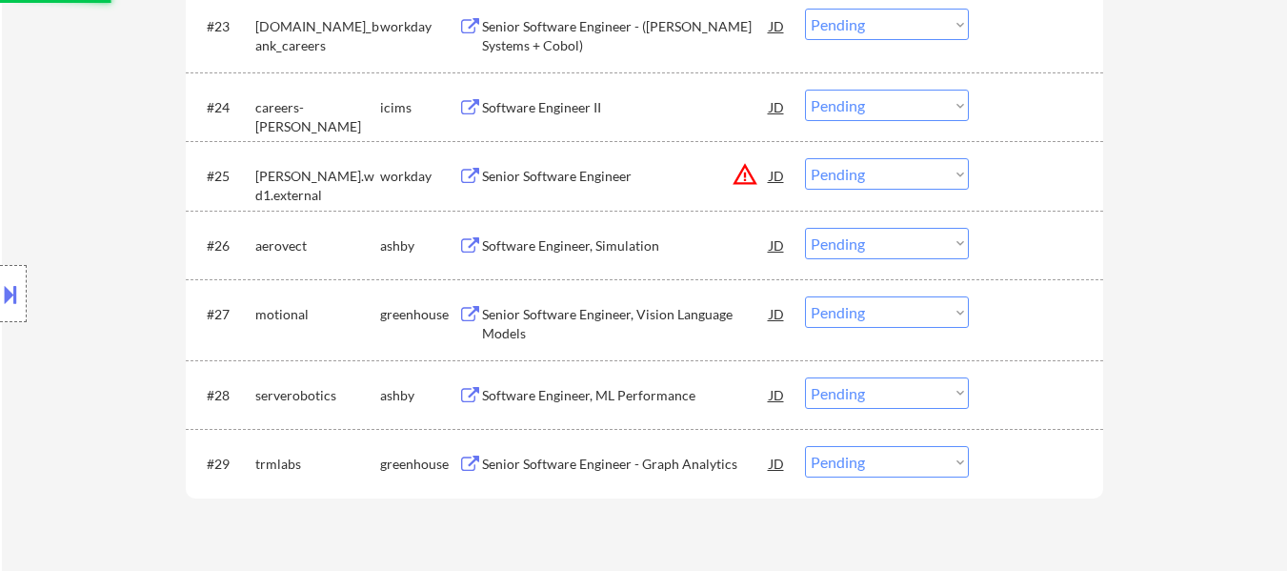
select select ""pending""
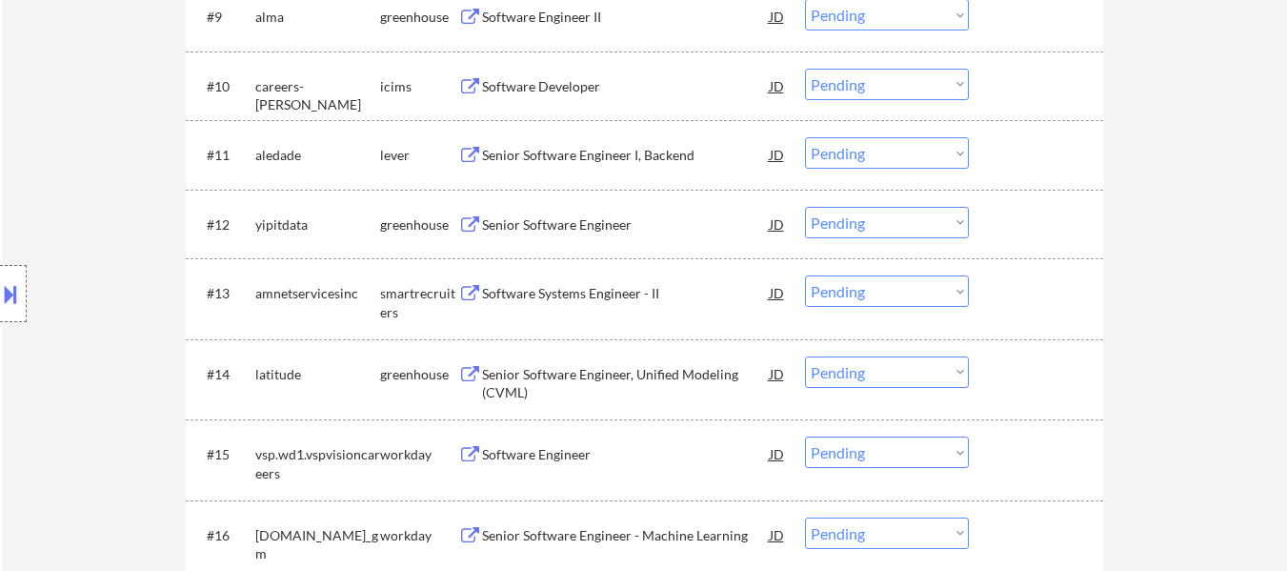
scroll to position [1238, 0]
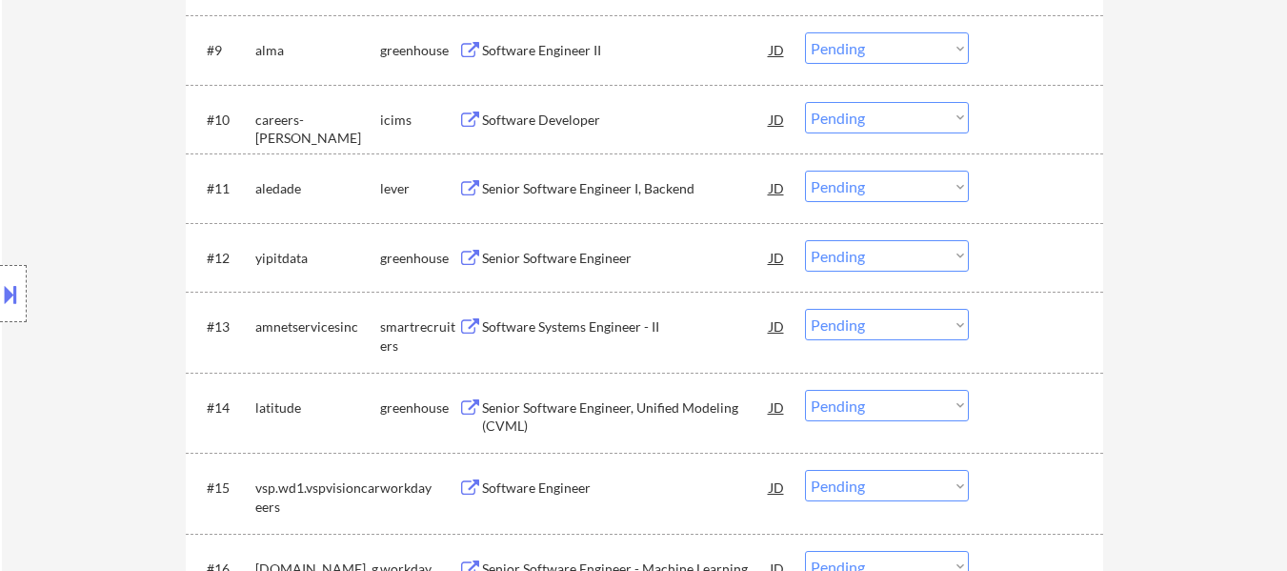
click at [860, 325] on select "Choose an option... Pending Applied Excluded (Questions) Excluded (Expired) Exc…" at bounding box center [887, 324] width 164 height 31
click at [805, 309] on select "Choose an option... Pending Applied Excluded (Questions) Excluded (Expired) Exc…" at bounding box center [887, 324] width 164 height 31
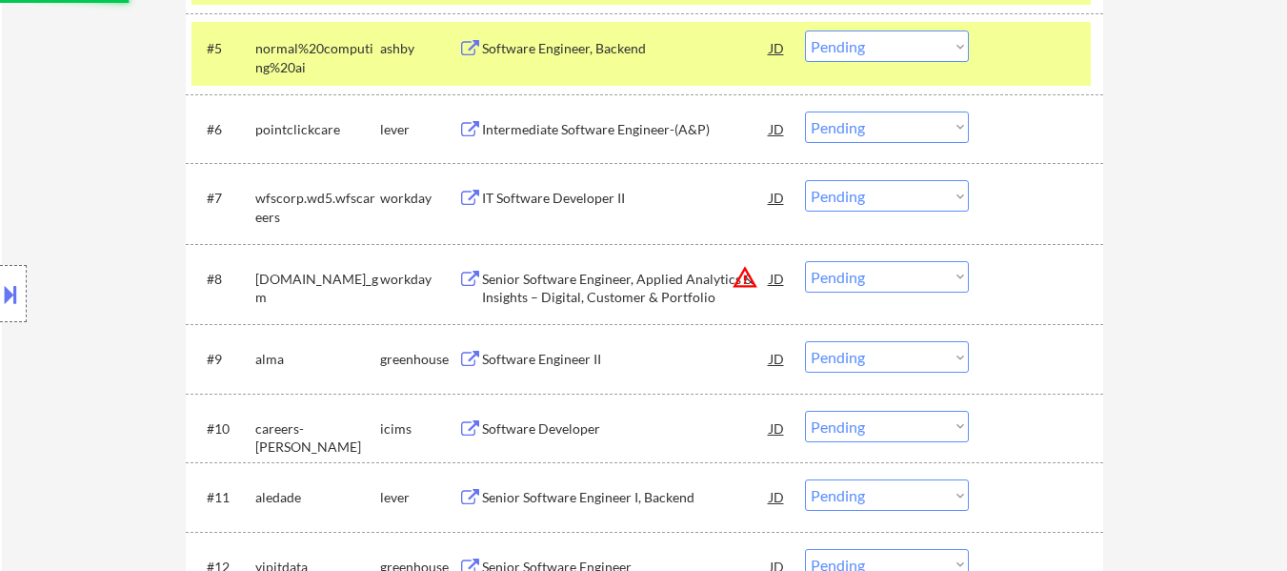
select select ""pending""
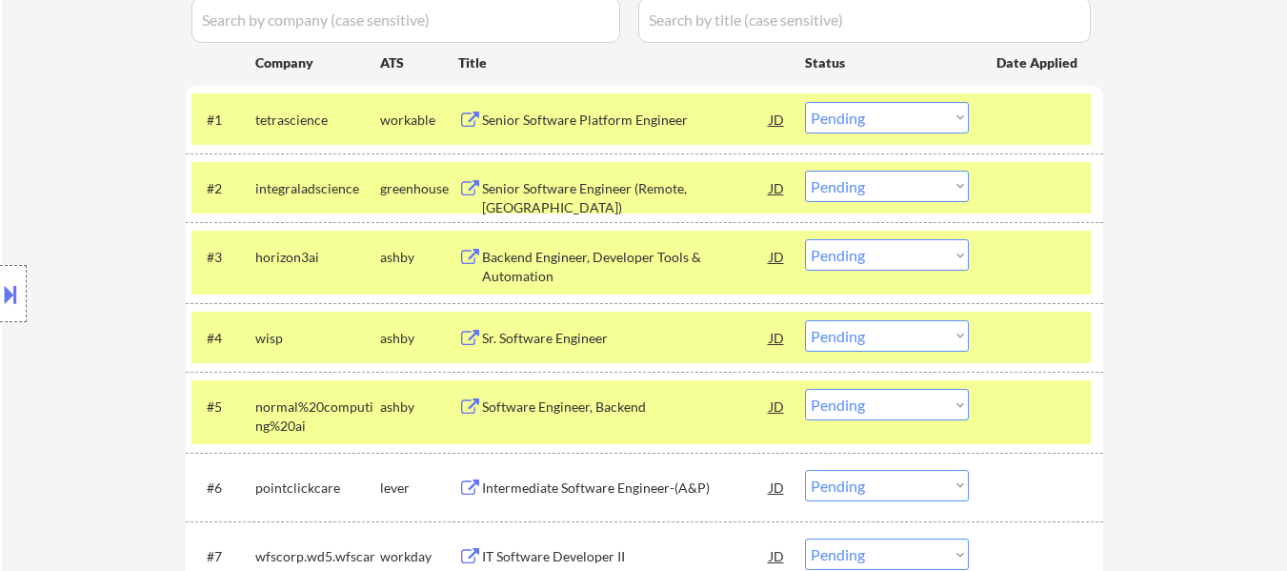
scroll to position [476, 0]
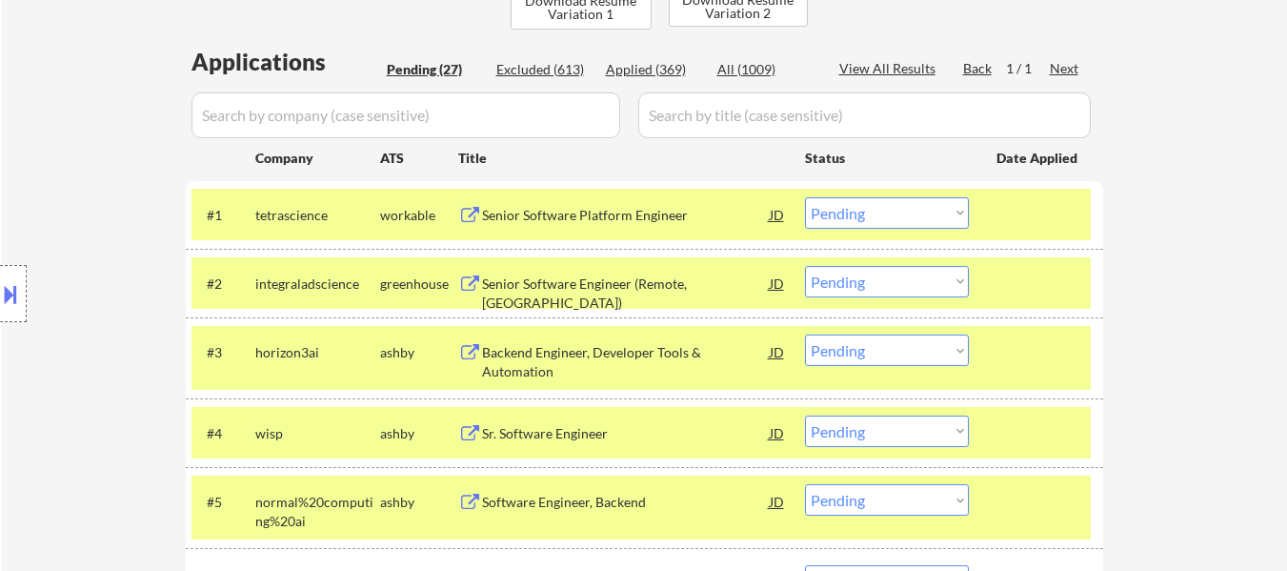
click at [1017, 503] on div at bounding box center [1038, 501] width 84 height 34
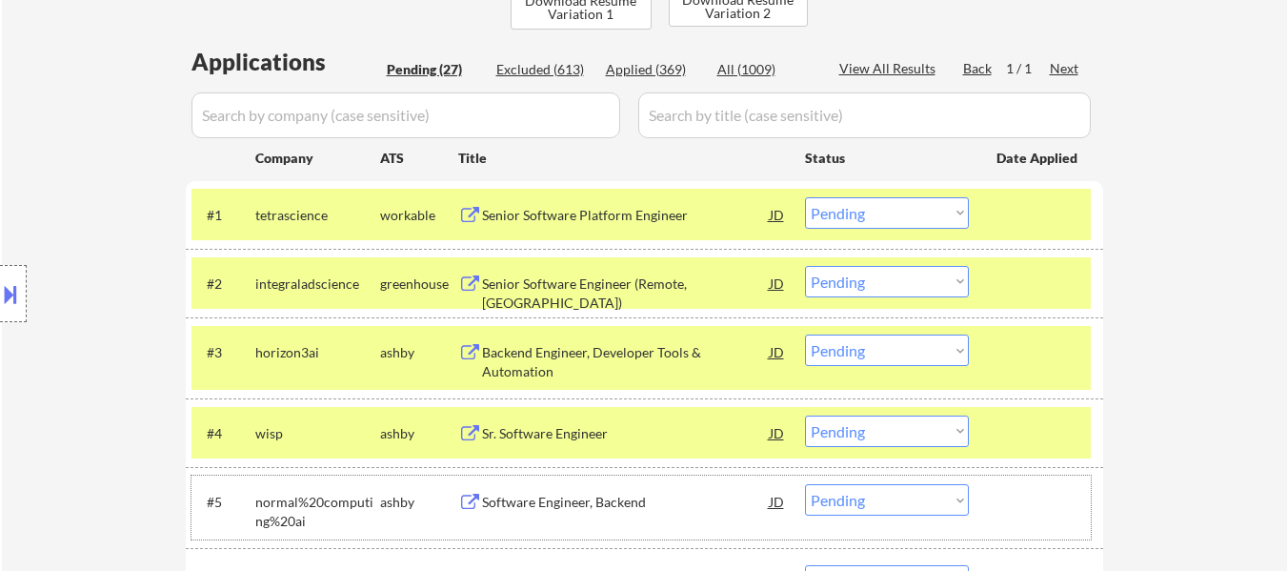
click at [901, 212] on select "Choose an option... Pending Applied Excluded (Questions) Excluded (Expired) Exc…" at bounding box center [887, 212] width 164 height 31
click at [805, 197] on select "Choose an option... Pending Applied Excluded (Questions) Excluded (Expired) Exc…" at bounding box center [887, 212] width 164 height 31
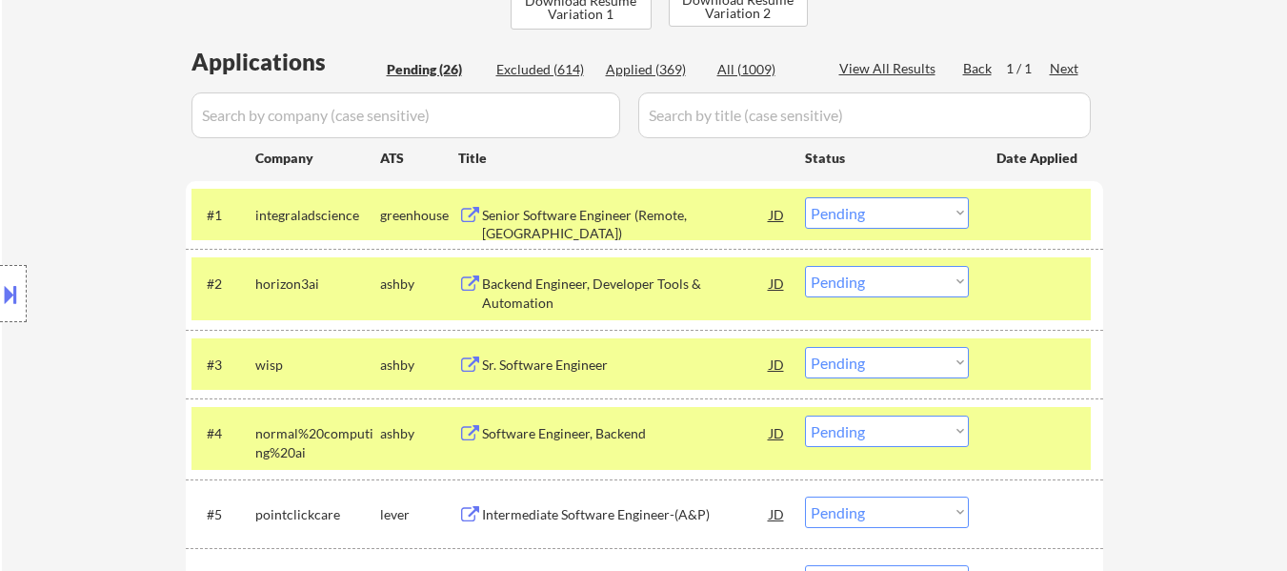
drag, startPoint x: 861, startPoint y: 210, endPoint x: 865, endPoint y: 226, distance: 16.6
click at [861, 210] on select "Choose an option... Pending Applied Excluded (Questions) Excluded (Expired) Exc…" at bounding box center [887, 212] width 164 height 31
click at [805, 197] on select "Choose an option... Pending Applied Excluded (Questions) Excluded (Expired) Exc…" at bounding box center [887, 212] width 164 height 31
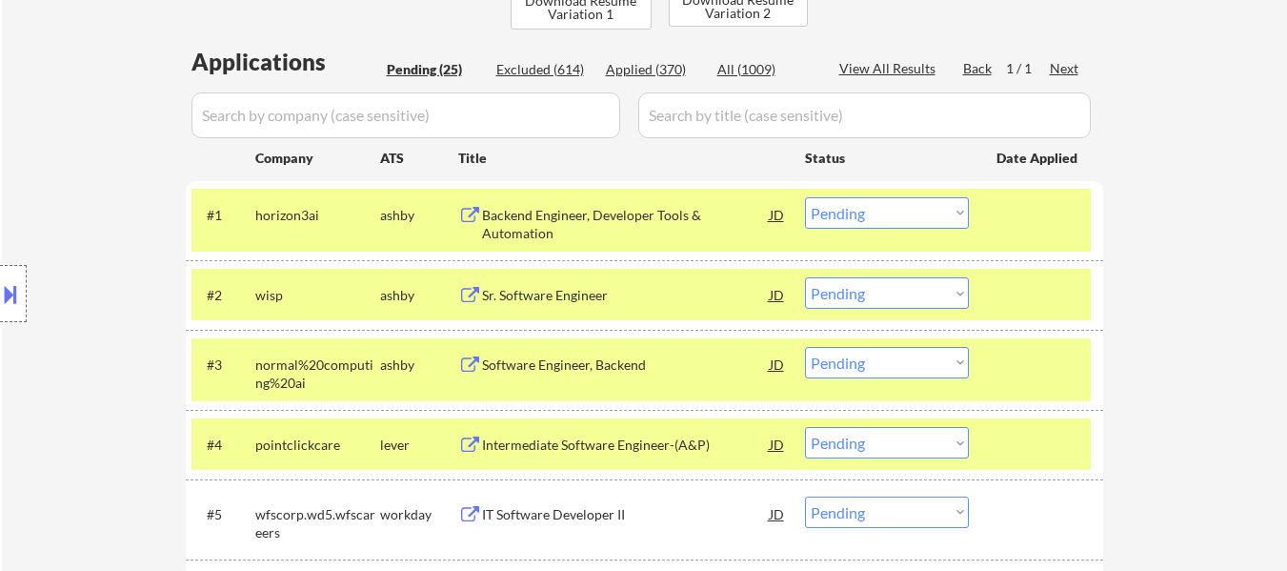
drag, startPoint x: 841, startPoint y: 201, endPoint x: 848, endPoint y: 211, distance: 12.4
click at [842, 201] on select "Choose an option... Pending Applied Excluded (Questions) Excluded (Expired) Exc…" at bounding box center [887, 212] width 164 height 31
click at [805, 197] on select "Choose an option... Pending Applied Excluded (Questions) Excluded (Expired) Exc…" at bounding box center [887, 212] width 164 height 31
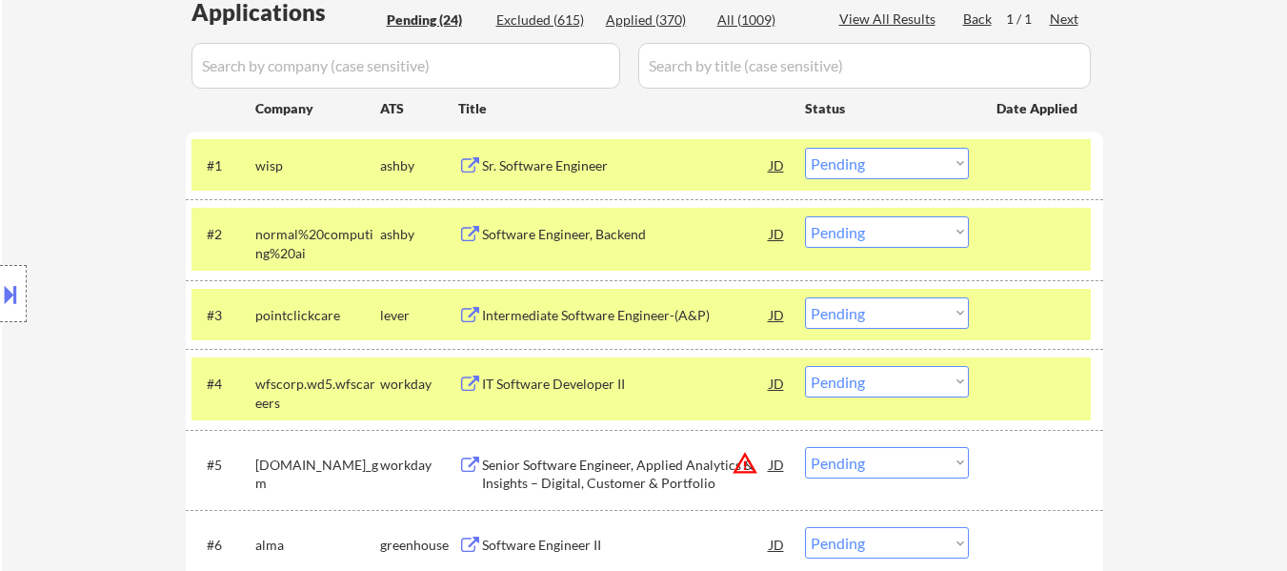
scroll to position [571, 0]
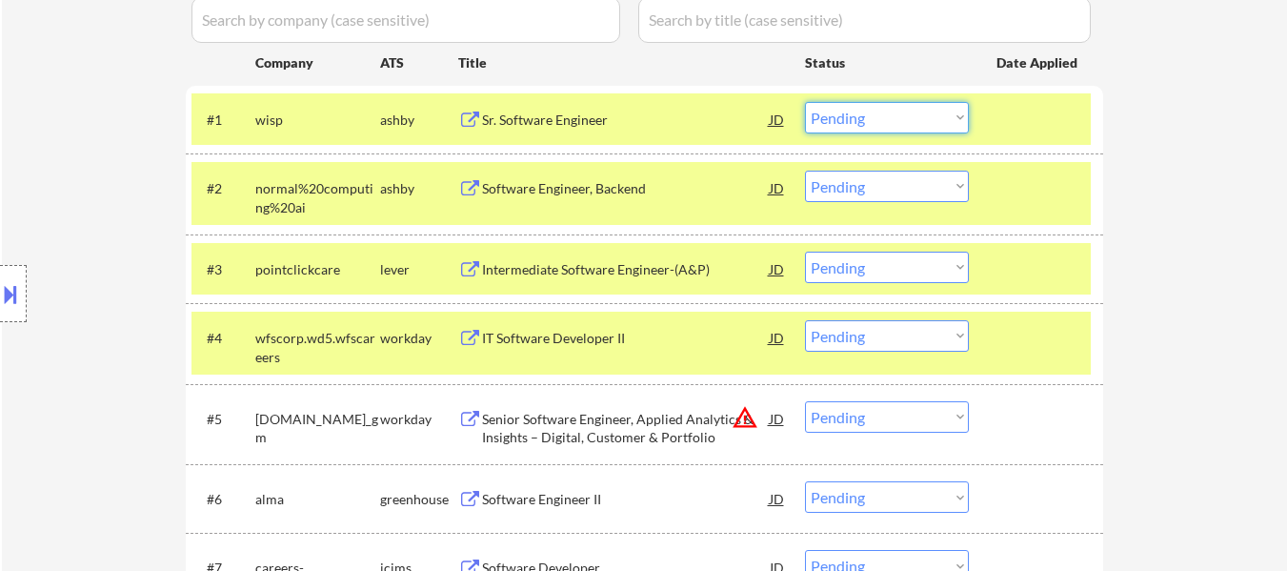
drag, startPoint x: 945, startPoint y: 113, endPoint x: 945, endPoint y: 124, distance: 10.5
click at [945, 113] on select "Choose an option... Pending Applied Excluded (Questions) Excluded (Expired) Exc…" at bounding box center [887, 117] width 164 height 31
click at [805, 102] on select "Choose an option... Pending Applied Excluded (Questions) Excluded (Expired) Exc…" at bounding box center [887, 117] width 164 height 31
click at [1029, 204] on div at bounding box center [1038, 187] width 84 height 34
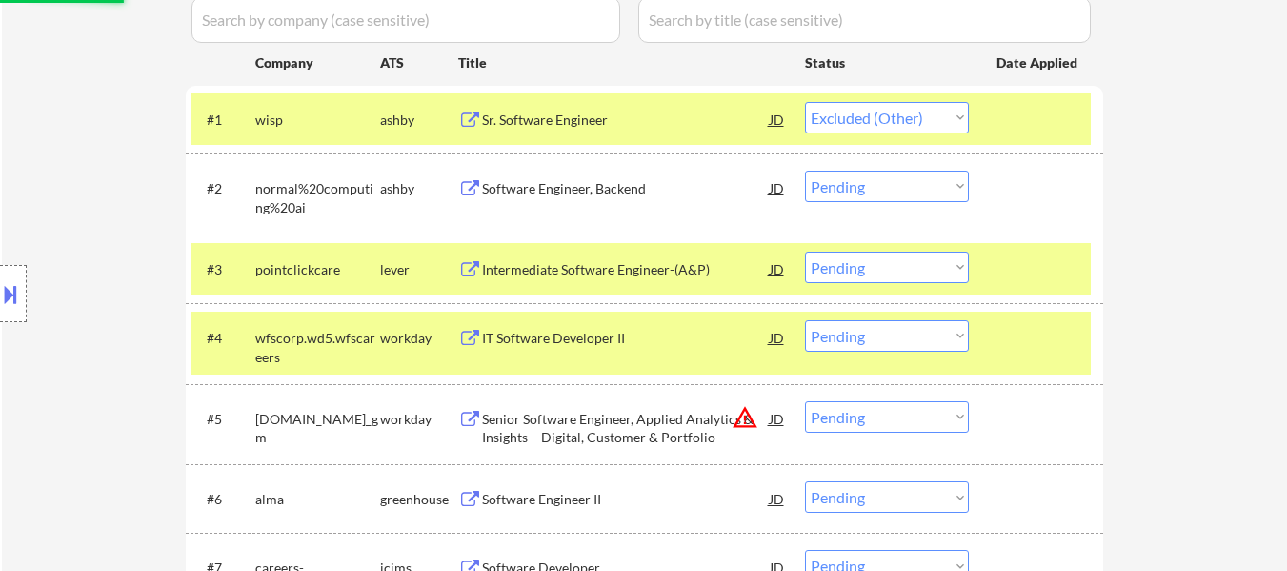
drag, startPoint x: 1032, startPoint y: 261, endPoint x: 1032, endPoint y: 284, distance: 22.9
click at [1032, 262] on div at bounding box center [1038, 268] width 84 height 34
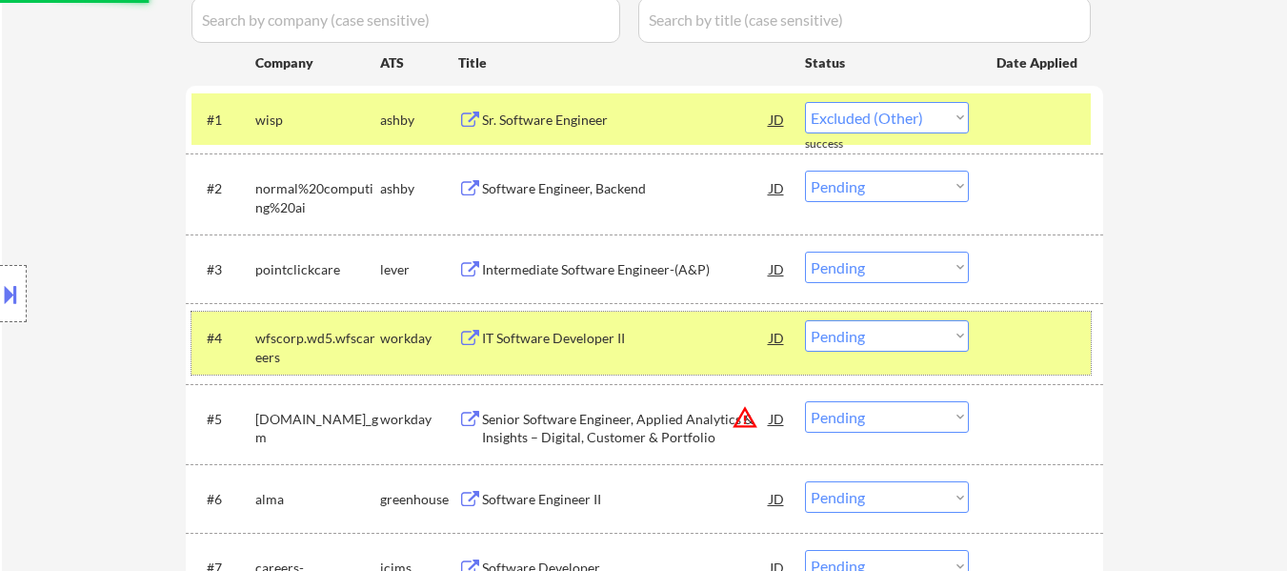
click at [1023, 347] on div at bounding box center [1038, 337] width 84 height 34
select select ""pending""
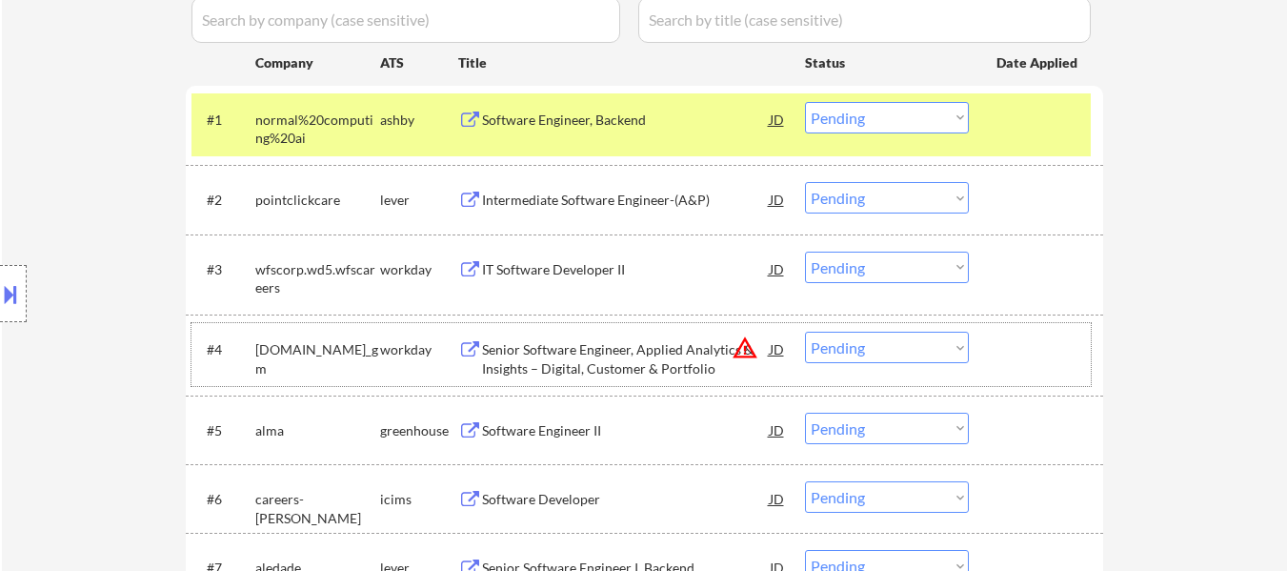
click at [1004, 112] on div at bounding box center [1038, 119] width 84 height 34
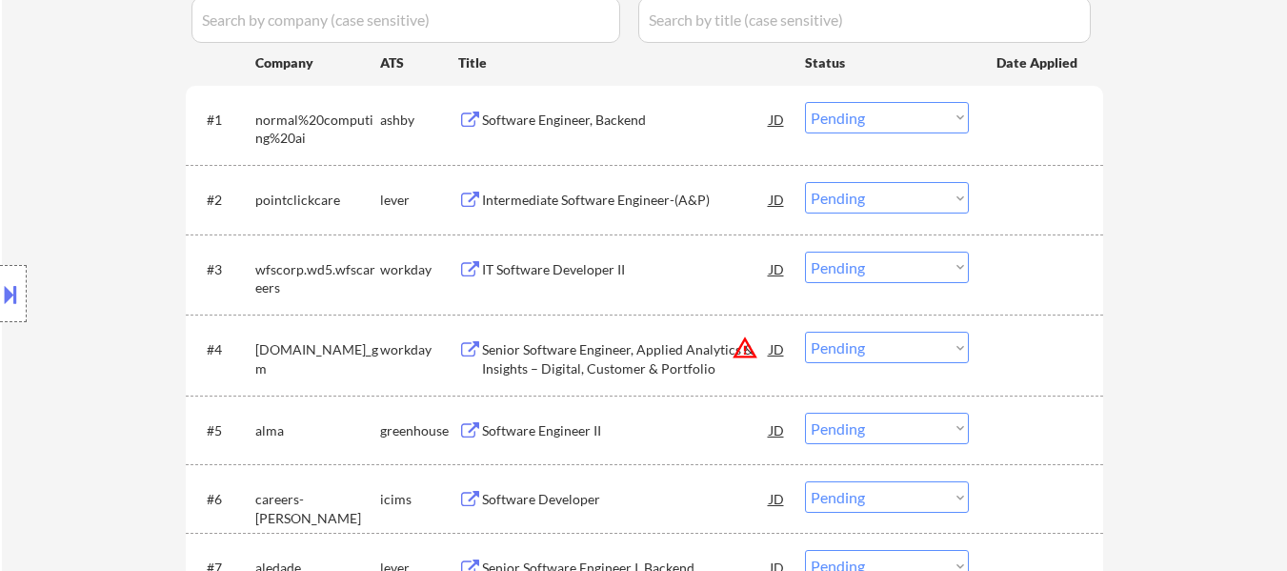
click at [661, 120] on div "Software Engineer, Backend" at bounding box center [626, 119] width 288 height 19
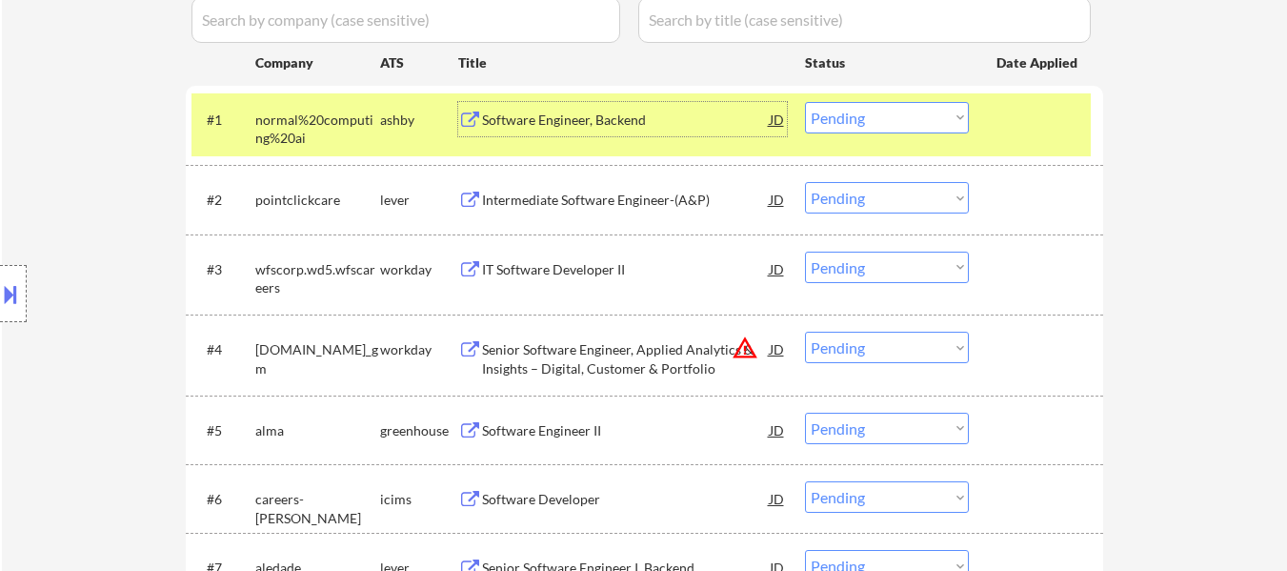
click at [591, 178] on div "#2 pointclickcare lever Intermediate Software Engineer-(A&P) JD Choose an optio…" at bounding box center [640, 198] width 899 height 51
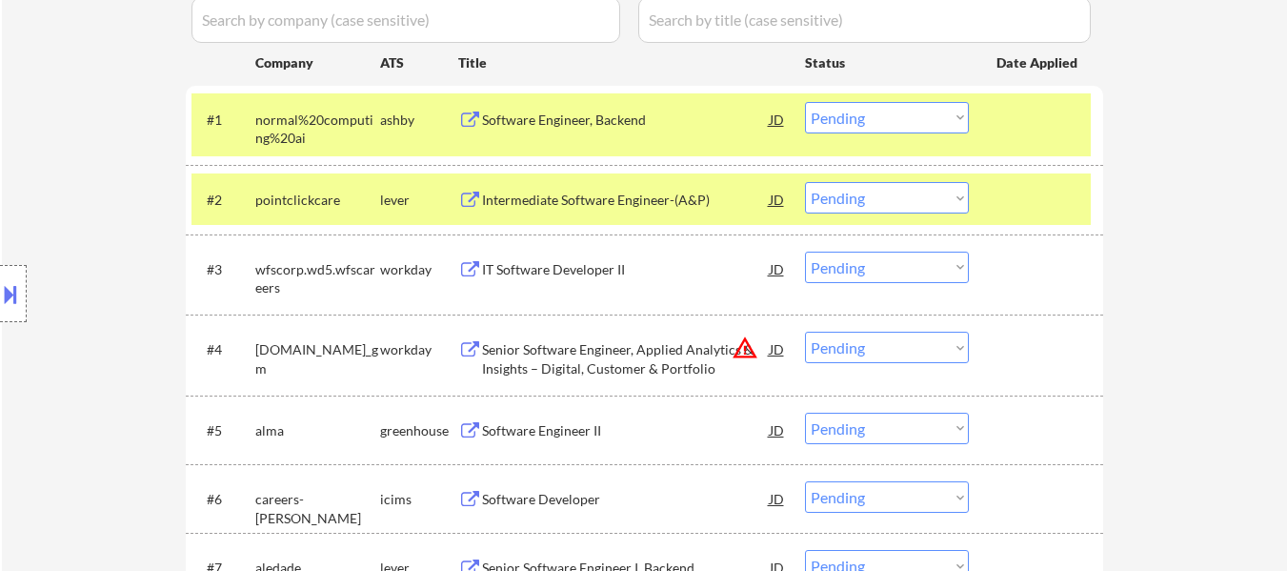
click at [631, 204] on div "Intermediate Software Engineer-(A&P)" at bounding box center [626, 199] width 288 height 19
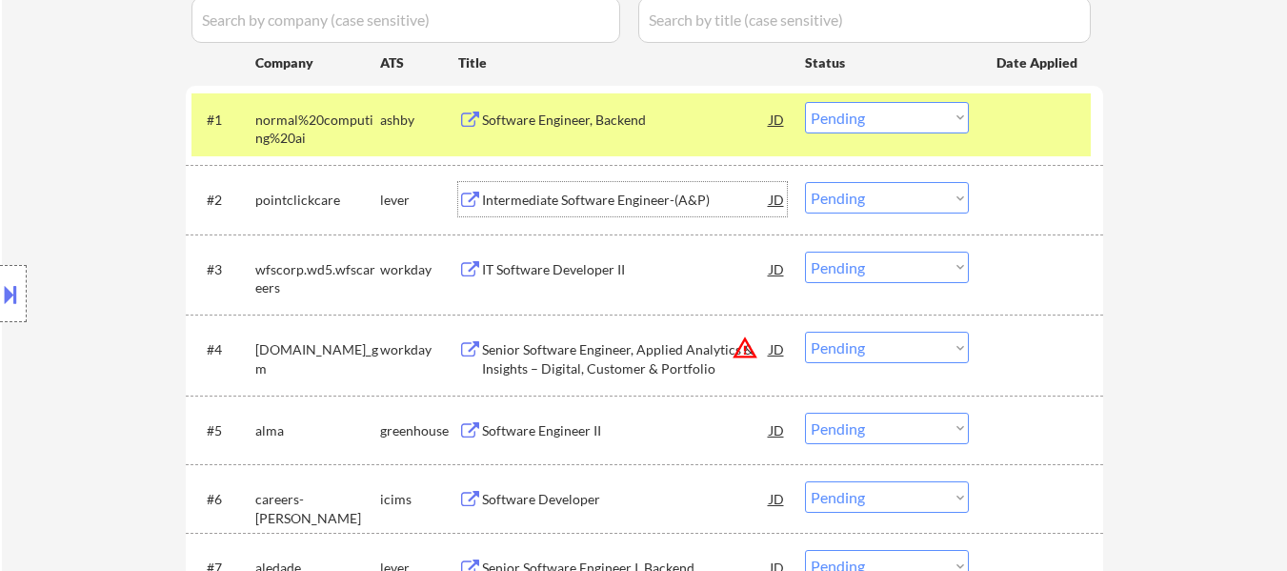
click at [1010, 213] on div at bounding box center [1038, 199] width 84 height 34
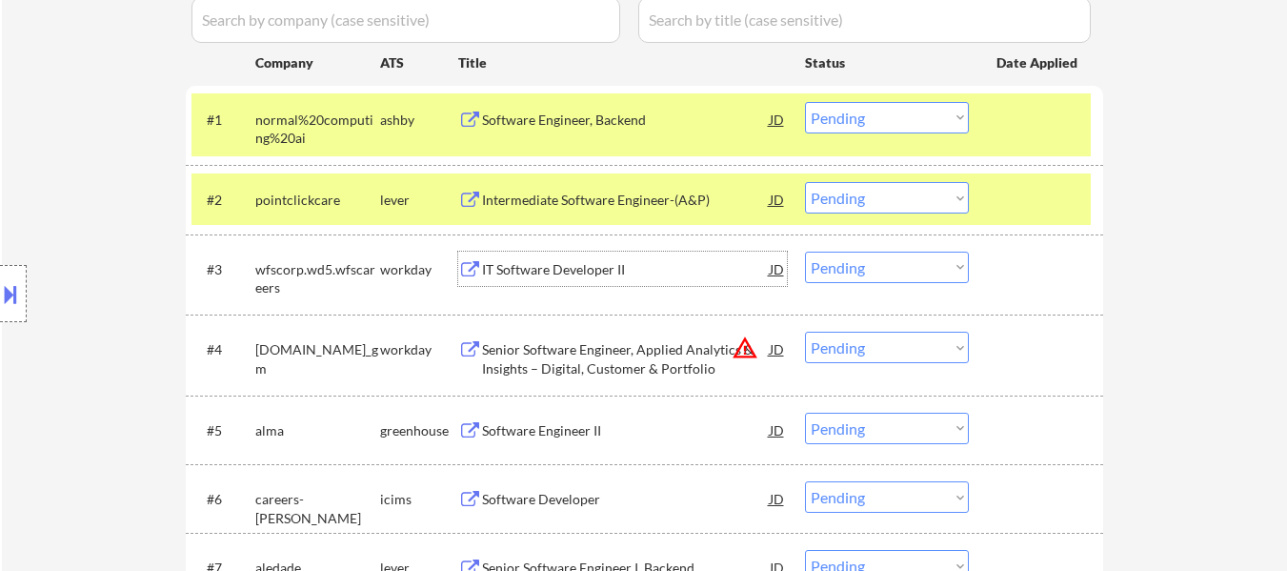
click at [610, 268] on div "IT Software Developer II" at bounding box center [626, 269] width 288 height 19
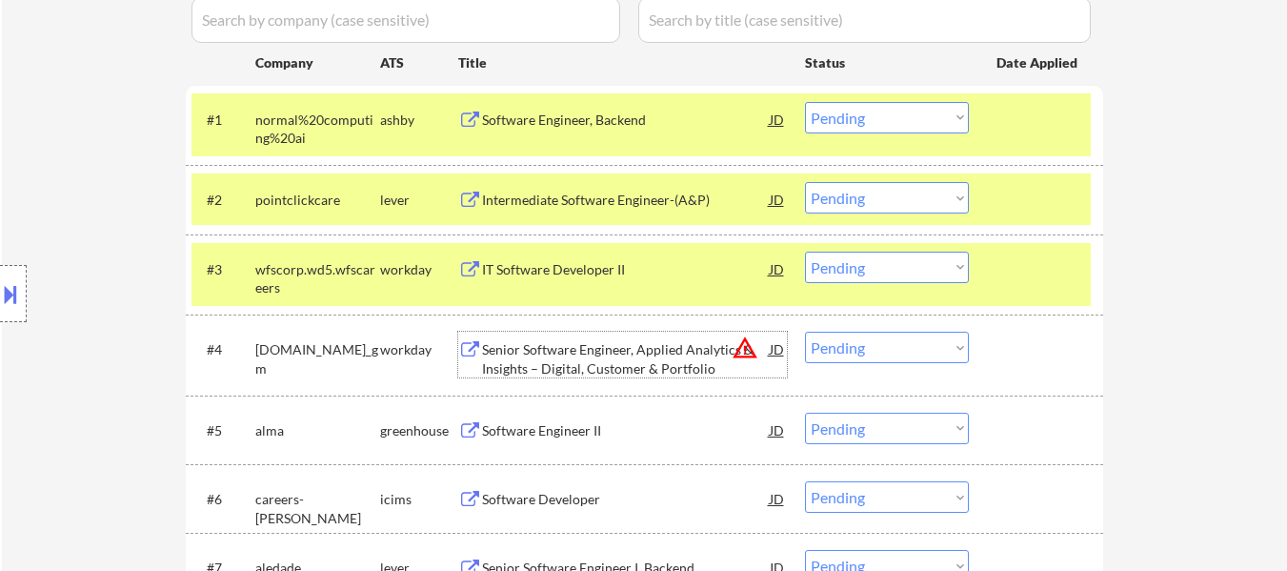
click at [606, 371] on div "Senior Software Engineer, Applied Analytics & Insights – Digital, Customer & Po…" at bounding box center [626, 358] width 288 height 37
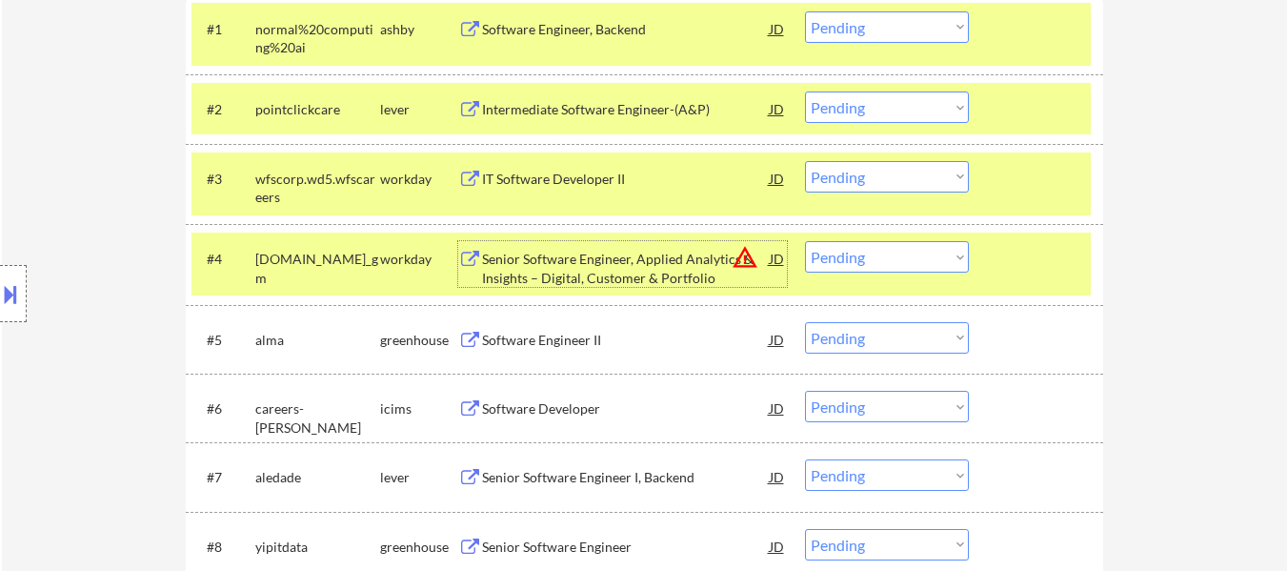
scroll to position [667, 0]
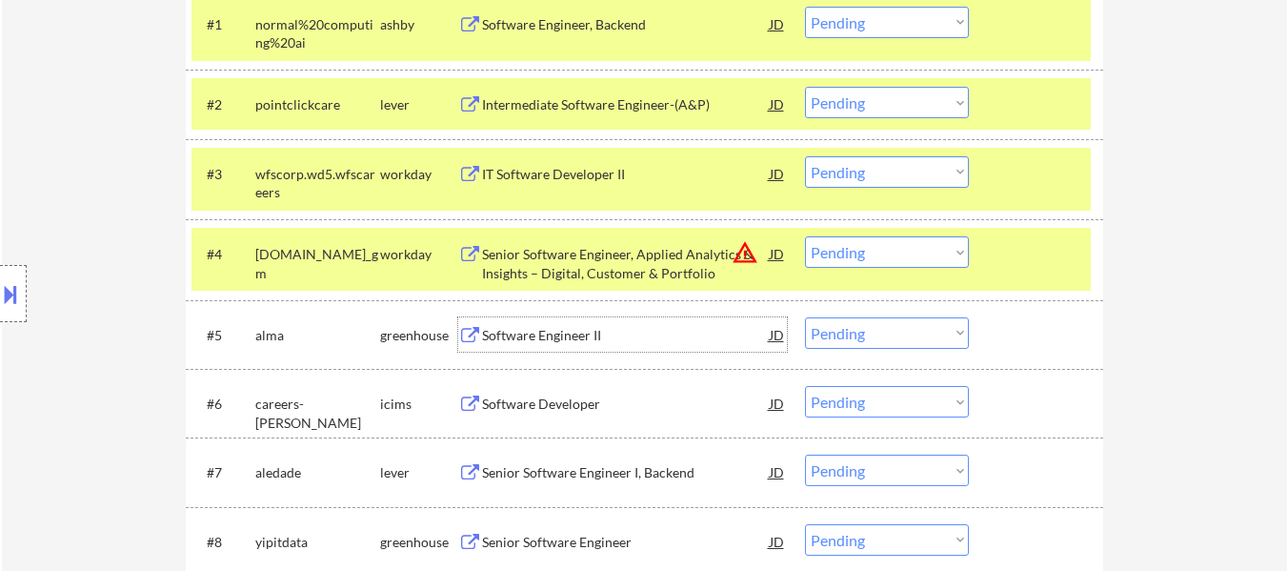
click at [568, 336] on div "Software Engineer II" at bounding box center [626, 335] width 288 height 19
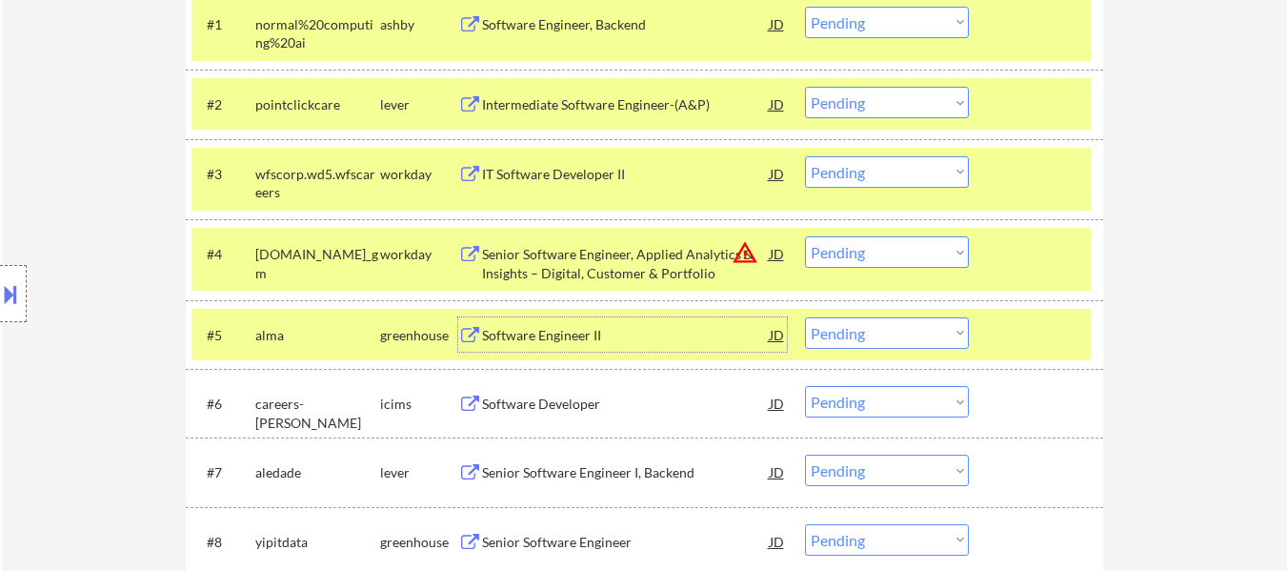
click at [851, 334] on select "Choose an option... Pending Applied Excluded (Questions) Excluded (Expired) Exc…" at bounding box center [887, 332] width 164 height 31
click at [805, 317] on select "Choose an option... Pending Applied Excluded (Questions) Excluded (Expired) Exc…" at bounding box center [887, 332] width 164 height 31
click at [547, 404] on div "Software Developer" at bounding box center [626, 403] width 288 height 19
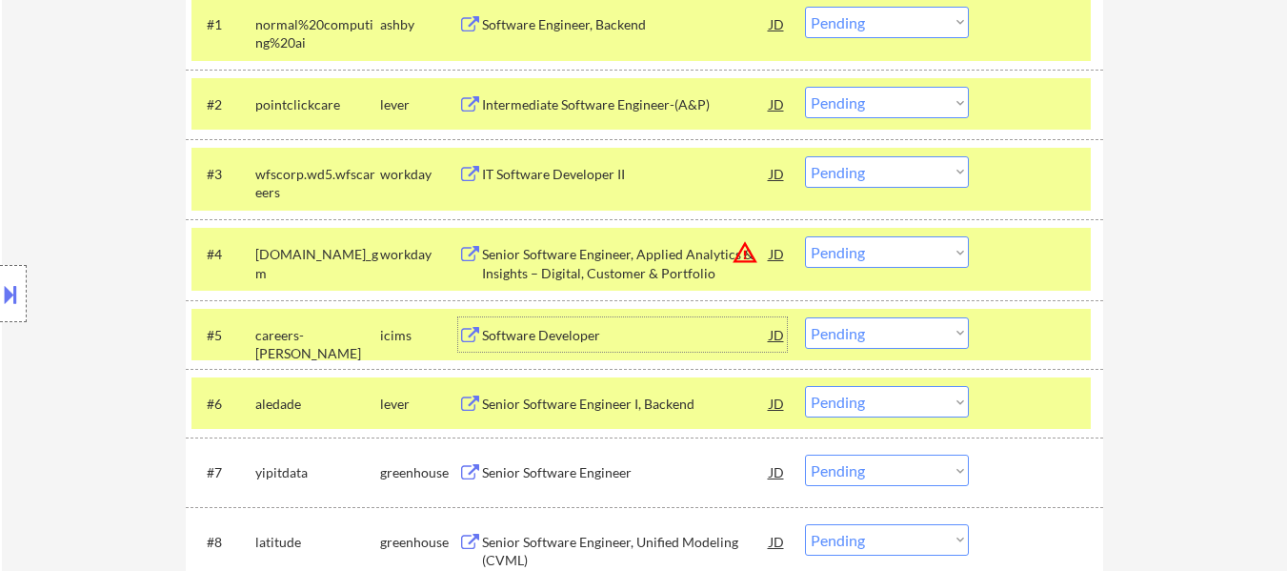
click at [574, 338] on div "Software Developer" at bounding box center [626, 335] width 288 height 19
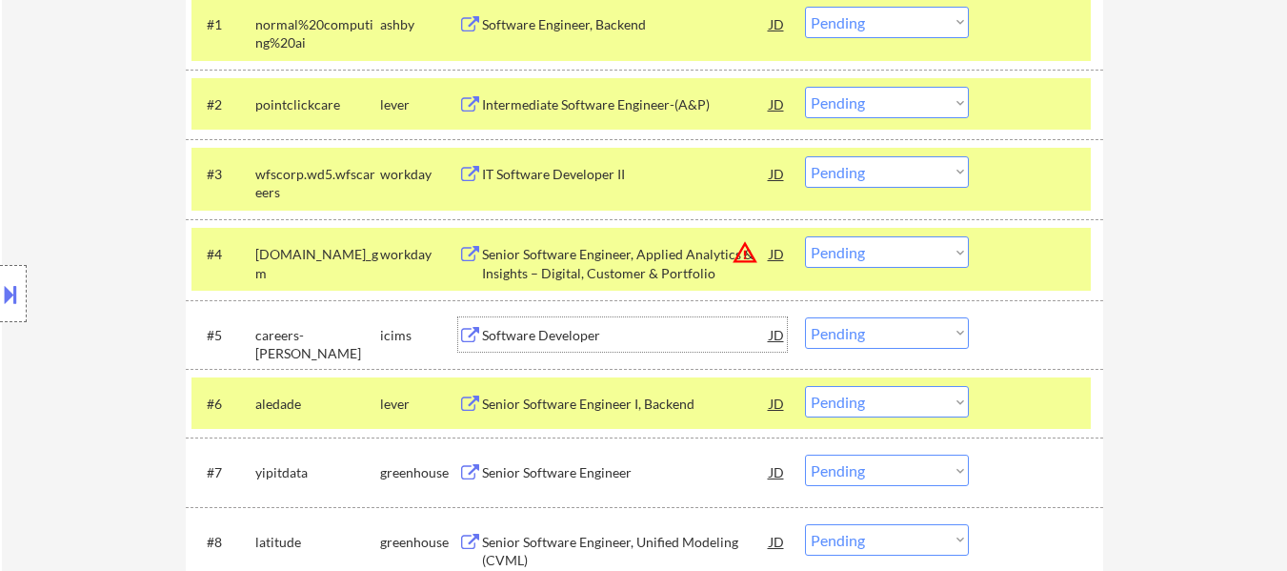
click at [868, 327] on select "Choose an option... Pending Applied Excluded (Questions) Excluded (Expired) Exc…" at bounding box center [887, 332] width 164 height 31
click at [805, 317] on select "Choose an option... Pending Applied Excluded (Questions) Excluded (Expired) Exc…" at bounding box center [887, 332] width 164 height 31
click at [634, 418] on div "Senior Software Engineer I, Backend" at bounding box center [626, 403] width 288 height 34
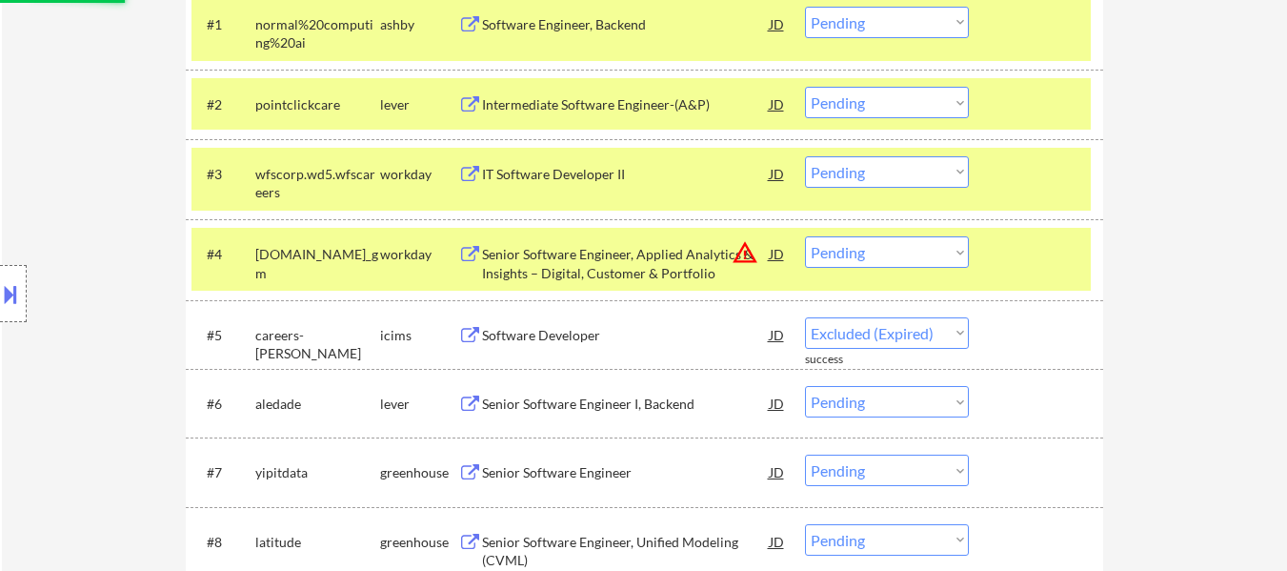
select select ""pending""
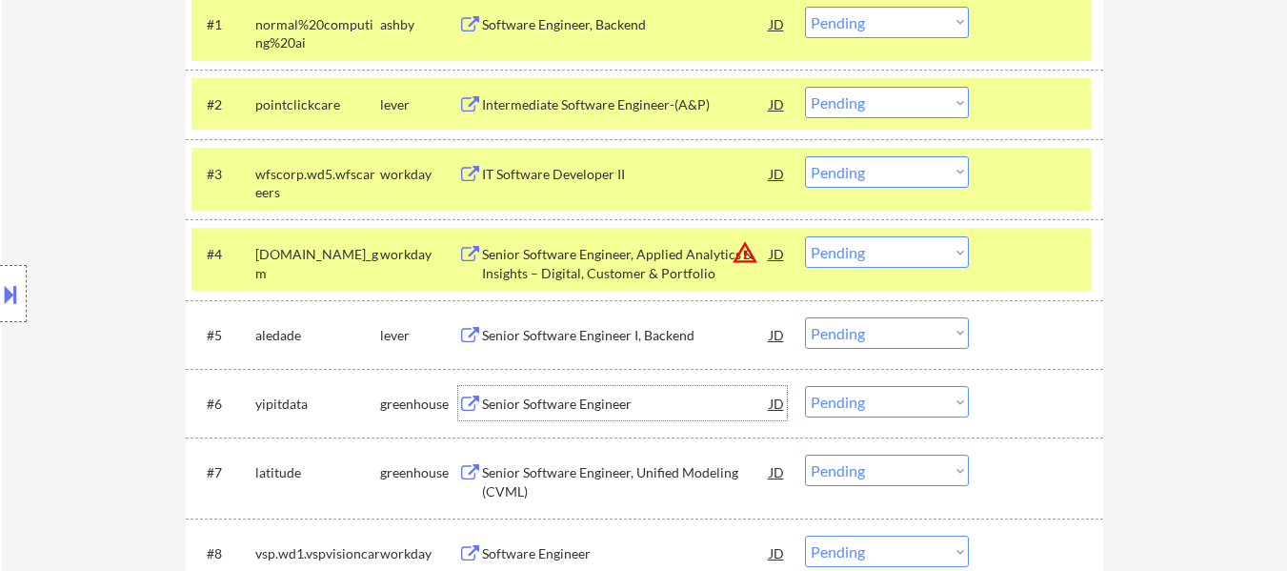
scroll to position [381, 0]
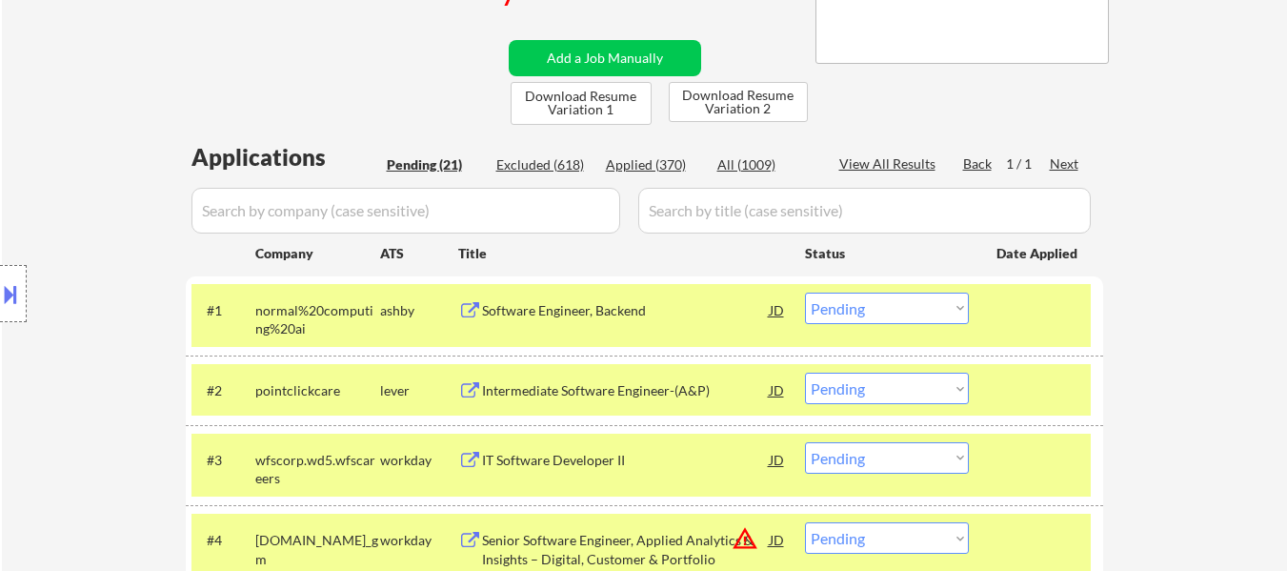
click at [919, 311] on select "Choose an option... Pending Applied Excluded (Questions) Excluded (Expired) Exc…" at bounding box center [887, 307] width 164 height 31
click at [805, 292] on select "Choose an option... Pending Applied Excluded (Questions) Excluded (Expired) Exc…" at bounding box center [887, 307] width 164 height 31
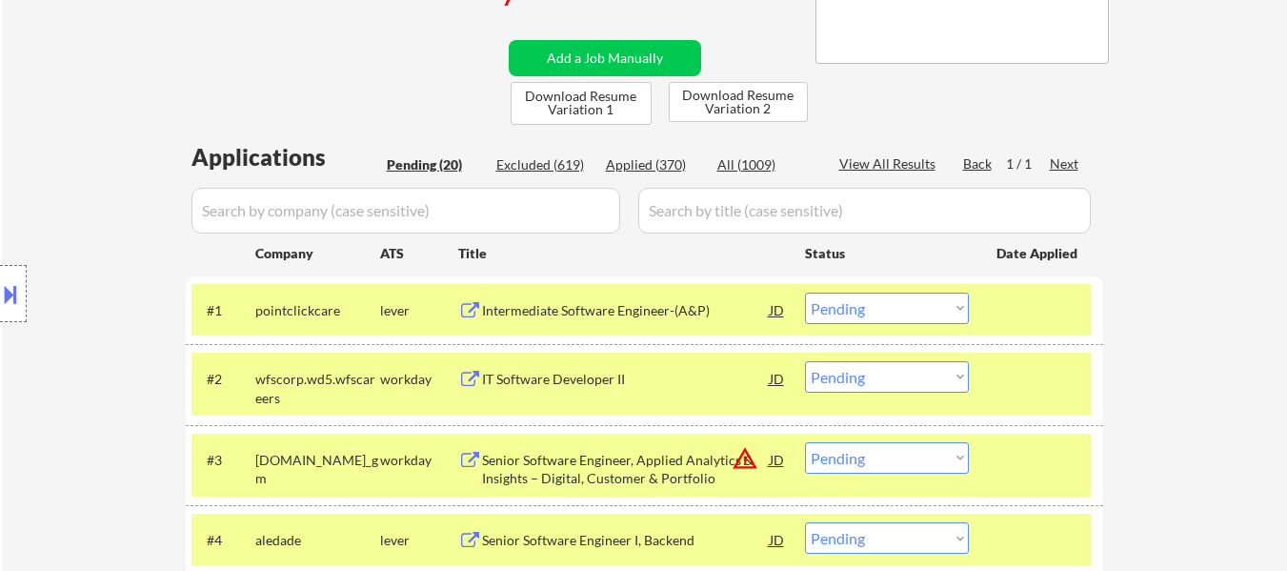
click at [849, 306] on select "Choose an option... Pending Applied Excluded (Questions) Excluded (Expired) Exc…" at bounding box center [887, 307] width 164 height 31
click at [805, 292] on select "Choose an option... Pending Applied Excluded (Questions) Excluded (Expired) Exc…" at bounding box center [887, 307] width 164 height 31
select select ""pending""
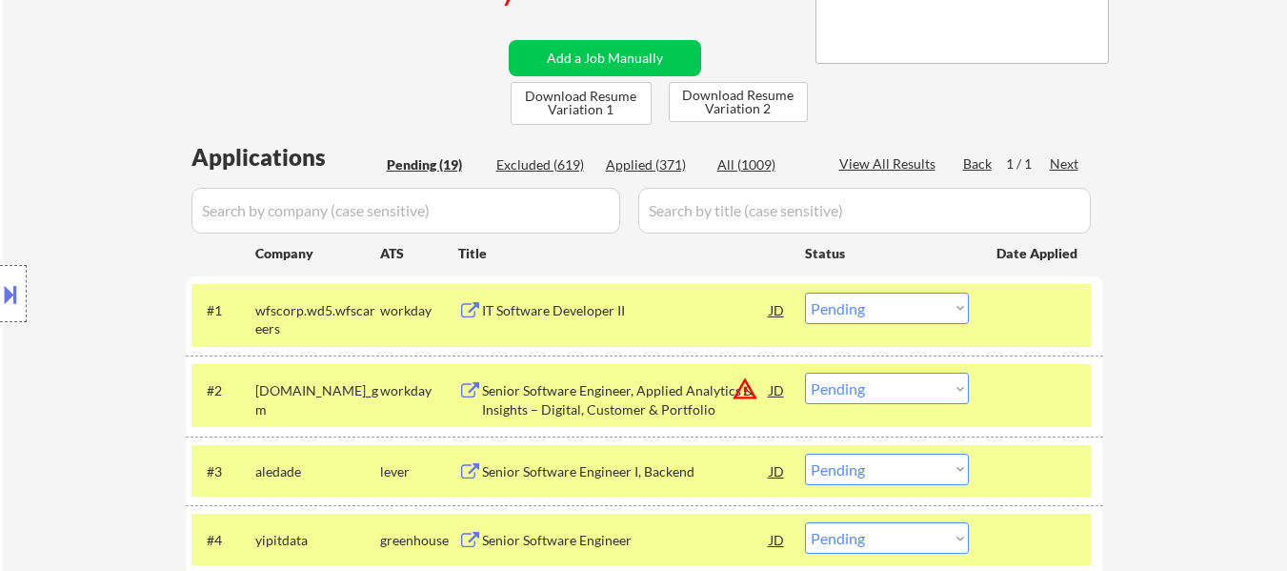
click at [895, 375] on select "Choose an option... Pending Applied Excluded (Questions) Excluded (Expired) Exc…" at bounding box center [887, 387] width 164 height 31
click at [805, 372] on select "Choose an option... Pending Applied Excluded (Questions) Excluded (Expired) Exc…" at bounding box center [887, 387] width 164 height 31
select select ""pending""
